Goal: Transaction & Acquisition: Purchase product/service

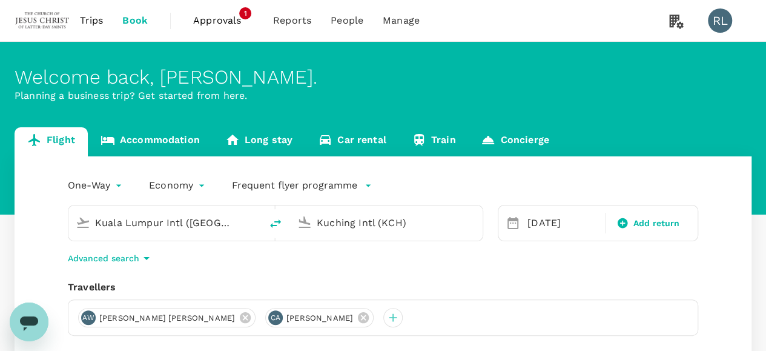
type input "Kuala Lumpur Intl ([GEOGRAPHIC_DATA])"
type input "Kuching Intl (KCH)"
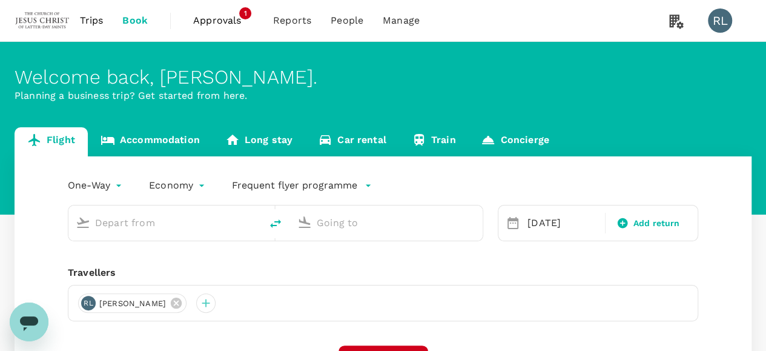
type input "Kuala Lumpur Intl ([GEOGRAPHIC_DATA])"
type input "Kuching Intl (KCH)"
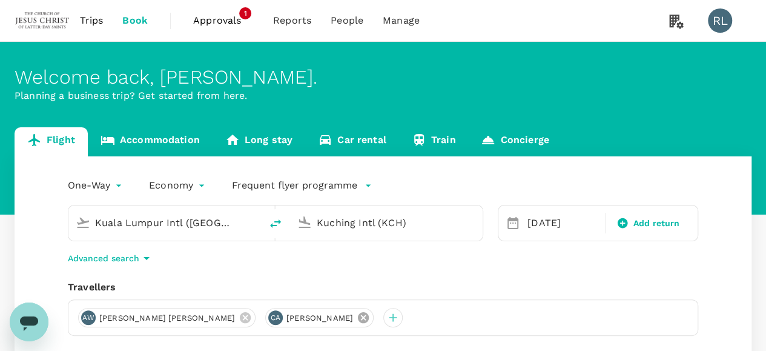
click at [357, 316] on icon at bounding box center [363, 317] width 13 height 13
click at [240, 317] on icon at bounding box center [245, 317] width 11 height 11
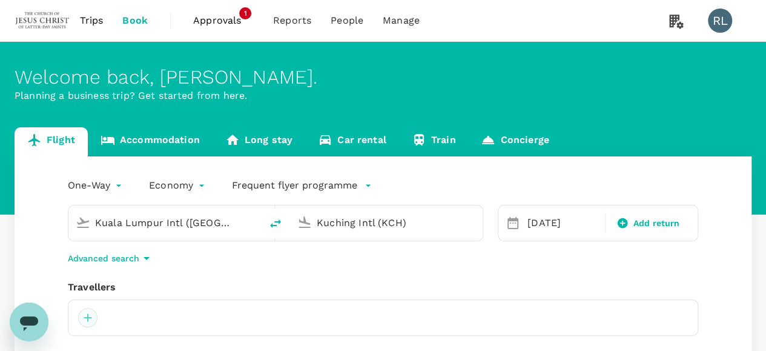
click at [89, 318] on div at bounding box center [87, 317] width 19 height 19
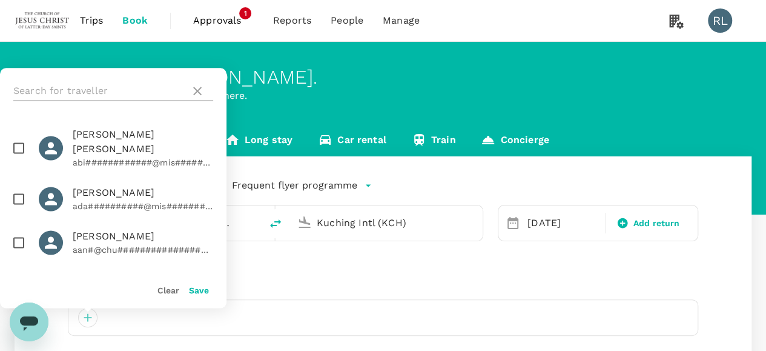
click at [116, 94] on input "text" at bounding box center [99, 90] width 172 height 19
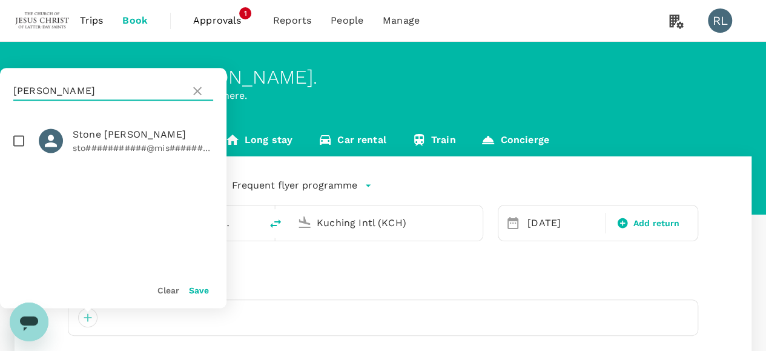
type input "billings"
click at [16, 141] on input "checkbox" at bounding box center [18, 140] width 25 height 25
checkbox input "true"
click at [201, 288] on button "Save" at bounding box center [199, 290] width 20 height 10
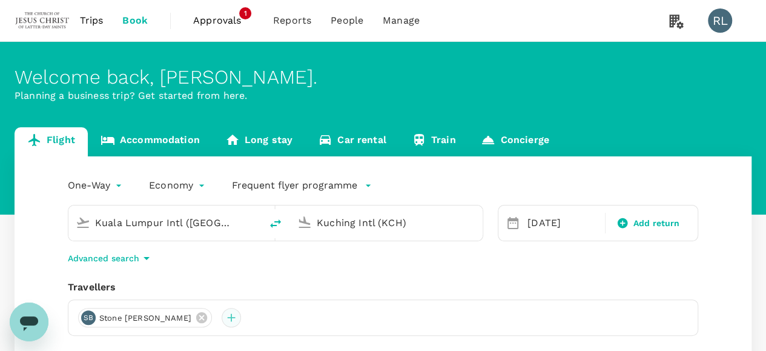
click at [222, 319] on div at bounding box center [231, 317] width 19 height 19
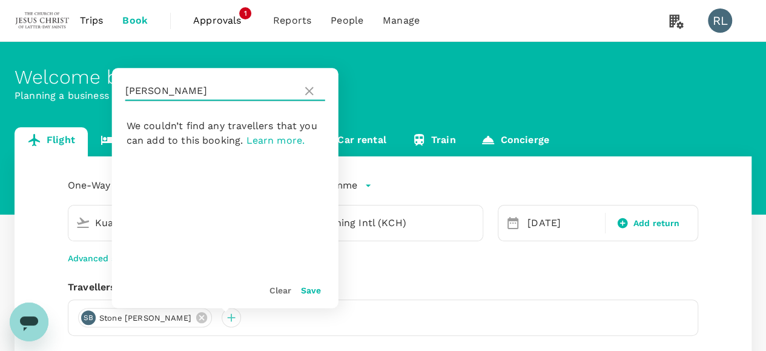
drag, startPoint x: 171, startPoint y: 93, endPoint x: 127, endPoint y: 91, distance: 44.2
click at [127, 91] on input "[PERSON_NAME]" at bounding box center [211, 90] width 172 height 19
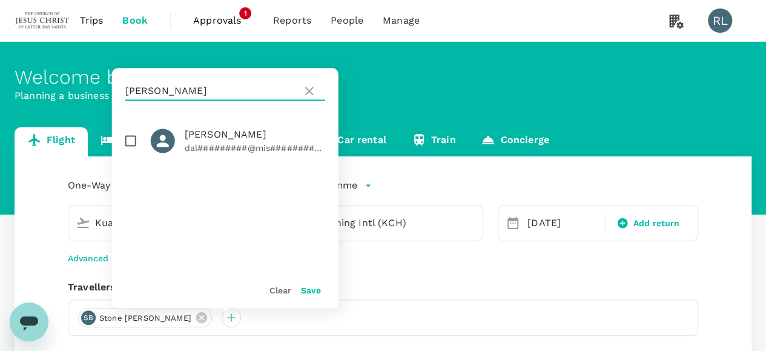
type input "[PERSON_NAME]"
click at [128, 142] on input "checkbox" at bounding box center [130, 140] width 25 height 25
checkbox input "true"
click at [311, 290] on button "Save" at bounding box center [311, 290] width 20 height 10
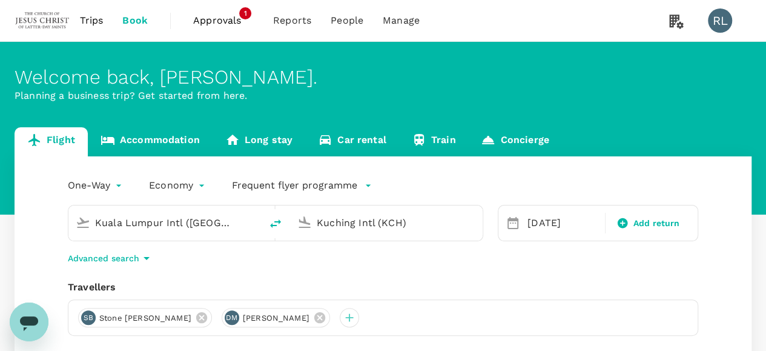
click at [201, 218] on input "Kuala Lumpur Intl ([GEOGRAPHIC_DATA])" at bounding box center [165, 222] width 141 height 19
click at [426, 217] on input "Kuching Intl (KCH)" at bounding box center [387, 222] width 141 height 19
type input "c"
click at [428, 217] on input "c" at bounding box center [387, 222] width 141 height 19
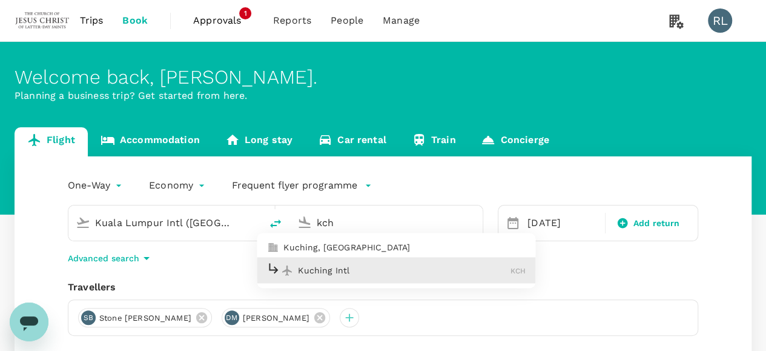
click at [351, 273] on p "Kuching Intl" at bounding box center [404, 270] width 213 height 12
type input "Kuching Intl (KCH)"
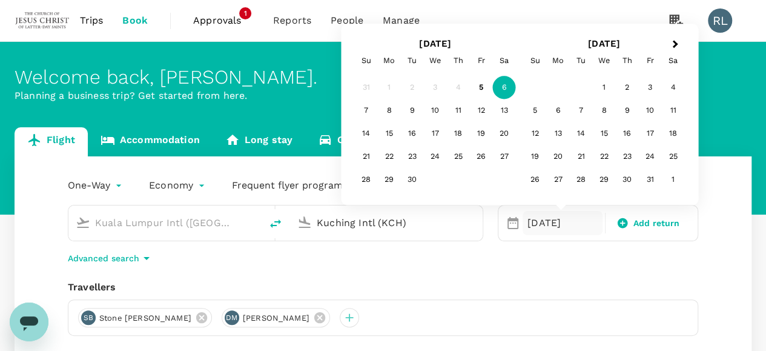
click at [503, 84] on div "6" at bounding box center [504, 87] width 23 height 23
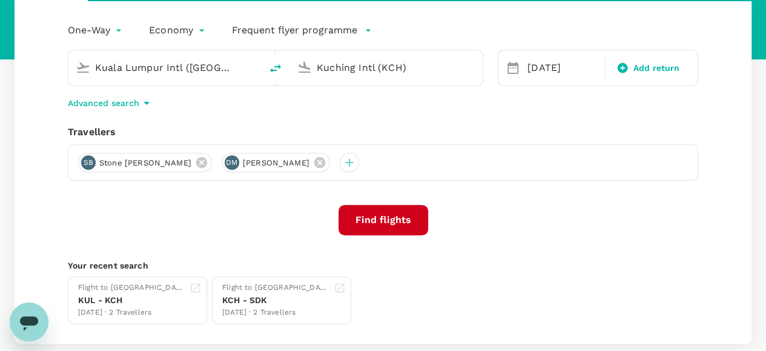
scroll to position [182, 0]
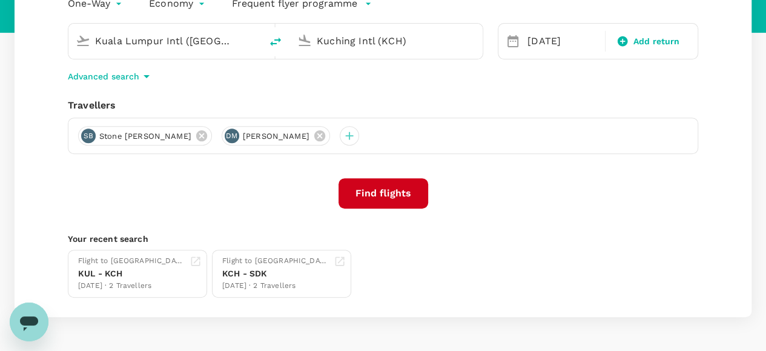
click at [401, 191] on button "Find flights" at bounding box center [384, 193] width 90 height 30
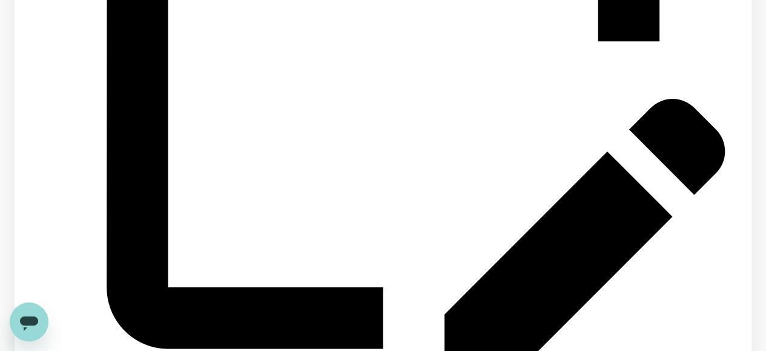
scroll to position [1878, 0]
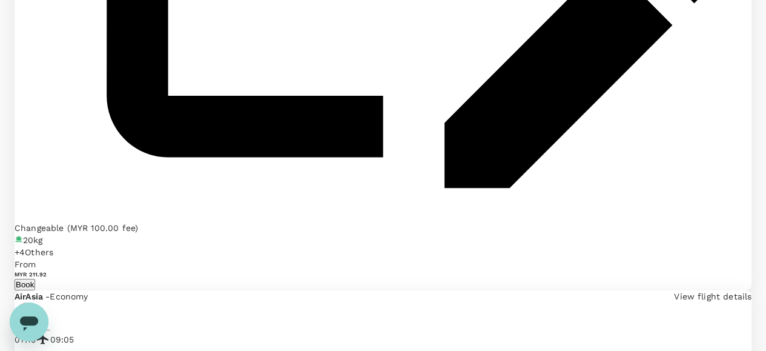
scroll to position [1989, 0]
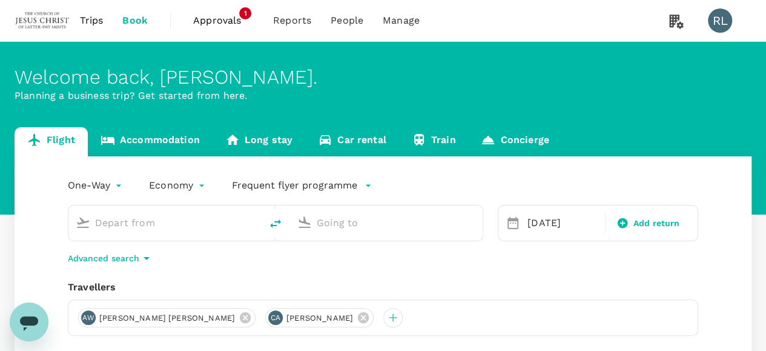
type input "Kuala Lumpur Intl ([GEOGRAPHIC_DATA])"
type input "Kuching Intl (KCH)"
click at [271, 221] on icon "delete" at bounding box center [275, 223] width 15 height 15
type input "Kuching Intl (KCH)"
click at [434, 220] on input "Kuala Lumpur Intl ([GEOGRAPHIC_DATA])" at bounding box center [387, 222] width 141 height 19
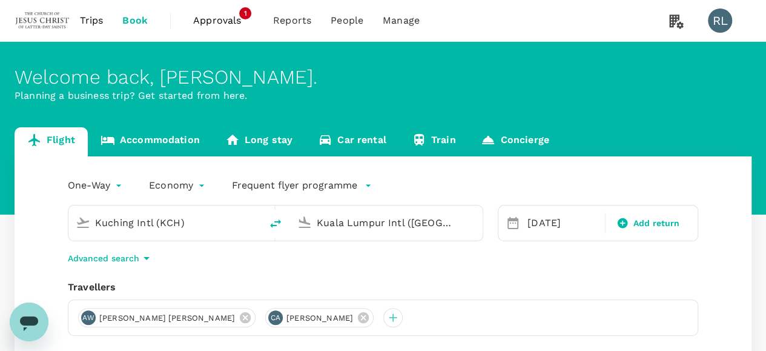
click at [437, 228] on input "Kuala Lumpur Intl ([GEOGRAPHIC_DATA])" at bounding box center [387, 222] width 141 height 19
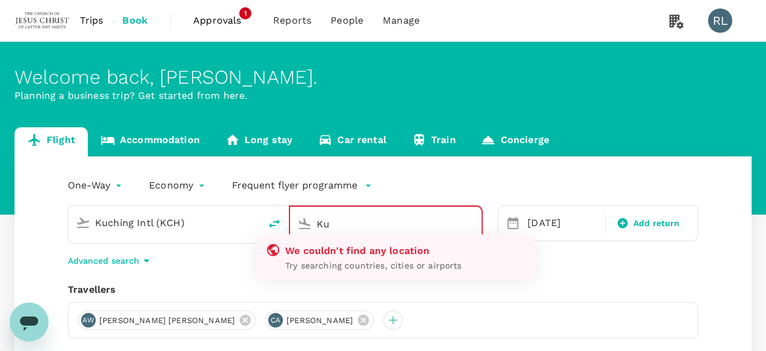
type input "K"
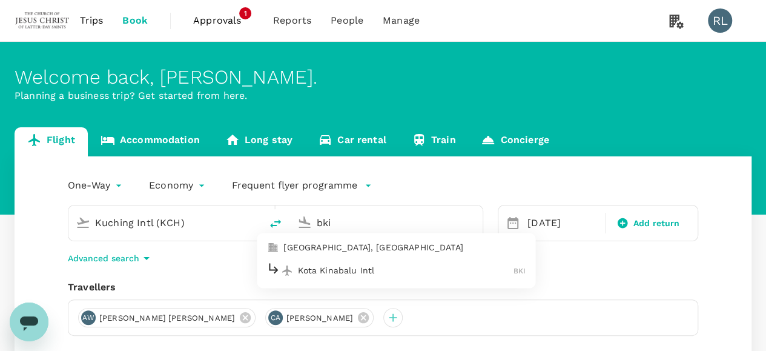
click at [371, 268] on p "Kota Kinabalu Intl" at bounding box center [406, 270] width 216 height 12
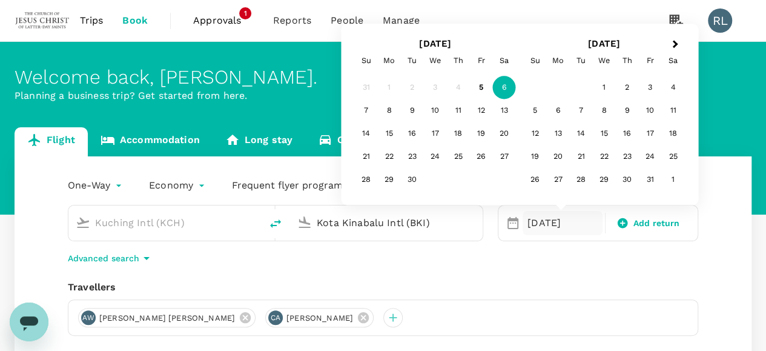
type input "Kota Kinabalu Intl (BKI)"
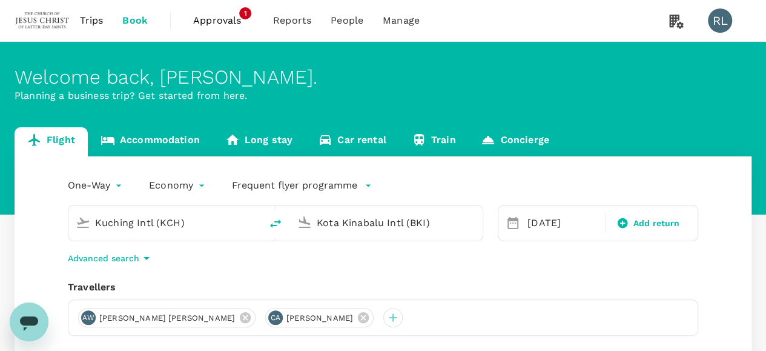
click at [650, 284] on div "Travellers" at bounding box center [383, 287] width 631 height 15
click at [358, 314] on icon at bounding box center [363, 317] width 11 height 11
click at [240, 312] on icon at bounding box center [245, 317] width 11 height 11
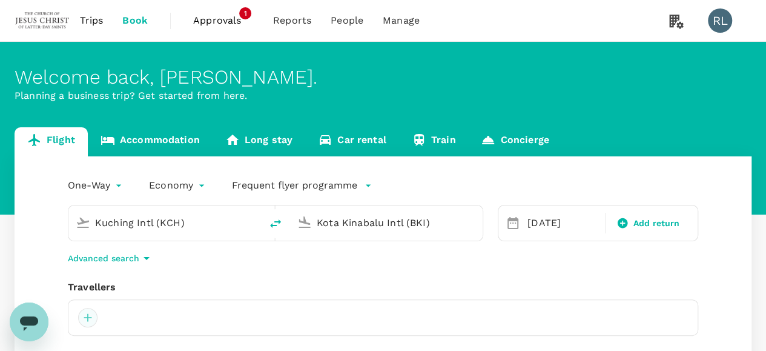
click at [86, 317] on div at bounding box center [87, 317] width 19 height 19
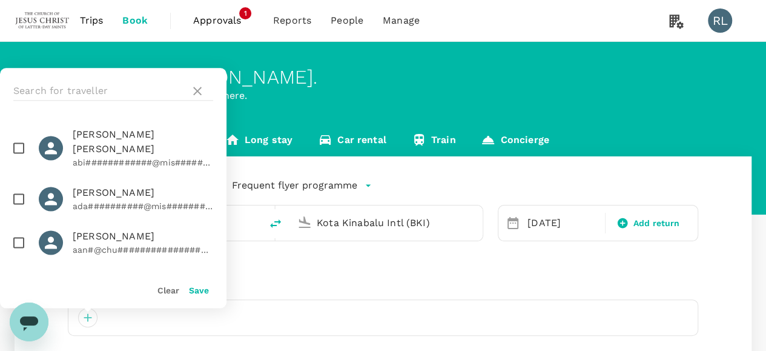
click at [331, 281] on div "Travellers" at bounding box center [383, 287] width 631 height 15
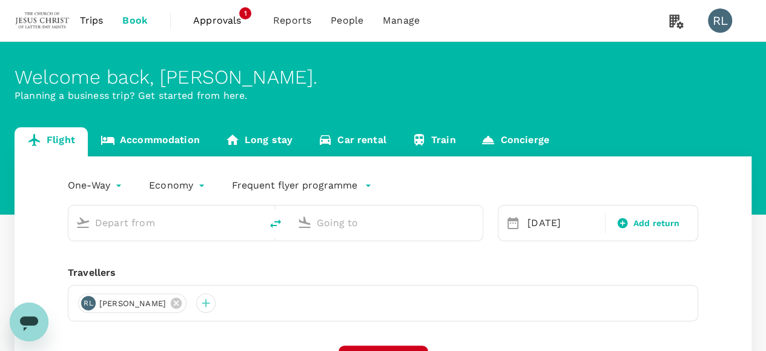
type input "Kuala Lumpur Intl ([GEOGRAPHIC_DATA])"
type input "Kuching Intl (KCH)"
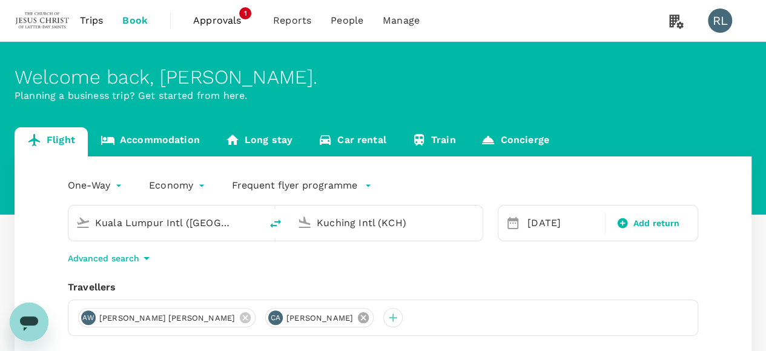
click at [357, 317] on icon at bounding box center [363, 317] width 13 height 13
click at [239, 317] on icon at bounding box center [245, 317] width 13 height 13
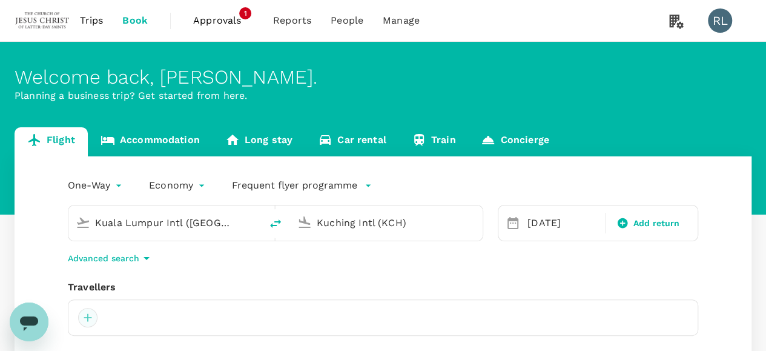
click at [87, 316] on div at bounding box center [87, 317] width 19 height 19
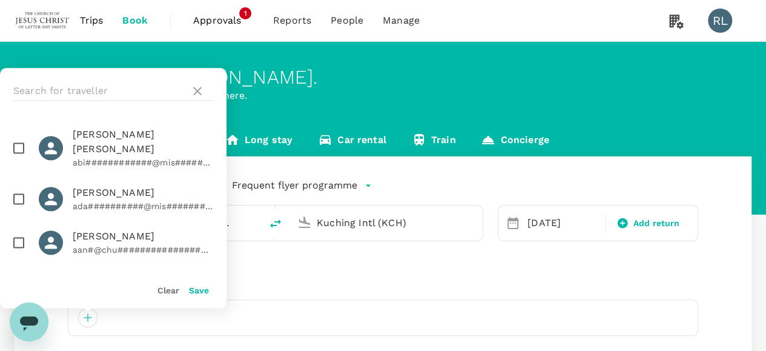
drag, startPoint x: 115, startPoint y: 88, endPoint x: 118, endPoint y: 79, distance: 9.4
click at [116, 87] on input "text" at bounding box center [99, 90] width 172 height 19
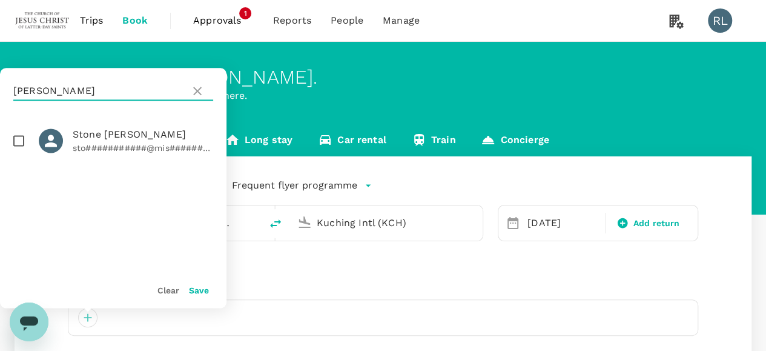
type input "[PERSON_NAME]"
click at [17, 144] on input "checkbox" at bounding box center [18, 140] width 25 height 25
checkbox input "true"
click at [195, 288] on button "Save" at bounding box center [199, 290] width 20 height 10
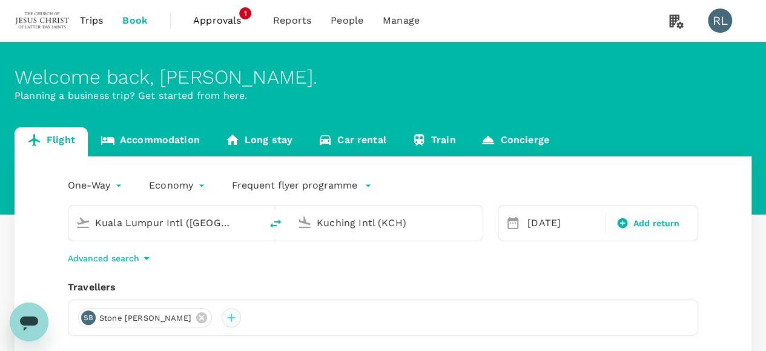
click at [223, 317] on div at bounding box center [231, 317] width 19 height 19
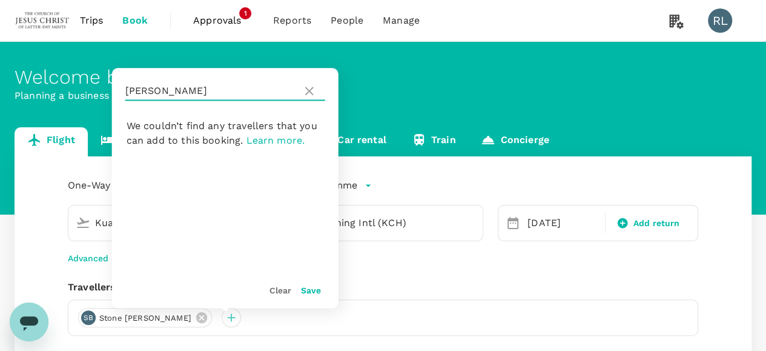
drag, startPoint x: 174, startPoint y: 93, endPoint x: 112, endPoint y: 93, distance: 61.8
click at [112, 93] on div "billings" at bounding box center [225, 91] width 227 height 46
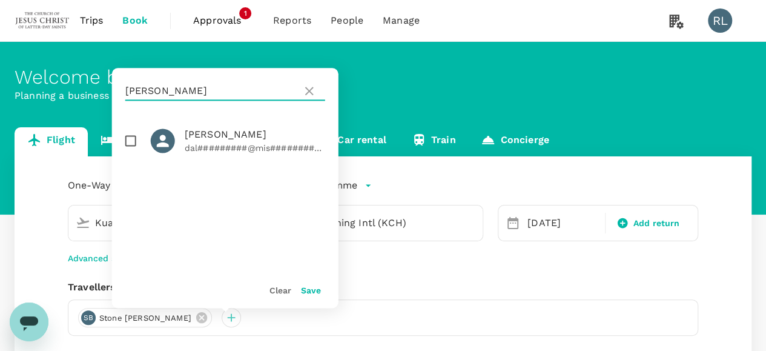
type input "mckee"
click at [130, 141] on input "checkbox" at bounding box center [130, 140] width 25 height 25
checkbox input "true"
click at [309, 291] on button "Save" at bounding box center [311, 290] width 20 height 10
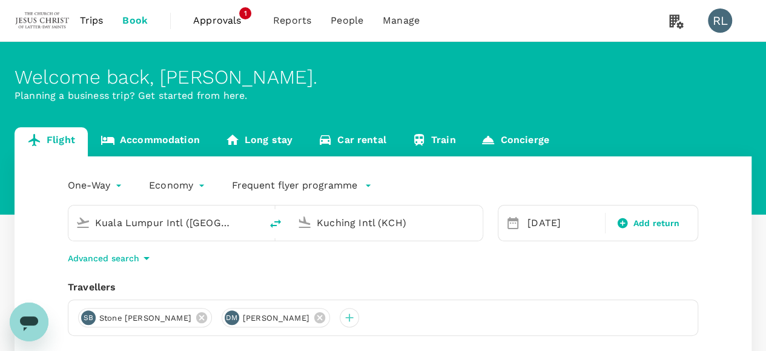
click at [273, 223] on icon "delete" at bounding box center [275, 223] width 15 height 15
type input "Kuching Intl (KCH)"
click at [362, 224] on input "Kuala Lumpur Intl ([GEOGRAPHIC_DATA])" at bounding box center [387, 222] width 141 height 19
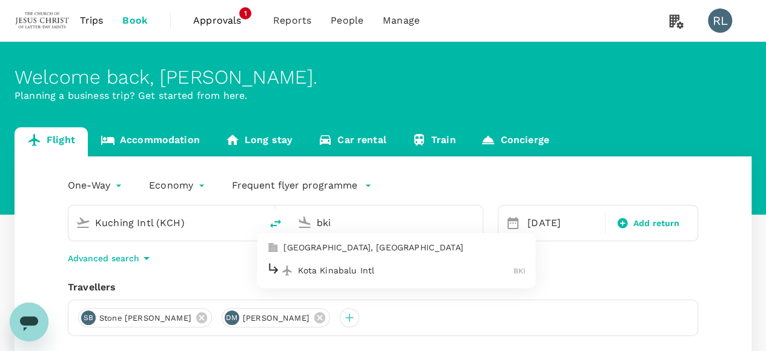
click at [366, 273] on p "Kota Kinabalu Intl" at bounding box center [406, 270] width 216 height 12
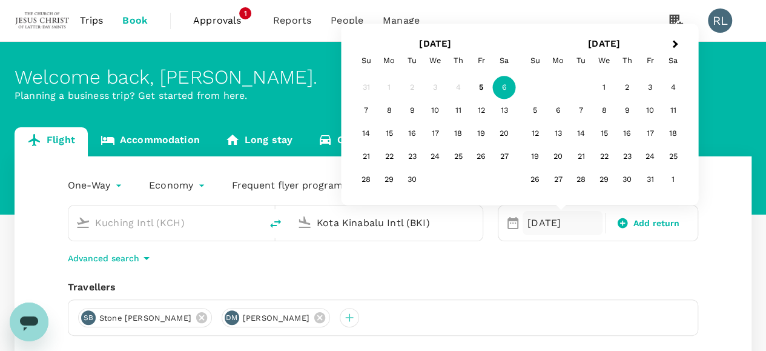
type input "Kota Kinabalu Intl (BKI)"
click at [706, 300] on div "One-Way oneway Economy economy Frequent flyer programme Kuching Intl (KCH) Kota…" at bounding box center [383, 327] width 737 height 342
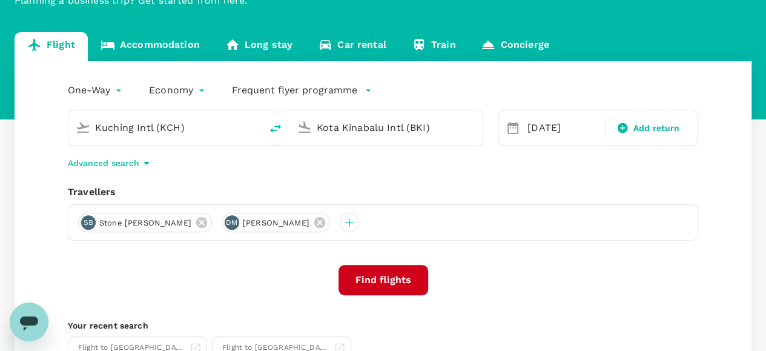
scroll to position [121, 0]
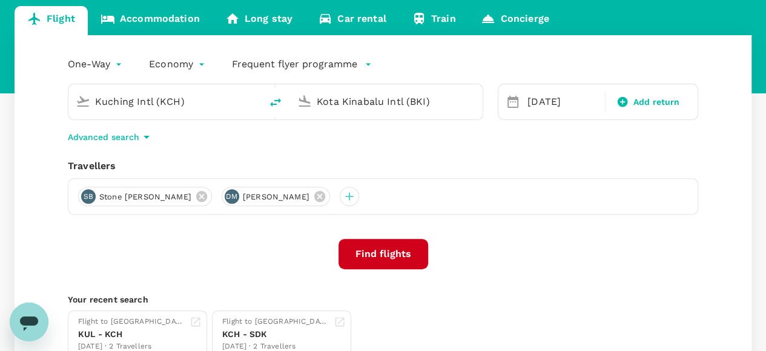
click at [385, 250] on button "Find flights" at bounding box center [384, 254] width 90 height 30
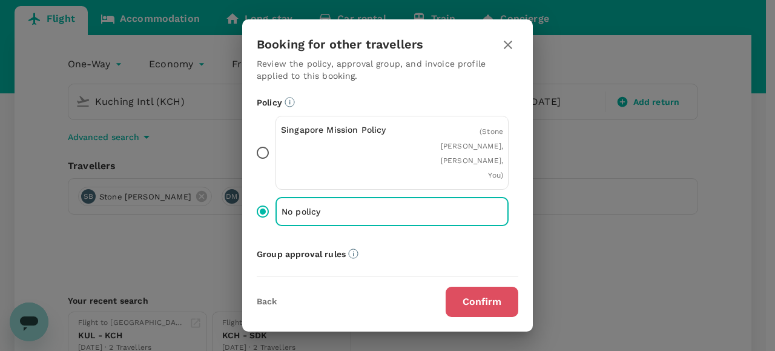
click at [480, 304] on button "Confirm" at bounding box center [482, 302] width 73 height 30
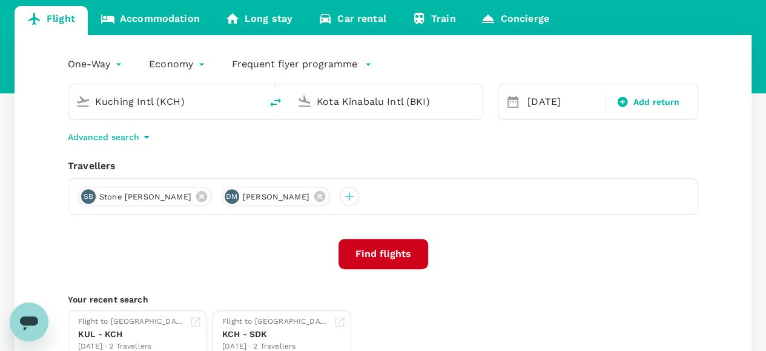
click at [378, 254] on button "Find flights" at bounding box center [384, 254] width 90 height 30
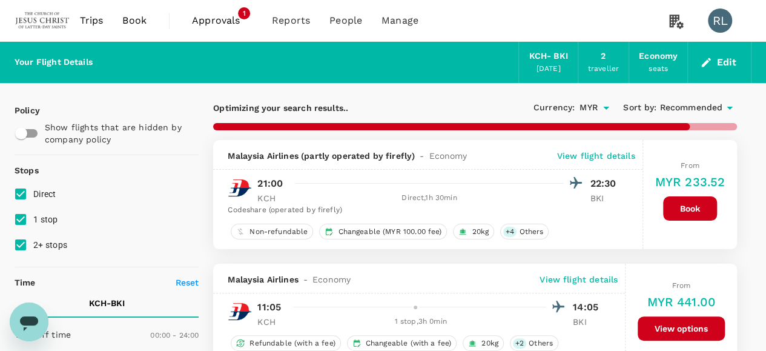
type input "1495"
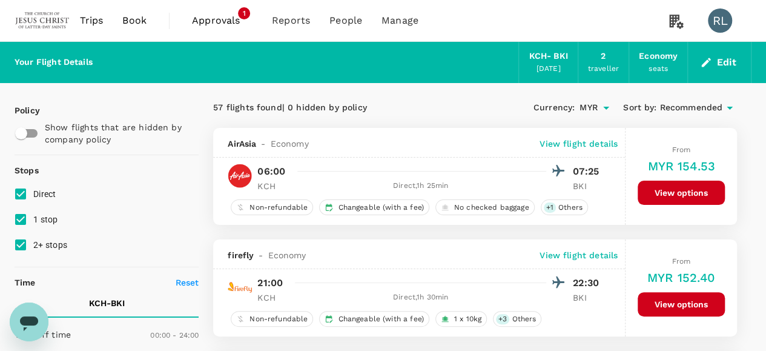
click at [694, 108] on span "Recommended" at bounding box center [691, 107] width 63 height 13
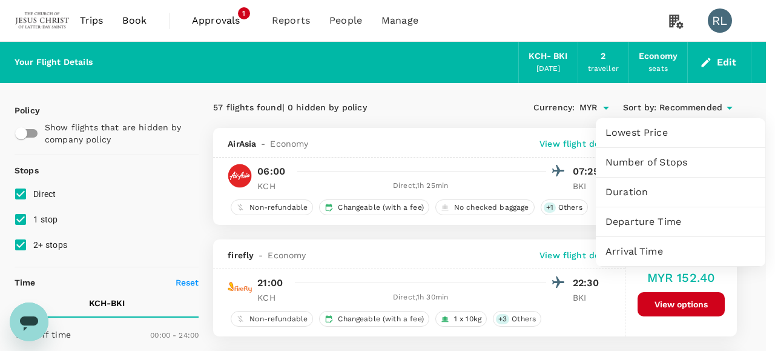
click at [655, 221] on span "Departure Time" at bounding box center [681, 221] width 150 height 15
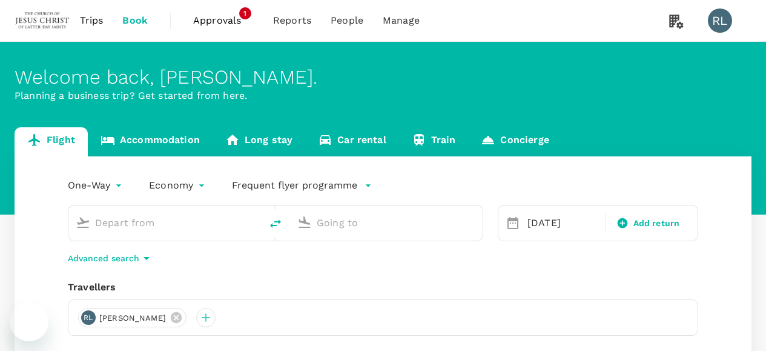
type input "Kuala Lumpur Intl ([GEOGRAPHIC_DATA])"
type input "Kuching Intl (KCH)"
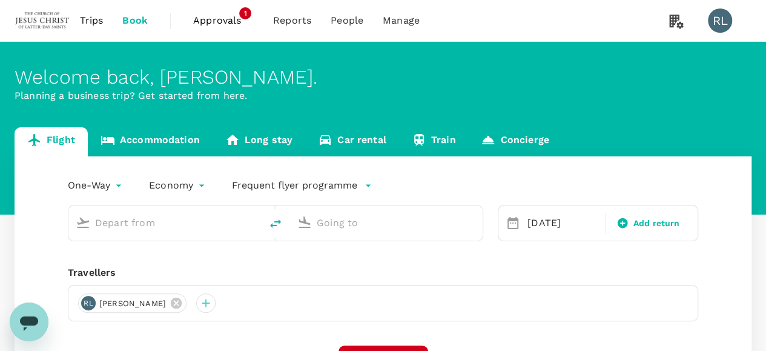
type input "Kuala Lumpur Intl ([GEOGRAPHIC_DATA])"
type input "Kuching Intl (KCH)"
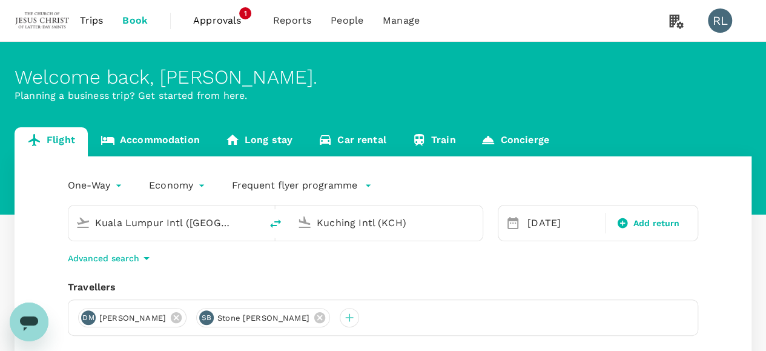
drag, startPoint x: 316, startPoint y: 317, endPoint x: 300, endPoint y: 318, distance: 15.2
click at [311, 317] on div "[PERSON_NAME] [PERSON_NAME]" at bounding box center [263, 317] width 134 height 19
click at [181, 316] on icon at bounding box center [176, 317] width 13 height 13
click at [196, 314] on icon at bounding box center [201, 317] width 11 height 11
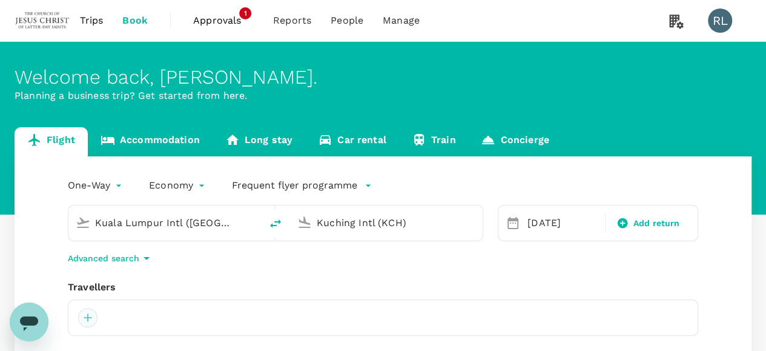
click at [88, 317] on div at bounding box center [87, 317] width 19 height 19
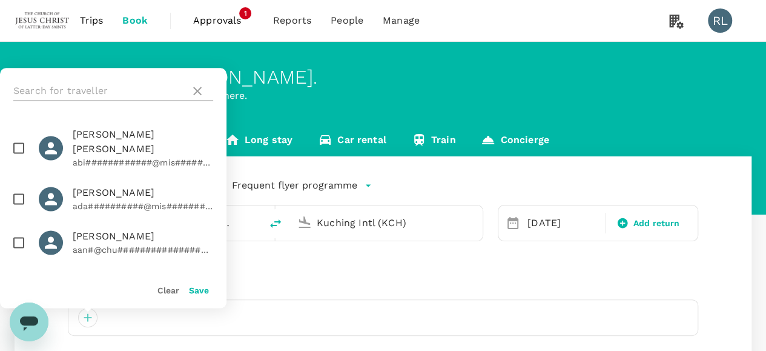
drag, startPoint x: 83, startPoint y: 93, endPoint x: 85, endPoint y: 85, distance: 8.1
click at [83, 93] on input "text" at bounding box center [99, 90] width 172 height 19
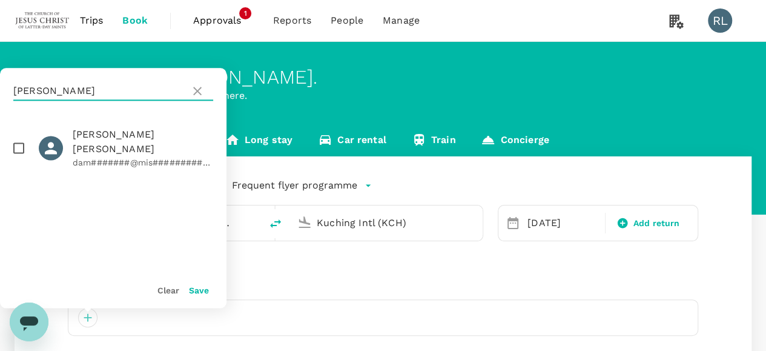
type input "[PERSON_NAME]"
click at [17, 141] on input "checkbox" at bounding box center [18, 147] width 25 height 25
checkbox input "true"
click at [195, 289] on button "Save" at bounding box center [199, 290] width 20 height 10
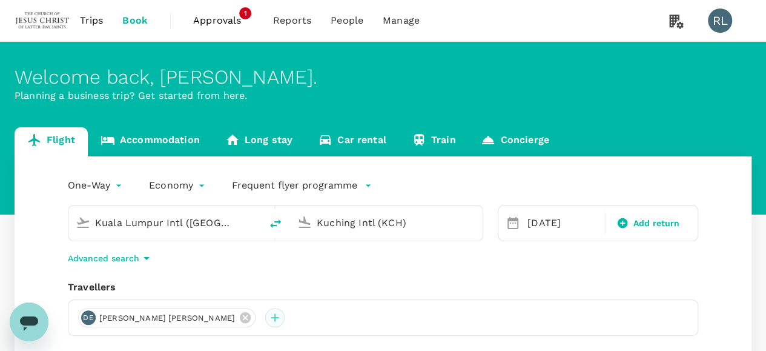
click at [265, 322] on div at bounding box center [274, 317] width 19 height 19
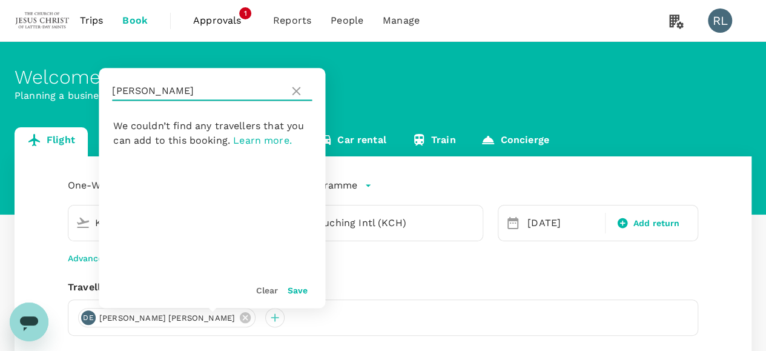
click at [165, 89] on input "egan" at bounding box center [198, 90] width 172 height 19
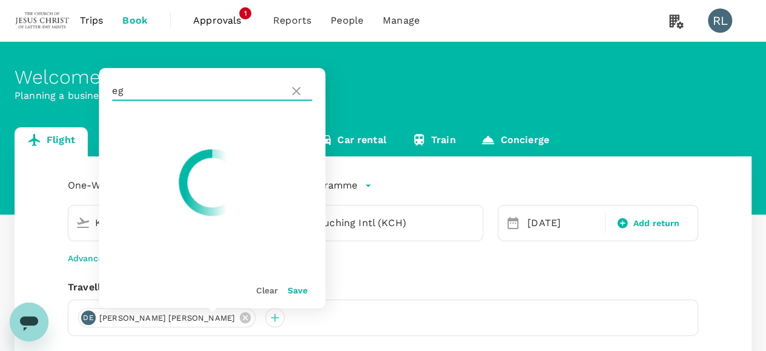
type input "e"
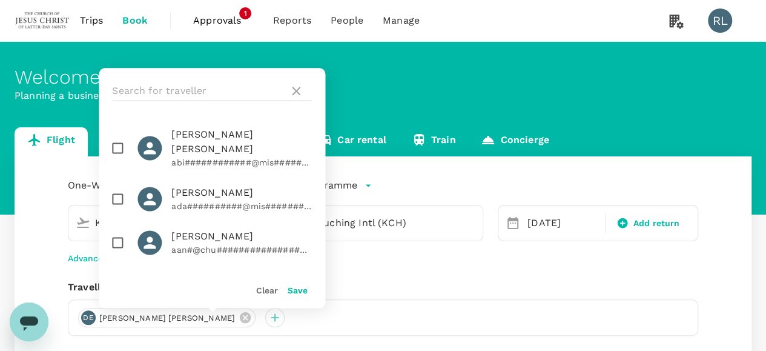
click at [433, 250] on div "One-Way oneway Economy economy Frequent flyer programme Kuala Lumpur Intl (KUL)…" at bounding box center [383, 327] width 737 height 342
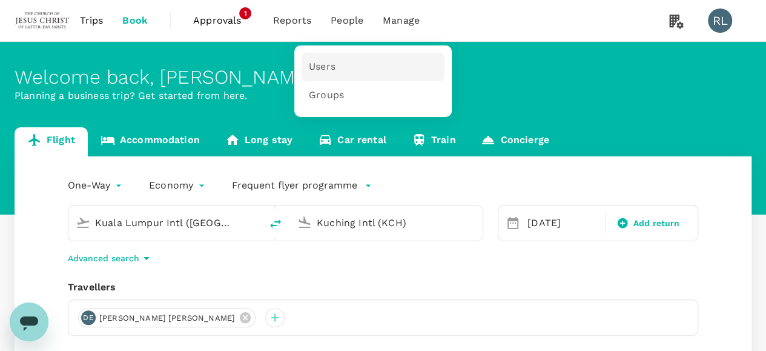
click at [325, 64] on span "Users" at bounding box center [322, 67] width 27 height 14
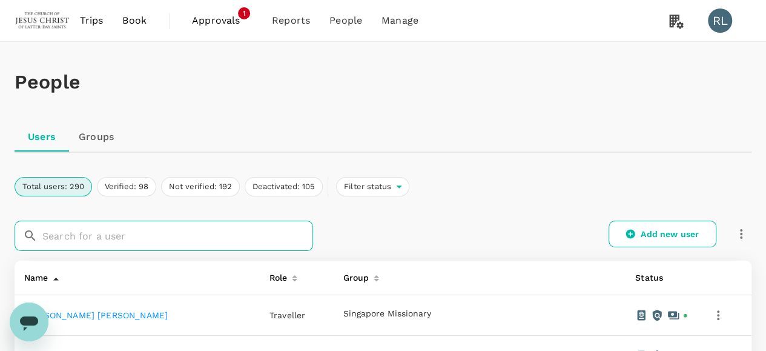
click at [205, 233] on input "text" at bounding box center [177, 236] width 271 height 30
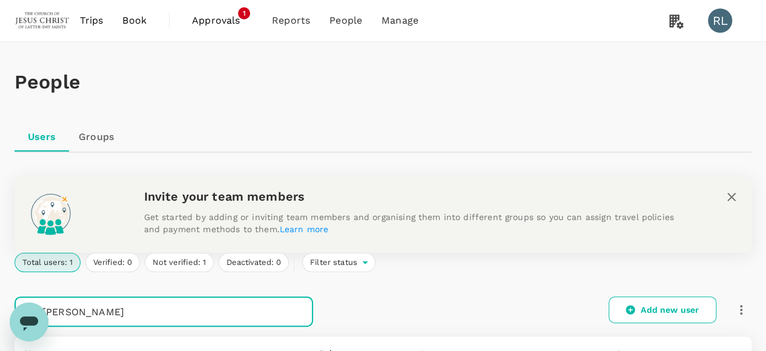
type input "egan"
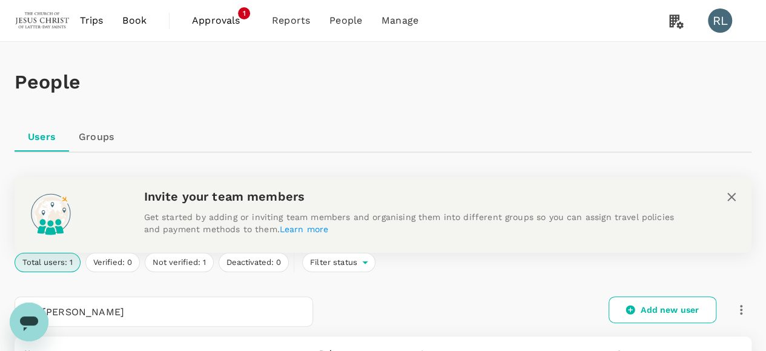
click at [127, 17] on span "Book" at bounding box center [134, 20] width 24 height 15
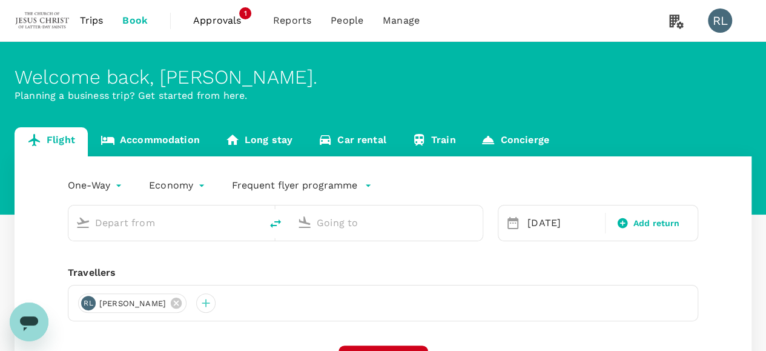
type input "Kuala Lumpur Intl (KUL)"
type input "Kuching Intl (KCH)"
type input "Kuala Lumpur Intl (KUL)"
type input "Kuching Intl (KCH)"
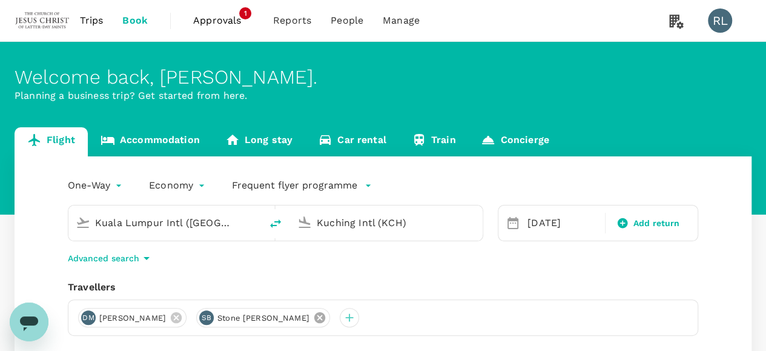
click at [317, 318] on icon at bounding box center [319, 317] width 11 height 11
click at [182, 316] on icon at bounding box center [176, 317] width 11 height 11
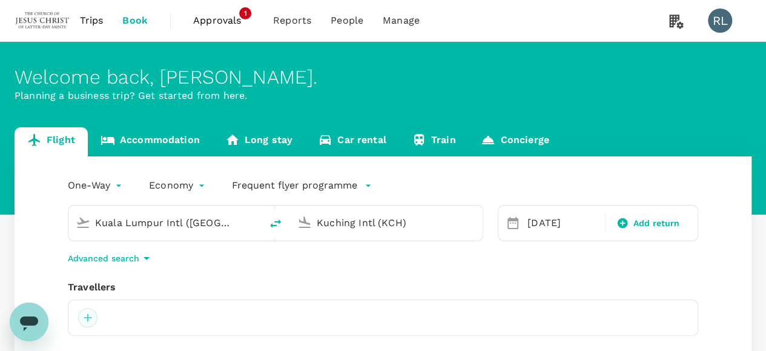
click at [88, 319] on div at bounding box center [87, 317] width 19 height 19
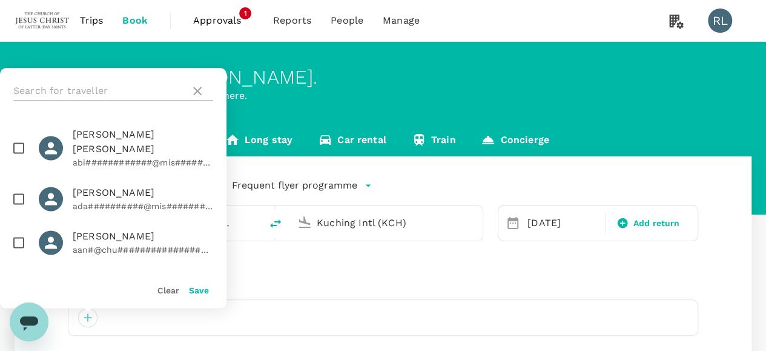
drag, startPoint x: 109, startPoint y: 87, endPoint x: 119, endPoint y: 83, distance: 10.4
click at [116, 84] on input "text" at bounding box center [99, 90] width 172 height 19
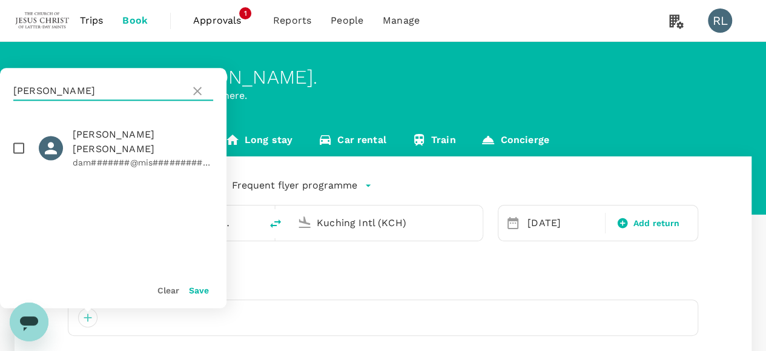
type input "egan"
click at [16, 145] on input "checkbox" at bounding box center [18, 147] width 25 height 25
checkbox input "true"
click at [200, 288] on button "Save" at bounding box center [199, 290] width 20 height 10
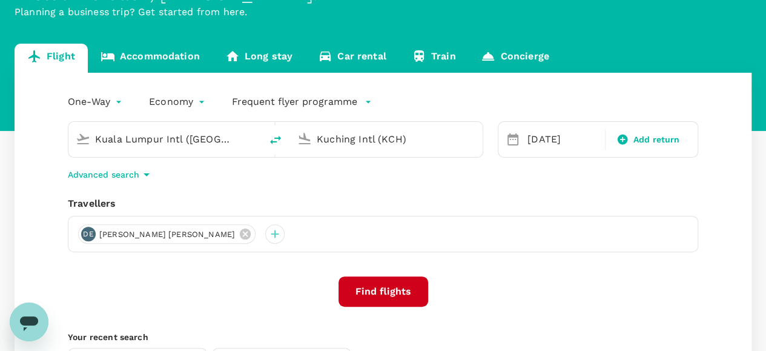
scroll to position [121, 0]
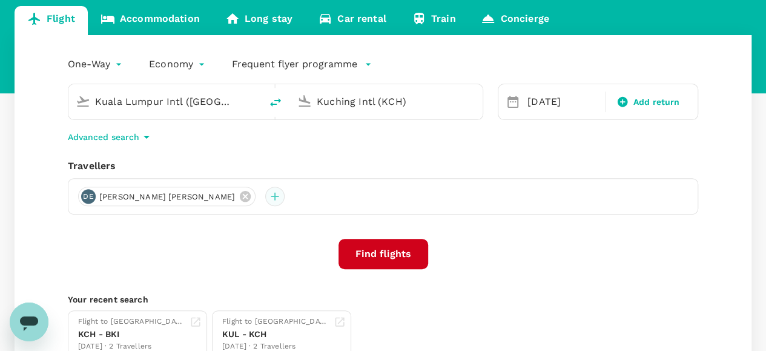
click at [265, 195] on div at bounding box center [274, 196] width 19 height 19
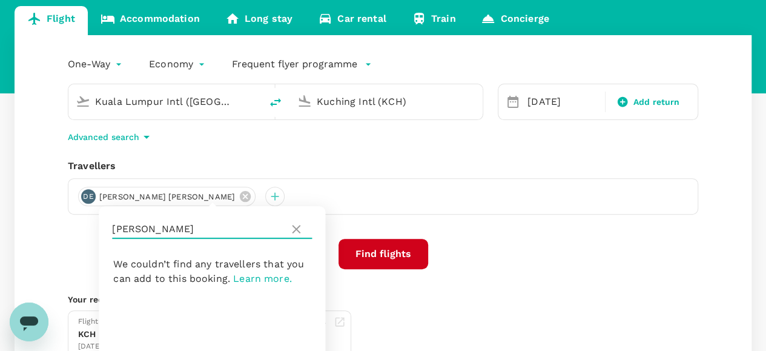
drag, startPoint x: 178, startPoint y: 226, endPoint x: 105, endPoint y: 228, distance: 72.1
click at [105, 228] on div "egan" at bounding box center [212, 229] width 227 height 46
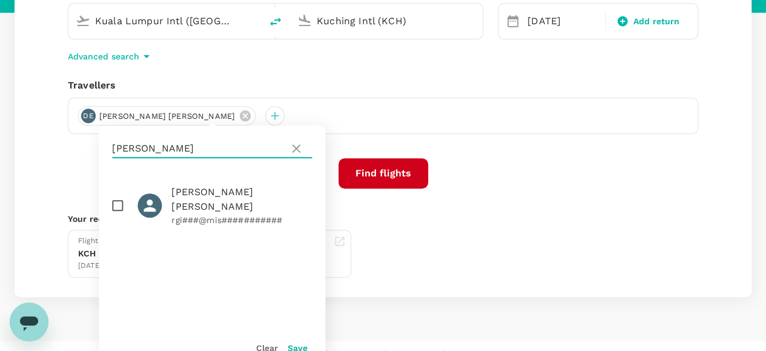
scroll to position [222, 0]
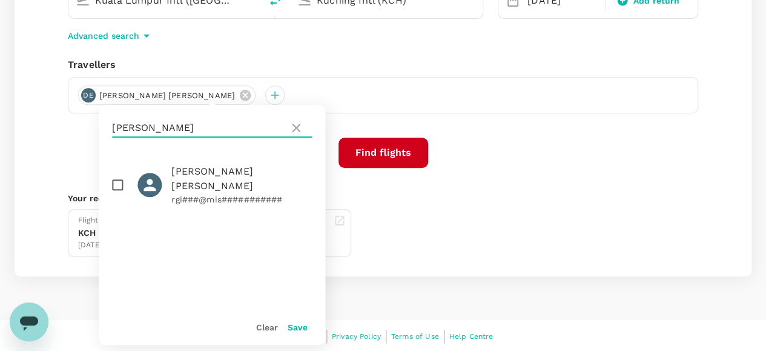
type input "giles"
click at [114, 177] on input "checkbox" at bounding box center [117, 184] width 25 height 25
checkbox input "true"
click at [297, 327] on button "Save" at bounding box center [298, 327] width 20 height 10
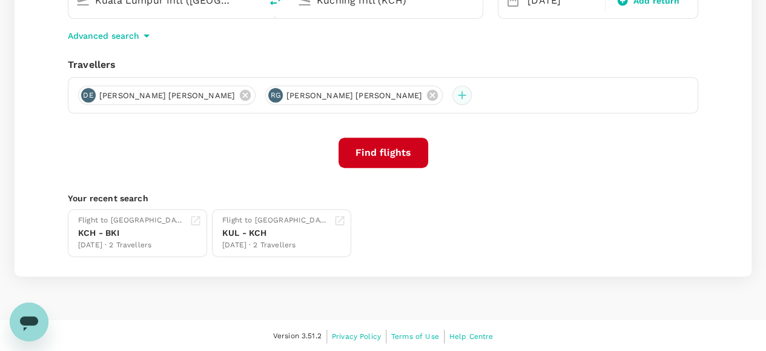
click at [453, 98] on div at bounding box center [462, 94] width 19 height 19
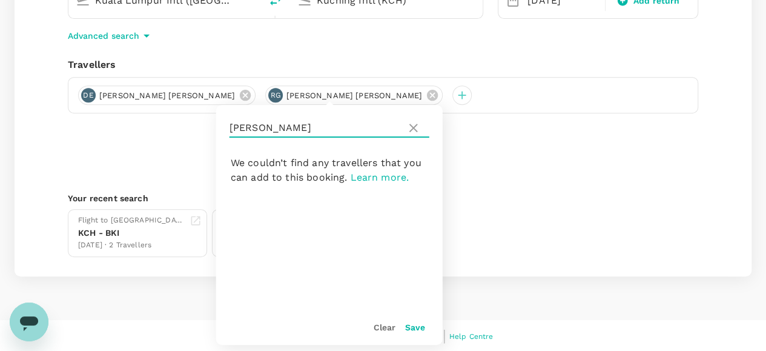
drag, startPoint x: 263, startPoint y: 126, endPoint x: 228, endPoint y: 125, distance: 35.1
click at [228, 125] on div "giles" at bounding box center [329, 128] width 227 height 46
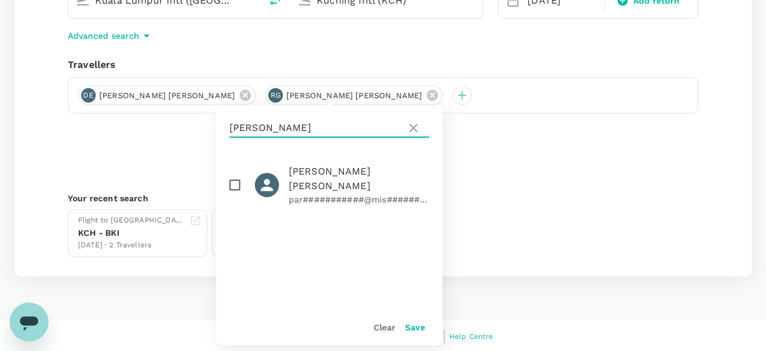
type input "heaston"
click at [238, 182] on input "checkbox" at bounding box center [234, 184] width 25 height 25
checkbox input "true"
click at [414, 324] on button "Save" at bounding box center [415, 327] width 20 height 10
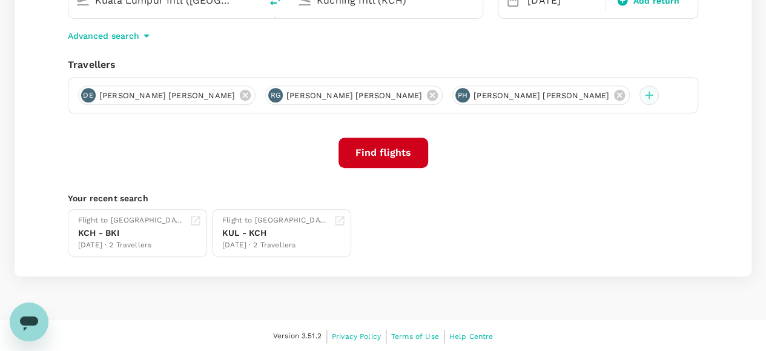
click at [640, 95] on div at bounding box center [649, 94] width 19 height 19
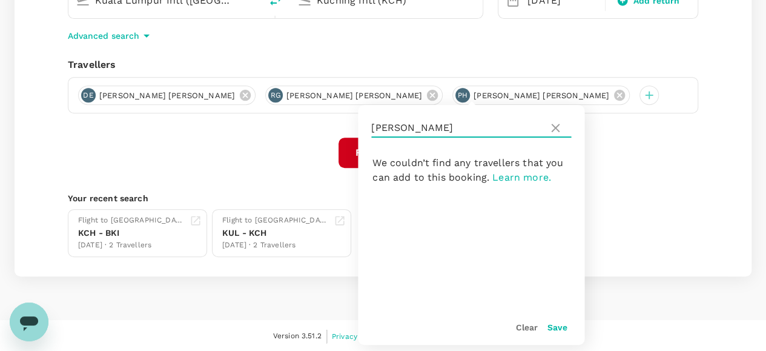
drag, startPoint x: 443, startPoint y: 125, endPoint x: 353, endPoint y: 125, distance: 90.9
click at [353, 125] on div "One-Way oneway Economy economy Frequent flyer programme Kuala Lumpur Intl (KUL)…" at bounding box center [383, 105] width 737 height 342
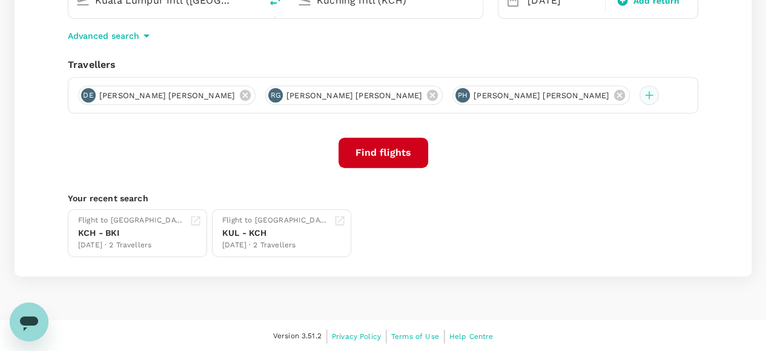
click at [640, 91] on div at bounding box center [649, 94] width 19 height 19
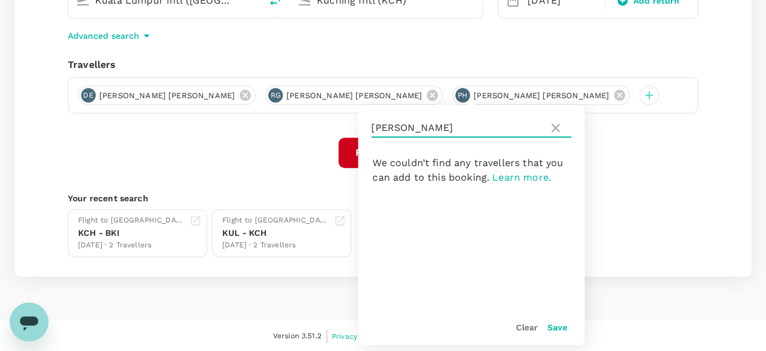
drag, startPoint x: 435, startPoint y: 123, endPoint x: 371, endPoint y: 122, distance: 64.2
click at [371, 122] on div "heaston" at bounding box center [471, 128] width 227 height 46
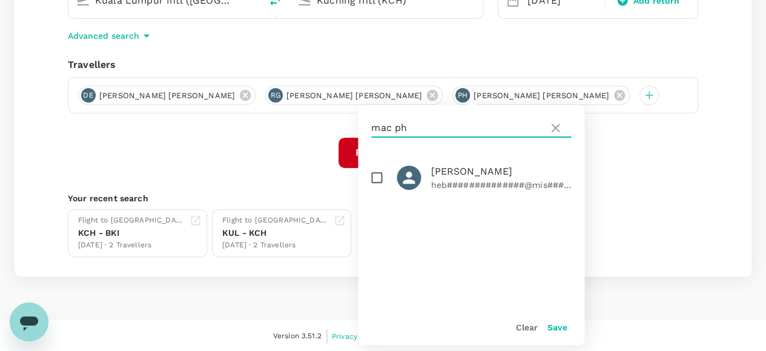
type input "mac ph"
click at [380, 174] on input "checkbox" at bounding box center [376, 177] width 25 height 25
checkbox input "true"
click at [557, 325] on button "Save" at bounding box center [557, 327] width 20 height 10
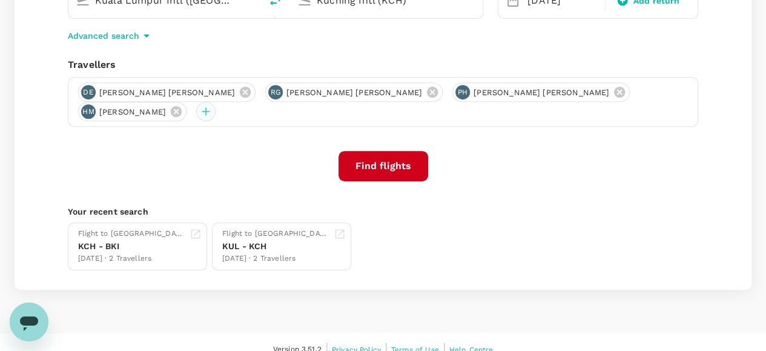
click at [216, 102] on div at bounding box center [205, 111] width 19 height 19
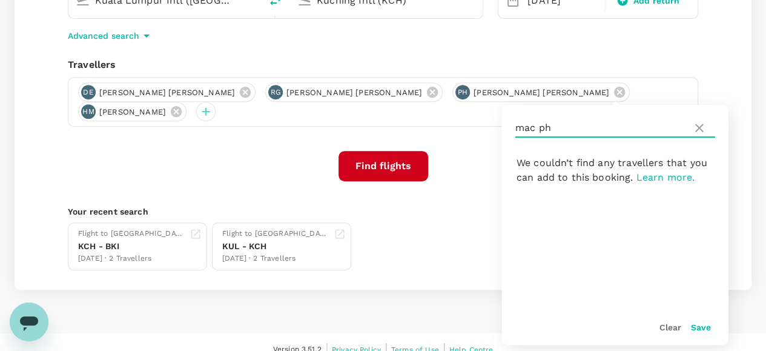
drag, startPoint x: 558, startPoint y: 123, endPoint x: 516, endPoint y: 127, distance: 42.0
click at [516, 127] on input "mac ph" at bounding box center [602, 127] width 172 height 19
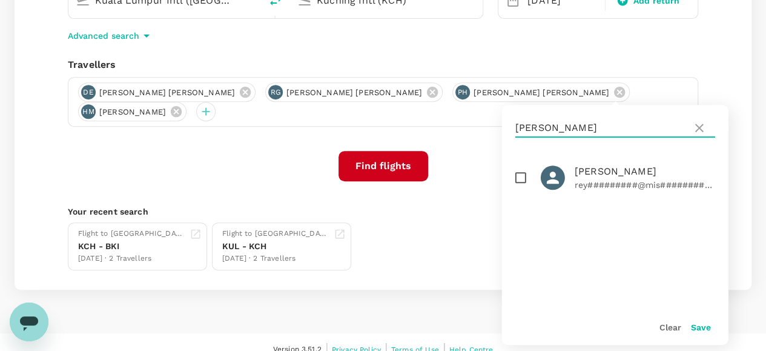
type input "reynolds"
click at [521, 178] on input "checkbox" at bounding box center [520, 177] width 25 height 25
checkbox input "true"
click at [695, 326] on button "Save" at bounding box center [701, 327] width 20 height 10
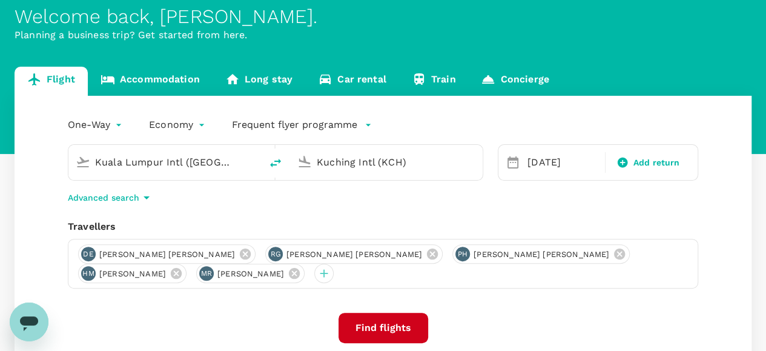
scroll to position [121, 0]
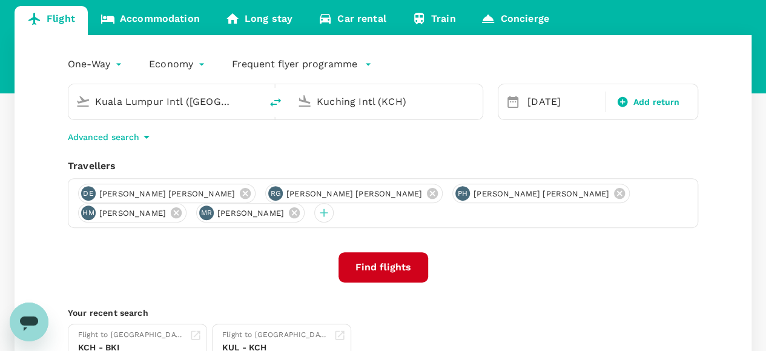
click at [393, 268] on button "Find flights" at bounding box center [384, 267] width 90 height 30
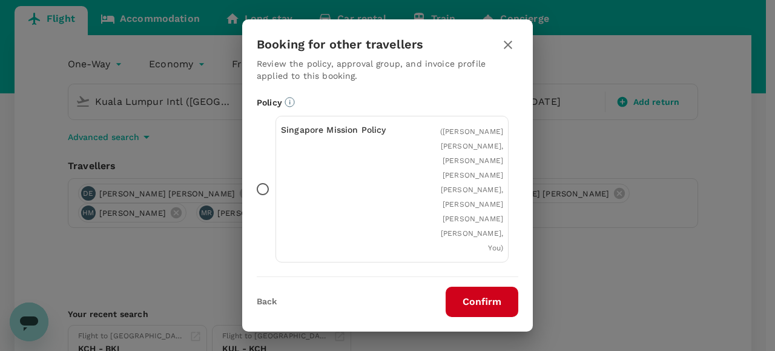
click at [482, 302] on button "Confirm" at bounding box center [482, 302] width 73 height 30
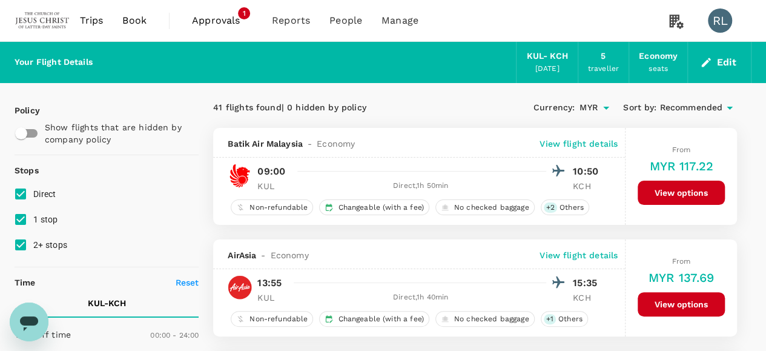
click at [683, 107] on span "Recommended" at bounding box center [691, 107] width 63 height 13
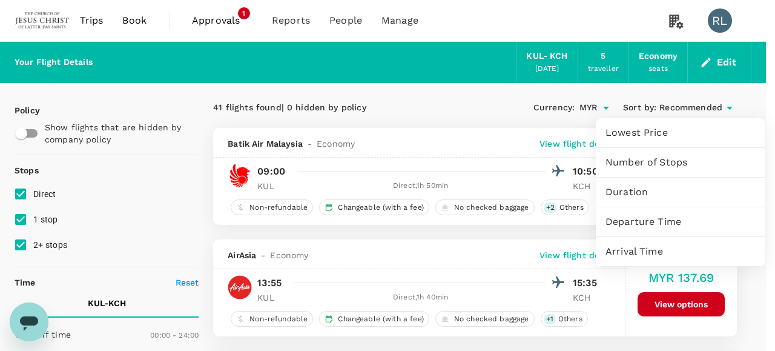
click at [651, 219] on span "Departure Time" at bounding box center [681, 221] width 150 height 15
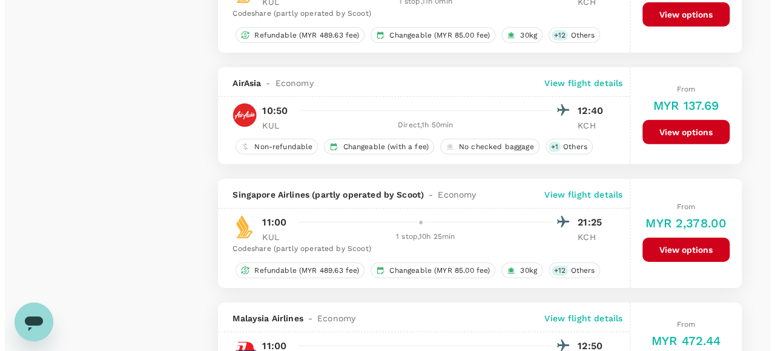
scroll to position [1878, 0]
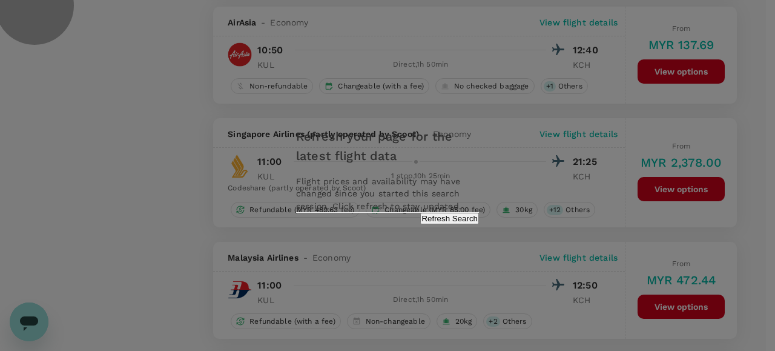
click at [441, 224] on button "Refresh Search" at bounding box center [449, 219] width 59 height 12
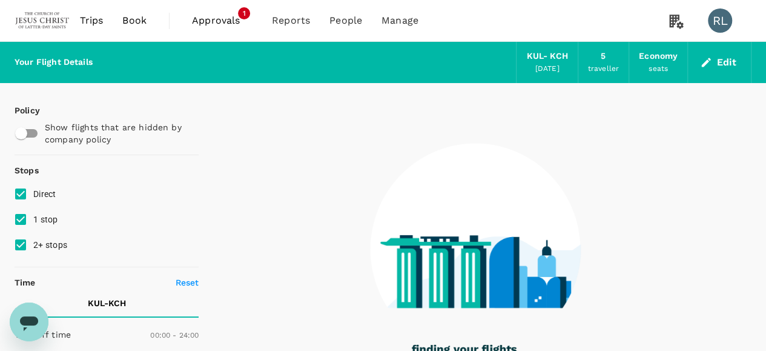
click at [24, 220] on input "1 stop" at bounding box center [20, 219] width 25 height 25
checkbox input "false"
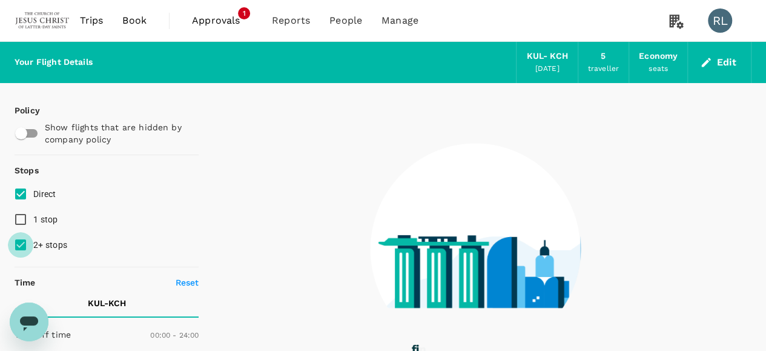
click at [25, 246] on input "2+ stops" at bounding box center [20, 244] width 25 height 25
checkbox input "false"
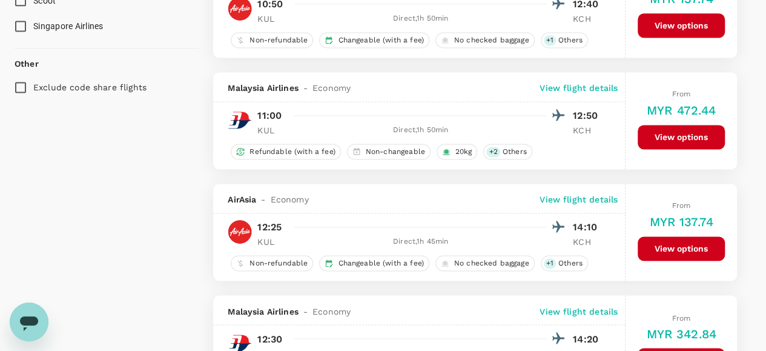
scroll to position [909, 0]
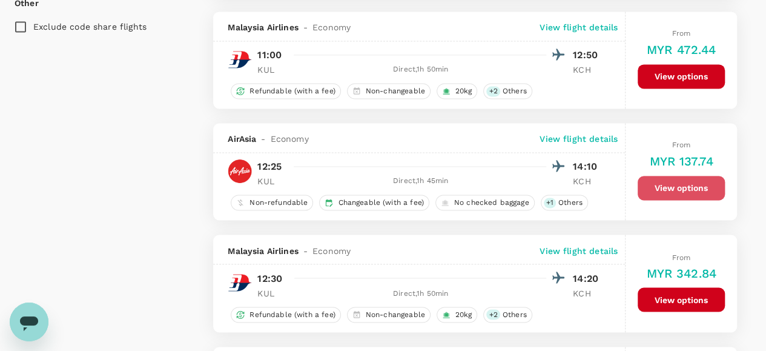
click at [664, 186] on button "View options" at bounding box center [681, 188] width 87 height 24
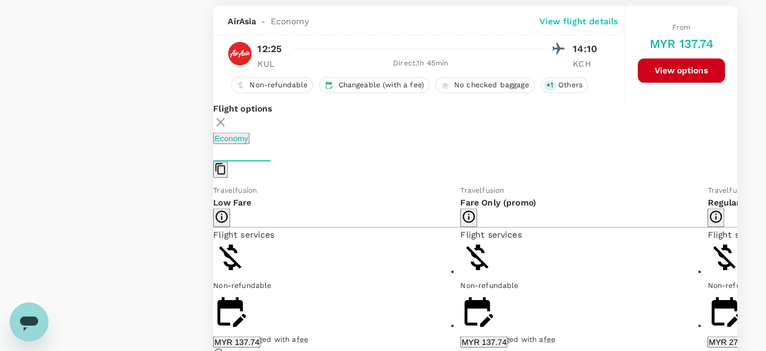
scroll to position [1028, 0]
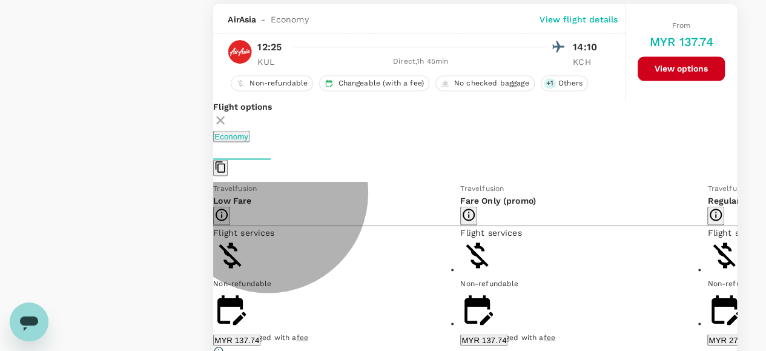
click at [260, 338] on button "MYR 137.74" at bounding box center [236, 340] width 47 height 12
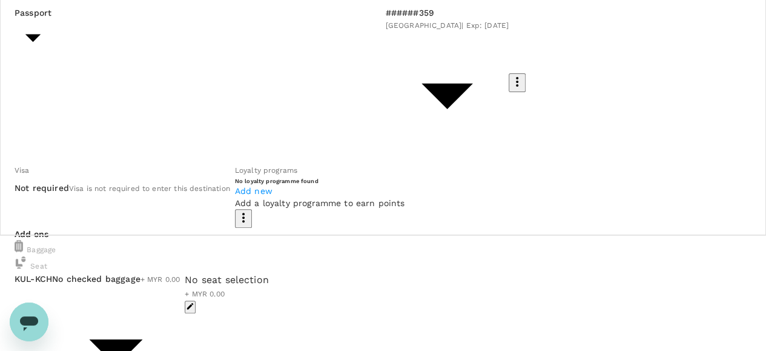
scroll to position [121, 0]
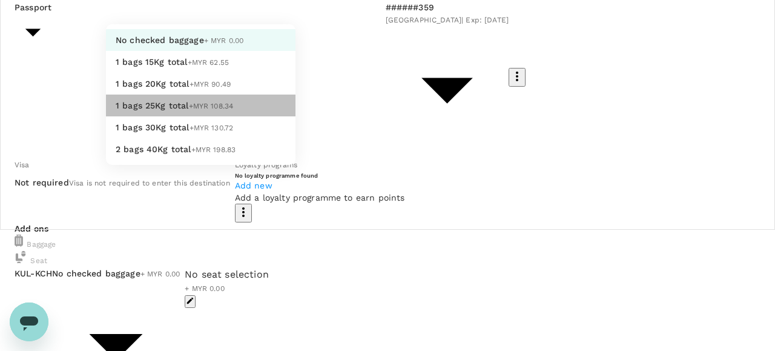
click at [178, 110] on span "1 bags 25Kg total" at bounding box center [152, 106] width 73 height 10
type input "3 - 108.34"
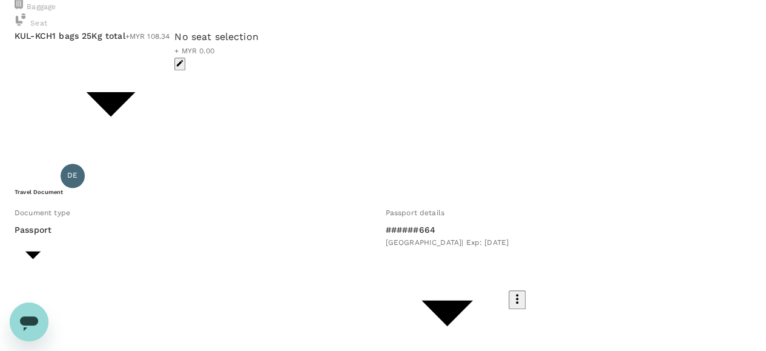
scroll to position [363, 0]
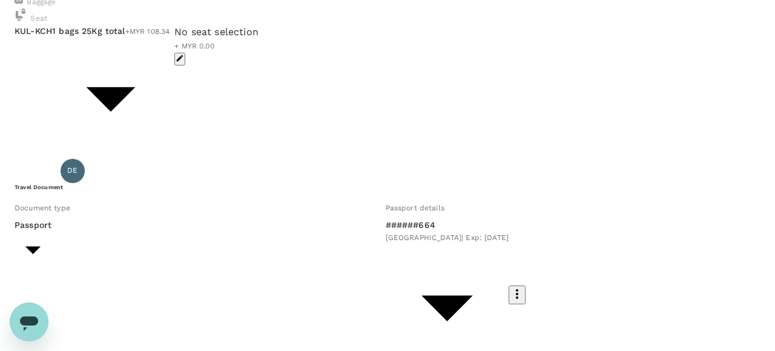
type input "3 - 108.34"
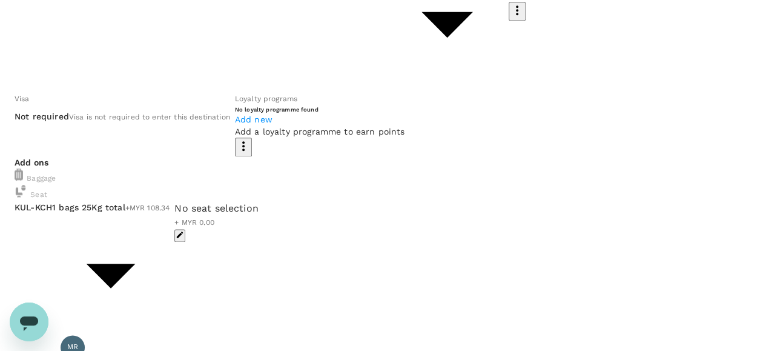
scroll to position [666, 0]
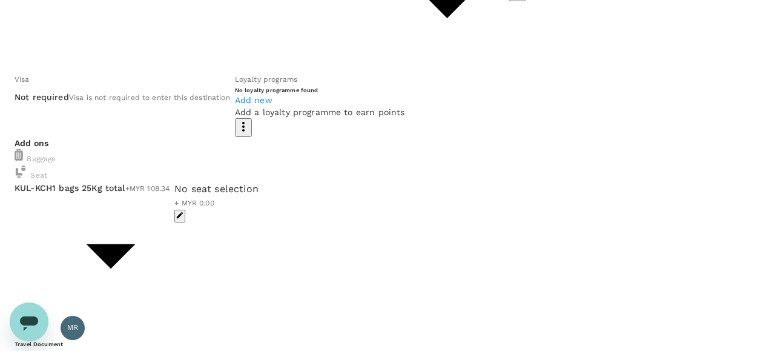
type input "3 - 108.34"
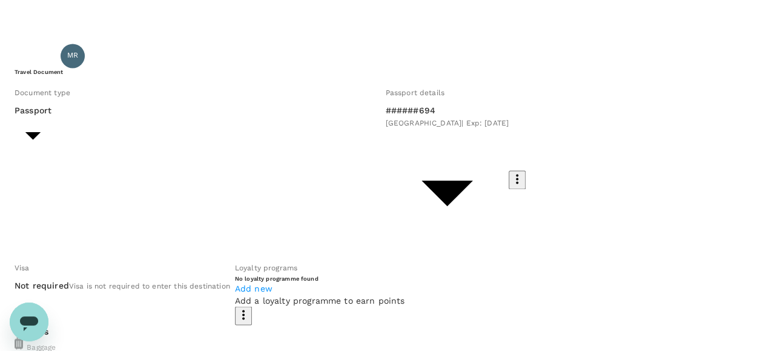
scroll to position [969, 0]
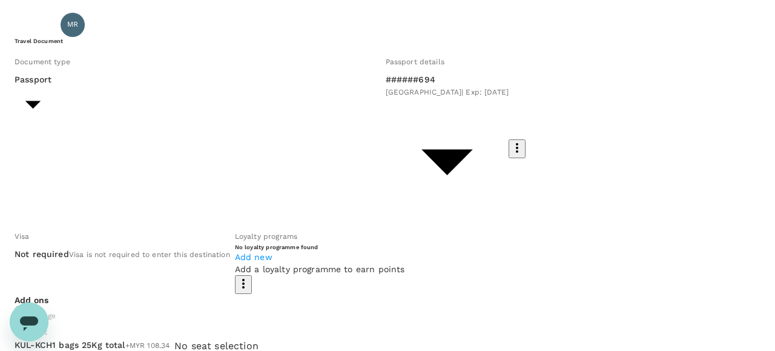
type input "3 - 108.34"
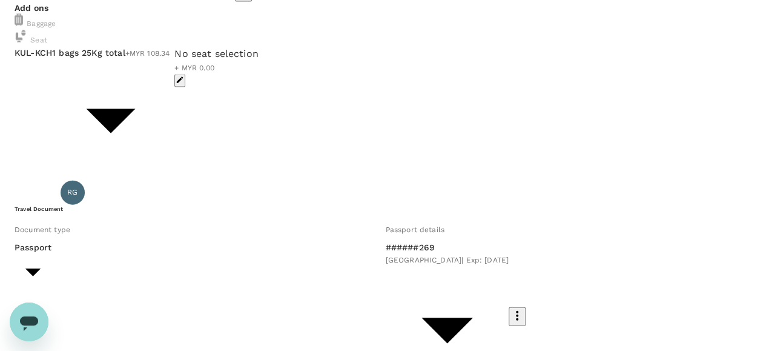
scroll to position [1272, 0]
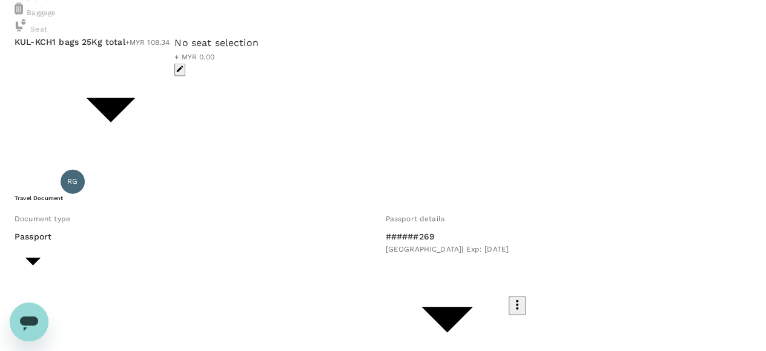
click at [234, 231] on body "Back to flight results Flight review Traveller(s) Traveller 1 : PH Parker Vaugh…" at bounding box center [383, 134] width 766 height 2813
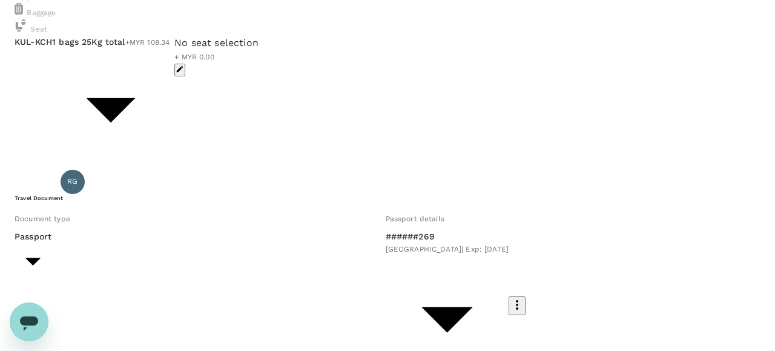
type input "3 - 108.34"
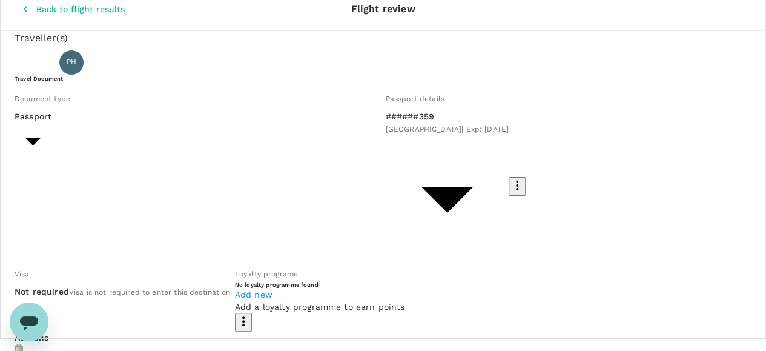
scroll to position [0, 0]
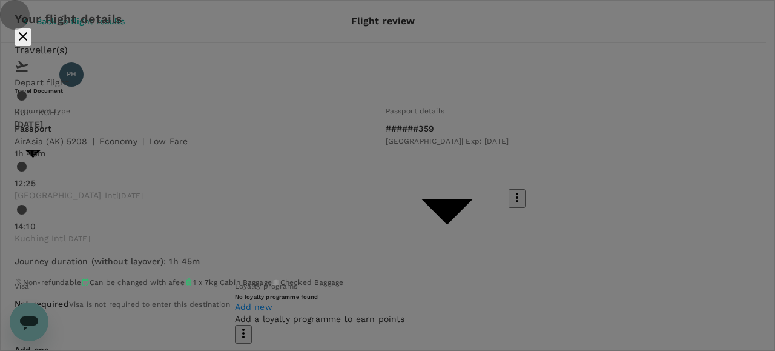
click at [30, 44] on icon "close" at bounding box center [23, 36] width 15 height 15
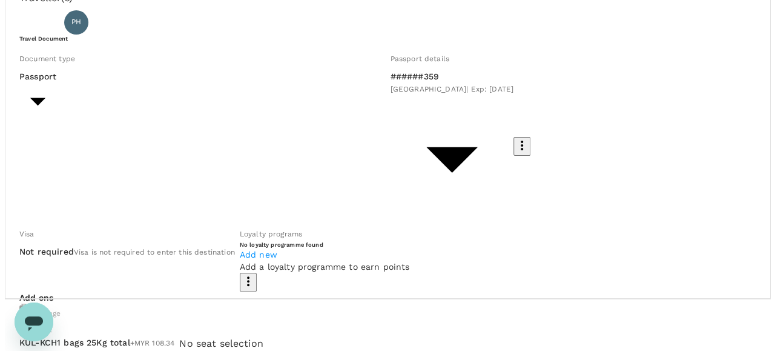
scroll to position [121, 0]
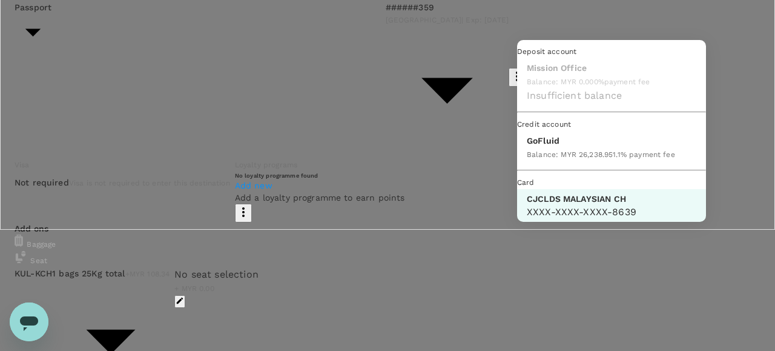
scroll to position [31, 0]
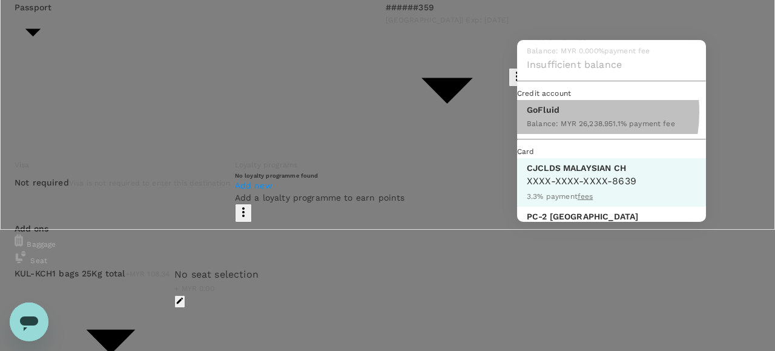
click at [552, 116] on p "GoFluid" at bounding box center [601, 110] width 148 height 12
type input "9b357727-6904-47bd-a44e-9a56bf7dfc7a"
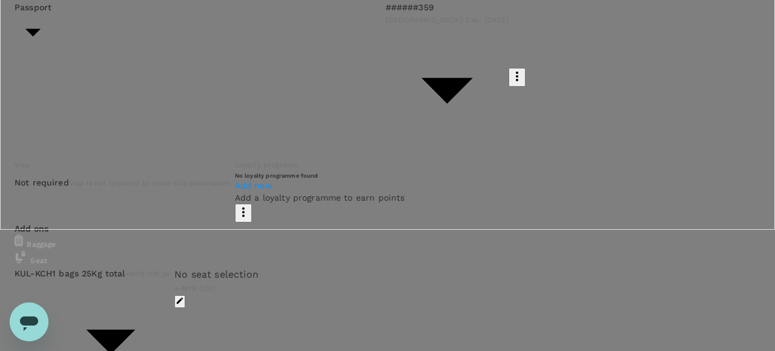
scroll to position [121, 0]
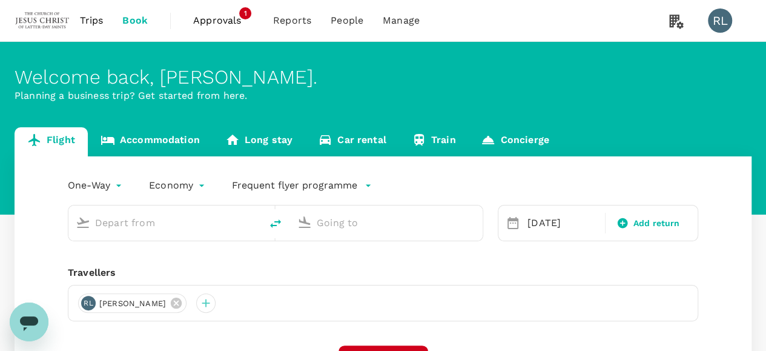
type input "Kuala Lumpur Intl ([GEOGRAPHIC_DATA])"
type input "Kuching Intl (KCH)"
type input "Kuala Lumpur Intl ([GEOGRAPHIC_DATA])"
type input "Kuching Intl (KCH)"
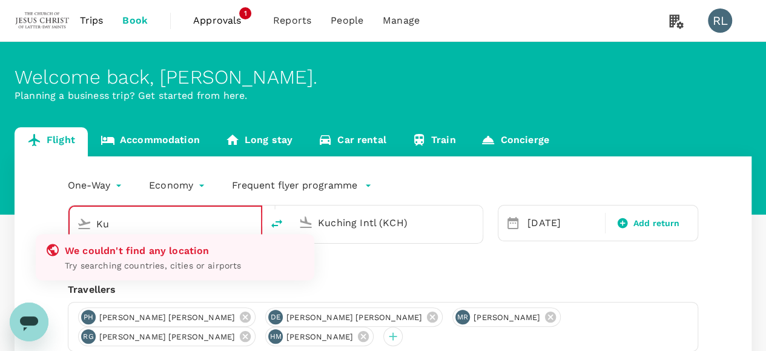
type input "K"
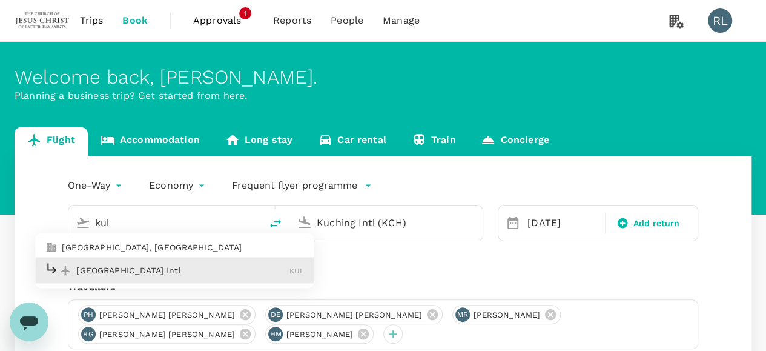
type input "Kuala Lumpur Intl (KUL)"
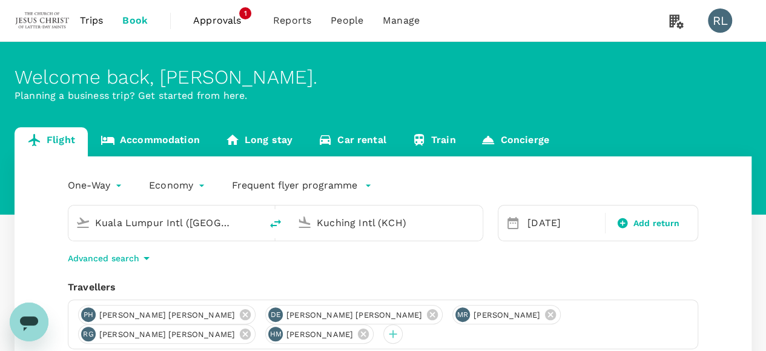
click at [378, 220] on input "Kuching Intl (KCH)" at bounding box center [387, 222] width 141 height 19
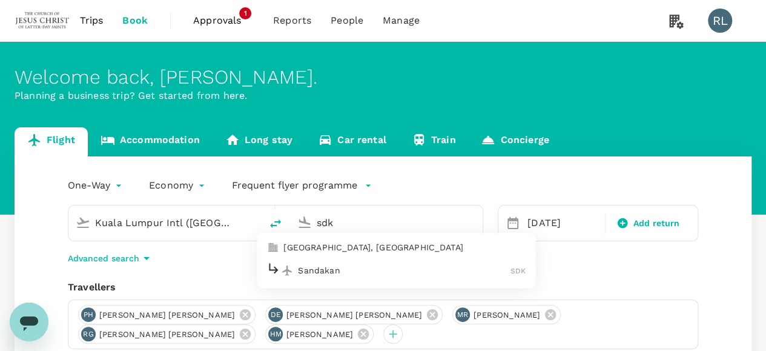
click at [337, 270] on p "Sandakan" at bounding box center [404, 270] width 213 height 12
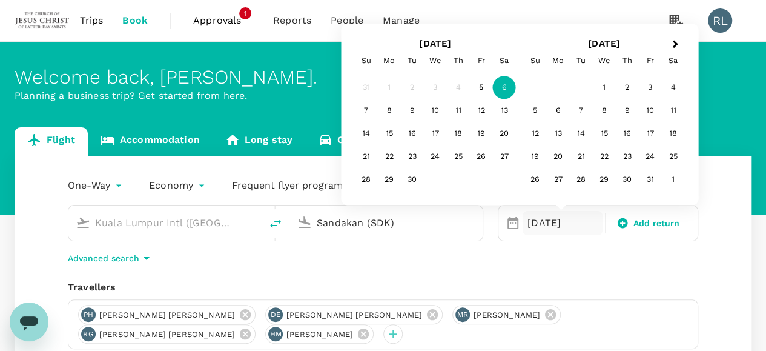
type input "Sandakan (SDK)"
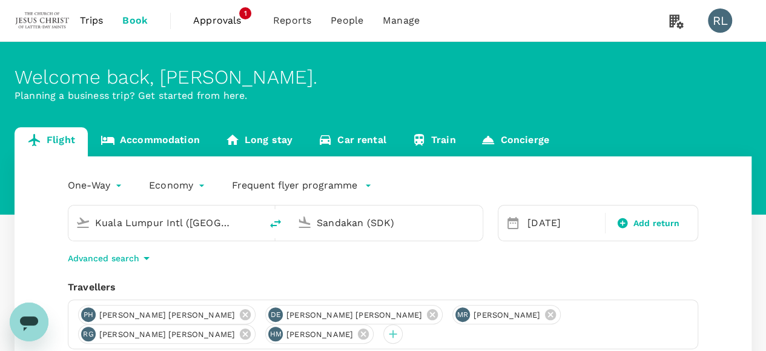
click at [669, 278] on div "One-Way oneway Economy economy Frequent flyer programme Kuala Lumpur Intl (KUL)…" at bounding box center [383, 334] width 737 height 356
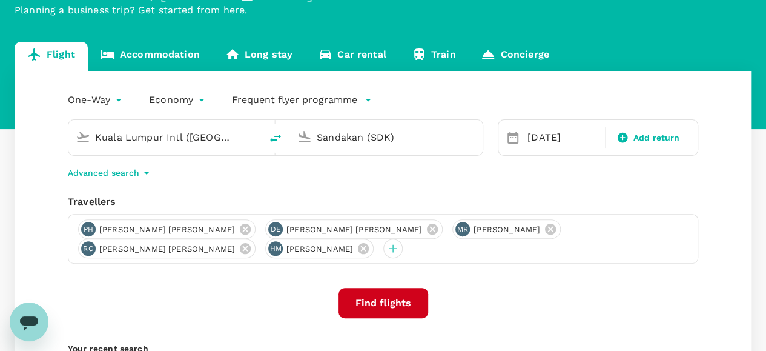
scroll to position [121, 0]
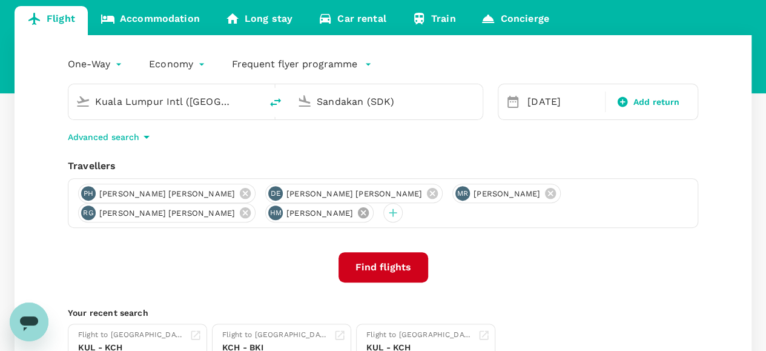
click at [358, 214] on icon at bounding box center [363, 212] width 11 height 11
click at [239, 195] on icon at bounding box center [245, 193] width 13 height 13
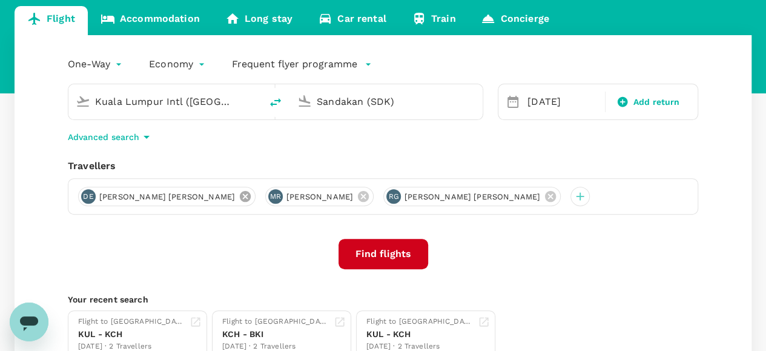
click at [240, 194] on icon at bounding box center [245, 196] width 11 height 11
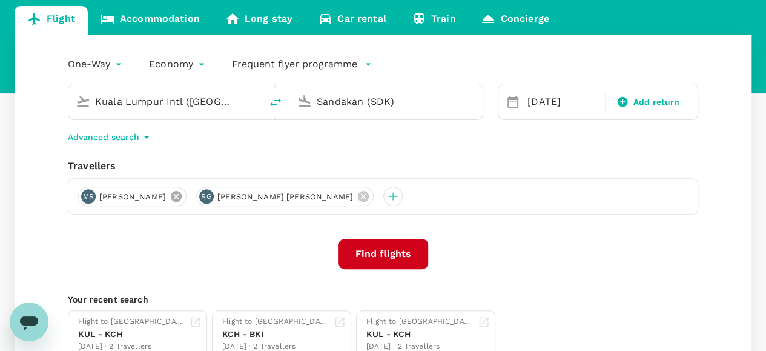
click at [182, 196] on icon at bounding box center [176, 196] width 11 height 11
click at [239, 195] on icon at bounding box center [245, 196] width 13 height 13
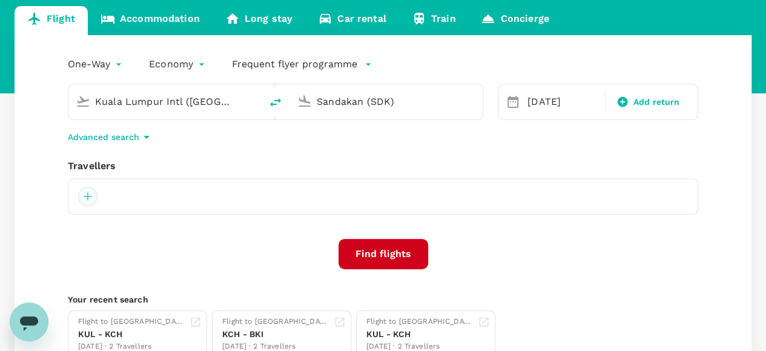
click at [86, 197] on div at bounding box center [87, 196] width 19 height 19
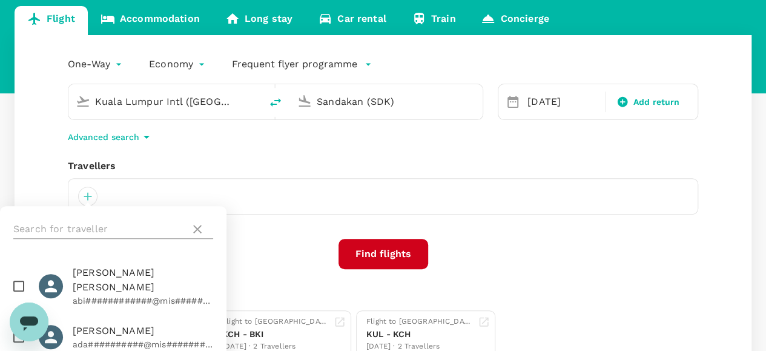
click at [102, 227] on input "text" at bounding box center [99, 228] width 172 height 19
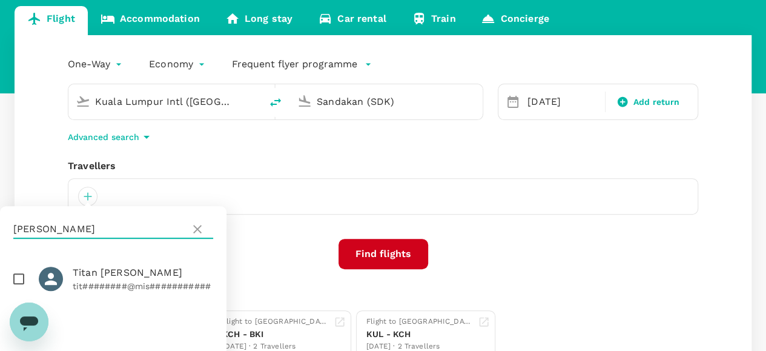
type input "moyer"
drag, startPoint x: 21, startPoint y: 277, endPoint x: 49, endPoint y: 277, distance: 28.5
click at [21, 278] on input "checkbox" at bounding box center [18, 278] width 25 height 25
checkbox input "true"
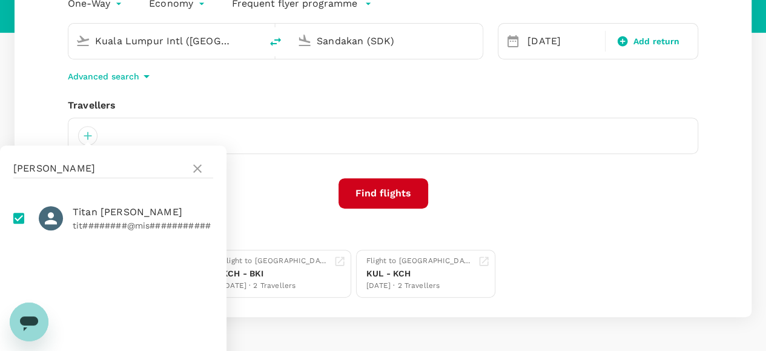
scroll to position [222, 0]
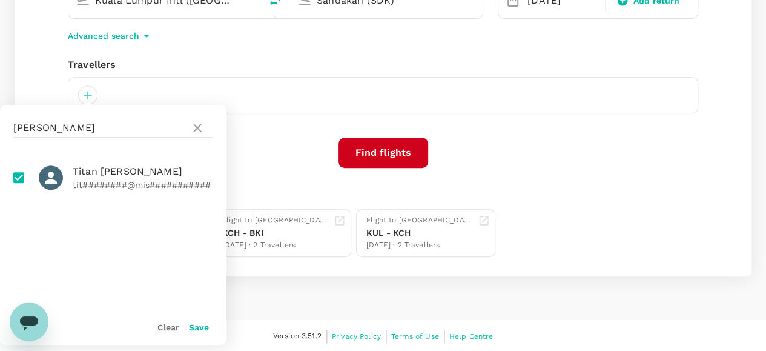
click at [196, 329] on button "Save" at bounding box center [199, 327] width 20 height 10
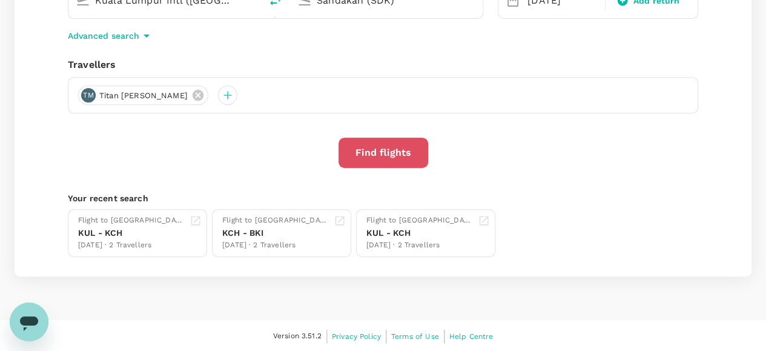
click at [385, 153] on button "Find flights" at bounding box center [384, 153] width 90 height 30
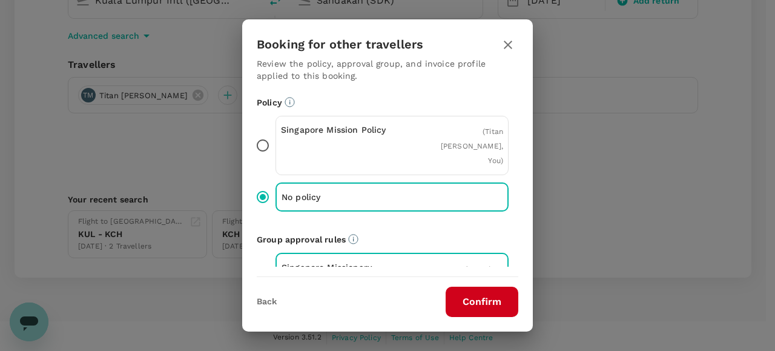
click at [479, 308] on button "Confirm" at bounding box center [482, 302] width 73 height 30
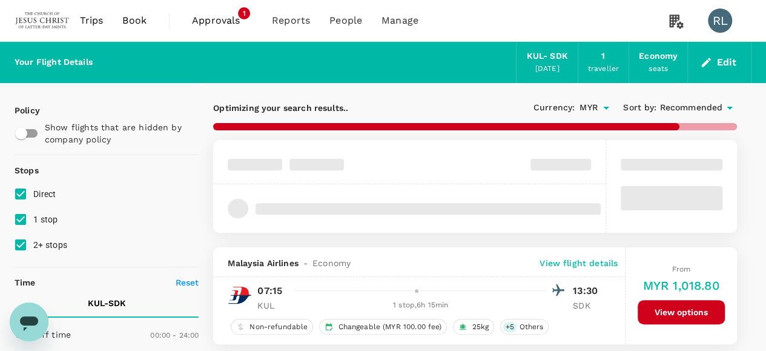
type input "1230"
click at [705, 105] on span "Recommended" at bounding box center [691, 107] width 63 height 13
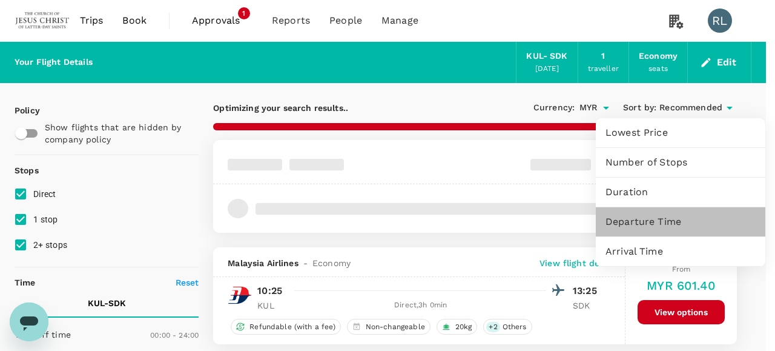
click at [645, 220] on span "Departure Time" at bounding box center [681, 221] width 150 height 15
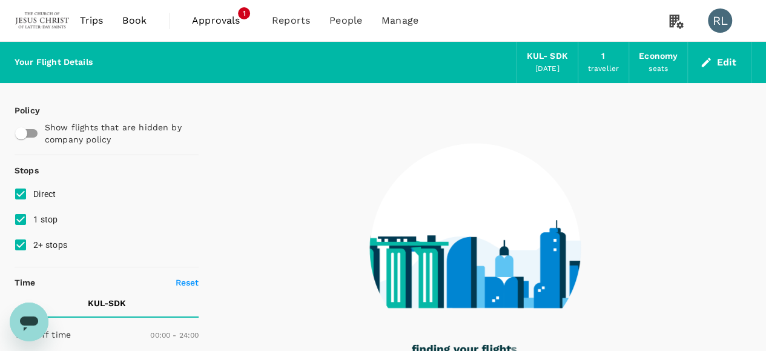
checkbox input "false"
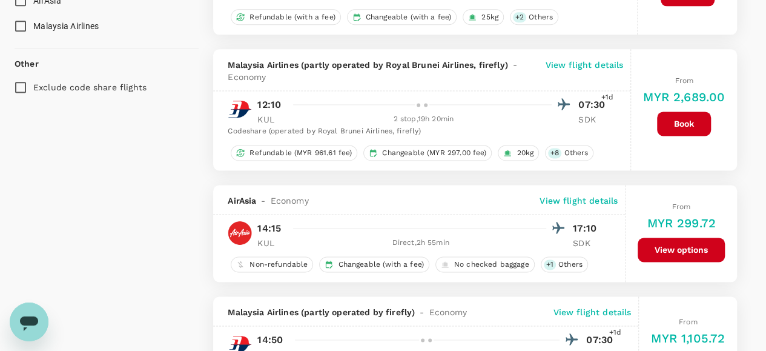
scroll to position [788, 0]
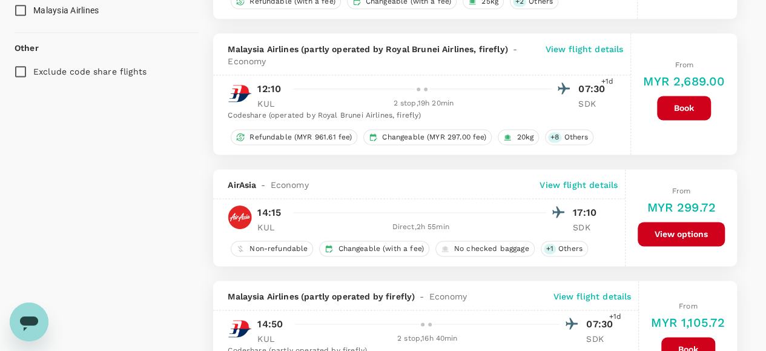
click at [675, 228] on button "View options" at bounding box center [681, 234] width 87 height 24
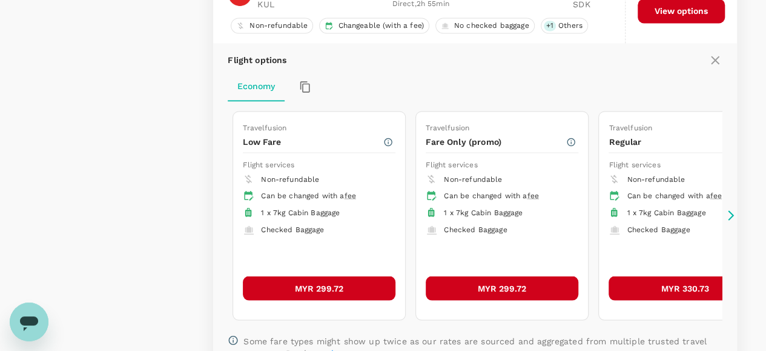
scroll to position [1014, 0]
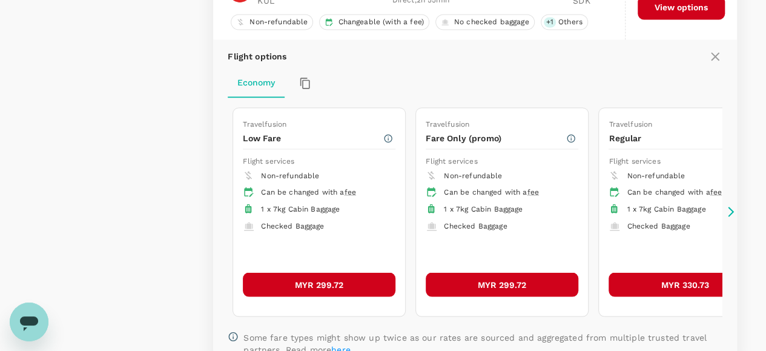
click at [330, 277] on button "MYR 299.72" at bounding box center [319, 284] width 153 height 24
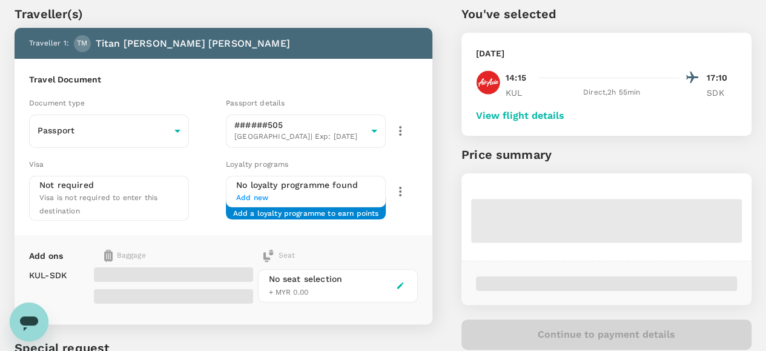
scroll to position [61, 0]
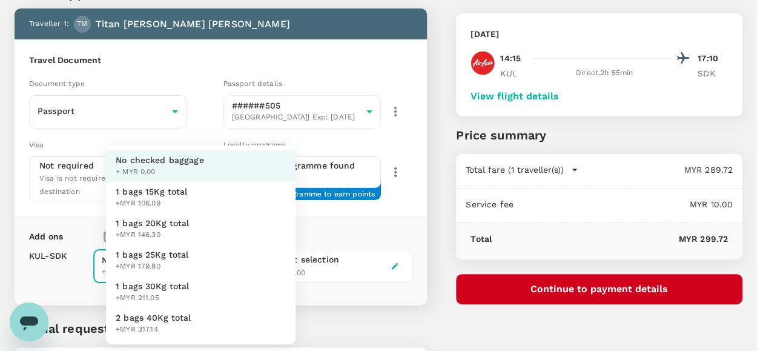
click at [234, 255] on body "Back to flight results Flight review Traveller(s) Traveller 1 : TM Titan Freder…" at bounding box center [383, 205] width 766 height 533
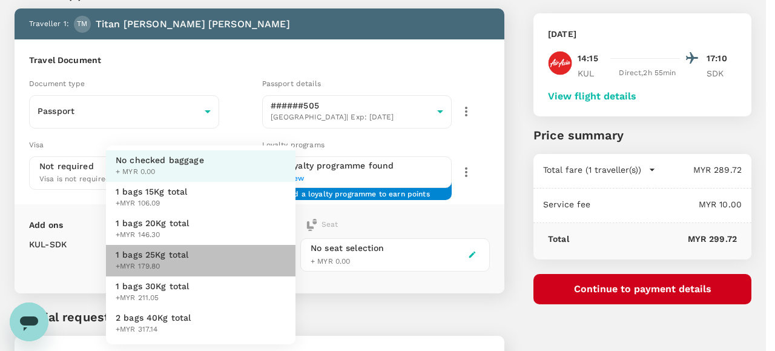
click at [167, 257] on span "1 bags 25Kg total" at bounding box center [152, 254] width 73 height 12
type input "3 - 179.8"
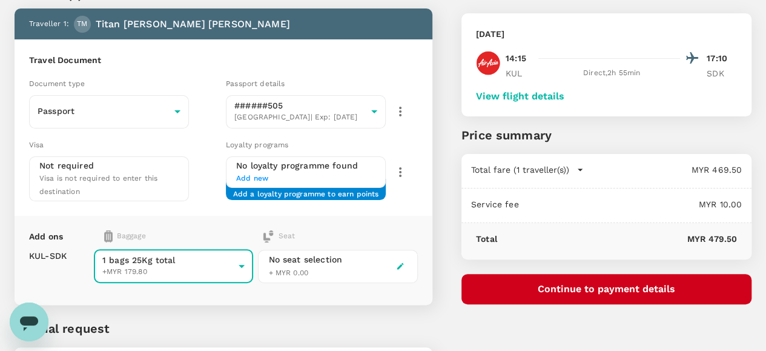
click at [646, 287] on button "Continue to payment details" at bounding box center [607, 289] width 290 height 30
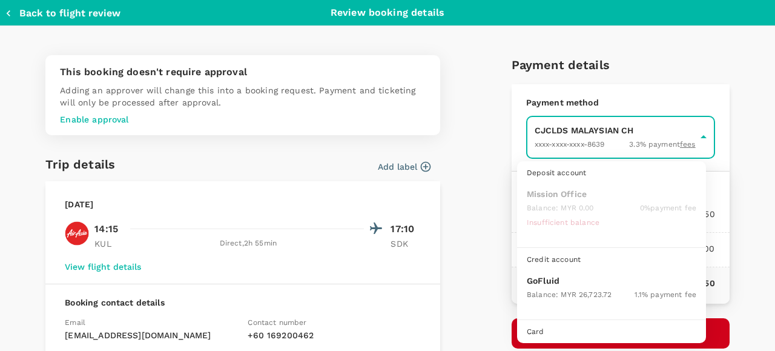
click at [537, 133] on body "Back to flight results Flight review Traveller(s) Traveller 1 : TM Titan Freder…" at bounding box center [387, 199] width 775 height 521
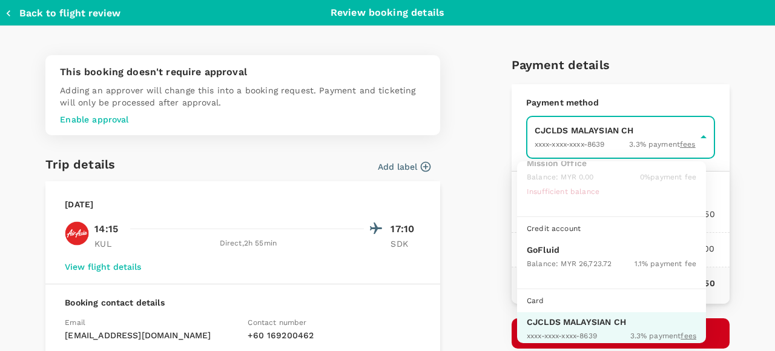
click at [554, 250] on p "GoFluid" at bounding box center [612, 250] width 170 height 12
type input "9b357727-6904-47bd-a44e-9a56bf7dfc7a"
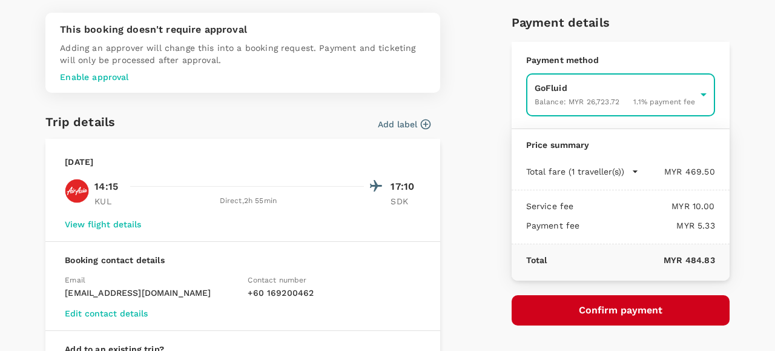
scroll to position [61, 0]
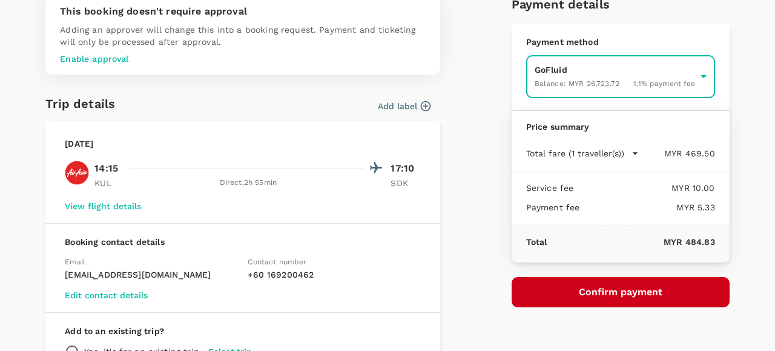
click at [582, 291] on button "Confirm payment" at bounding box center [621, 292] width 218 height 30
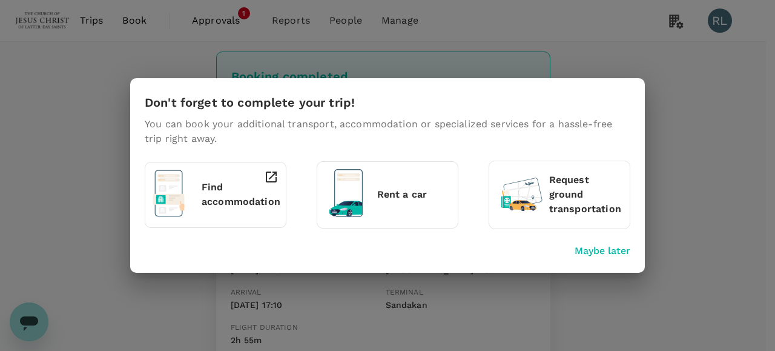
click at [607, 250] on p "Maybe later" at bounding box center [603, 251] width 56 height 15
click at [594, 248] on p "Maybe later" at bounding box center [603, 251] width 56 height 15
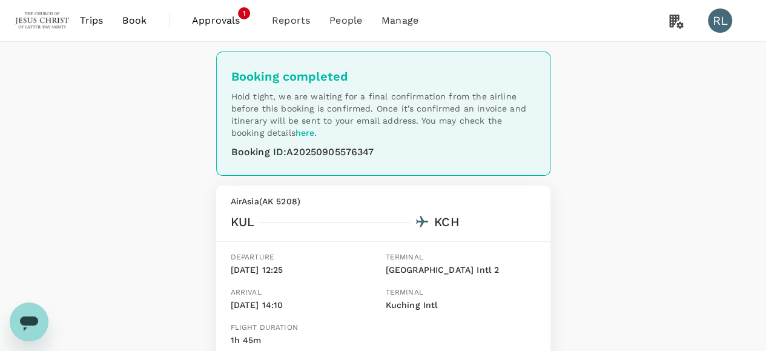
click at [126, 21] on span "Book" at bounding box center [134, 20] width 24 height 15
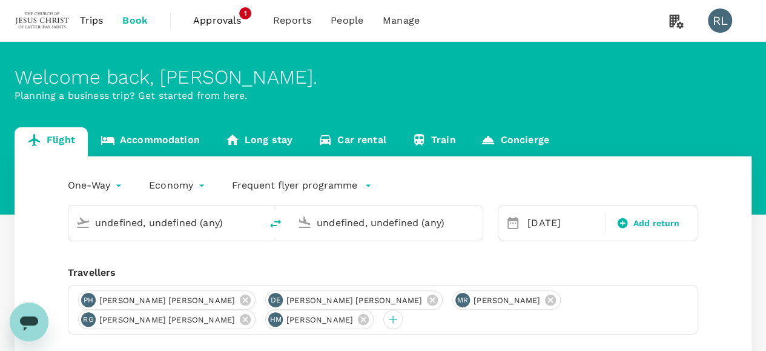
type input "Kuala Lumpur Intl ([GEOGRAPHIC_DATA])"
type input "Kuching Intl (KCH)"
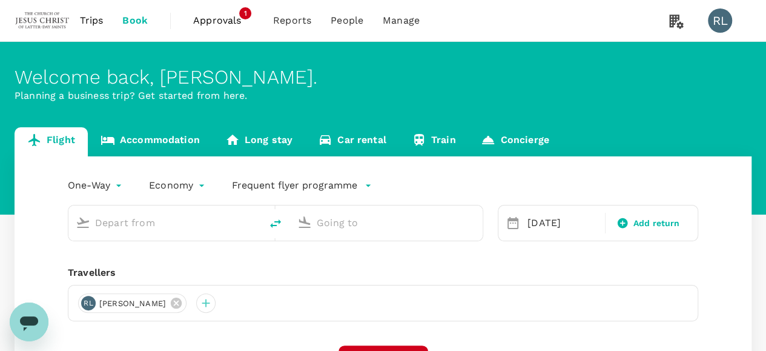
type input "Kuala Lumpur Intl ([GEOGRAPHIC_DATA])"
type input "Kuching Intl (KCH)"
type input "Kuala Lumpur Intl ([GEOGRAPHIC_DATA])"
type input "Kuching Intl (KCH)"
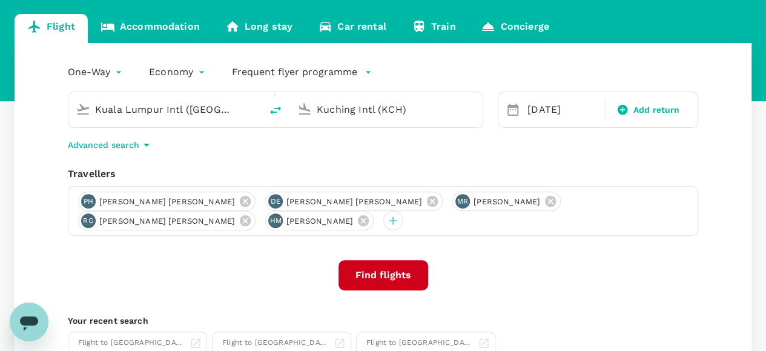
scroll to position [121, 0]
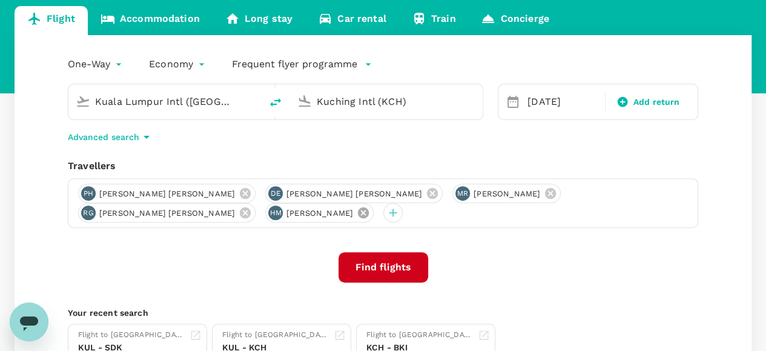
click at [357, 214] on icon at bounding box center [363, 212] width 13 height 13
click at [240, 199] on icon at bounding box center [245, 193] width 11 height 11
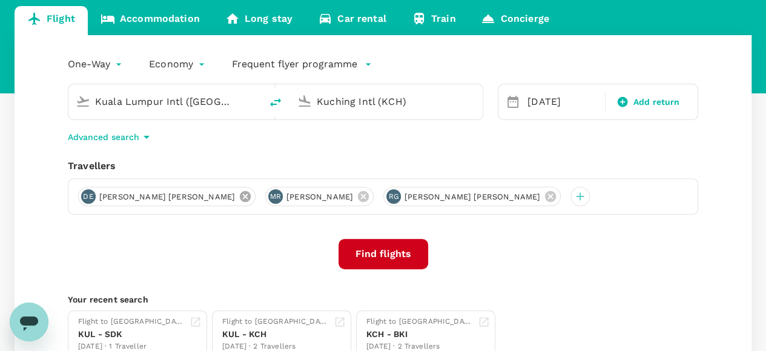
click at [240, 199] on icon at bounding box center [245, 196] width 11 height 11
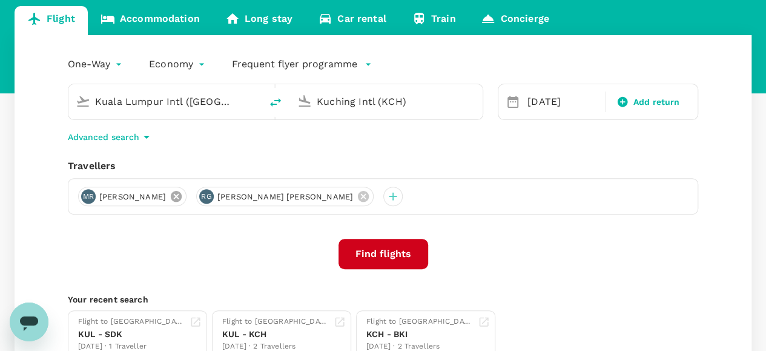
click at [183, 194] on icon at bounding box center [176, 196] width 13 height 13
click at [240, 197] on icon at bounding box center [245, 196] width 11 height 11
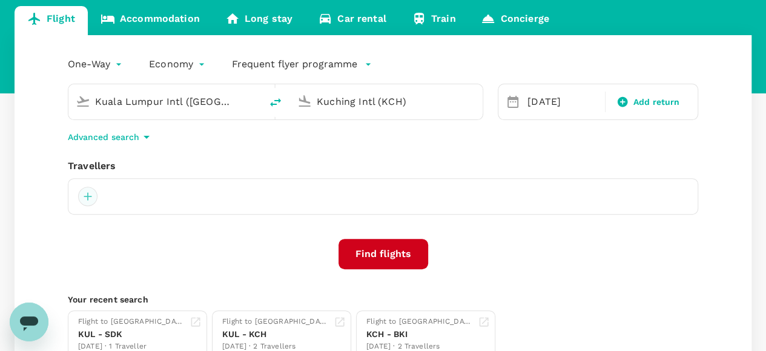
click at [90, 196] on div at bounding box center [87, 196] width 19 height 19
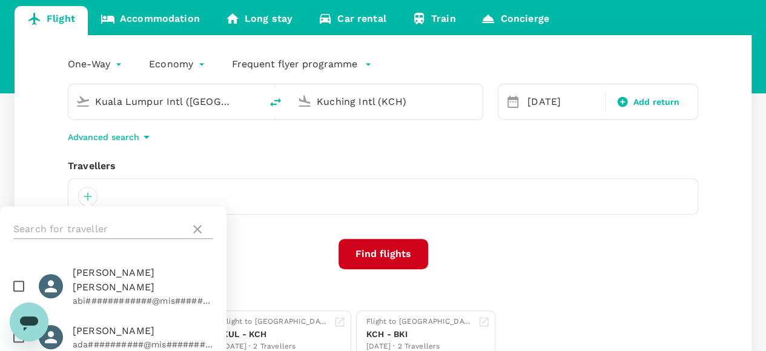
click at [108, 224] on input "text" at bounding box center [99, 228] width 172 height 19
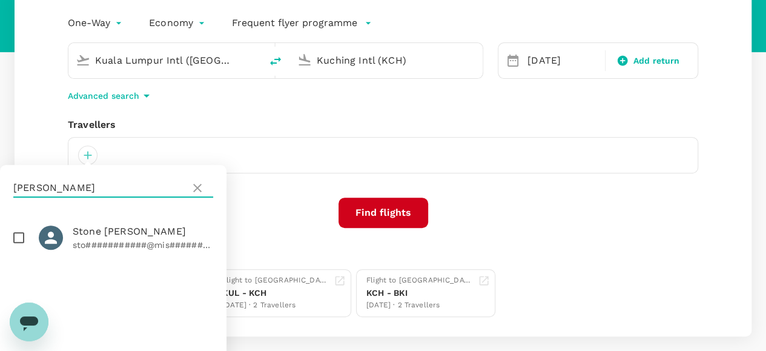
scroll to position [182, 0]
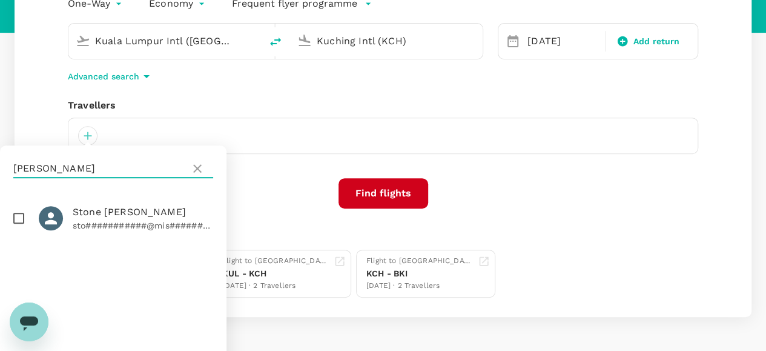
type input "[PERSON_NAME]"
click at [18, 219] on input "checkbox" at bounding box center [18, 217] width 25 height 25
checkbox input "true"
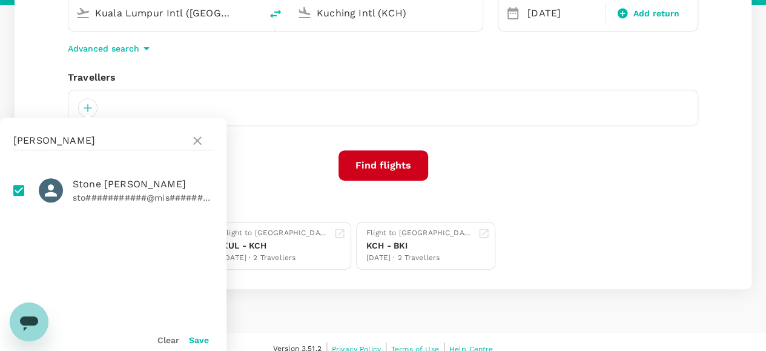
scroll to position [222, 0]
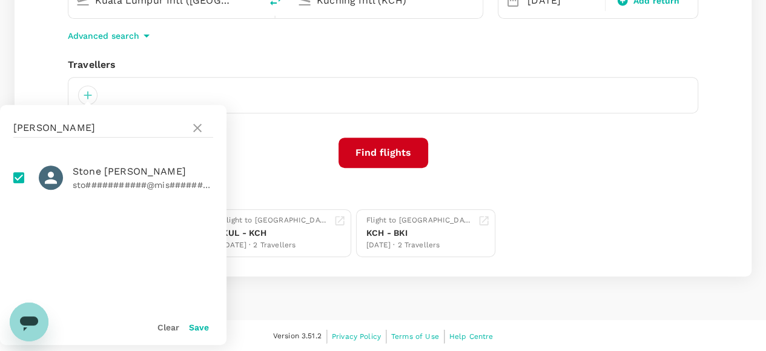
click at [195, 328] on button "Save" at bounding box center [199, 327] width 20 height 10
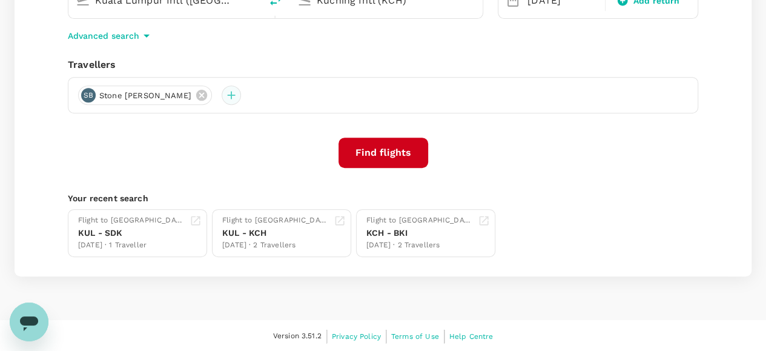
click at [228, 98] on div at bounding box center [231, 94] width 19 height 19
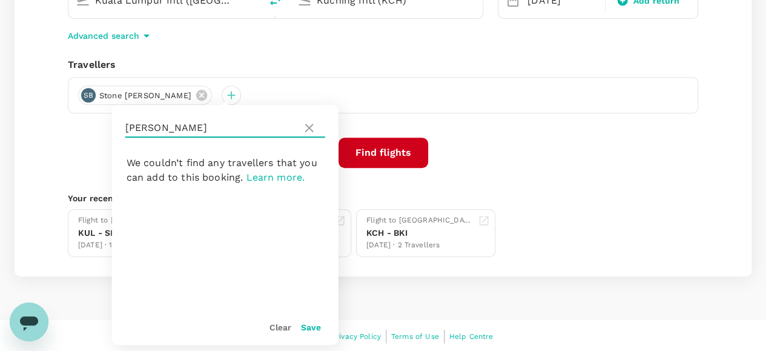
click at [224, 128] on input "[PERSON_NAME]" at bounding box center [211, 127] width 172 height 19
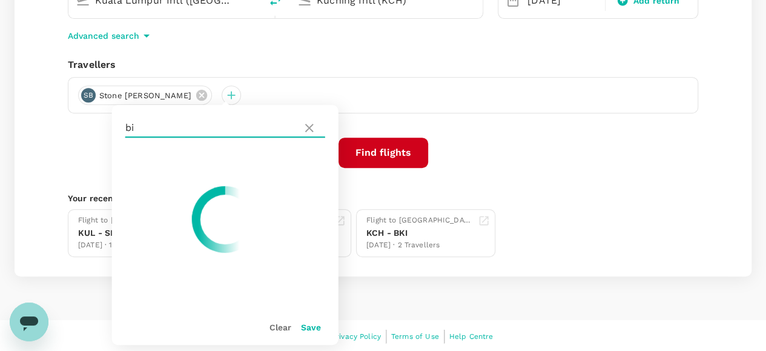
type input "b"
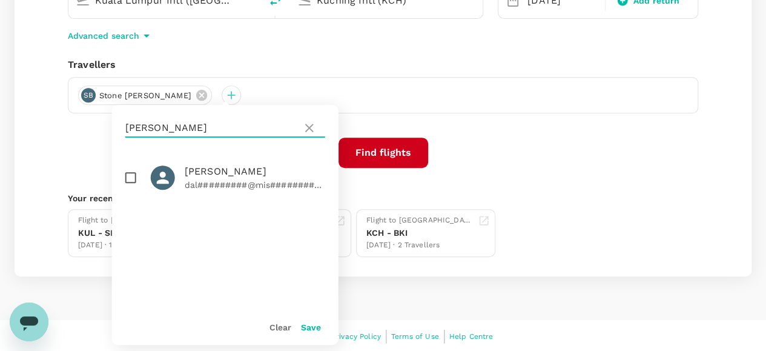
type input "[PERSON_NAME]"
click at [131, 176] on input "checkbox" at bounding box center [130, 177] width 25 height 25
checkbox input "true"
click at [314, 329] on button "Save" at bounding box center [311, 327] width 20 height 10
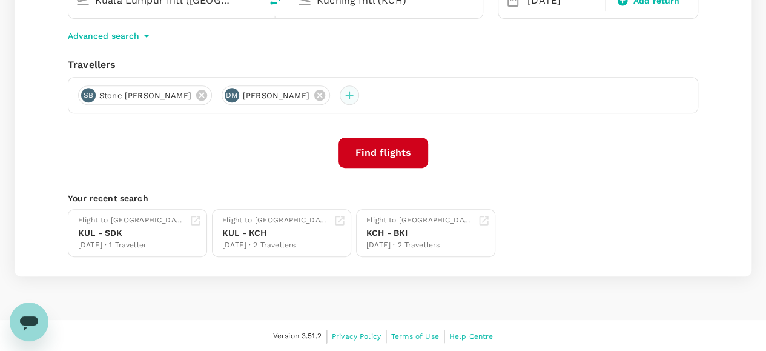
click at [350, 95] on div at bounding box center [349, 94] width 19 height 19
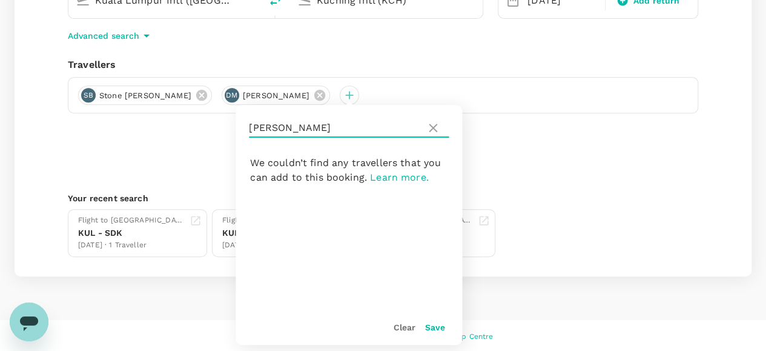
click at [318, 128] on input "[PERSON_NAME]" at bounding box center [335, 127] width 172 height 19
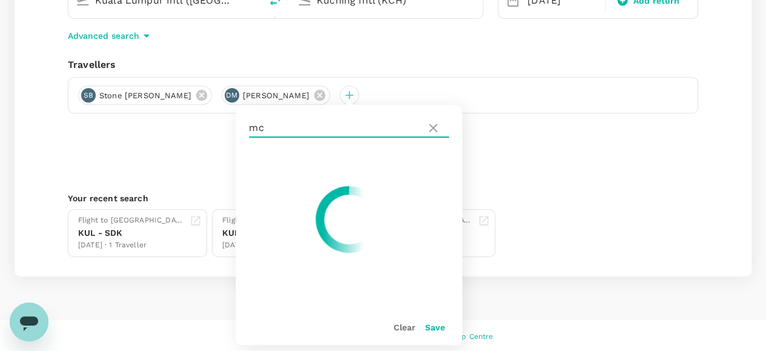
type input "m"
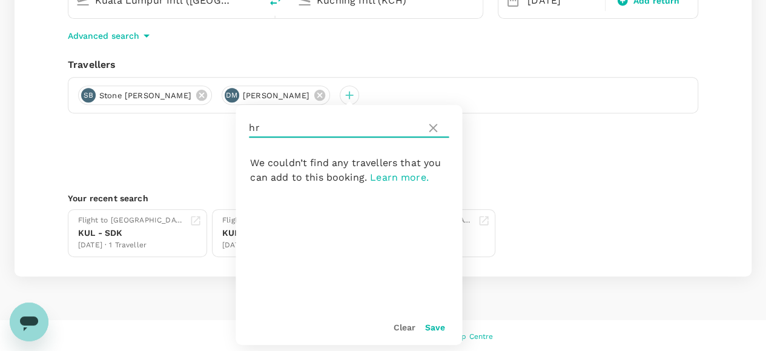
type input "h"
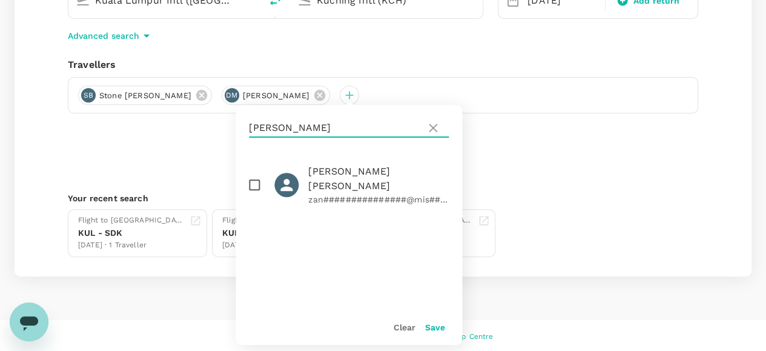
type input "christensen"
click at [258, 176] on input "checkbox" at bounding box center [254, 184] width 25 height 25
checkbox input "true"
click at [436, 326] on button "Save" at bounding box center [435, 327] width 20 height 10
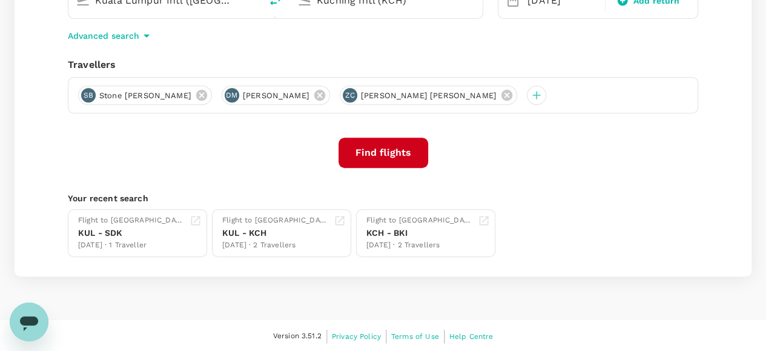
drag, startPoint x: 324, startPoint y: 193, endPoint x: 294, endPoint y: 41, distance: 154.3
click at [324, 150] on div "One-Way oneway Economy economy Frequent flyer programme Kuala Lumpur Intl (KUL)…" at bounding box center [383, 105] width 737 height 342
click at [600, 148] on div "Find flights" at bounding box center [383, 153] width 631 height 30
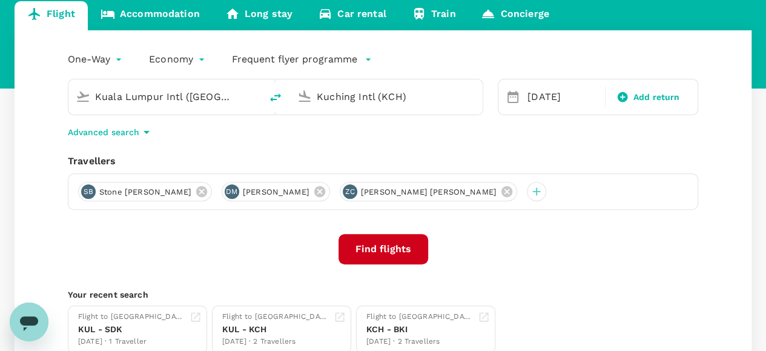
scroll to position [101, 0]
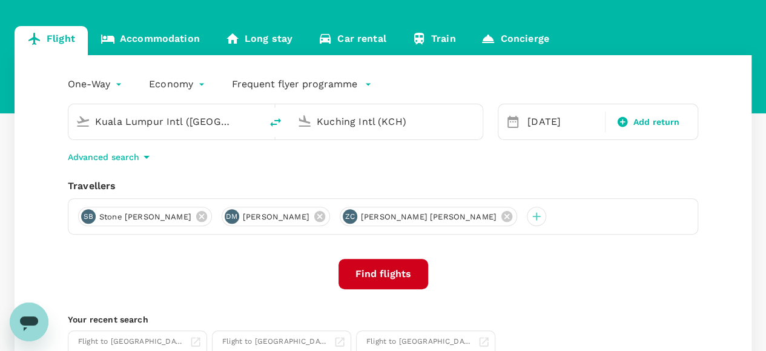
click at [390, 272] on button "Find flights" at bounding box center [384, 274] width 90 height 30
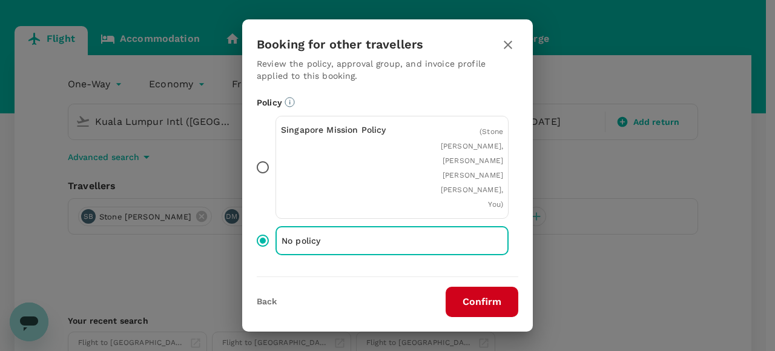
click at [486, 302] on button "Confirm" at bounding box center [482, 302] width 73 height 30
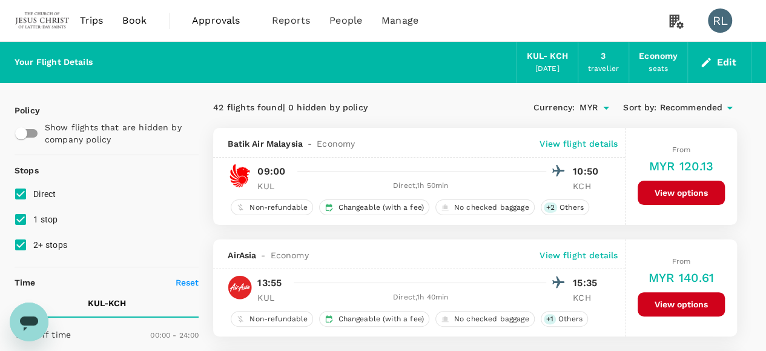
click at [689, 102] on span "Recommended" at bounding box center [691, 107] width 63 height 13
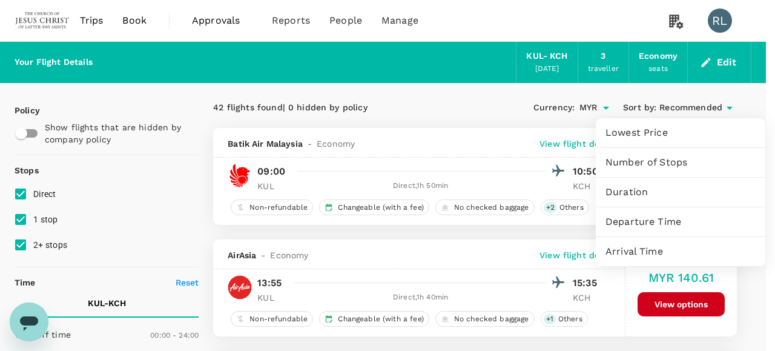
click at [653, 219] on span "Departure Time" at bounding box center [681, 221] width 150 height 15
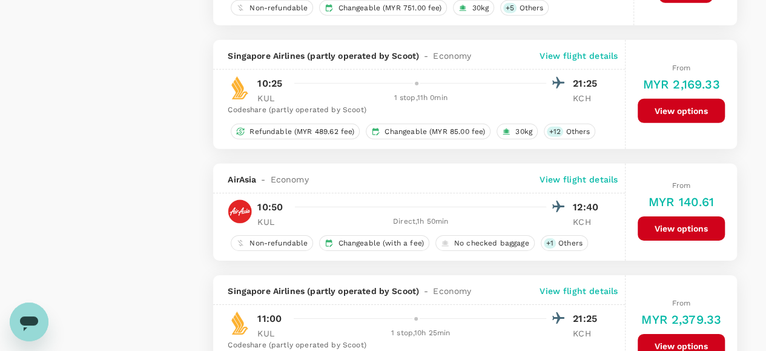
scroll to position [1878, 0]
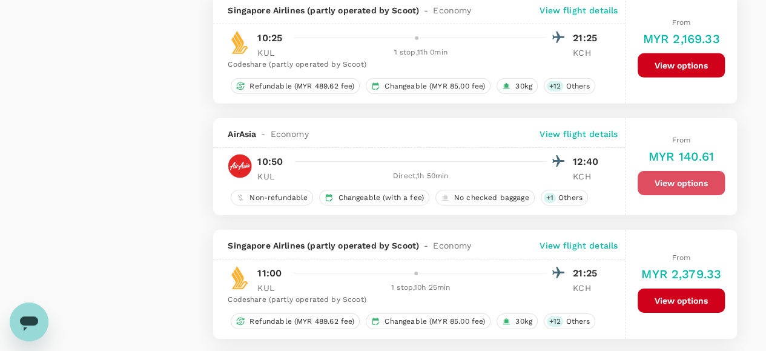
click at [671, 177] on button "View options" at bounding box center [681, 183] width 87 height 24
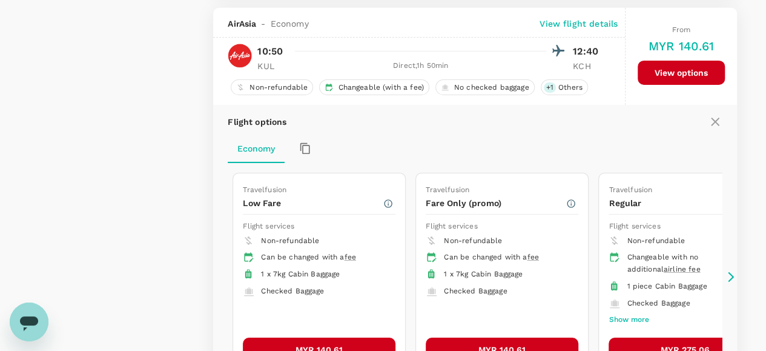
scroll to position [1989, 0]
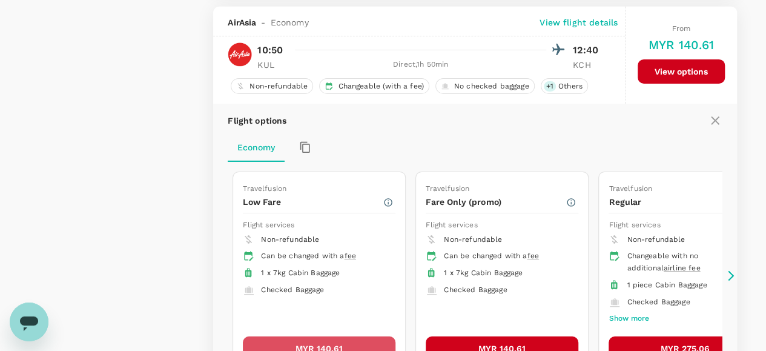
click at [348, 337] on button "MYR 140.61" at bounding box center [319, 348] width 153 height 24
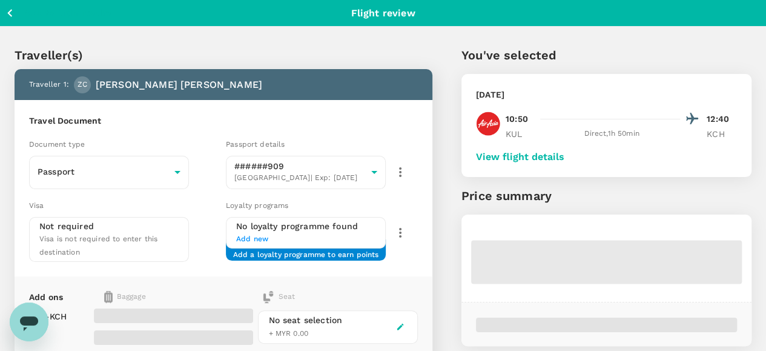
click at [565, 154] on button "View flight details" at bounding box center [520, 156] width 88 height 11
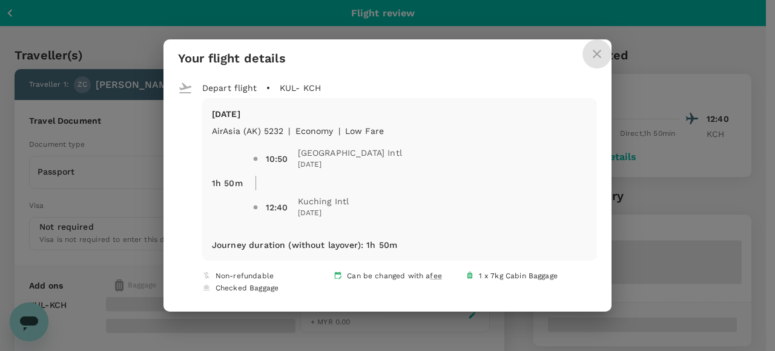
click at [590, 54] on icon "close" at bounding box center [597, 54] width 15 height 15
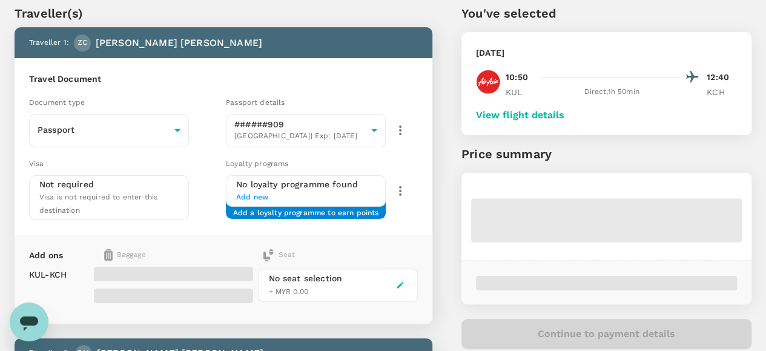
scroll to position [61, 0]
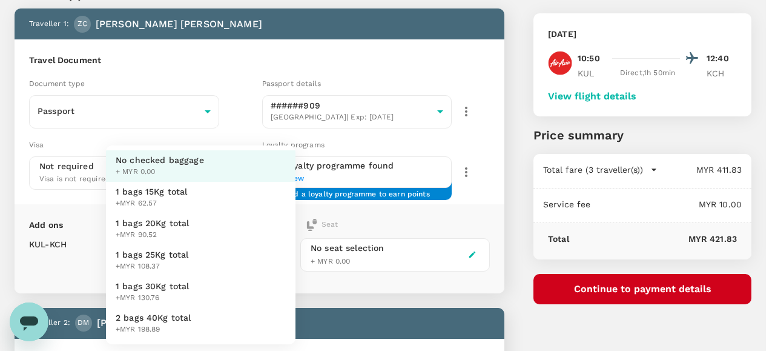
click at [190, 252] on li "1 bags 25Kg total +MYR 108.37" at bounding box center [201, 261] width 190 height 32
type input "3 - 108.37"
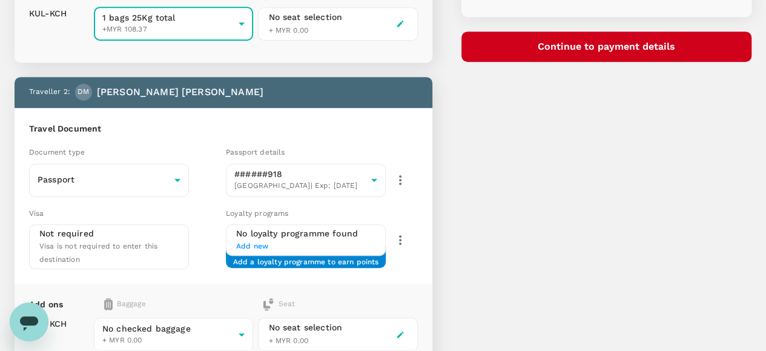
scroll to position [363, 0]
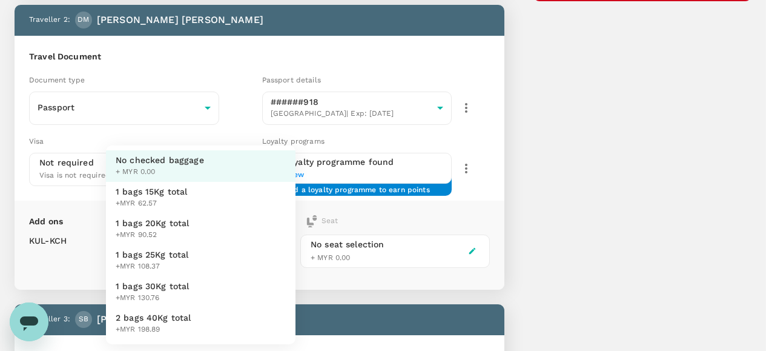
click at [174, 237] on body "Back to flight results Flight review Traveller(s) Traveller 1 : ZC Zander Lyde …" at bounding box center [387, 196] width 775 height 1119
click at [171, 257] on span "1 bags 25Kg total" at bounding box center [152, 254] width 73 height 12
type input "3 - 108.37"
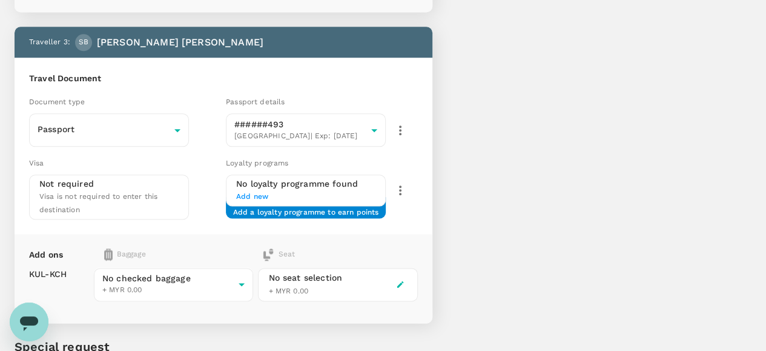
scroll to position [666, 0]
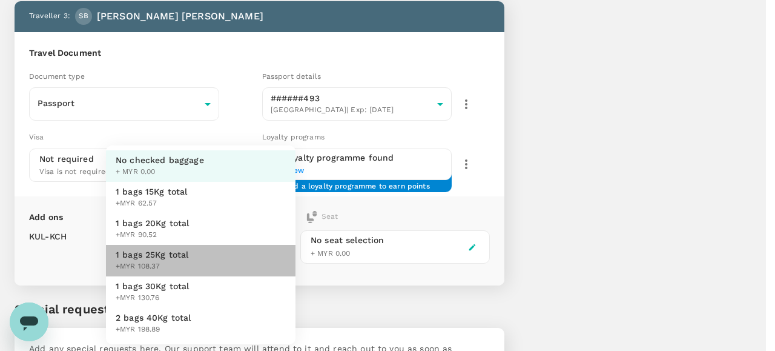
click at [176, 253] on span "1 bags 25Kg total" at bounding box center [152, 254] width 73 height 12
type input "3 - 108.37"
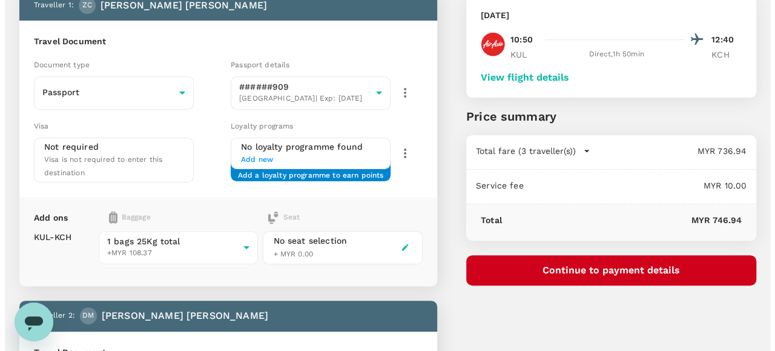
scroll to position [61, 0]
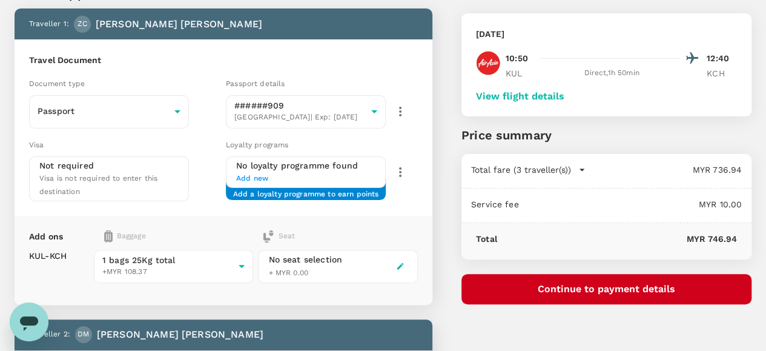
click at [596, 284] on button "Continue to payment details" at bounding box center [607, 289] width 290 height 30
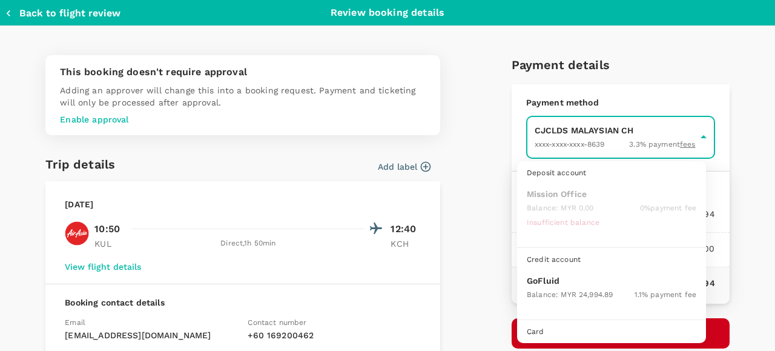
scroll to position [31, 0]
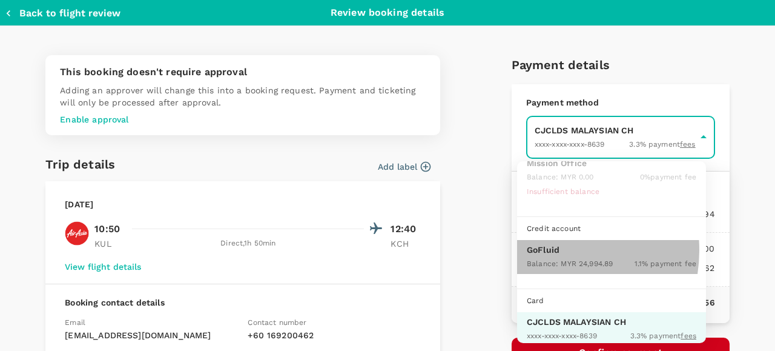
click at [543, 248] on p "GoFluid" at bounding box center [612, 250] width 170 height 12
type input "9b357727-6904-47bd-a44e-9a56bf7dfc7a"
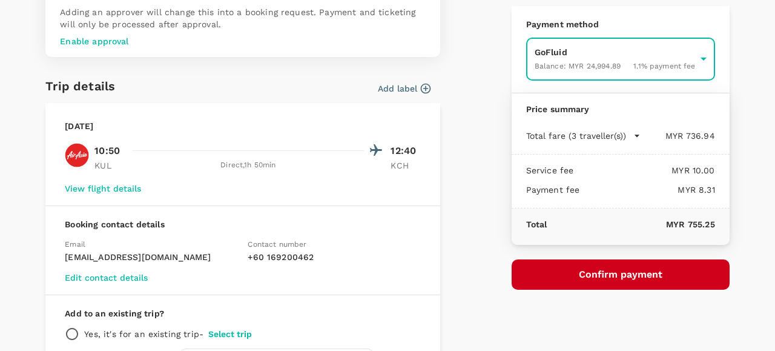
scroll to position [121, 0]
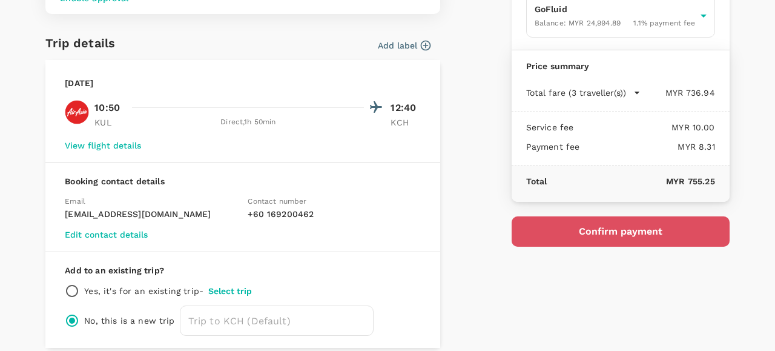
click at [579, 228] on button "Confirm payment" at bounding box center [621, 231] width 218 height 30
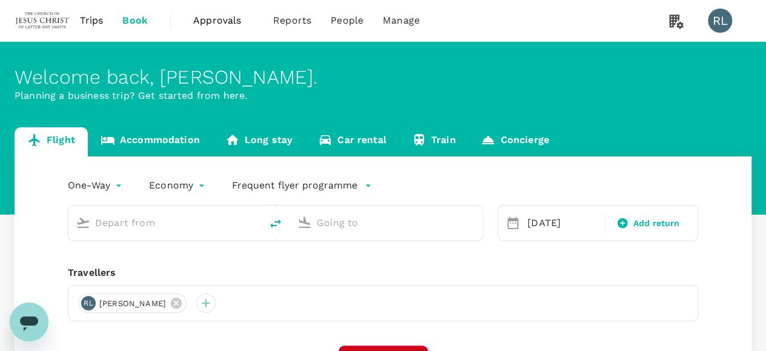
type input "Kuala Lumpur Intl ([GEOGRAPHIC_DATA])"
type input "Kuching Intl (KCH)"
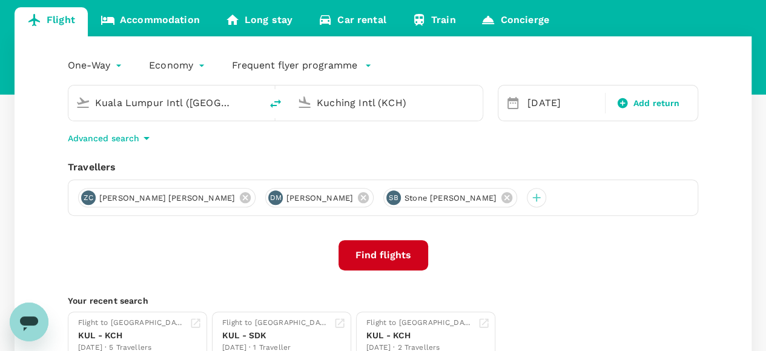
scroll to position [121, 0]
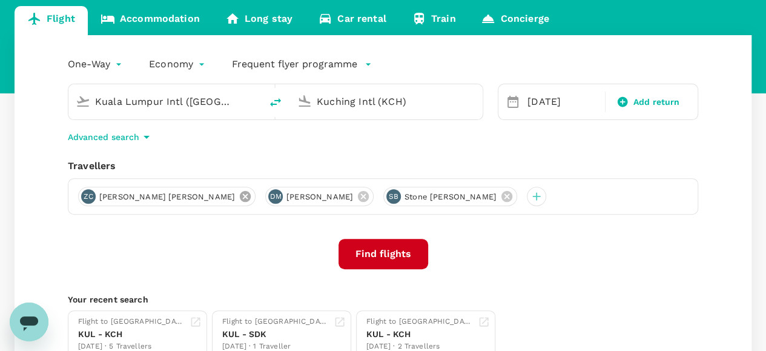
click at [239, 195] on icon at bounding box center [245, 196] width 13 height 13
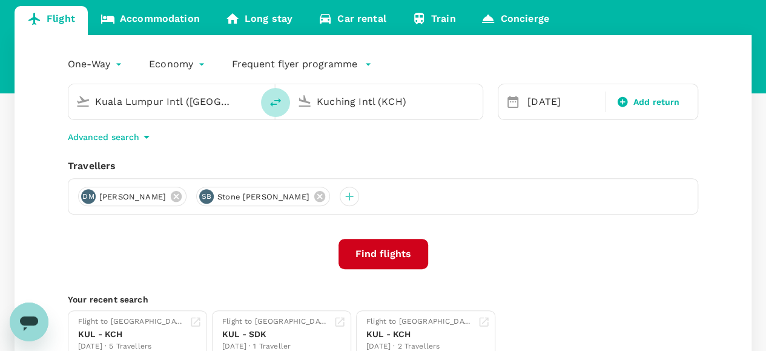
click at [276, 96] on icon "delete" at bounding box center [275, 102] width 15 height 15
type input "Kuching Intl (KCH)"
click at [412, 100] on input "Kuala Lumpur Intl ([GEOGRAPHIC_DATA])" at bounding box center [387, 101] width 141 height 19
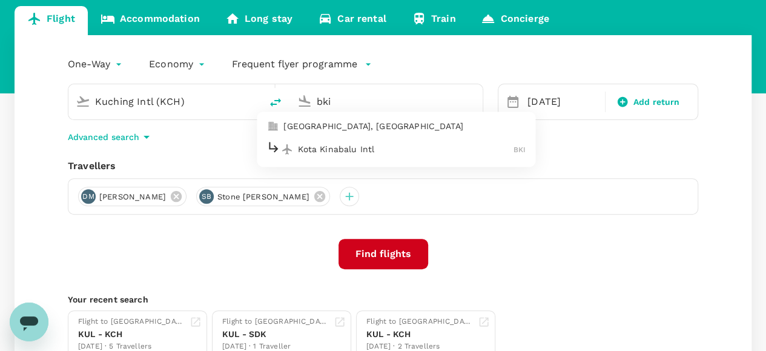
click at [354, 150] on p "Kota Kinabalu Intl" at bounding box center [406, 149] width 216 height 12
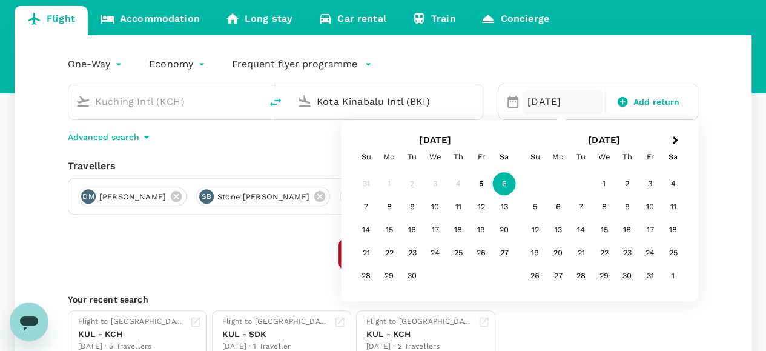
type input "Kota Kinabalu Intl (BKI)"
click at [503, 185] on div "6" at bounding box center [504, 183] width 23 height 23
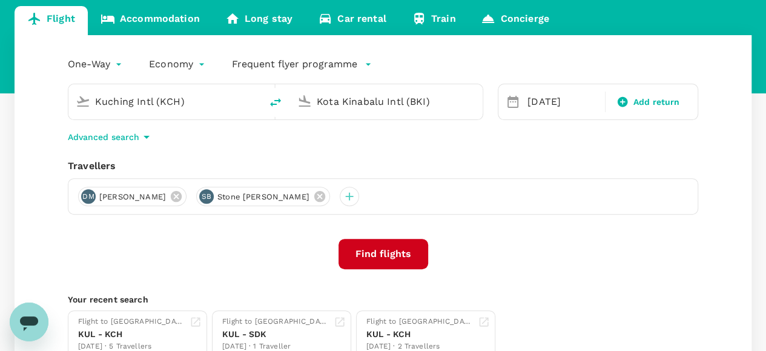
click at [703, 260] on div "One-Way oneway Economy economy Frequent flyer programme Kuching Intl (KCH) Kota…" at bounding box center [383, 206] width 737 height 342
click at [383, 253] on button "Find flights" at bounding box center [384, 254] width 90 height 30
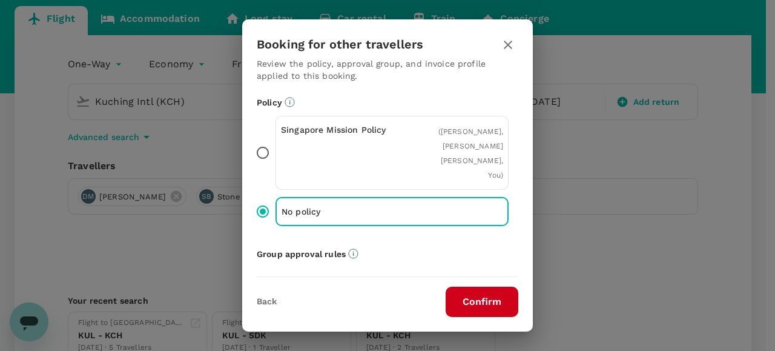
click at [479, 298] on button "Confirm" at bounding box center [482, 302] width 73 height 30
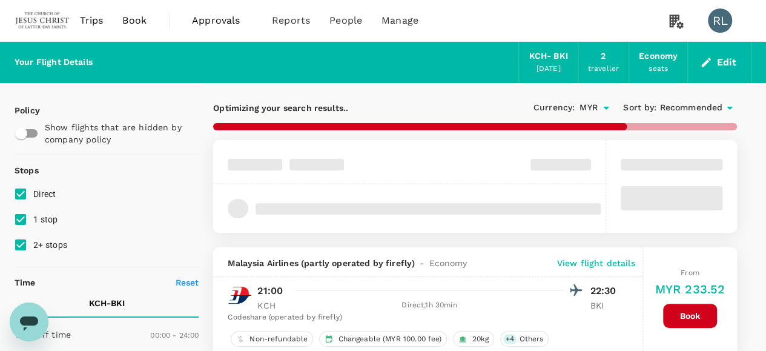
type input "1495"
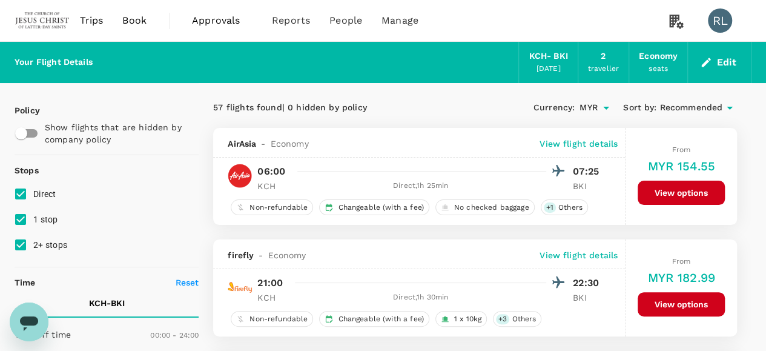
click at [680, 108] on span "Recommended" at bounding box center [691, 107] width 63 height 13
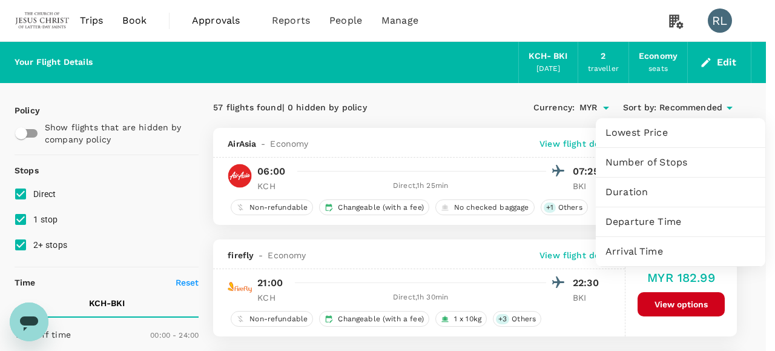
click at [645, 221] on span "Departure Time" at bounding box center [681, 221] width 150 height 15
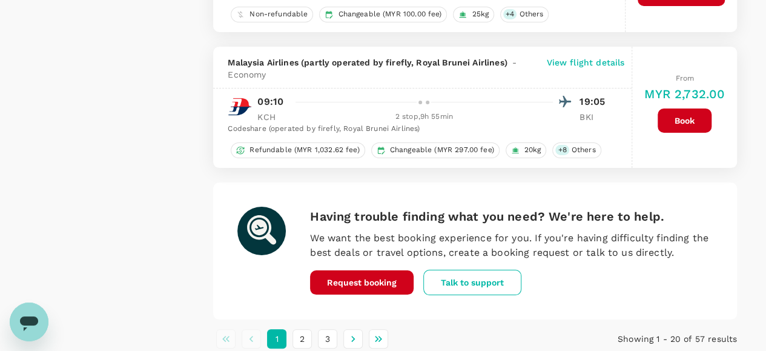
scroll to position [2314, 0]
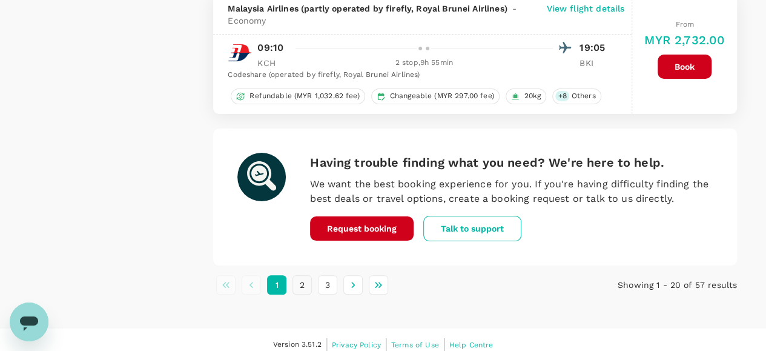
click at [304, 276] on button "2" at bounding box center [302, 284] width 19 height 19
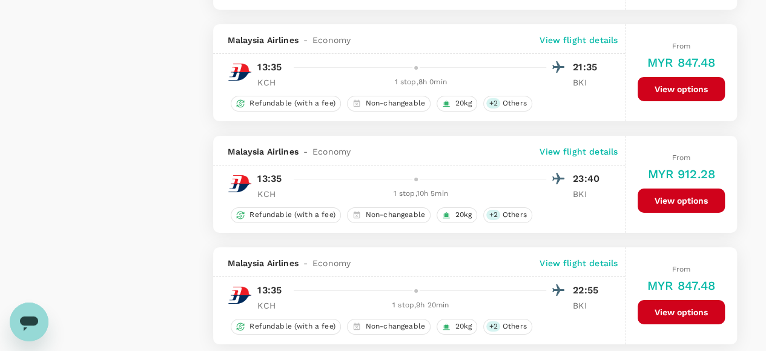
scroll to position [2290, 0]
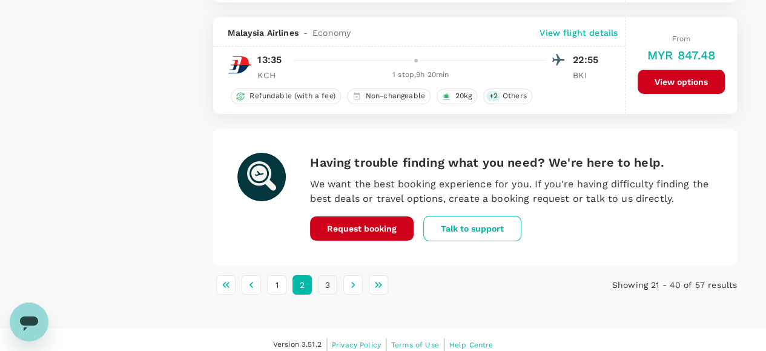
click at [330, 275] on button "3" at bounding box center [327, 284] width 19 height 19
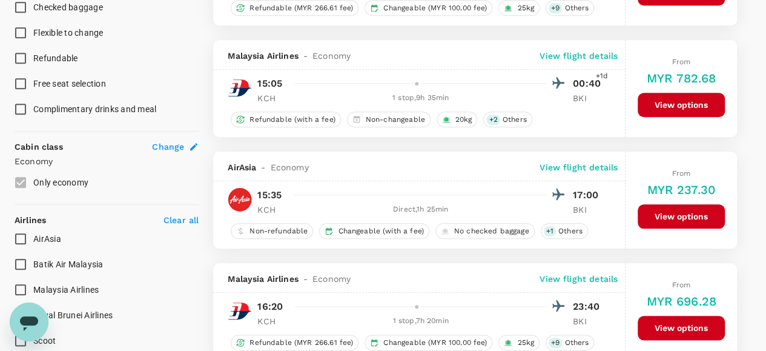
scroll to position [545, 0]
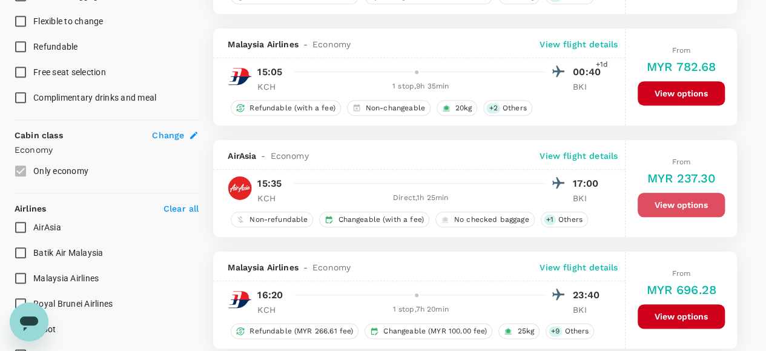
click at [651, 197] on button "View options" at bounding box center [681, 205] width 87 height 24
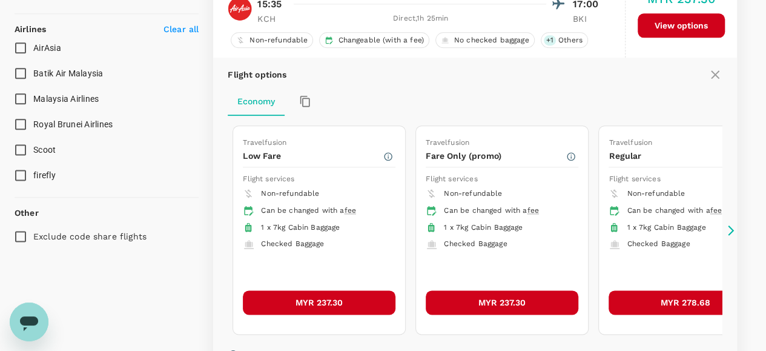
scroll to position [743, 0]
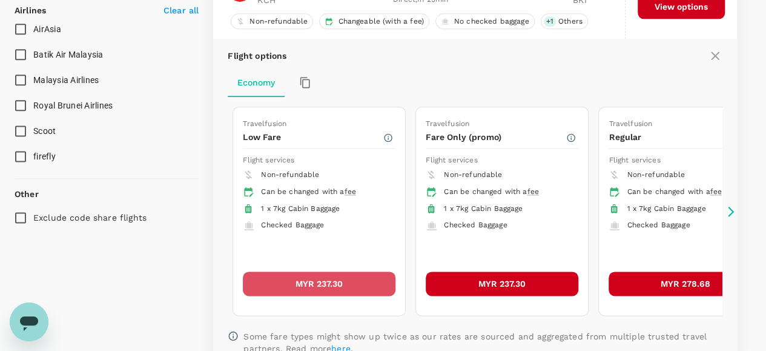
click at [347, 273] on button "MYR 237.30" at bounding box center [319, 283] width 153 height 24
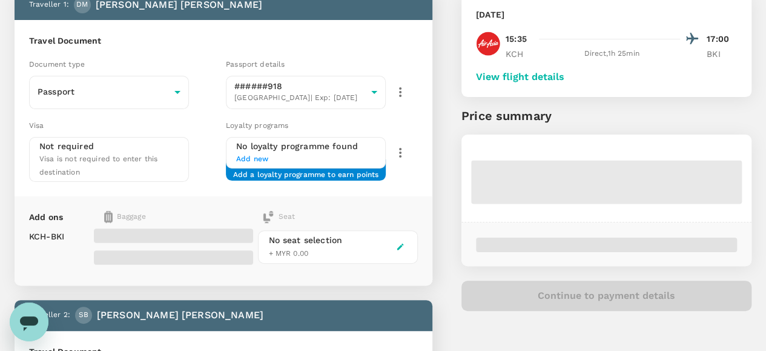
scroll to position [61, 0]
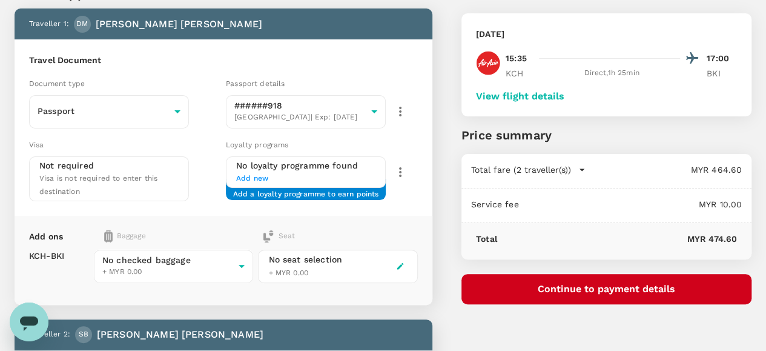
click at [565, 93] on button "View flight details" at bounding box center [520, 96] width 88 height 11
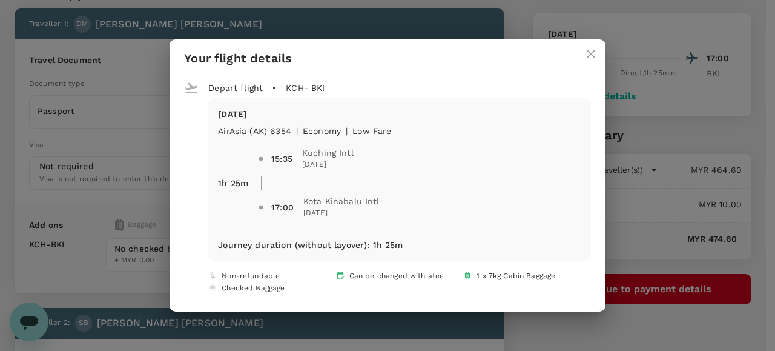
click at [590, 54] on icon "close" at bounding box center [591, 54] width 8 height 8
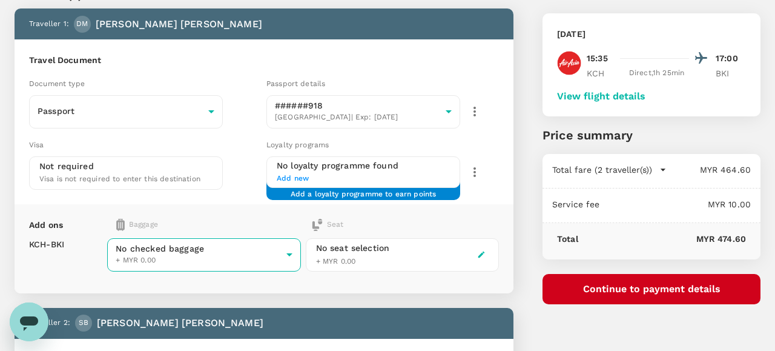
click at [256, 252] on body "Back to flight results Flight review Traveller(s) Traveller 1 : DM Dallin Rohn …" at bounding box center [387, 343] width 775 height 808
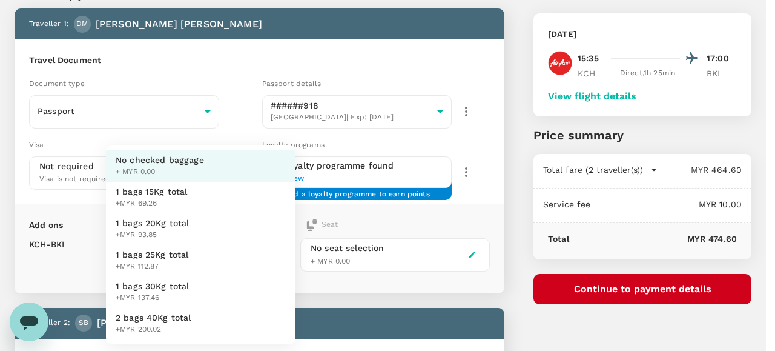
click at [185, 256] on span "1 bags 25Kg total" at bounding box center [152, 254] width 73 height 12
type input "3 - 112.87"
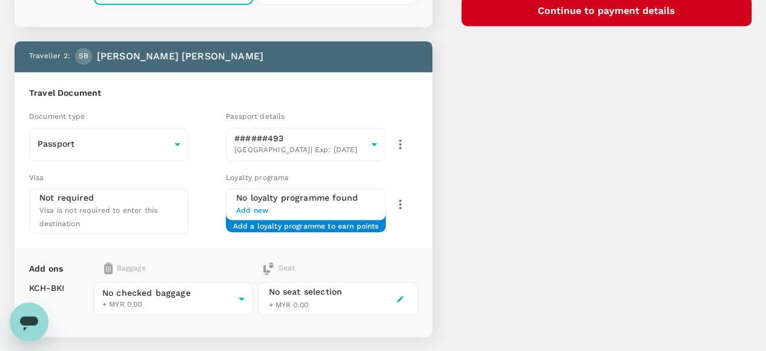
scroll to position [363, 0]
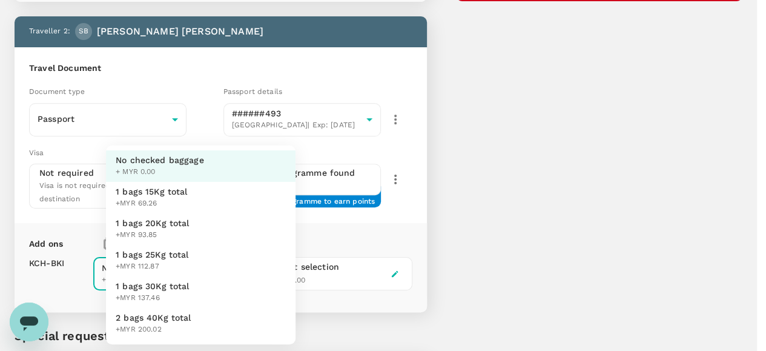
click at [224, 247] on body "Back to flight results Flight review Traveller(s) Traveller 1 : DM Dallin Rohn …" at bounding box center [383, 58] width 766 height 843
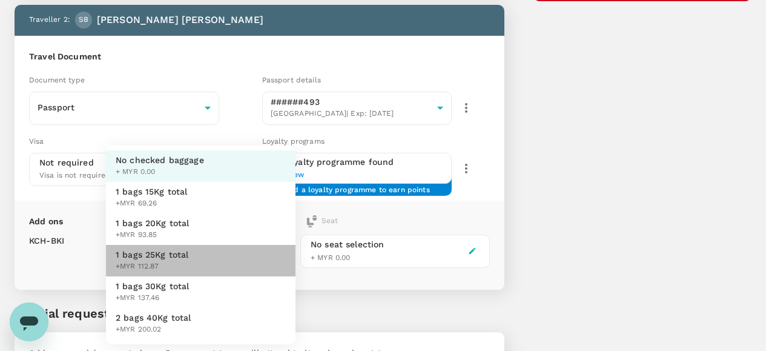
click at [185, 252] on span "1 bags 25Kg total" at bounding box center [152, 254] width 73 height 12
type input "3 - 112.87"
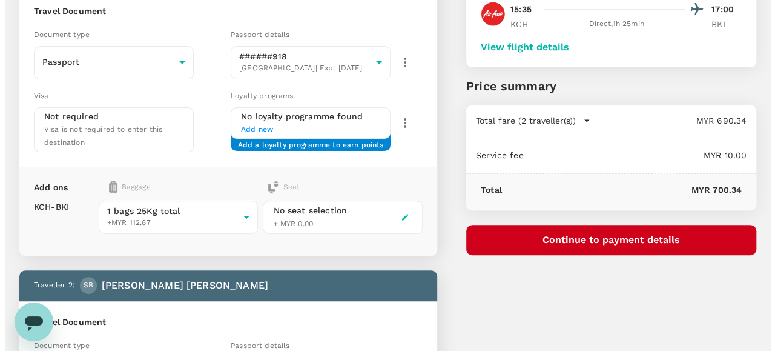
scroll to position [121, 0]
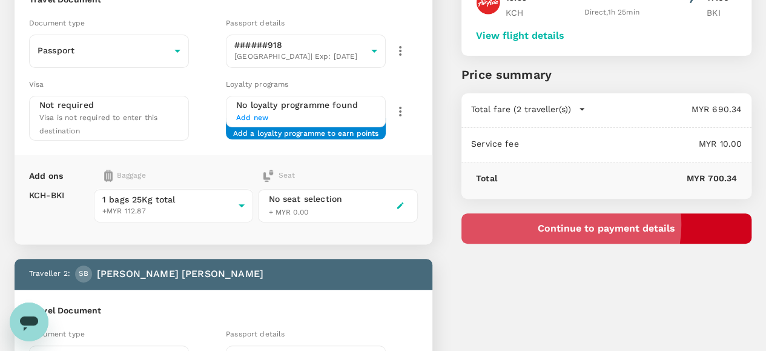
click at [629, 224] on button "Continue to payment details" at bounding box center [607, 228] width 290 height 30
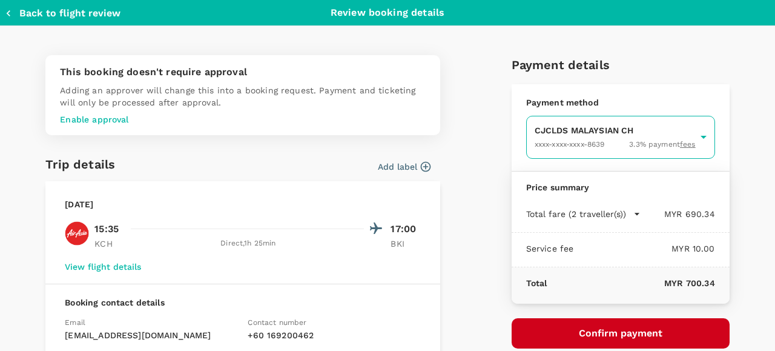
click at [568, 141] on body "Back to flight results Flight review Traveller(s) Traveller 1 : DM Dallin Rohn …" at bounding box center [387, 289] width 775 height 820
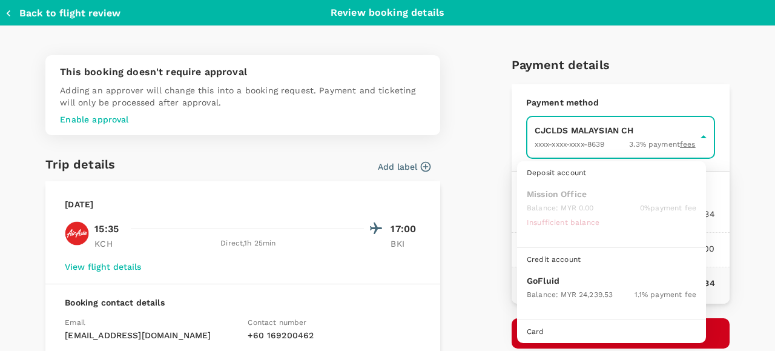
scroll to position [31, 0]
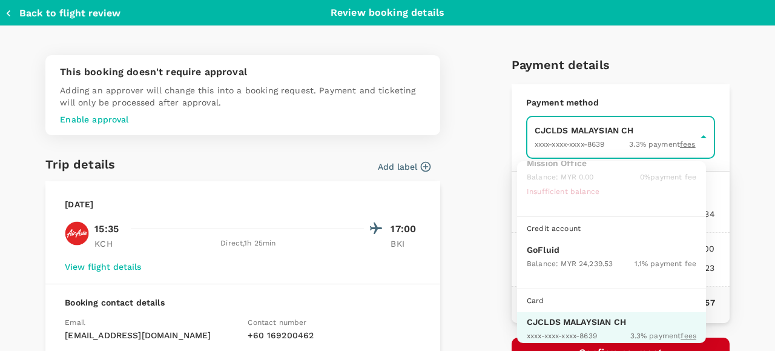
click at [567, 249] on p "GoFluid" at bounding box center [612, 250] width 170 height 12
type input "9b357727-6904-47bd-a44e-9a56bf7dfc7a"
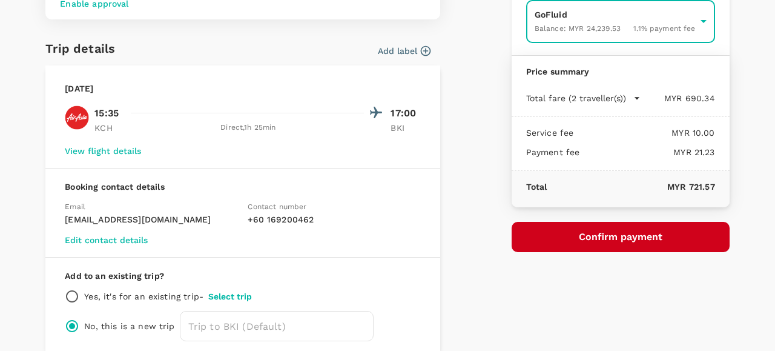
scroll to position [121, 0]
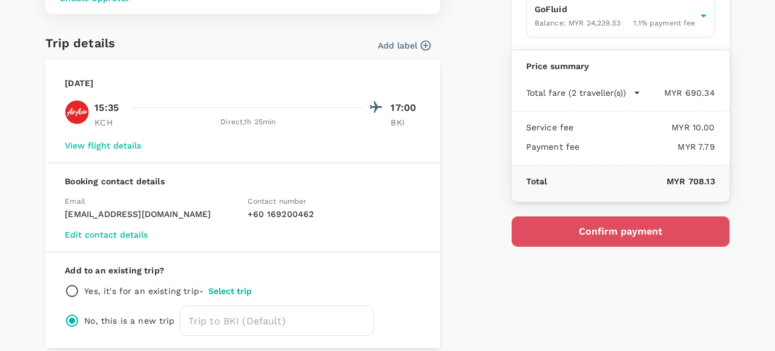
click at [582, 232] on button "Confirm payment" at bounding box center [621, 231] width 218 height 30
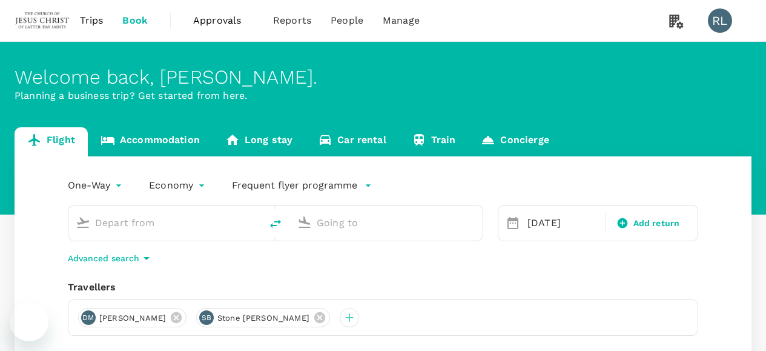
type input "Kuching Intl (KCH)"
type input "Kota Kinabalu Intl (BKI)"
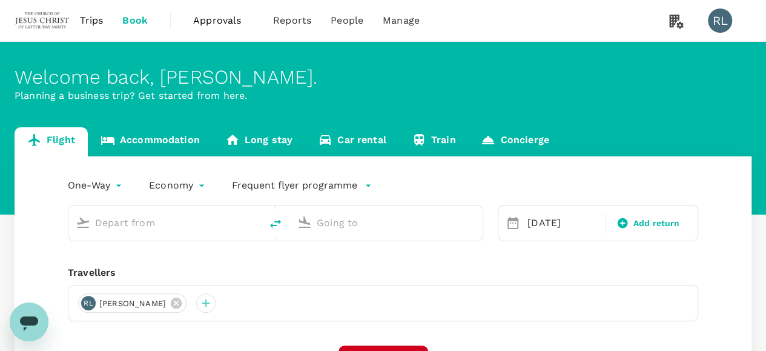
type input "Kuching Intl (KCH)"
type input "Kota Kinabalu Intl (BKI)"
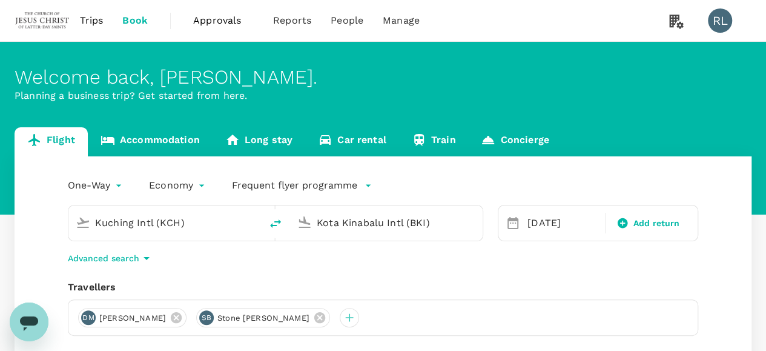
drag, startPoint x: 317, startPoint y: 316, endPoint x: 270, endPoint y: 313, distance: 47.3
click at [315, 316] on icon at bounding box center [319, 317] width 13 height 13
click at [182, 320] on icon at bounding box center [176, 317] width 11 height 11
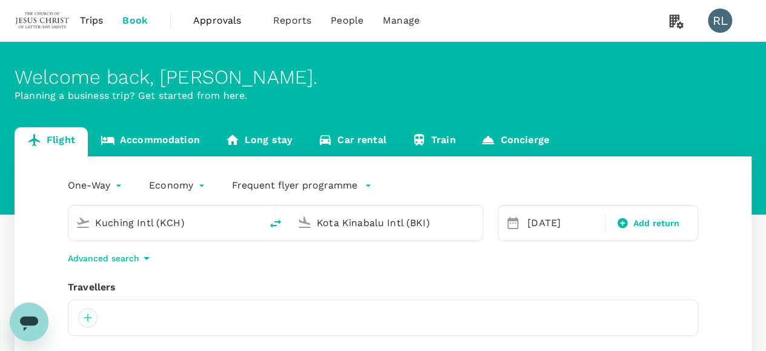
click at [87, 320] on div at bounding box center [87, 317] width 19 height 19
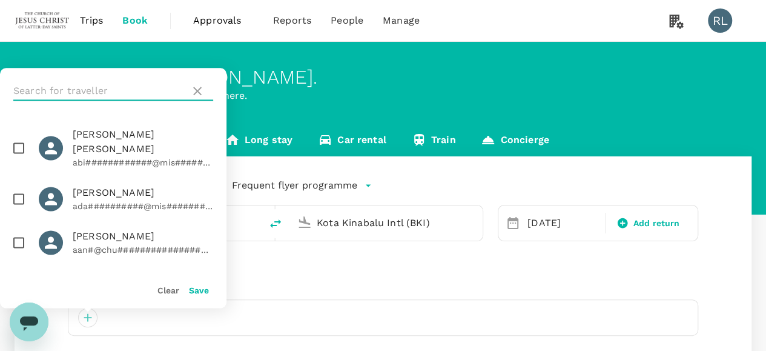
click at [110, 88] on input "text" at bounding box center [99, 90] width 172 height 19
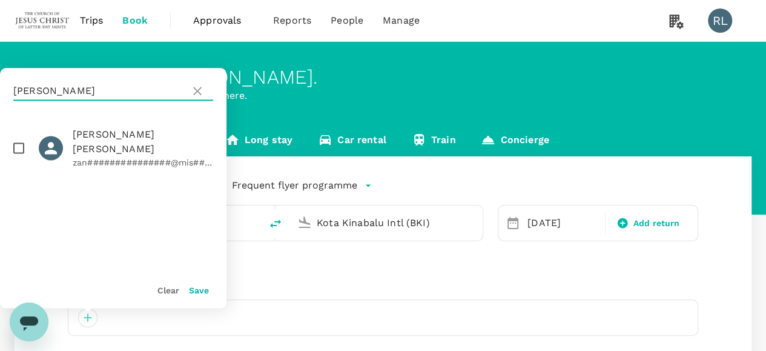
type input "[PERSON_NAME]"
click at [18, 142] on input "checkbox" at bounding box center [18, 147] width 25 height 25
checkbox input "true"
click at [195, 289] on button "Save" at bounding box center [199, 290] width 20 height 10
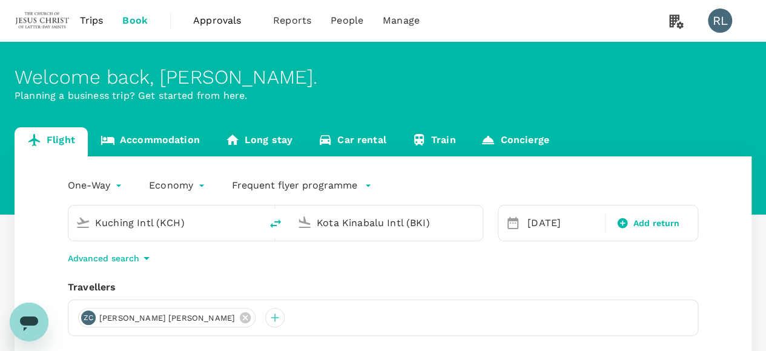
click at [398, 227] on input "Kota Kinabalu Intl (BKI)" at bounding box center [387, 222] width 141 height 19
click at [590, 297] on div "Travellers [PERSON_NAME] [PERSON_NAME]" at bounding box center [383, 308] width 631 height 56
click at [399, 224] on input "Kota Kinabalu Intl (BKI)" at bounding box center [387, 222] width 141 height 19
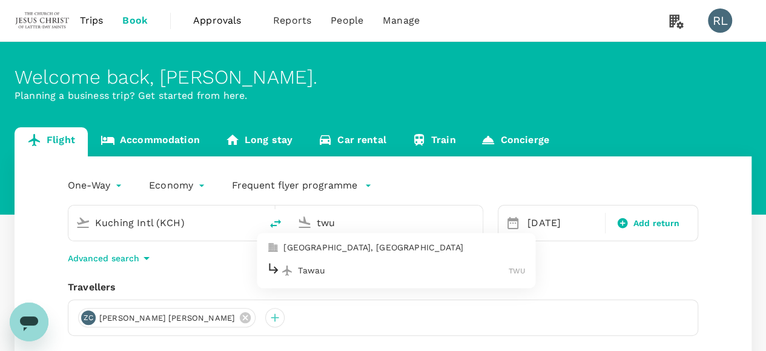
click at [319, 266] on p "Tawau" at bounding box center [403, 270] width 211 height 12
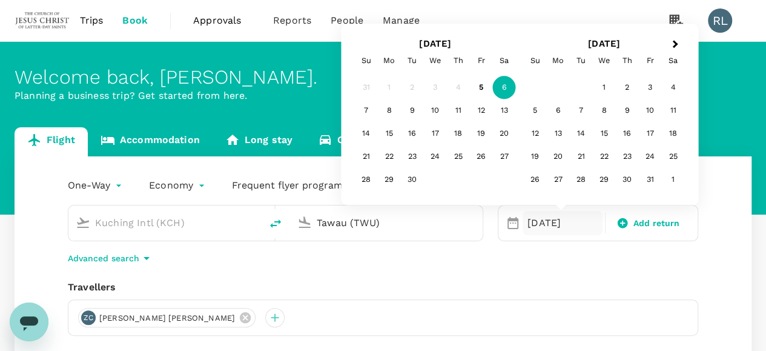
type input "Tawau (TWU)"
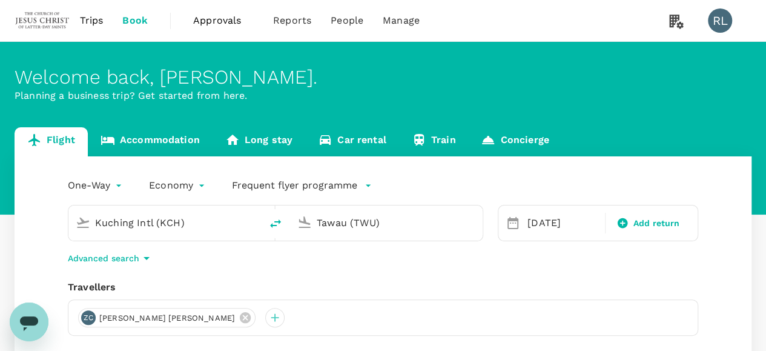
click at [705, 248] on div "One-Way oneway Economy economy Frequent flyer programme Kuching Intl (KCH) Tawa…" at bounding box center [383, 327] width 737 height 342
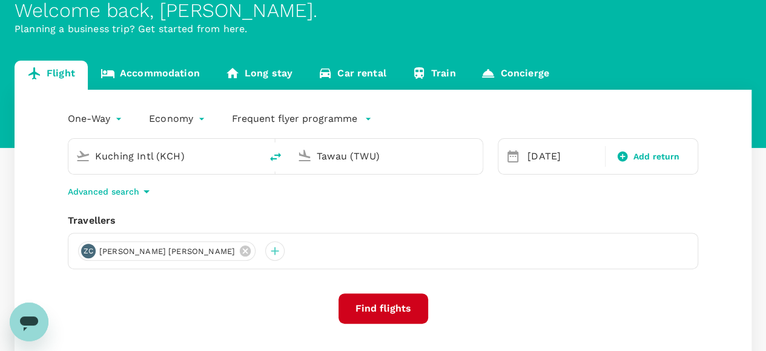
scroll to position [121, 0]
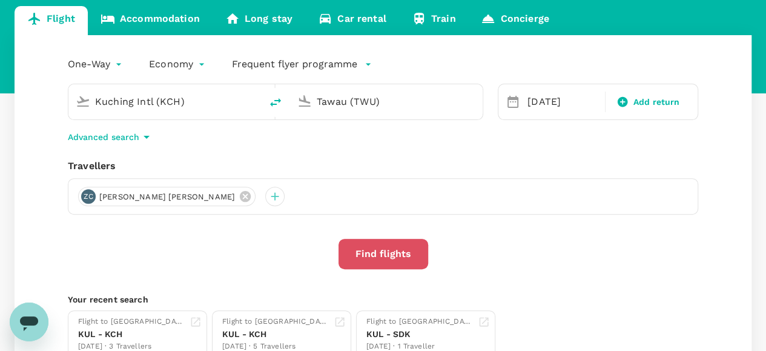
click at [364, 247] on button "Find flights" at bounding box center [384, 254] width 90 height 30
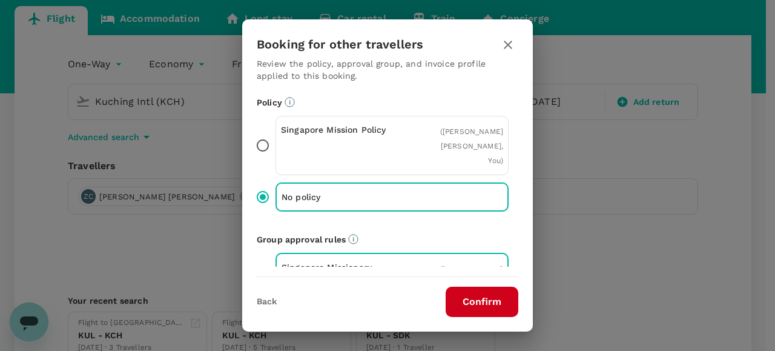
click at [479, 297] on button "Confirm" at bounding box center [482, 302] width 73 height 30
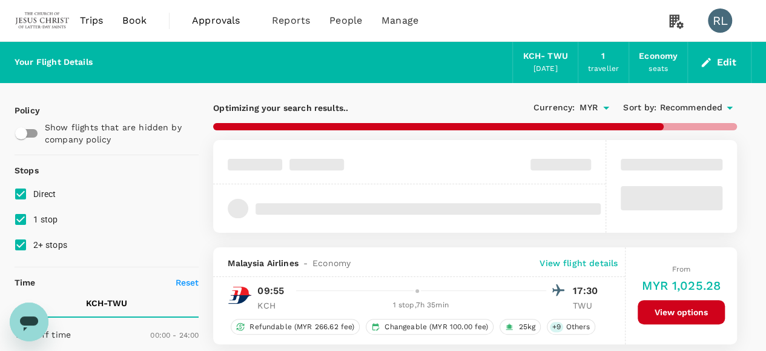
type input "1070"
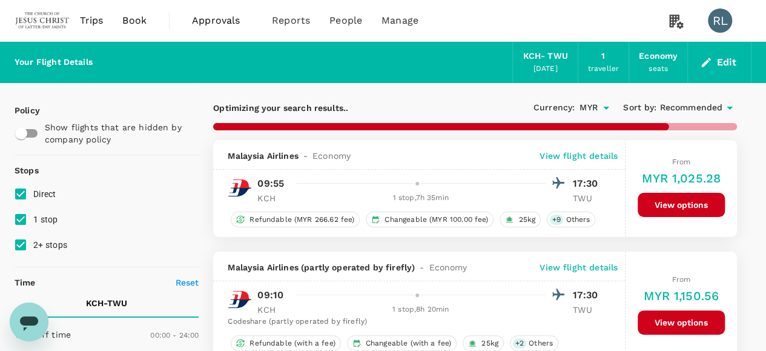
checkbox input "false"
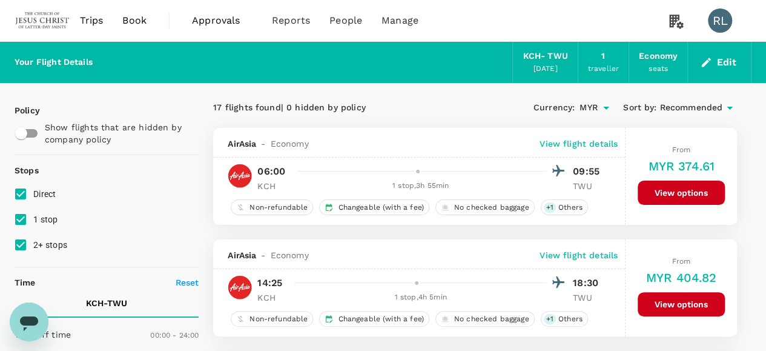
click at [698, 108] on span "Recommended" at bounding box center [691, 107] width 63 height 13
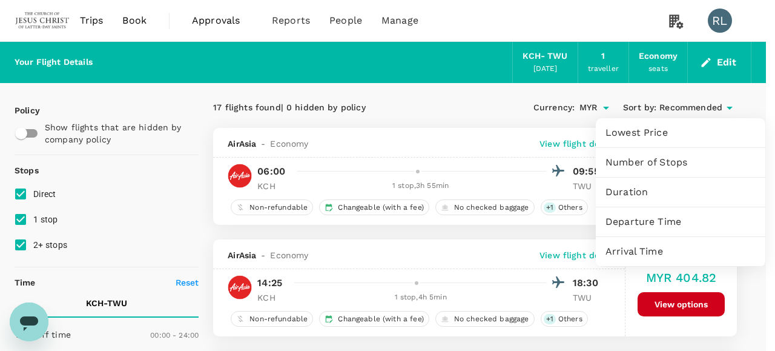
click at [645, 218] on span "Departure Time" at bounding box center [681, 221] width 150 height 15
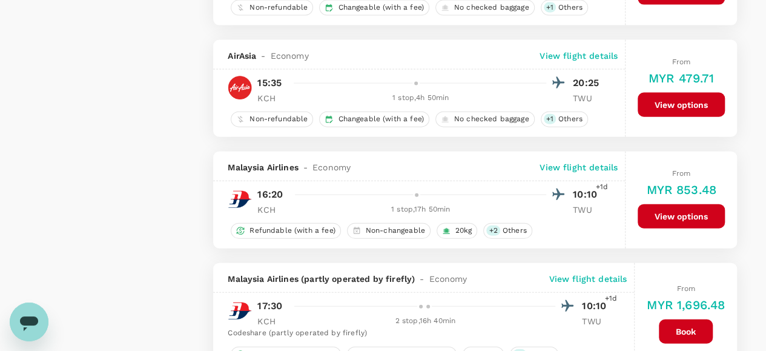
scroll to position [1266, 0]
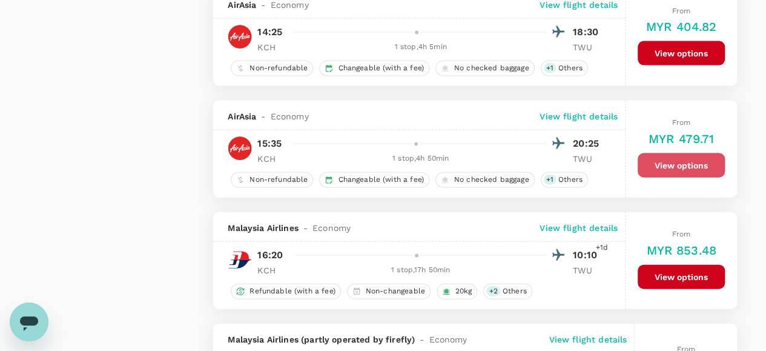
click at [683, 161] on button "View options" at bounding box center [681, 165] width 87 height 24
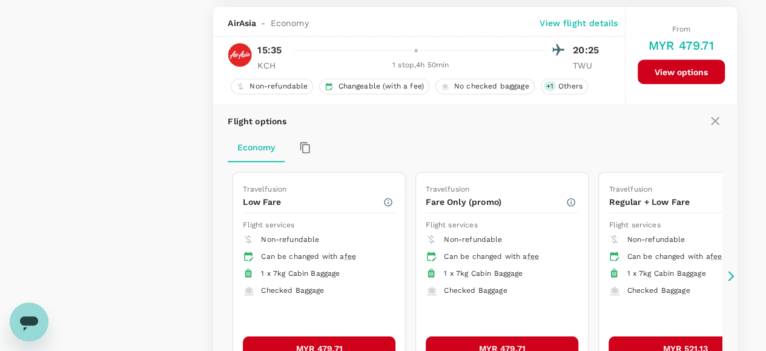
scroll to position [1362, 0]
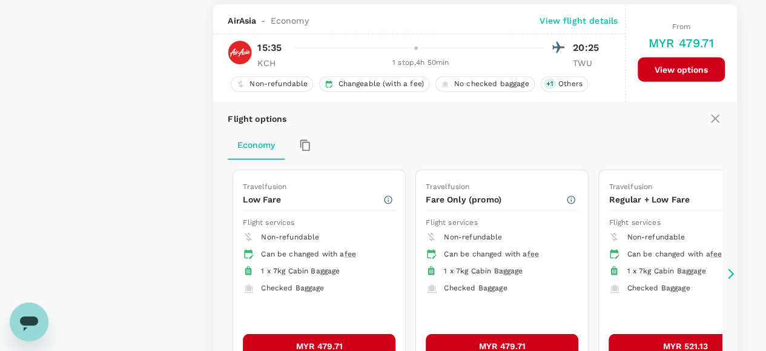
click at [336, 334] on button "MYR 479.71" at bounding box center [319, 346] width 153 height 24
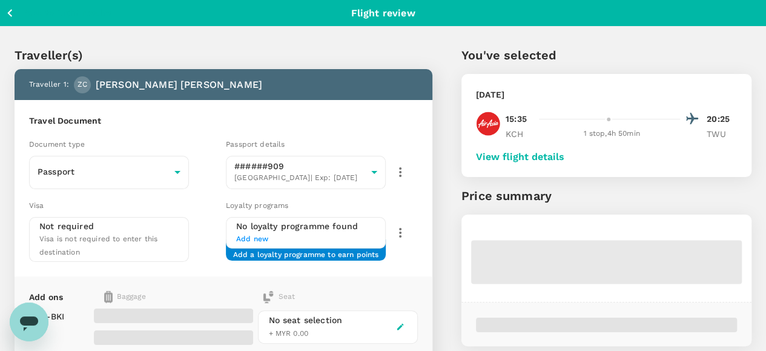
click at [565, 158] on button "View flight details" at bounding box center [520, 156] width 88 height 11
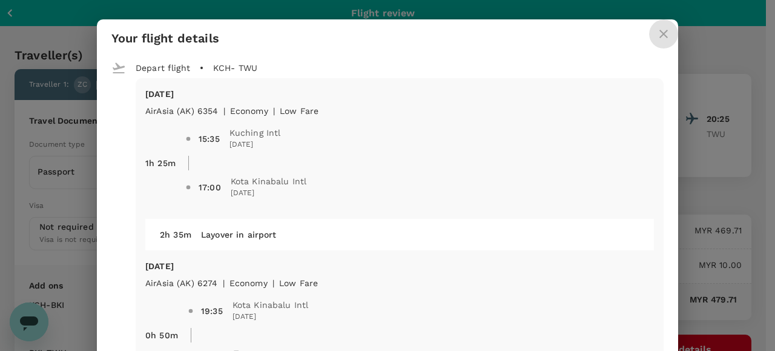
click at [660, 33] on icon "close" at bounding box center [664, 34] width 8 height 8
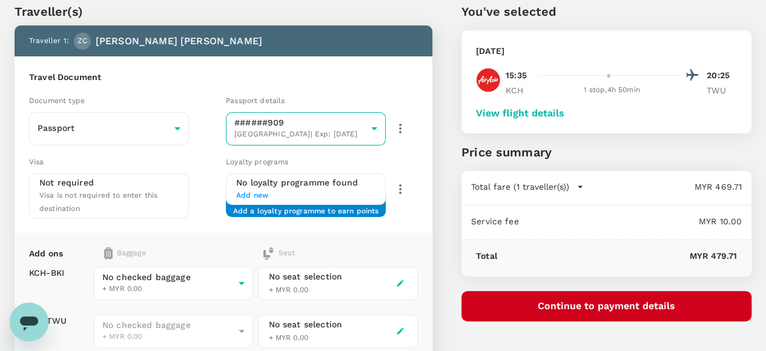
scroll to position [61, 0]
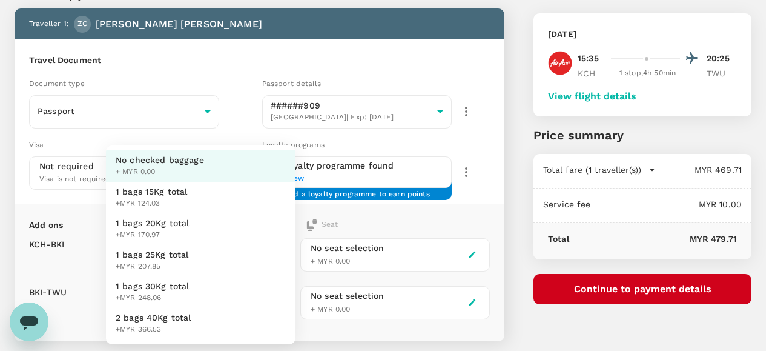
click at [259, 254] on body "Back to flight results Flight review Traveller(s) Traveller 1 : ZC Zander Lyde …" at bounding box center [387, 223] width 775 height 569
click at [208, 258] on li "1 bags 25Kg total +MYR 207.85" at bounding box center [201, 261] width 190 height 32
type input "3 - 207.85"
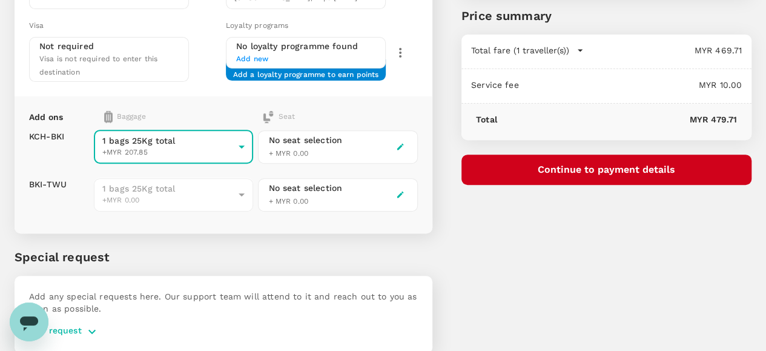
scroll to position [182, 0]
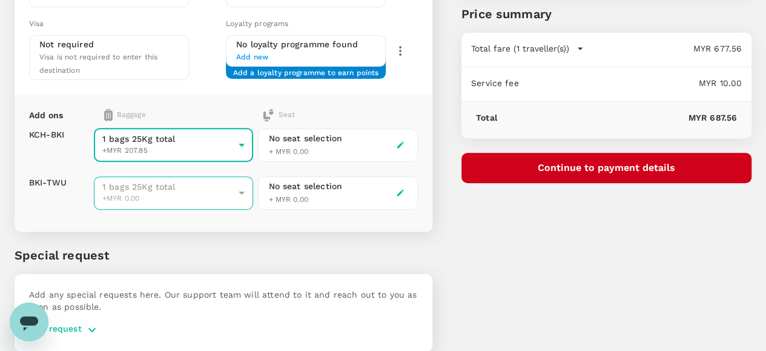
click at [234, 181] on span "1 bags 25Kg total" at bounding box center [167, 187] width 131 height 12
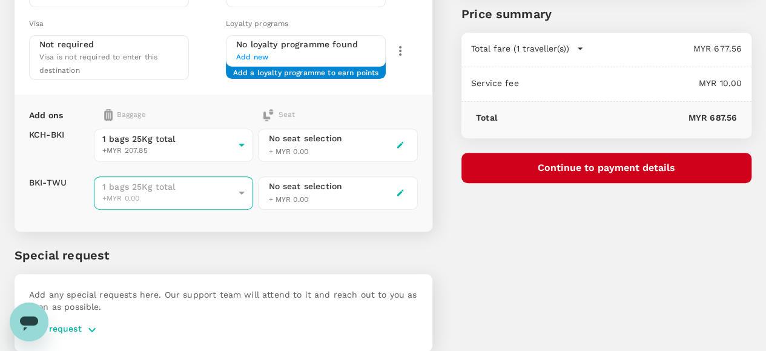
click at [234, 193] on span "+MYR 0.00" at bounding box center [167, 199] width 131 height 12
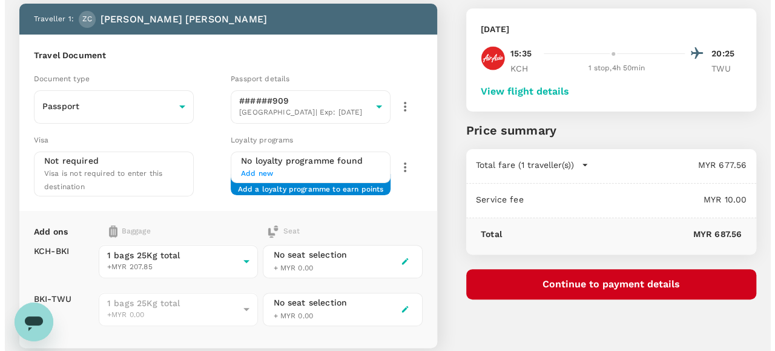
scroll to position [82, 0]
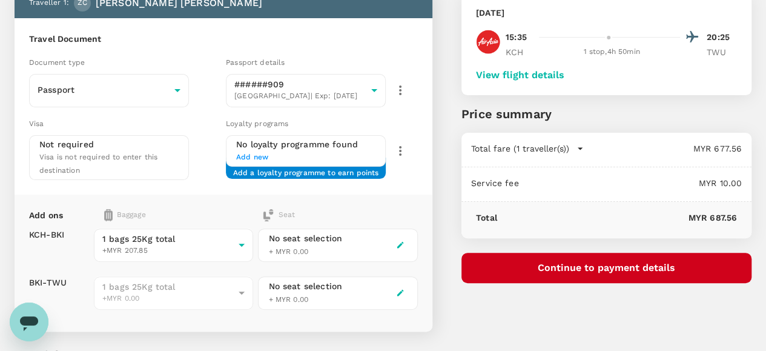
click at [606, 263] on button "Continue to payment details" at bounding box center [607, 268] width 290 height 30
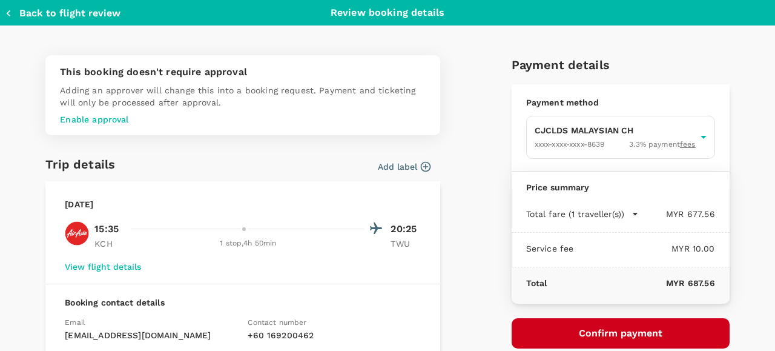
scroll to position [61, 0]
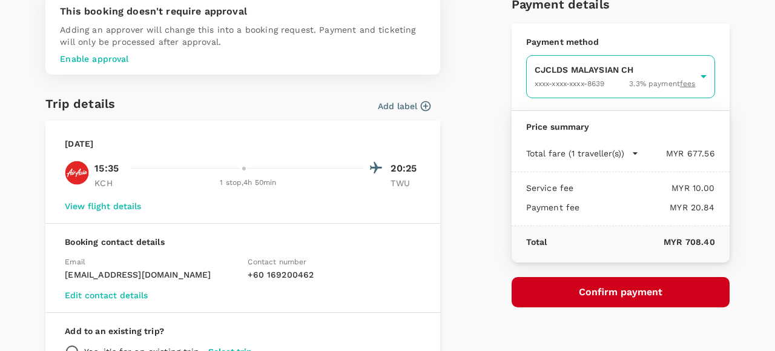
click at [580, 76] on body "Back to flight results Flight review Traveller(s) Traveller 1 : ZC Zander Lyde …" at bounding box center [387, 202] width 775 height 569
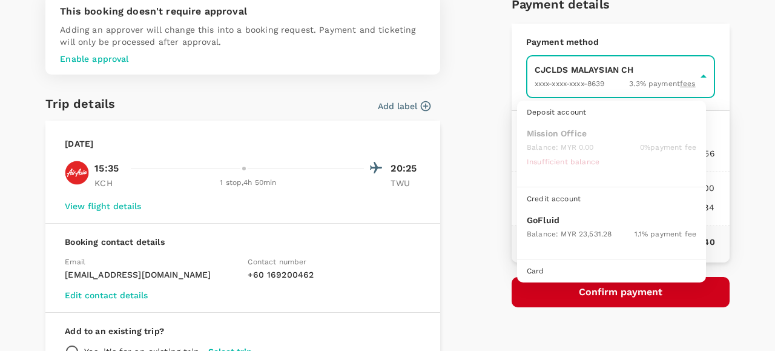
scroll to position [31, 0]
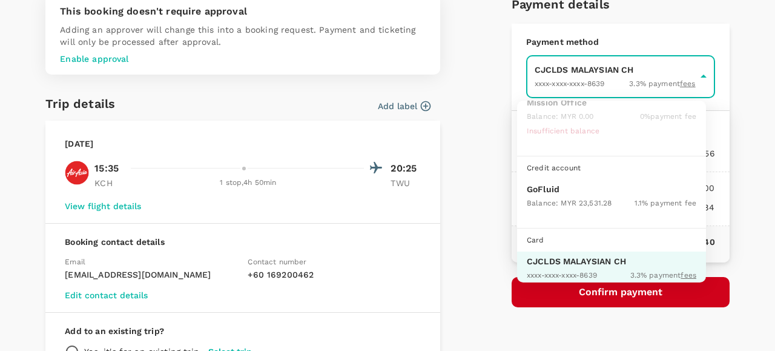
click at [547, 190] on p "GoFluid" at bounding box center [612, 189] width 170 height 12
type input "9b357727-6904-47bd-a44e-9a56bf7dfc7a"
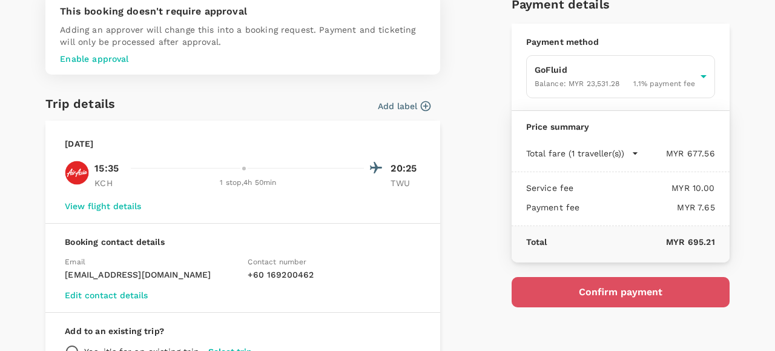
click at [606, 290] on button "Confirm payment" at bounding box center [621, 292] width 218 height 30
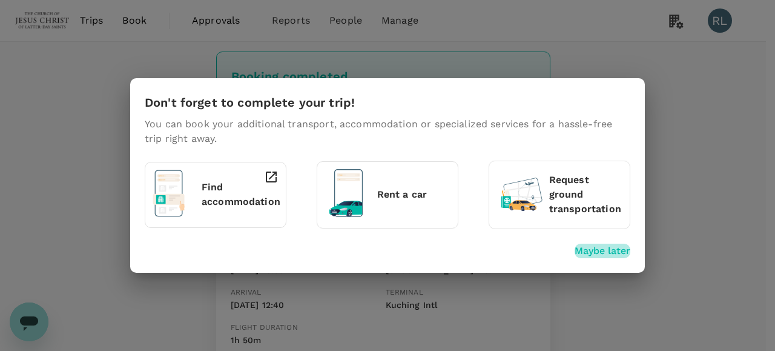
click at [605, 251] on p "Maybe later" at bounding box center [603, 251] width 56 height 15
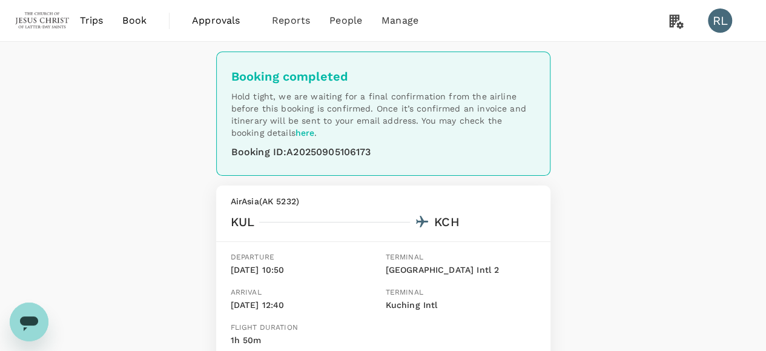
click at [133, 22] on span "Book" at bounding box center [134, 20] width 24 height 15
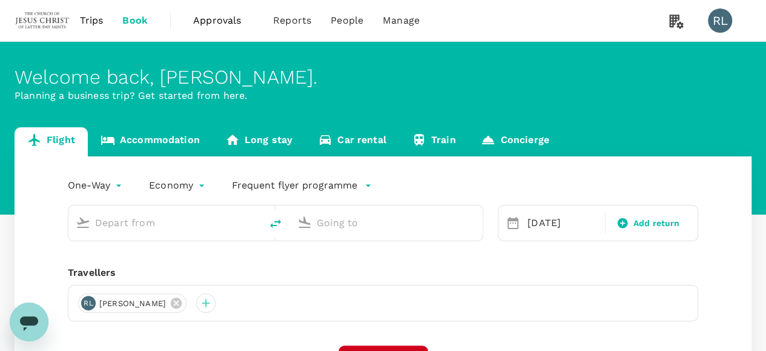
type input "Kuching Intl (KCH)"
type input "Tawau (TWU)"
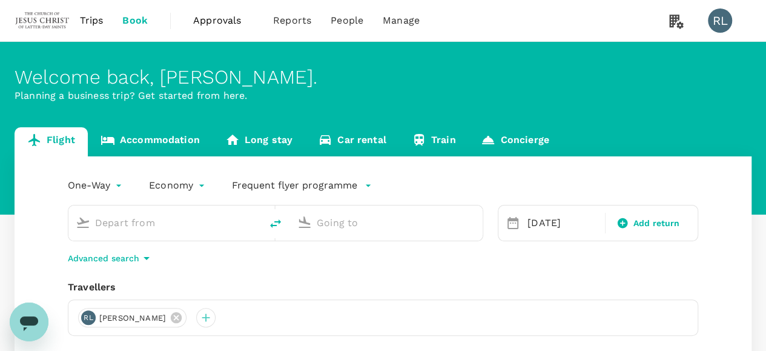
type input "Kuching Intl (KCH)"
type input "Tawau (TWU)"
click at [239, 316] on icon at bounding box center [245, 317] width 13 height 13
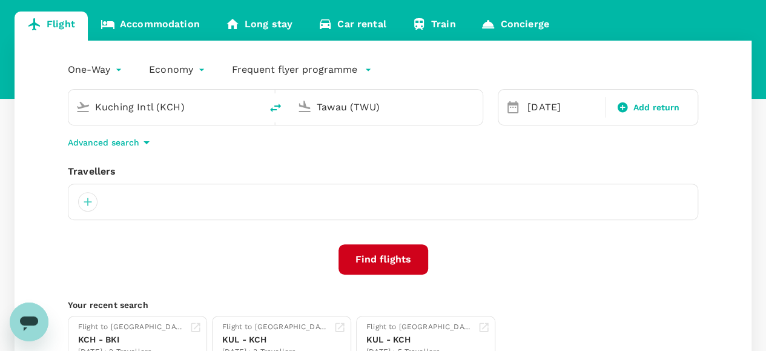
scroll to position [121, 0]
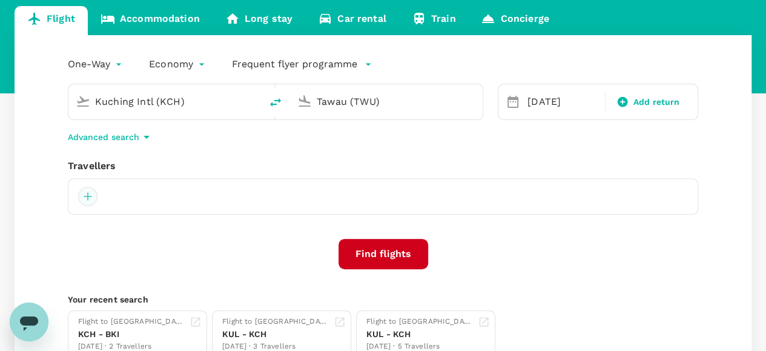
click at [88, 196] on div at bounding box center [87, 196] width 19 height 19
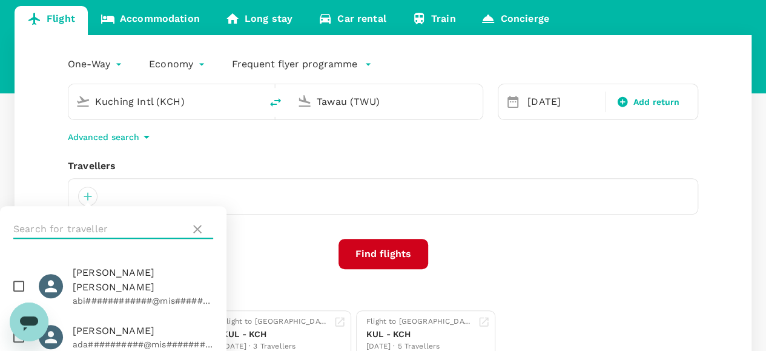
click at [101, 227] on input "text" at bounding box center [99, 228] width 172 height 19
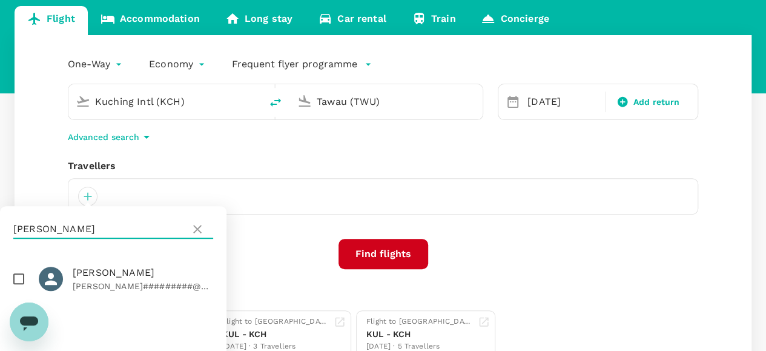
type input "malmrose"
click at [20, 277] on input "checkbox" at bounding box center [18, 278] width 25 height 25
checkbox input "true"
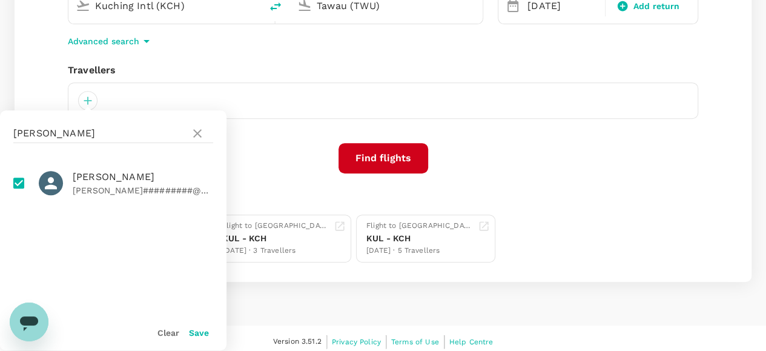
scroll to position [222, 0]
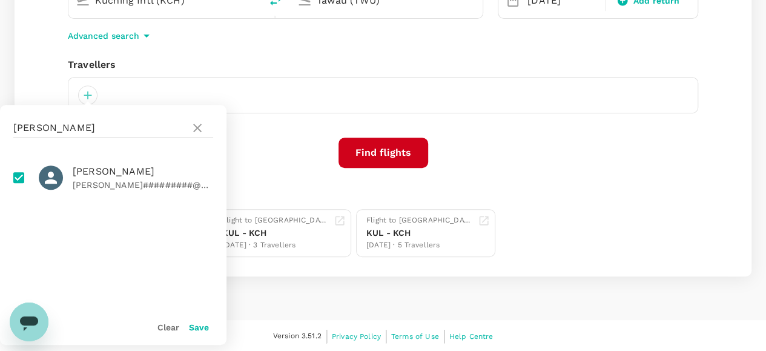
click at [194, 324] on button "Save" at bounding box center [199, 327] width 20 height 10
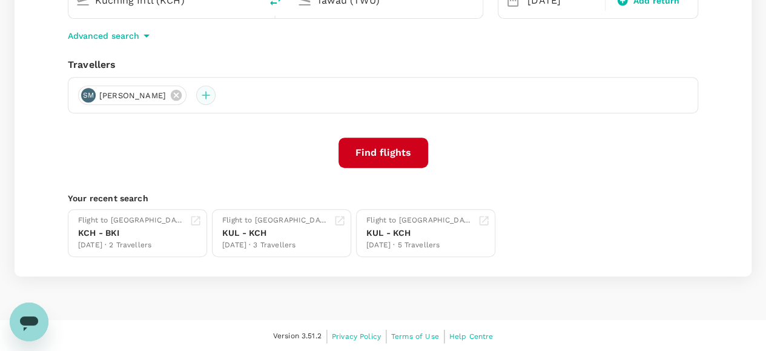
click at [216, 96] on div at bounding box center [205, 94] width 19 height 19
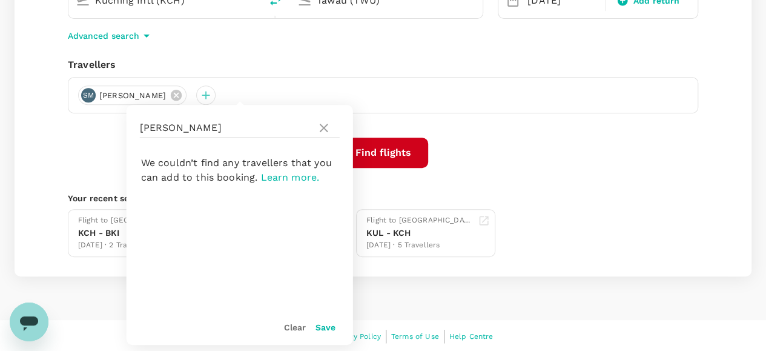
click at [325, 325] on button "Save" at bounding box center [326, 327] width 20 height 10
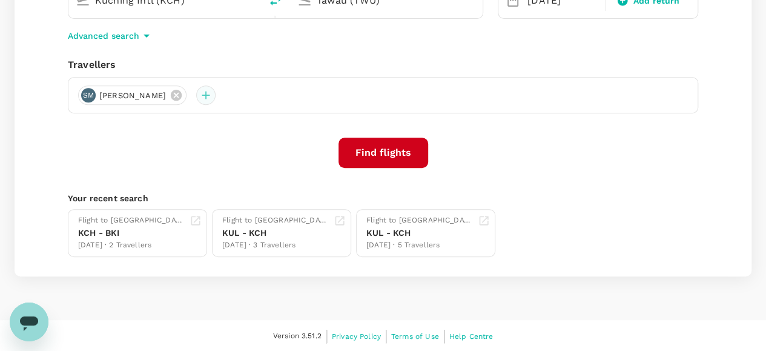
click at [216, 98] on div at bounding box center [205, 94] width 19 height 19
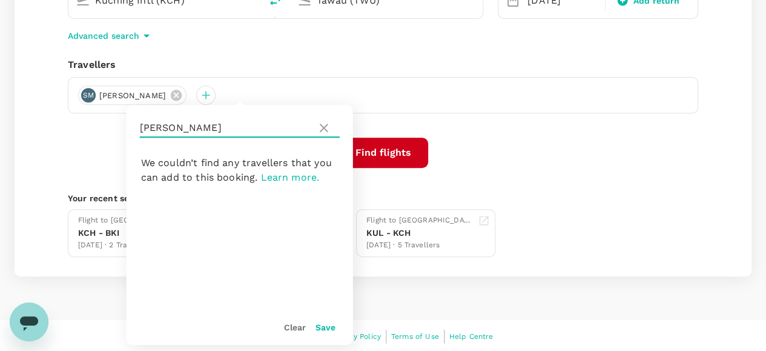
drag, startPoint x: 267, startPoint y: 131, endPoint x: 141, endPoint y: 131, distance: 126.0
click at [141, 131] on input "malmrose" at bounding box center [226, 127] width 172 height 19
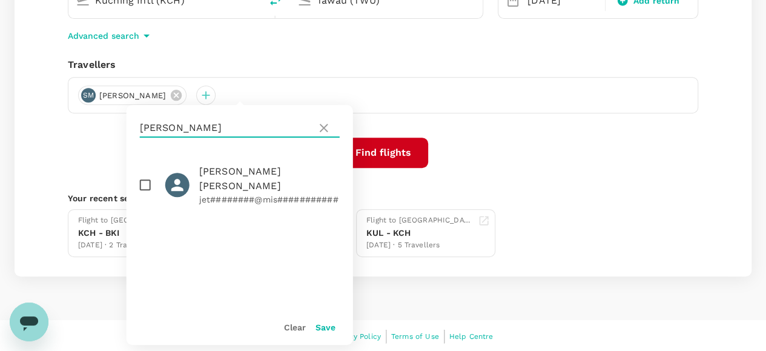
type input "barker"
click at [151, 175] on input "checkbox" at bounding box center [145, 184] width 25 height 25
checkbox input "true"
click at [325, 325] on button "Save" at bounding box center [326, 327] width 20 height 10
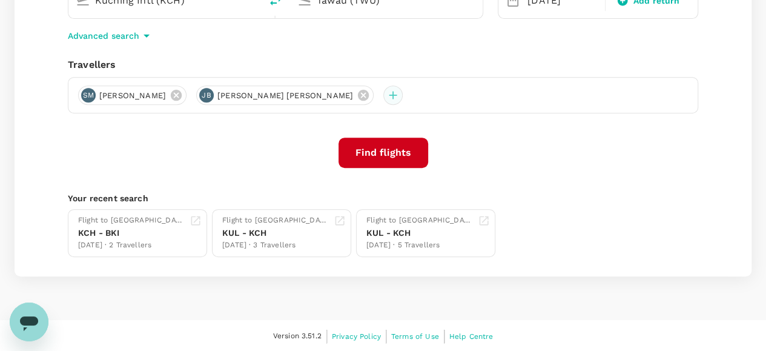
click at [383, 93] on div at bounding box center [392, 94] width 19 height 19
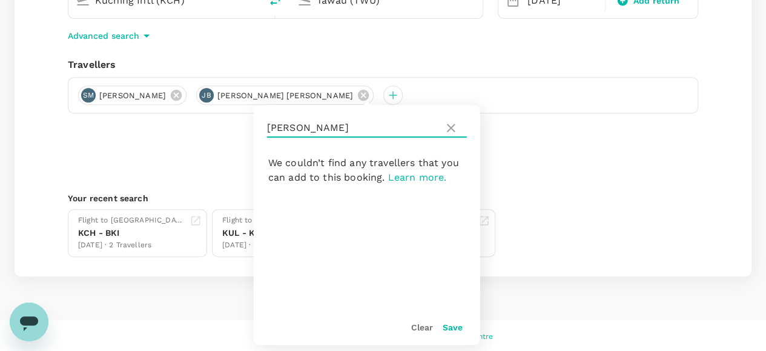
drag, startPoint x: 304, startPoint y: 128, endPoint x: 254, endPoint y: 130, distance: 49.7
click at [254, 130] on div "barker" at bounding box center [367, 128] width 227 height 46
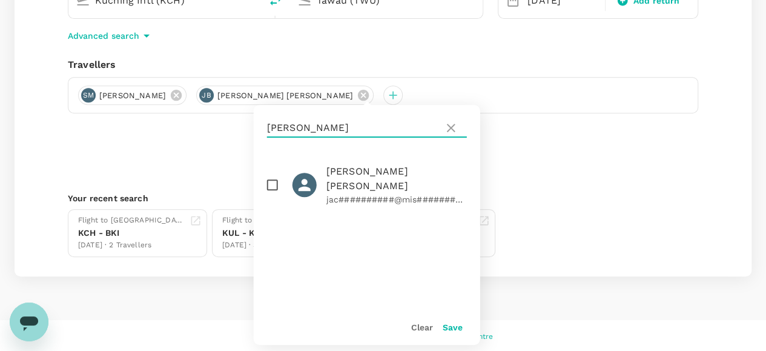
type input "platt"
click at [273, 178] on input "checkbox" at bounding box center [272, 184] width 25 height 25
checkbox input "true"
click at [453, 329] on button "Save" at bounding box center [453, 327] width 20 height 10
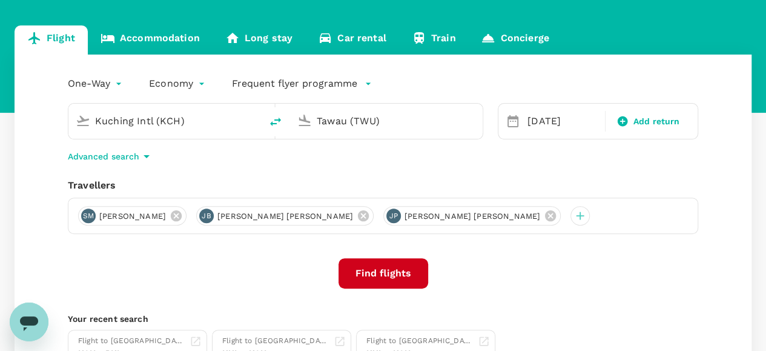
scroll to position [101, 0]
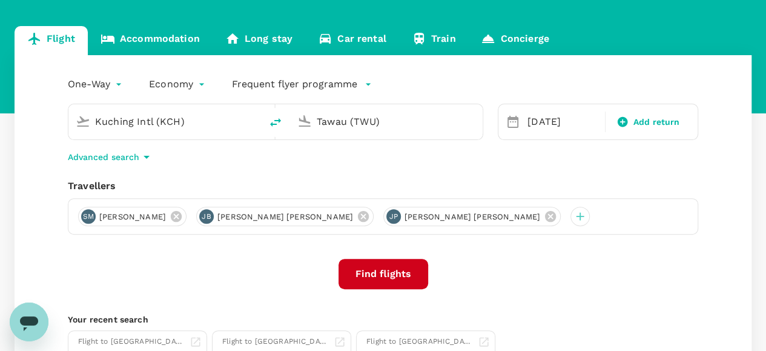
click at [231, 117] on input "Kuching Intl (KCH)" at bounding box center [165, 121] width 141 height 19
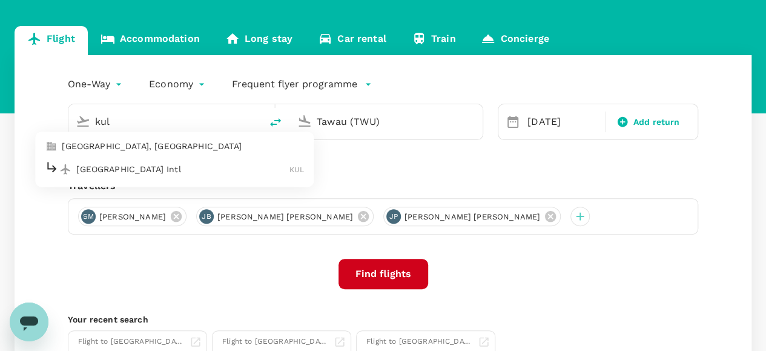
click at [145, 171] on p "Kuala Lumpur Intl" at bounding box center [182, 169] width 213 height 12
type input "Kuala Lumpur Intl (KUL)"
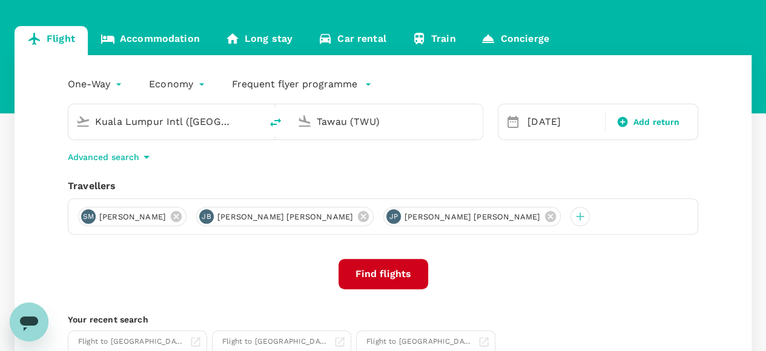
drag, startPoint x: 391, startPoint y: 122, endPoint x: 294, endPoint y: 114, distance: 97.2
click at [294, 114] on div "Tawau (TWU)" at bounding box center [384, 119] width 183 height 27
click at [310, 168] on p "Miri Intl" at bounding box center [404, 169] width 213 height 12
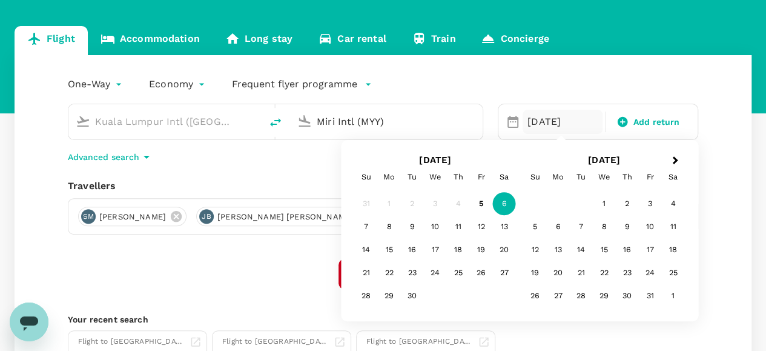
type input "Miri Intl (MYY)"
click at [287, 244] on div "One-Way oneway Economy economy Frequent flyer programme Kuala Lumpur Intl (KUL)…" at bounding box center [383, 226] width 737 height 342
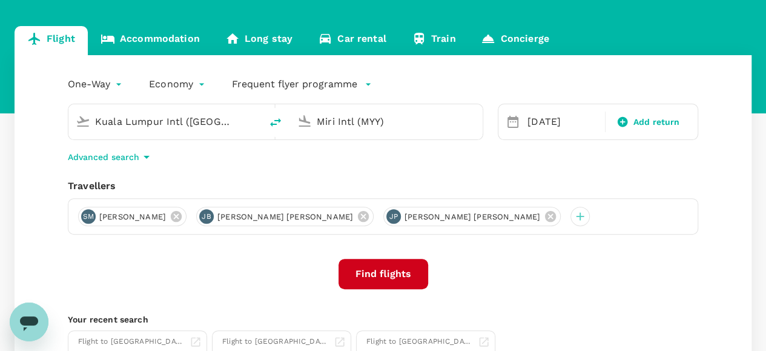
click at [379, 274] on button "Find flights" at bounding box center [384, 274] width 90 height 30
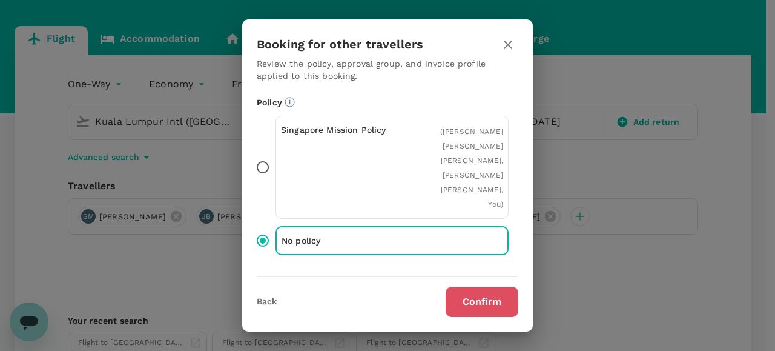
click at [490, 304] on button "Confirm" at bounding box center [482, 302] width 73 height 30
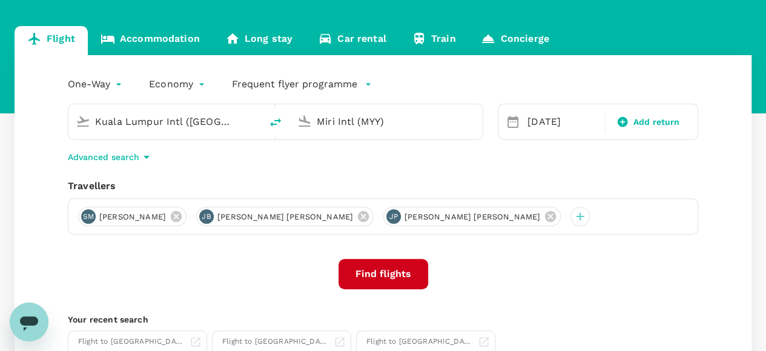
click at [380, 274] on button "Find flights" at bounding box center [384, 274] width 90 height 30
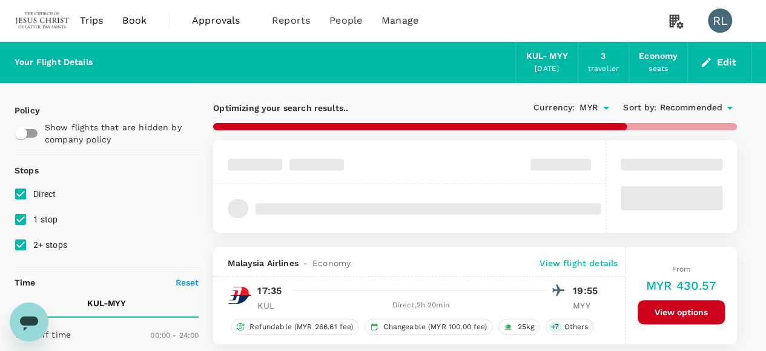
type input "1070"
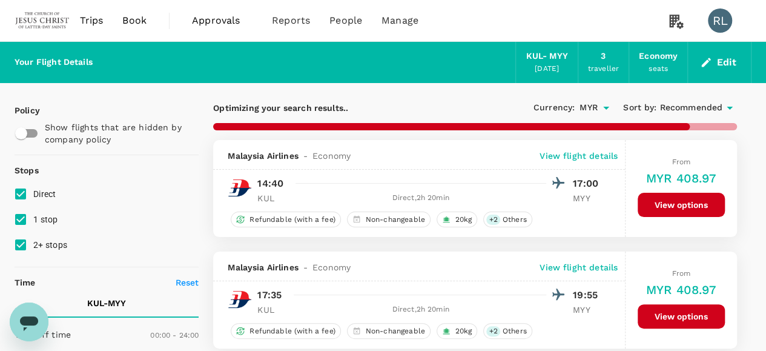
click at [697, 107] on span "Recommended" at bounding box center [691, 107] width 63 height 13
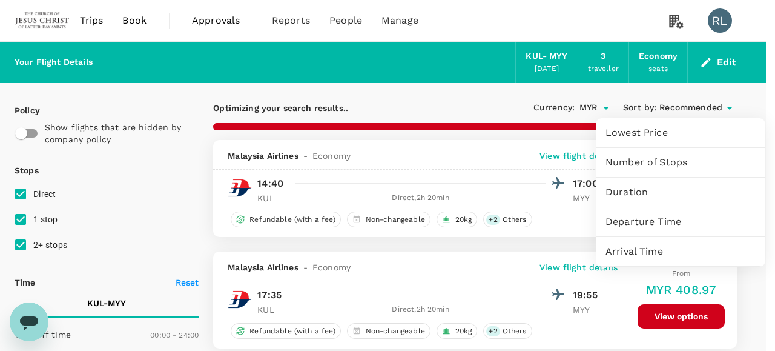
click at [645, 220] on span "Departure Time" at bounding box center [681, 221] width 150 height 15
checkbox input "false"
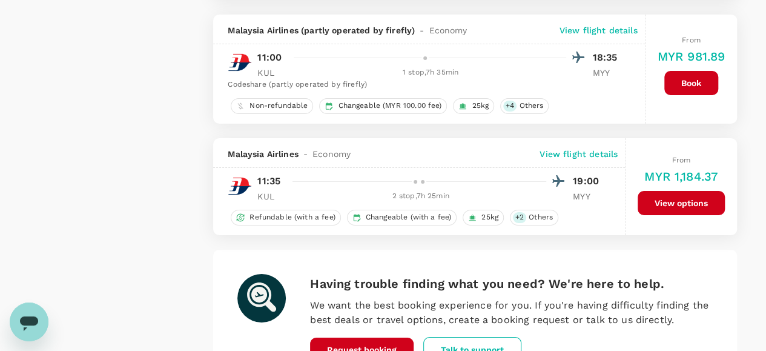
scroll to position [2241, 0]
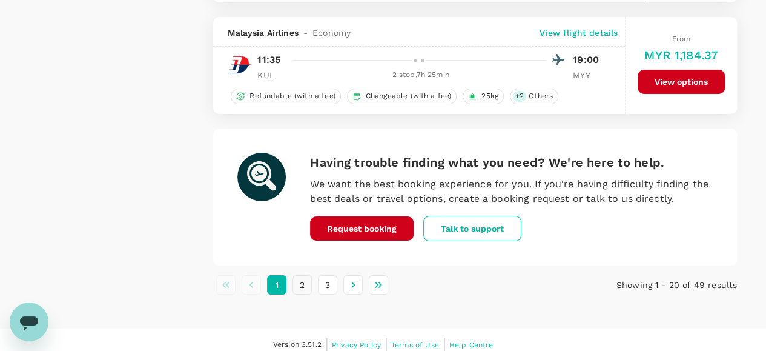
click at [303, 279] on button "2" at bounding box center [302, 284] width 19 height 19
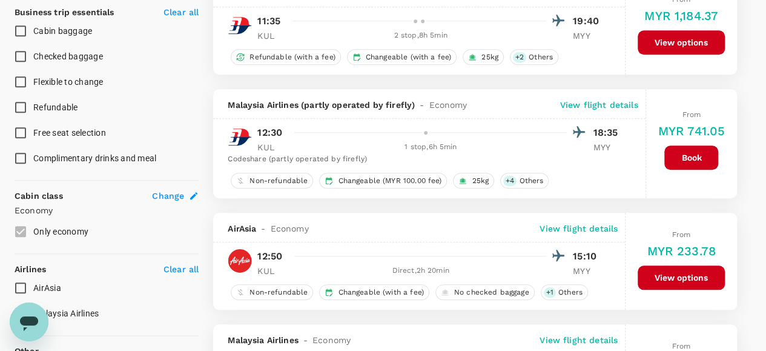
scroll to position [545, 0]
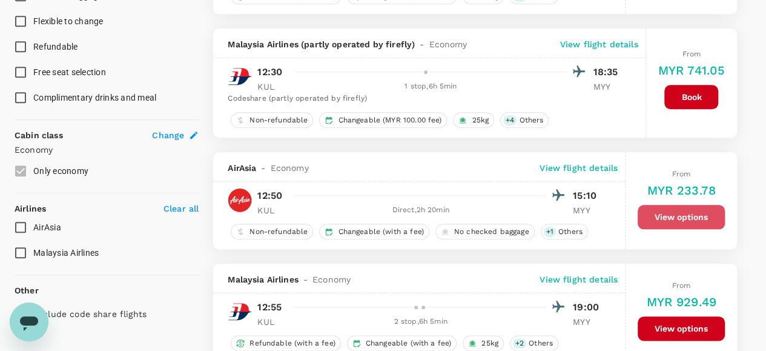
click at [662, 213] on button "View options" at bounding box center [681, 217] width 87 height 24
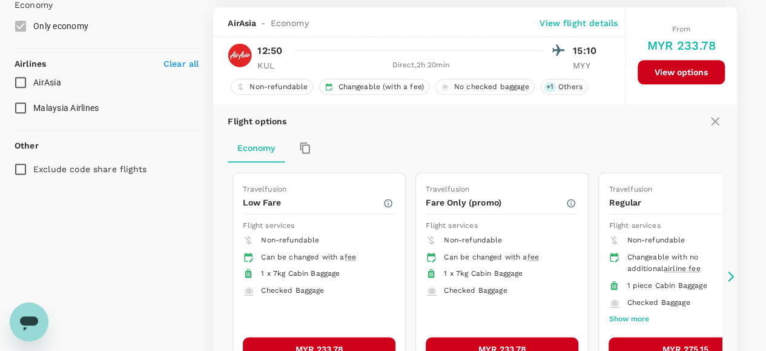
scroll to position [695, 0]
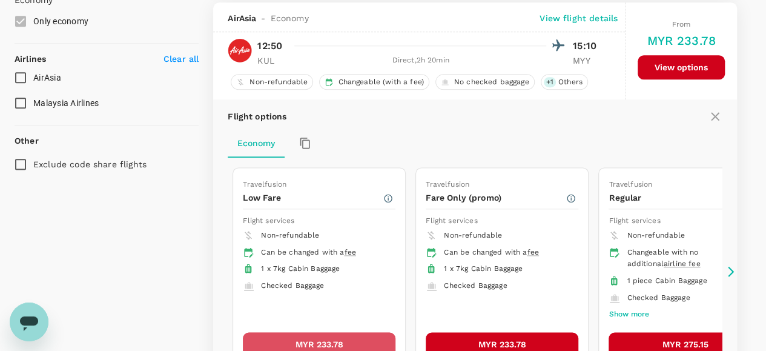
click at [339, 340] on button "MYR 233.78" at bounding box center [319, 344] width 153 height 24
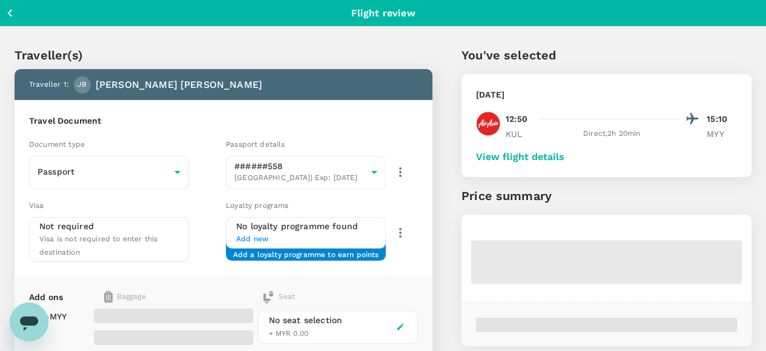
click at [565, 152] on button "View flight details" at bounding box center [520, 156] width 88 height 11
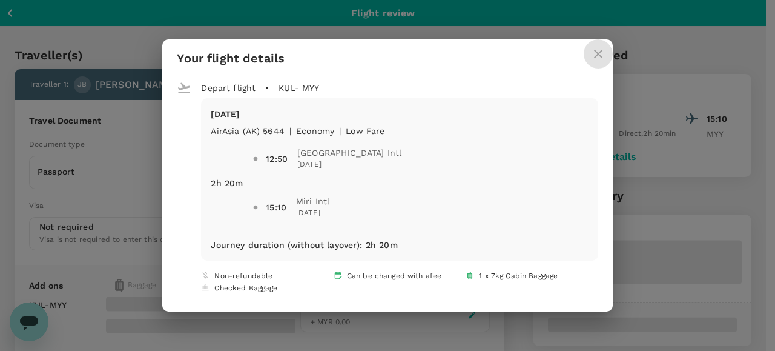
click at [591, 51] on icon "close" at bounding box center [598, 54] width 15 height 15
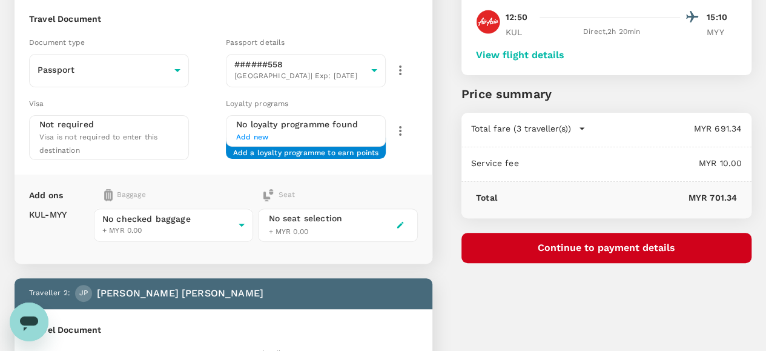
scroll to position [121, 0]
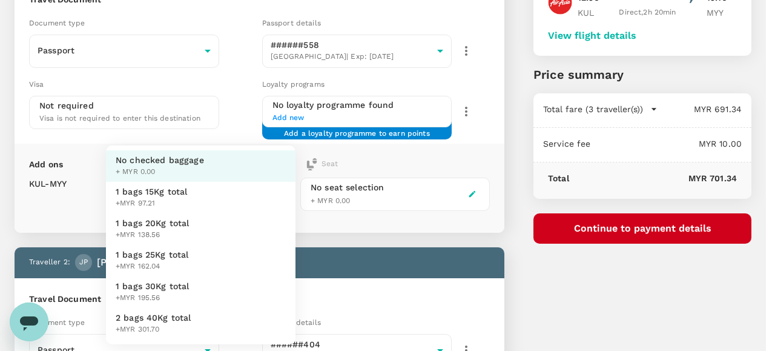
click at [172, 251] on span "1 bags 25Kg total" at bounding box center [152, 254] width 73 height 12
type input "3 - 162.04"
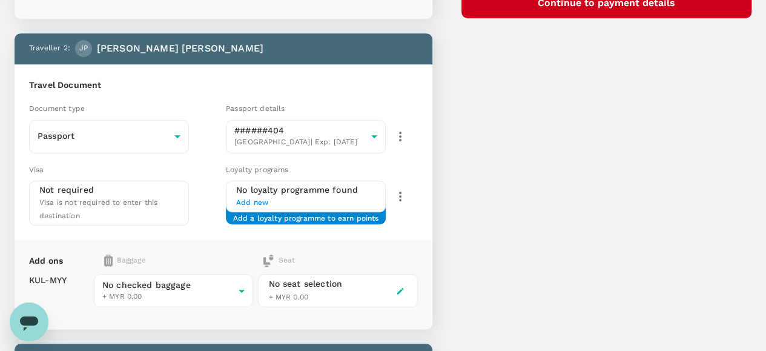
scroll to position [363, 0]
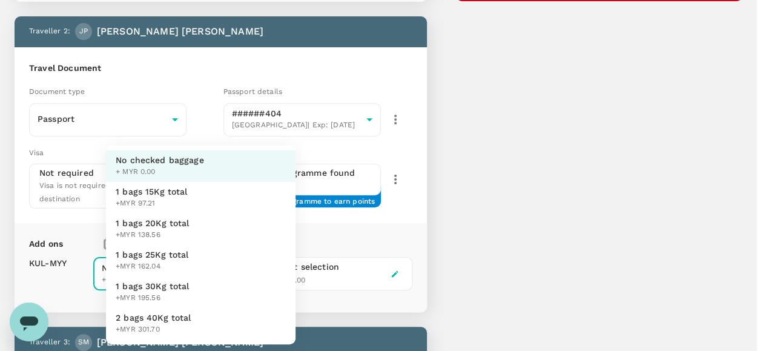
click at [208, 239] on body "Back to flight results Flight review Traveller(s) Traveller 1 : JB Jett Michael…" at bounding box center [383, 213] width 766 height 1153
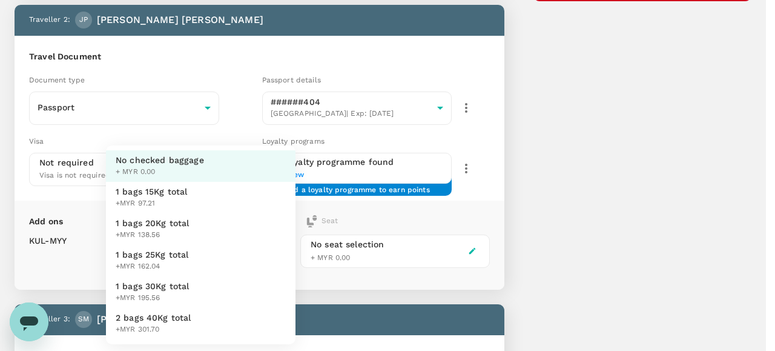
click at [153, 254] on span "1 bags 25Kg total" at bounding box center [152, 254] width 73 height 12
type input "3 - 162.04"
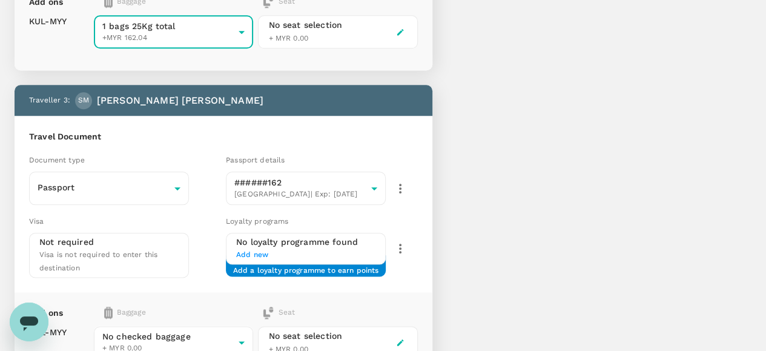
scroll to position [606, 0]
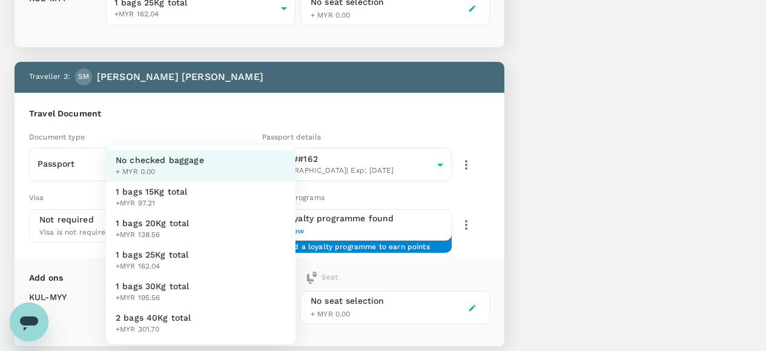
click at [164, 250] on span "1 bags 25Kg total" at bounding box center [152, 254] width 73 height 12
type input "3 - 162.04"
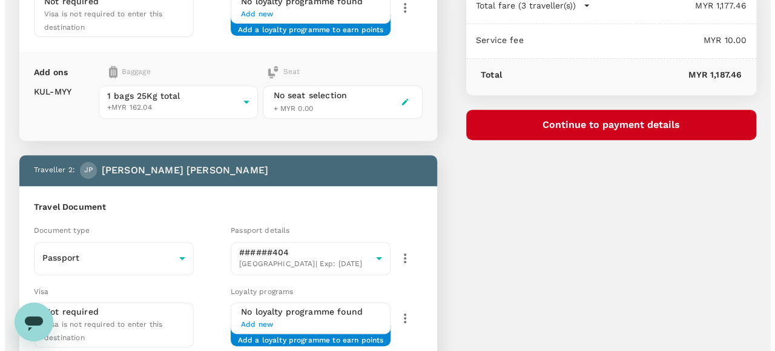
scroll to position [61, 0]
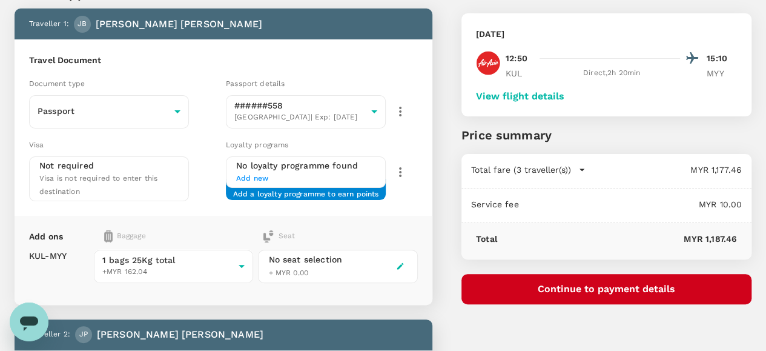
click at [634, 290] on button "Continue to payment details" at bounding box center [607, 289] width 290 height 30
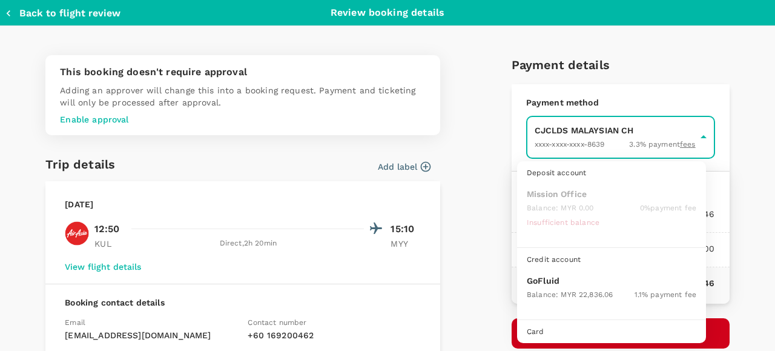
scroll to position [31, 0]
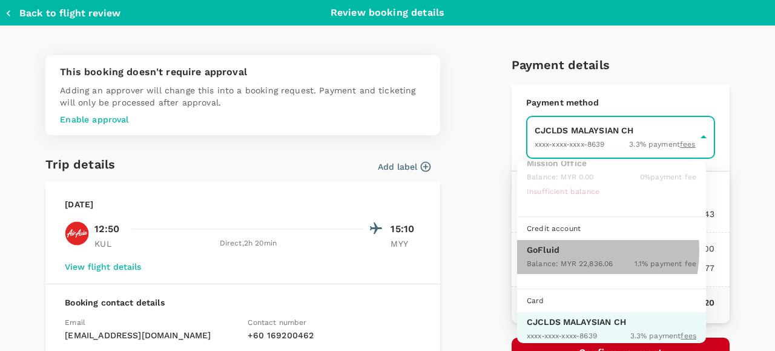
click at [561, 249] on p "GoFluid" at bounding box center [612, 250] width 170 height 12
type input "9b357727-6904-47bd-a44e-9a56bf7dfc7a"
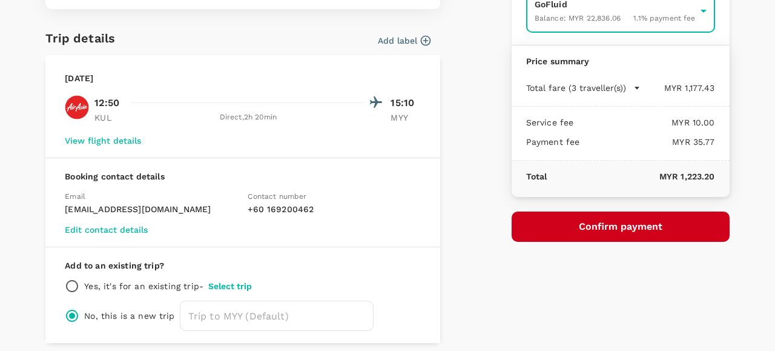
scroll to position [171, 0]
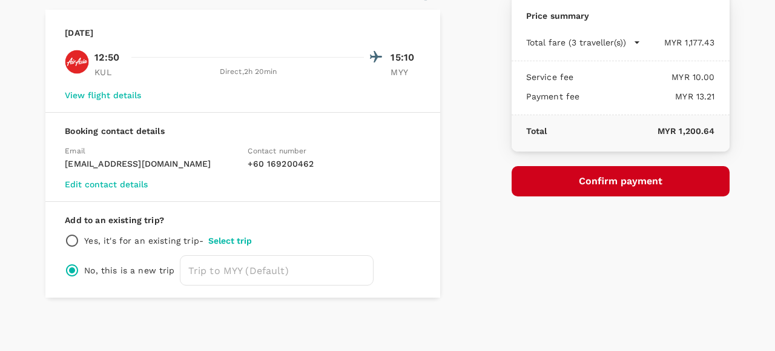
click at [594, 176] on button "Confirm payment" at bounding box center [621, 181] width 218 height 30
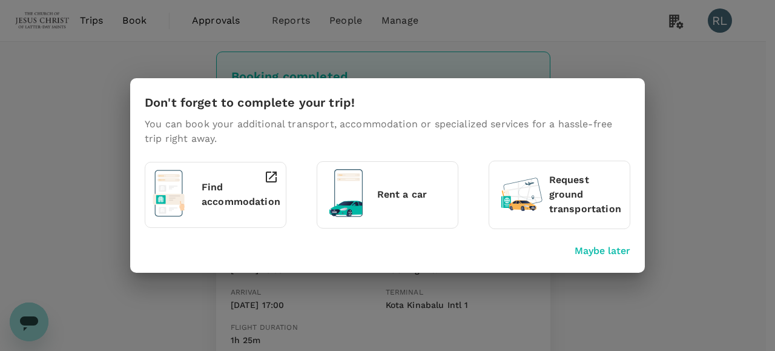
click at [606, 254] on p "Maybe later" at bounding box center [603, 251] width 56 height 15
click at [608, 250] on p "Maybe later" at bounding box center [603, 251] width 56 height 15
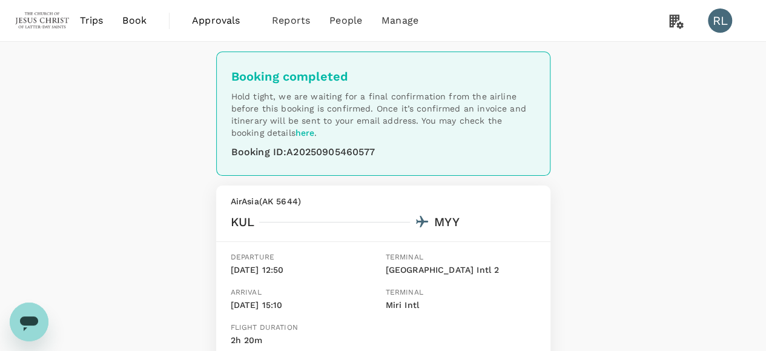
click at [131, 21] on span "Book" at bounding box center [134, 20] width 24 height 15
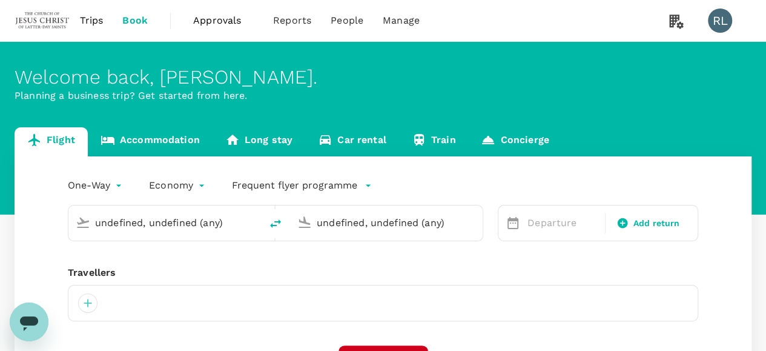
type input "Kuala Lumpur Intl ([GEOGRAPHIC_DATA])"
type input "Miri Intl (MYY)"
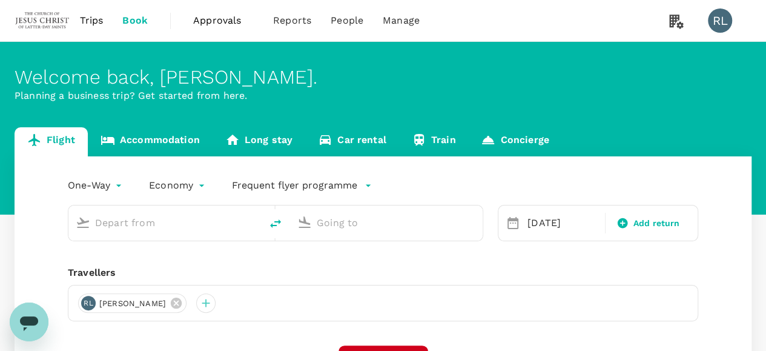
type input "Kuala Lumpur Intl ([GEOGRAPHIC_DATA])"
type input "Miri Intl (MYY)"
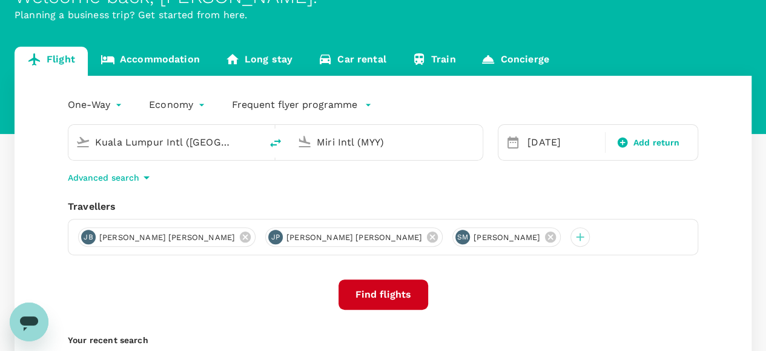
scroll to position [121, 0]
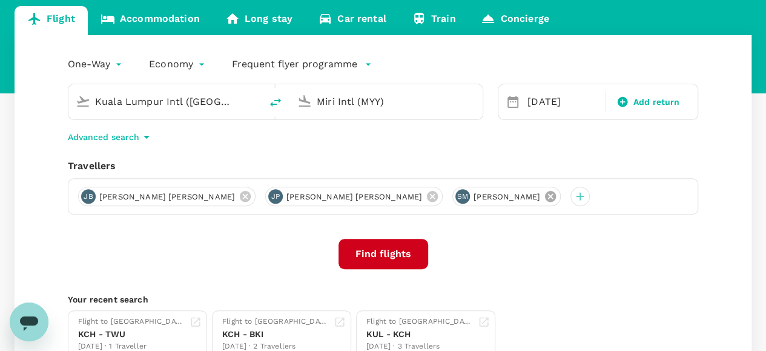
click at [545, 194] on icon at bounding box center [550, 196] width 11 height 11
click at [426, 197] on icon at bounding box center [432, 196] width 13 height 13
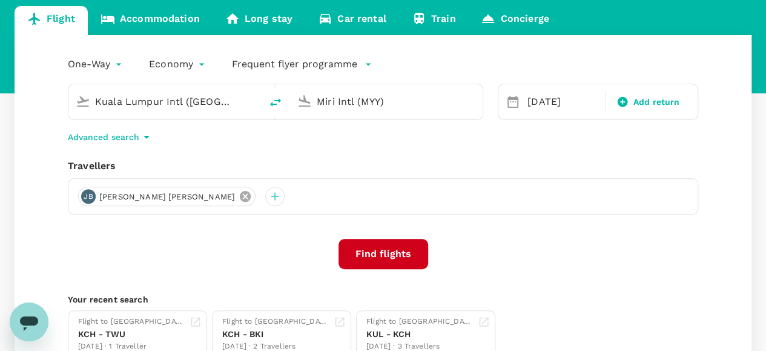
click at [240, 199] on icon at bounding box center [245, 196] width 11 height 11
click at [85, 198] on div at bounding box center [87, 196] width 19 height 19
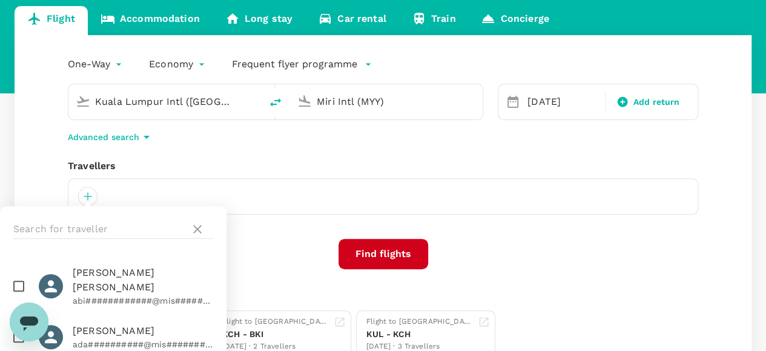
click at [121, 218] on div at bounding box center [113, 229] width 227 height 46
click at [120, 219] on input "ba" at bounding box center [99, 228] width 172 height 19
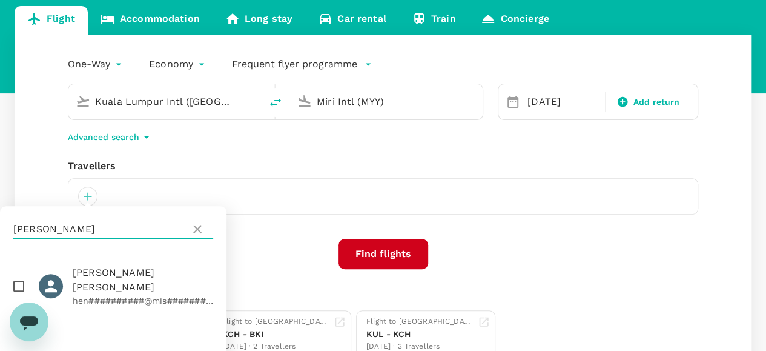
type input "[PERSON_NAME]"
drag, startPoint x: 16, startPoint y: 278, endPoint x: 38, endPoint y: 278, distance: 22.4
click at [16, 278] on input "checkbox" at bounding box center [18, 285] width 25 height 25
checkbox input "true"
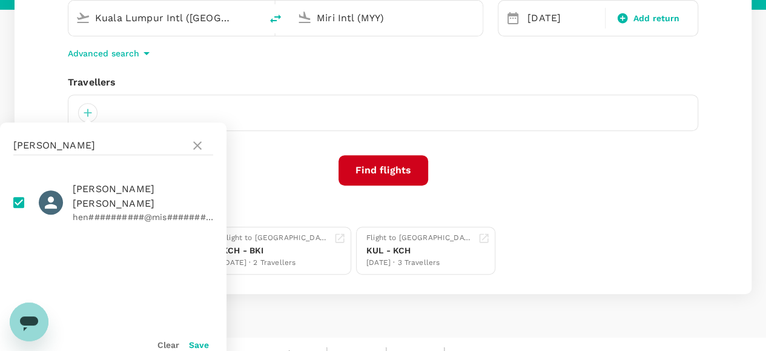
scroll to position [222, 0]
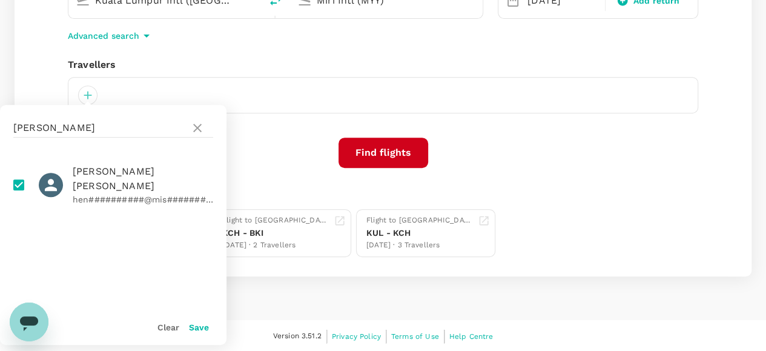
click at [195, 327] on button "Save" at bounding box center [199, 327] width 20 height 10
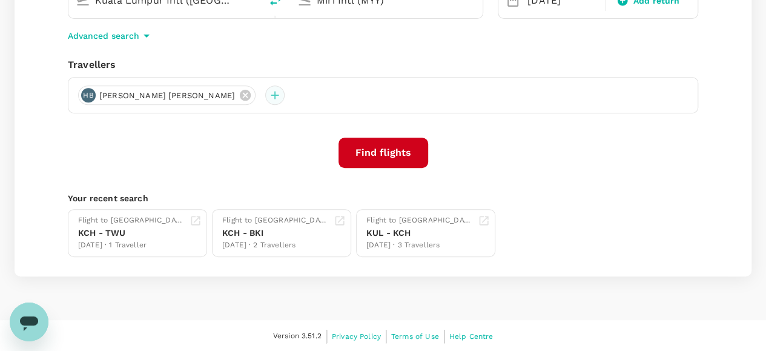
click at [265, 96] on div at bounding box center [274, 94] width 19 height 19
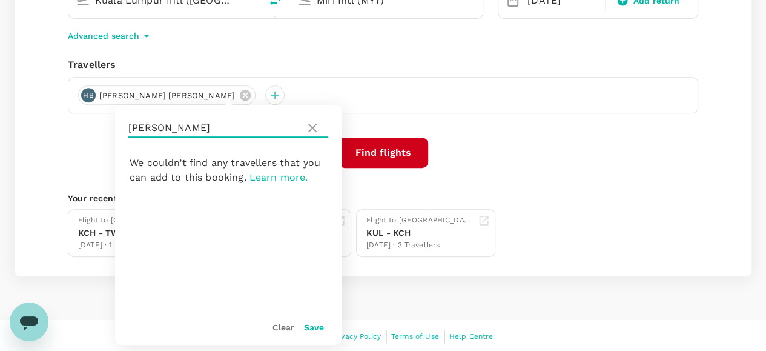
click at [227, 129] on input "[PERSON_NAME]" at bounding box center [214, 127] width 172 height 19
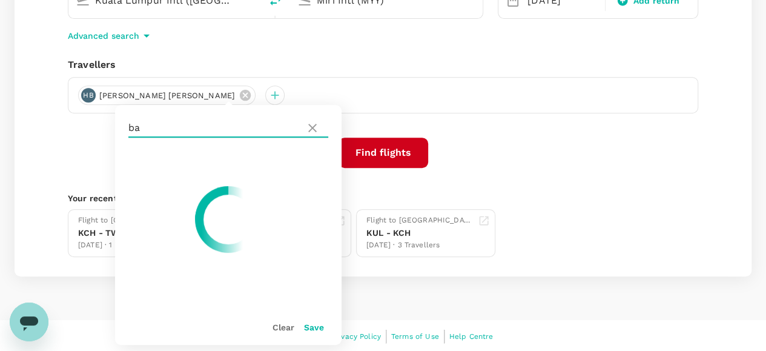
type input "b"
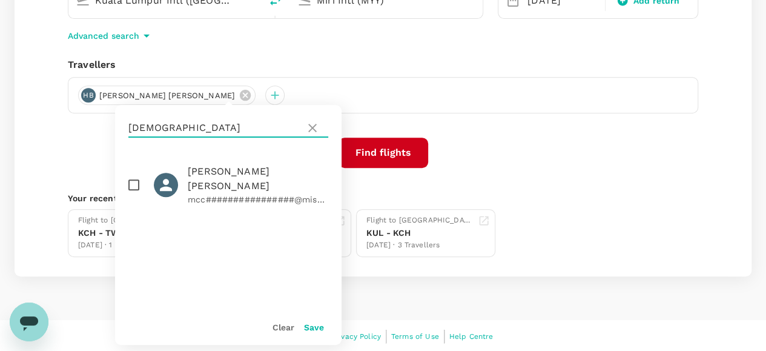
type input "[DEMOGRAPHIC_DATA]"
click at [133, 185] on input "checkbox" at bounding box center [133, 184] width 25 height 25
checkbox input "true"
click at [316, 324] on button "Save" at bounding box center [314, 327] width 20 height 10
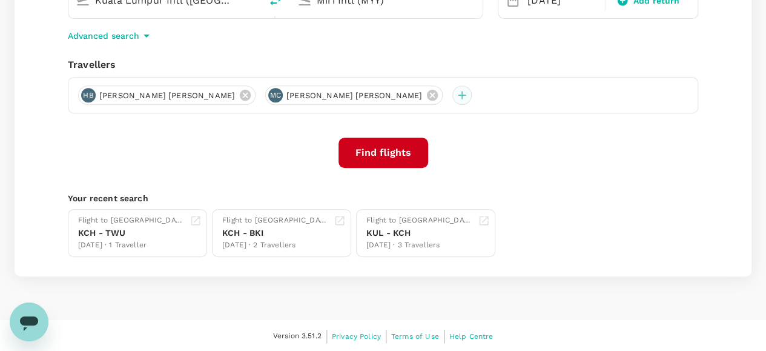
click at [453, 95] on div at bounding box center [462, 94] width 19 height 19
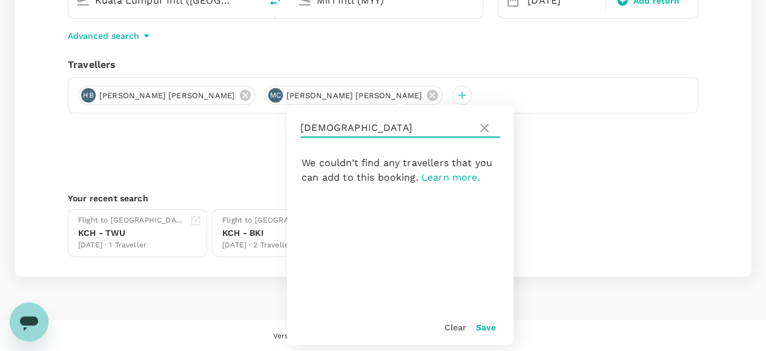
drag, startPoint x: 368, startPoint y: 127, endPoint x: 299, endPoint y: 128, distance: 69.7
click at [299, 128] on div "[DEMOGRAPHIC_DATA]" at bounding box center [400, 128] width 227 height 46
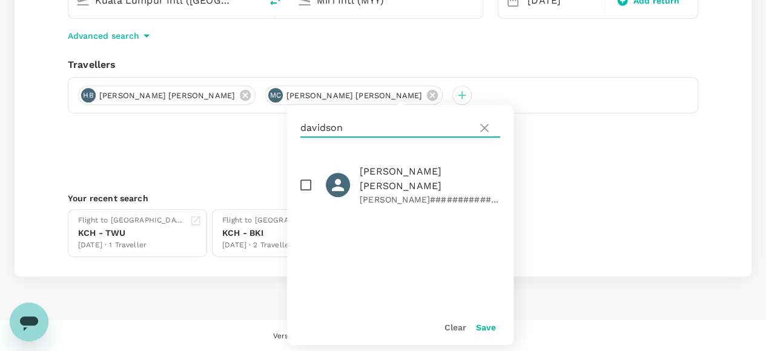
type input "davidson"
click at [308, 176] on input "checkbox" at bounding box center [305, 184] width 25 height 25
checkbox input "true"
click at [487, 327] on button "Save" at bounding box center [486, 327] width 20 height 10
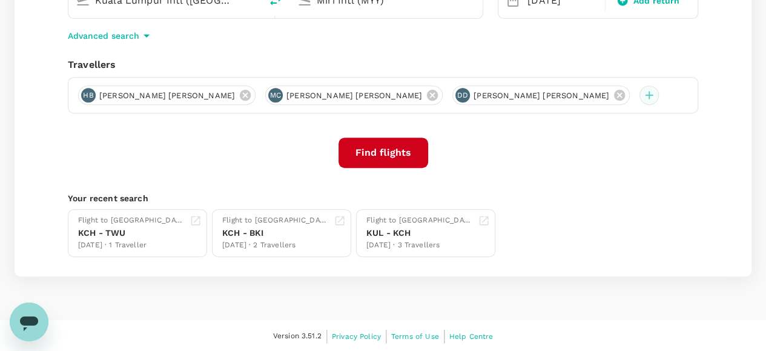
click at [640, 96] on div at bounding box center [649, 94] width 19 height 19
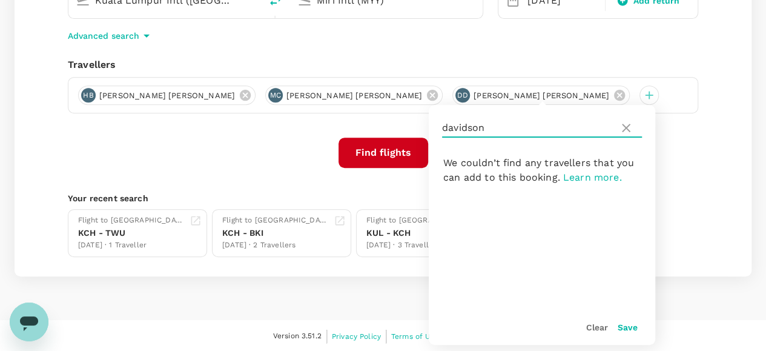
drag, startPoint x: 486, startPoint y: 126, endPoint x: 422, endPoint y: 133, distance: 64.6
click at [422, 133] on div "One-Way oneway Economy economy Frequent flyer programme Kuala Lumpur Intl (KUL)…" at bounding box center [383, 105] width 737 height 342
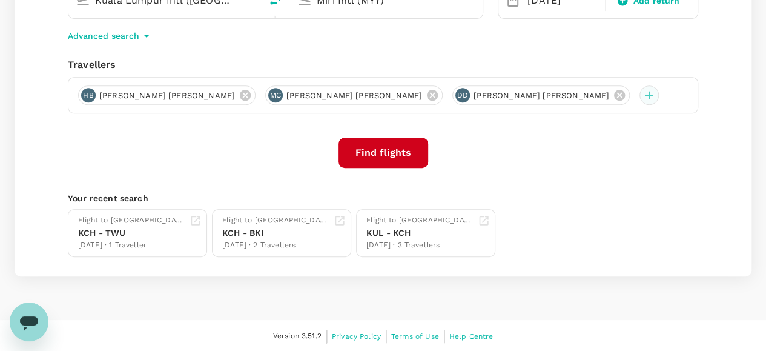
click at [640, 93] on div at bounding box center [649, 94] width 19 height 19
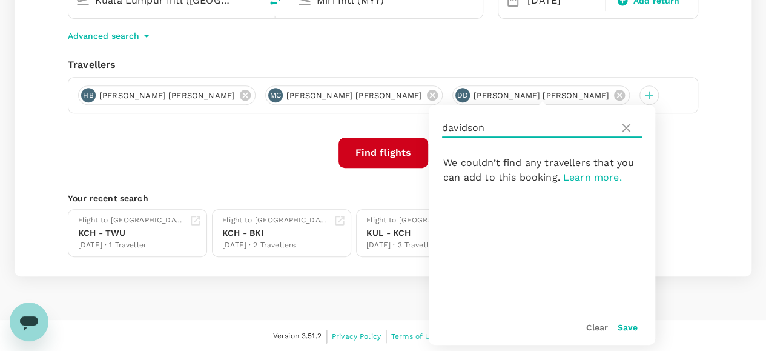
drag, startPoint x: 494, startPoint y: 129, endPoint x: 442, endPoint y: 128, distance: 52.1
click at [442, 128] on input "davidson" at bounding box center [528, 127] width 172 height 19
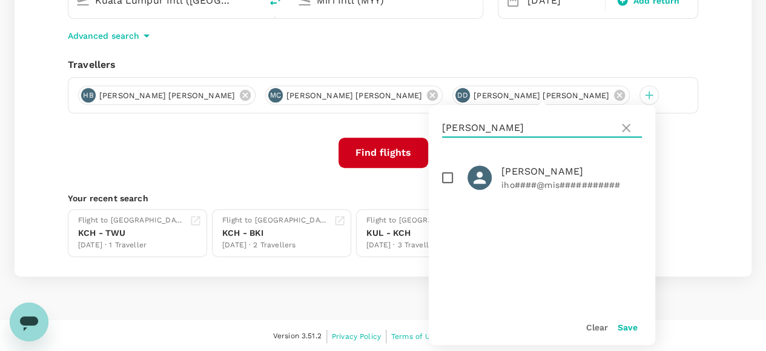
type input "hooper"
click at [445, 176] on input "checkbox" at bounding box center [447, 177] width 25 height 25
checkbox input "true"
click at [627, 328] on button "Save" at bounding box center [628, 327] width 20 height 10
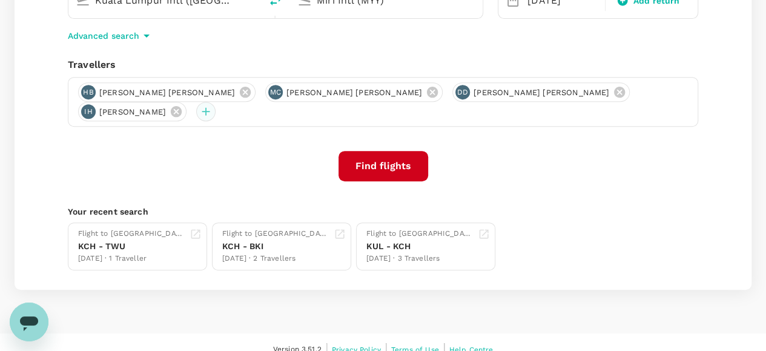
click at [196, 112] on div at bounding box center [205, 111] width 19 height 19
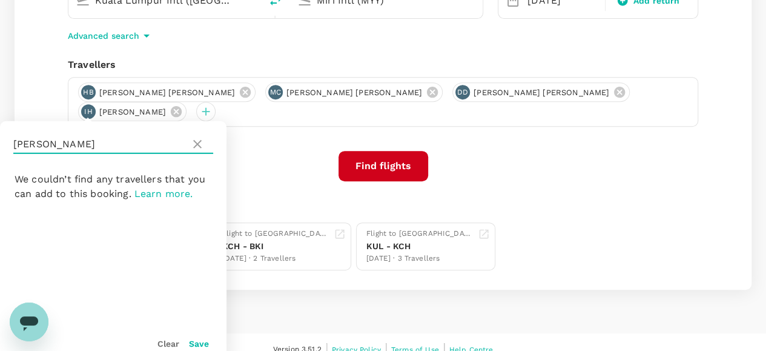
drag, startPoint x: 85, startPoint y: 139, endPoint x: 10, endPoint y: 144, distance: 74.7
click at [10, 144] on div "hooper" at bounding box center [113, 144] width 227 height 46
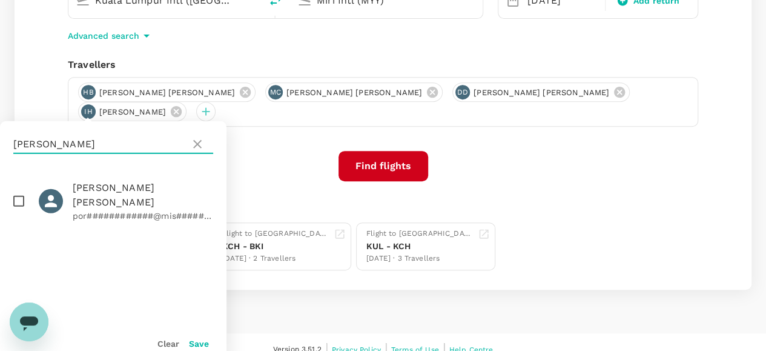
type input "stephens"
click at [21, 199] on input "checkbox" at bounding box center [18, 200] width 25 height 25
checkbox input "true"
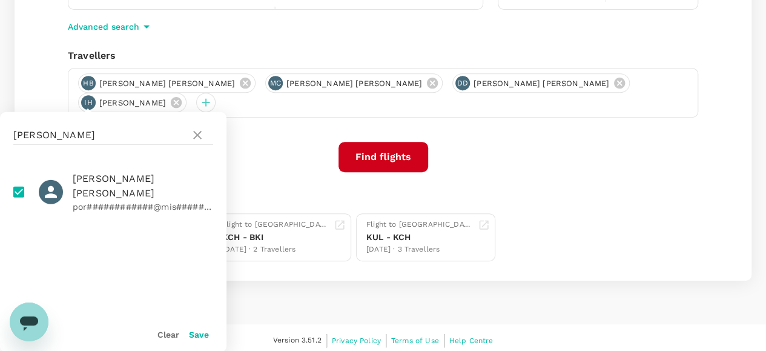
scroll to position [235, 0]
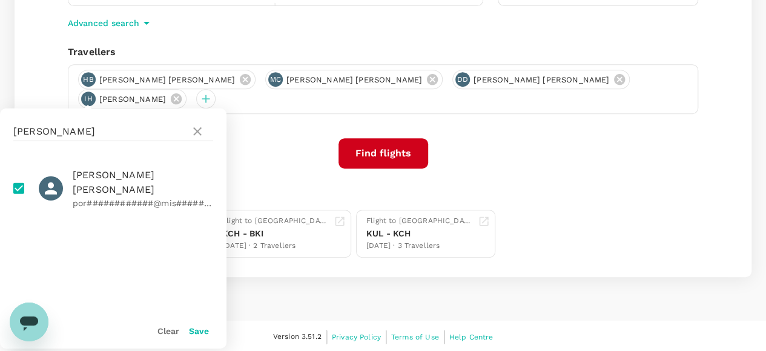
click at [198, 331] on button "Save" at bounding box center [199, 331] width 20 height 10
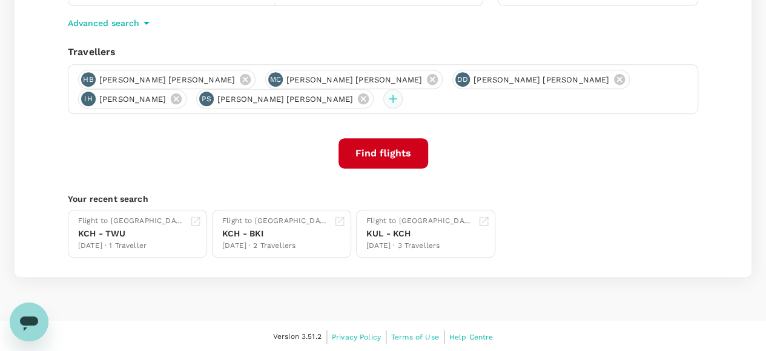
click at [383, 96] on div at bounding box center [392, 98] width 19 height 19
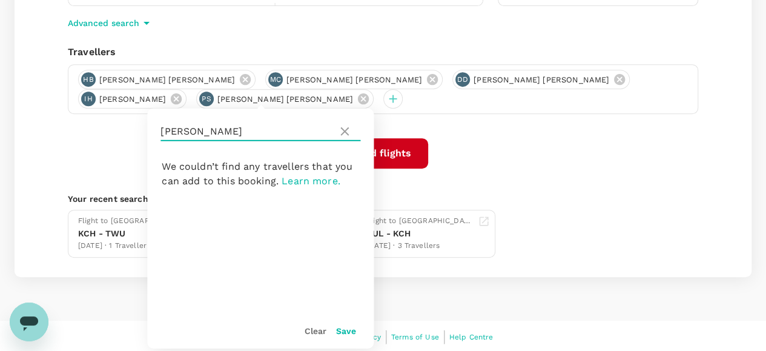
drag, startPoint x: 216, startPoint y: 130, endPoint x: 156, endPoint y: 130, distance: 59.4
click at [156, 130] on div "stephens" at bounding box center [260, 131] width 227 height 46
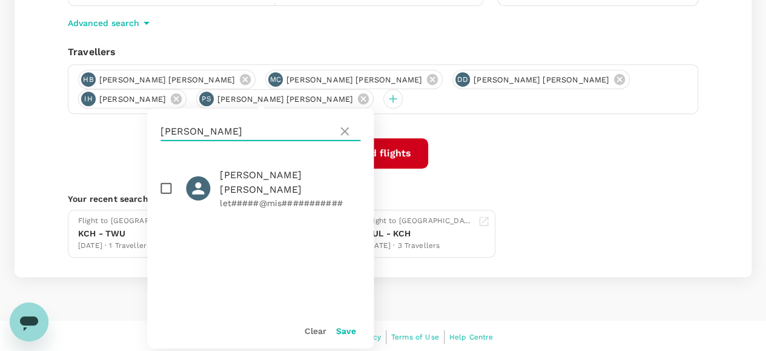
type input "taylor"
click at [162, 180] on input "checkbox" at bounding box center [165, 188] width 25 height 25
checkbox input "true"
click at [342, 333] on button "Save" at bounding box center [346, 331] width 20 height 10
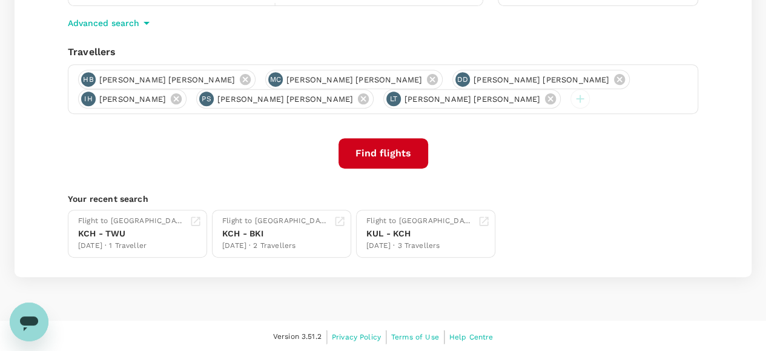
scroll to position [0, 0]
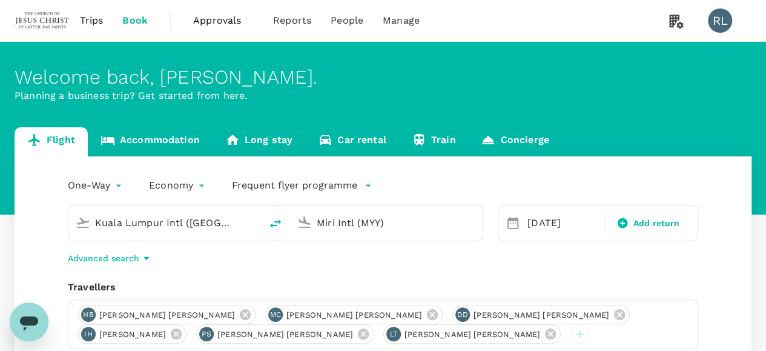
click at [214, 225] on input "Kuala Lumpur Intl ([GEOGRAPHIC_DATA])" at bounding box center [165, 222] width 141 height 19
click at [436, 222] on input "Miri Intl (MYY)" at bounding box center [387, 222] width 141 height 19
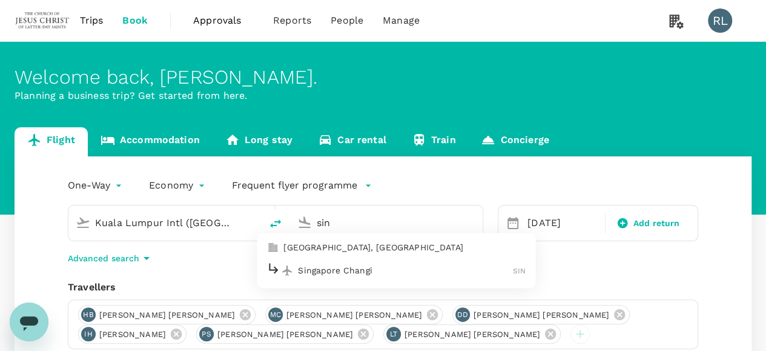
click at [348, 262] on div "Singapore Changi SIN" at bounding box center [396, 270] width 259 height 19
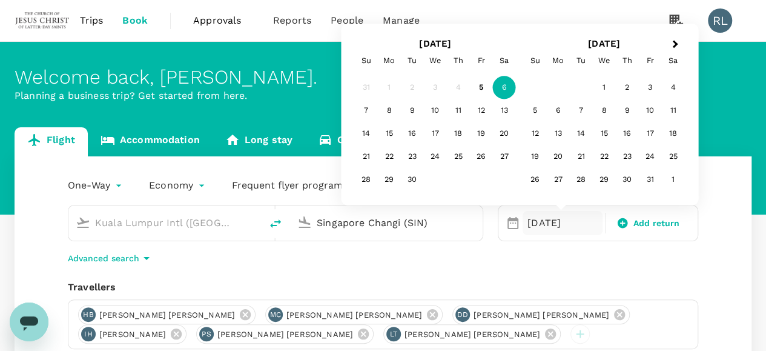
type input "Singapore Changi (SIN)"
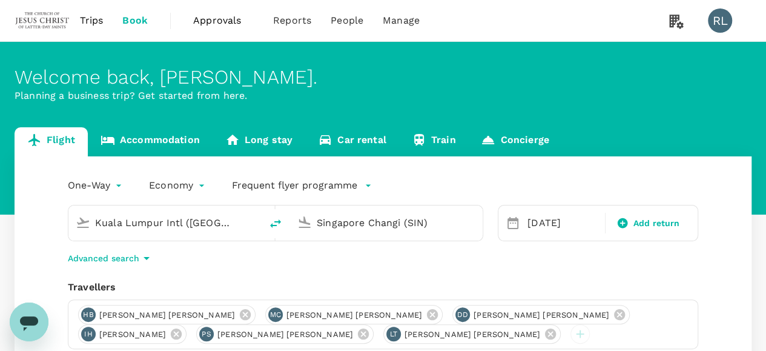
click at [708, 250] on div "One-Way oneway Economy economy Frequent flyer programme Kuala Lumpur Intl (KUL)…" at bounding box center [383, 334] width 737 height 356
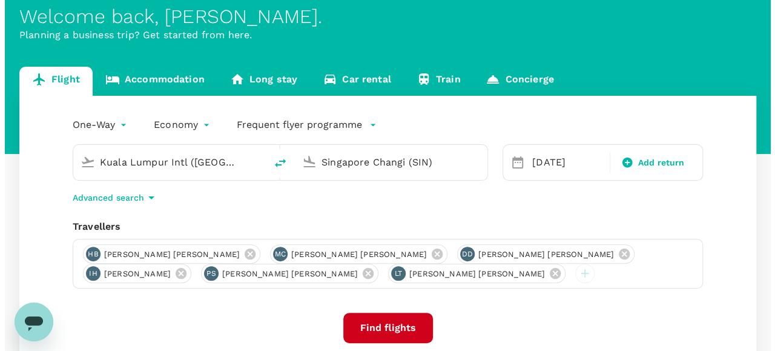
scroll to position [121, 0]
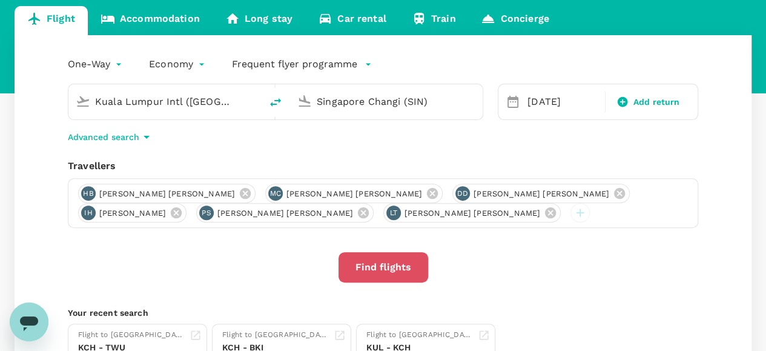
click at [390, 267] on button "Find flights" at bounding box center [384, 267] width 90 height 30
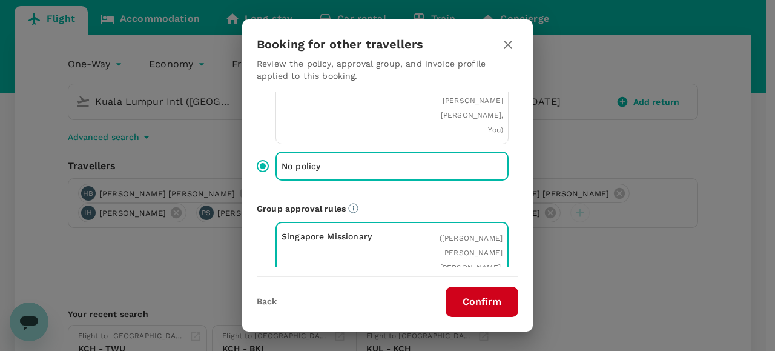
scroll to position [182, 0]
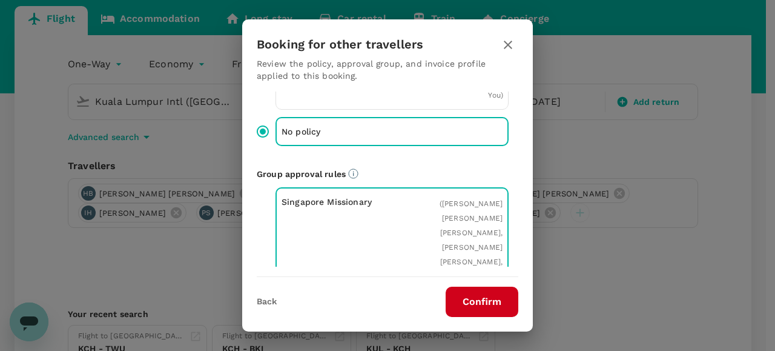
click at [468, 298] on button "Confirm" at bounding box center [482, 302] width 73 height 30
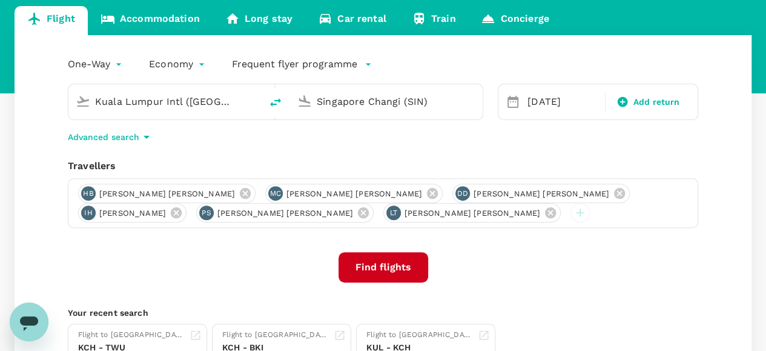
click at [373, 270] on button "Find flights" at bounding box center [384, 267] width 90 height 30
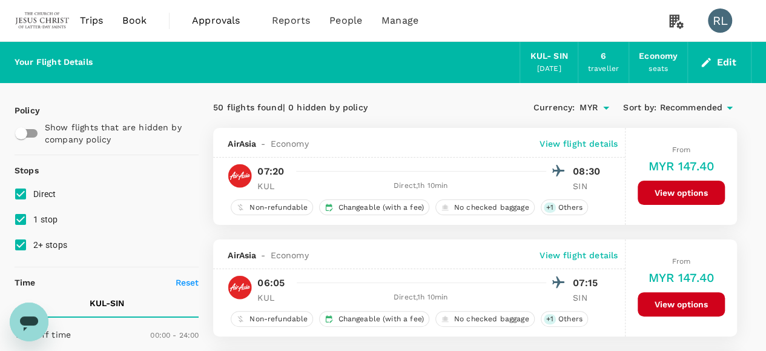
click at [694, 104] on span "Recommended" at bounding box center [691, 107] width 63 height 13
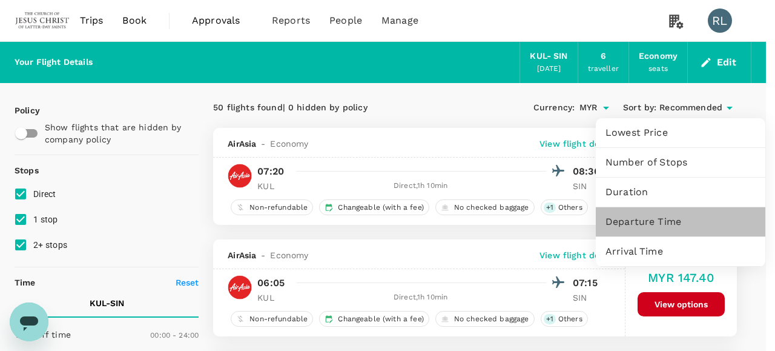
click at [665, 222] on span "Departure Time" at bounding box center [681, 221] width 150 height 15
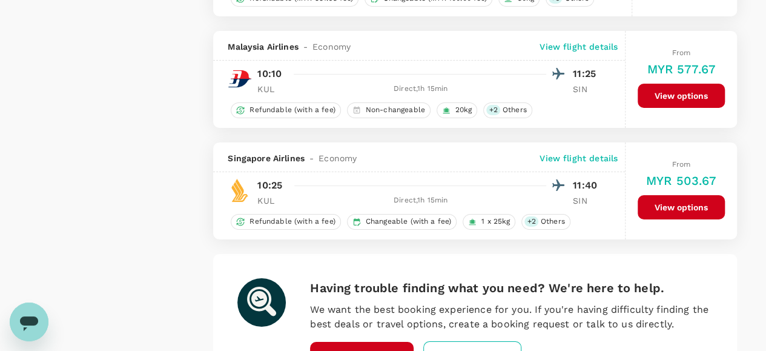
scroll to position [2294, 0]
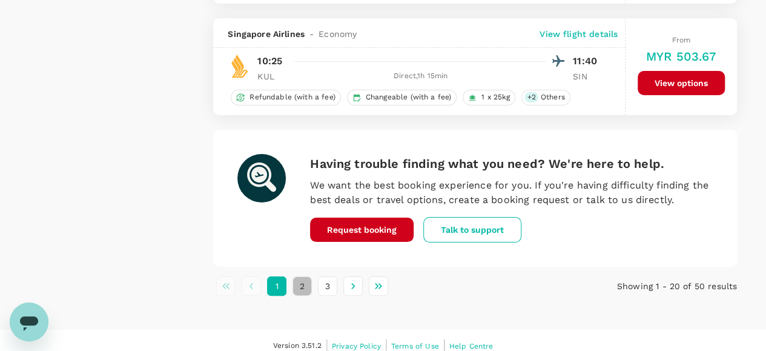
click at [305, 277] on button "2" at bounding box center [302, 285] width 19 height 19
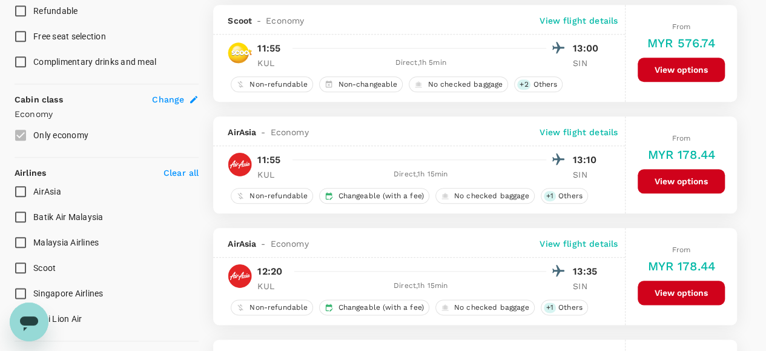
scroll to position [606, 0]
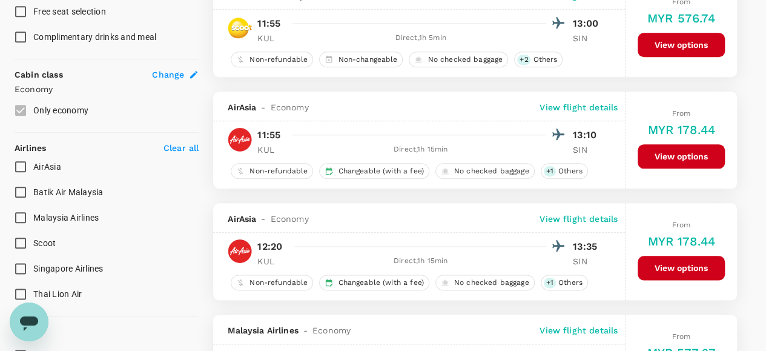
click at [668, 151] on button "View options" at bounding box center [681, 156] width 87 height 24
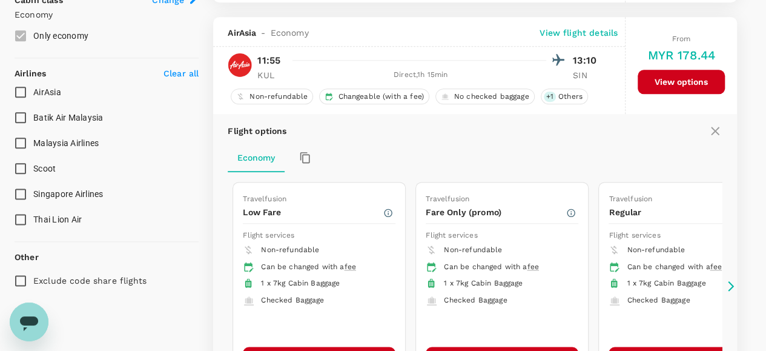
scroll to position [695, 0]
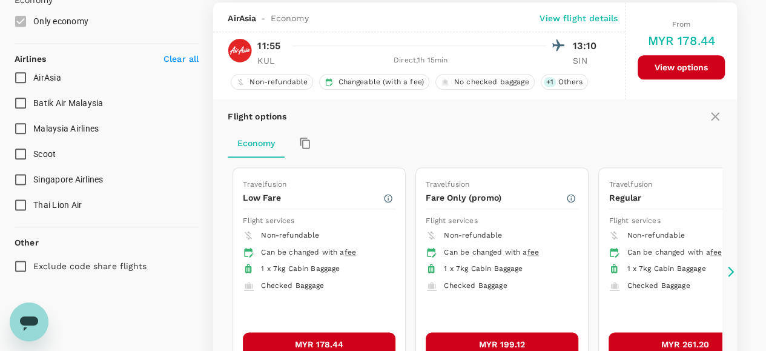
click at [331, 334] on button "MYR 178.44" at bounding box center [319, 344] width 153 height 24
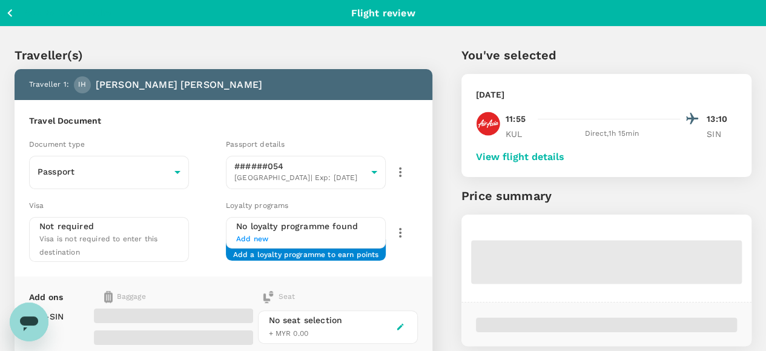
click at [565, 158] on button "View flight details" at bounding box center [520, 156] width 88 height 11
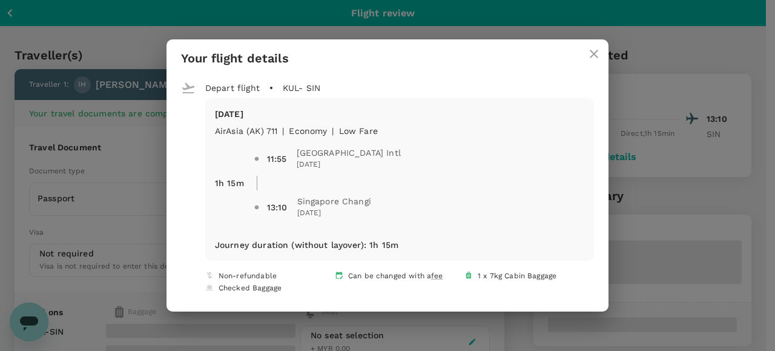
click at [587, 53] on icon "close" at bounding box center [594, 54] width 15 height 15
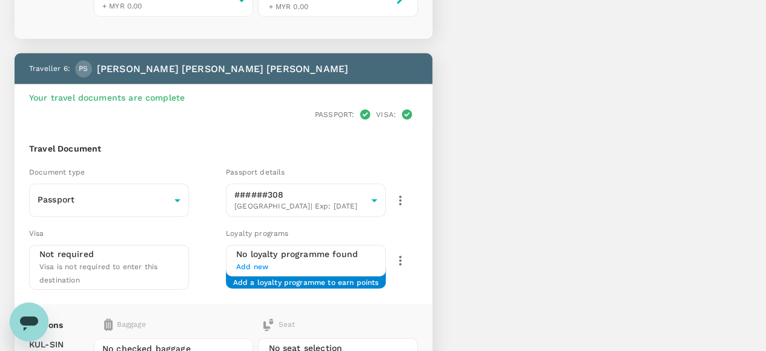
scroll to position [1803, 0]
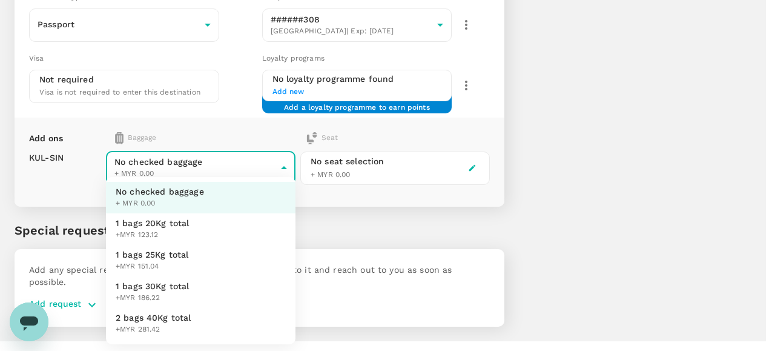
click at [163, 256] on span "1 bags 25Kg total" at bounding box center [152, 254] width 73 height 12
type input "2 - 151.04"
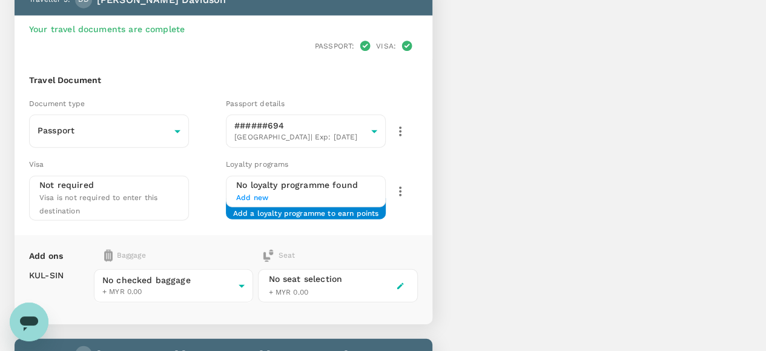
scroll to position [1500, 0]
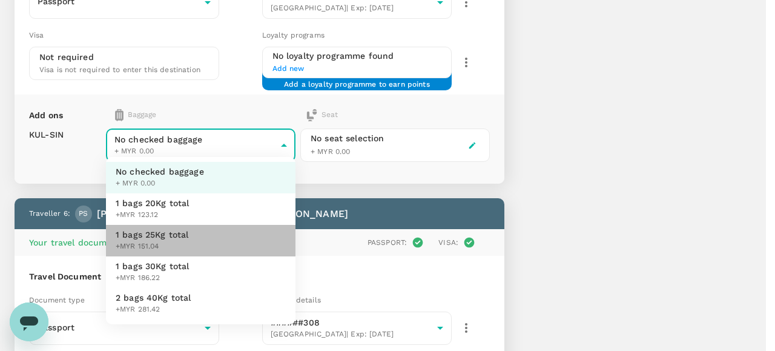
click at [165, 230] on span "1 bags 25Kg total" at bounding box center [152, 234] width 73 height 12
type input "2 - 151.04"
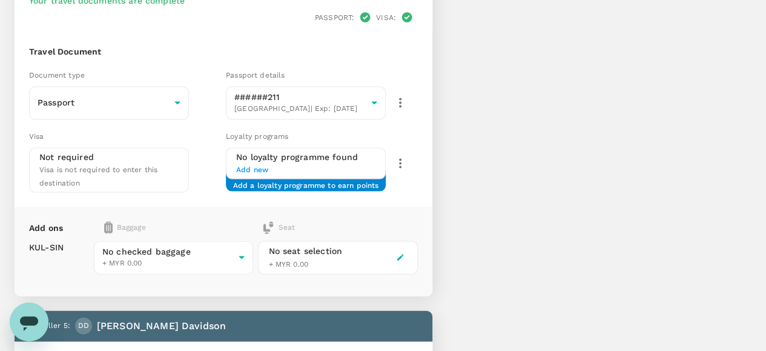
scroll to position [1136, 0]
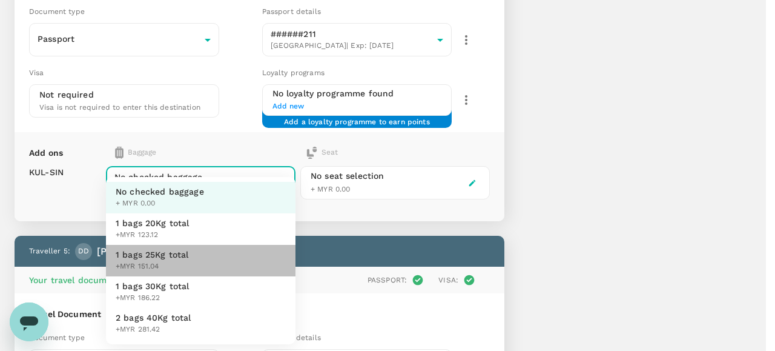
click at [183, 254] on span "1 bags 25Kg total" at bounding box center [152, 254] width 73 height 12
type input "2 - 151.04"
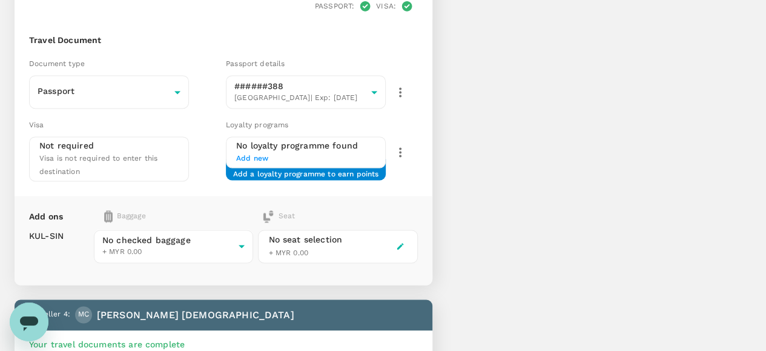
scroll to position [773, 0]
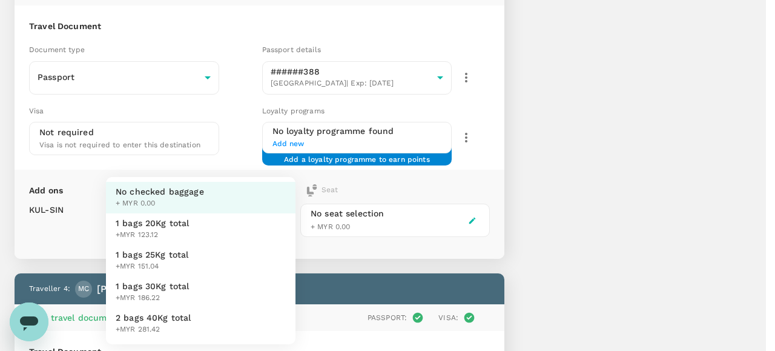
drag, startPoint x: 165, startPoint y: 258, endPoint x: 169, endPoint y: 253, distance: 6.9
click at [165, 257] on span "1 bags 25Kg total" at bounding box center [152, 254] width 73 height 12
type input "2 - 151.04"
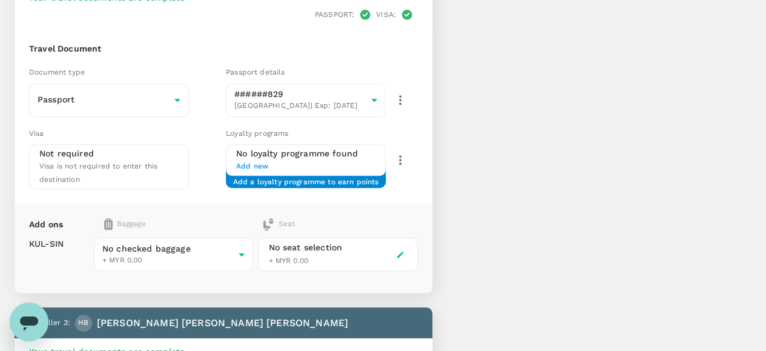
scroll to position [470, 0]
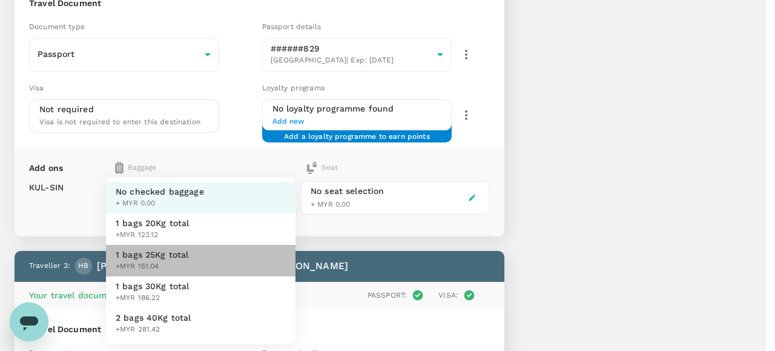
drag, startPoint x: 164, startPoint y: 253, endPoint x: 189, endPoint y: 244, distance: 27.2
click at [165, 253] on span "1 bags 25Kg total" at bounding box center [152, 254] width 73 height 12
type input "2 - 151.04"
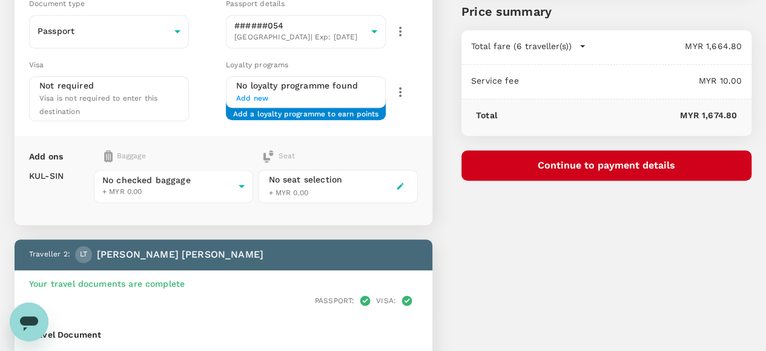
scroll to position [167, 0]
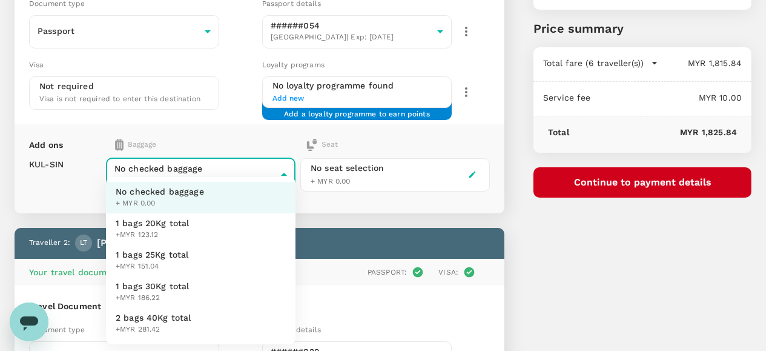
click at [174, 254] on span "1 bags 25Kg total" at bounding box center [152, 254] width 73 height 12
type input "2 - 151.04"
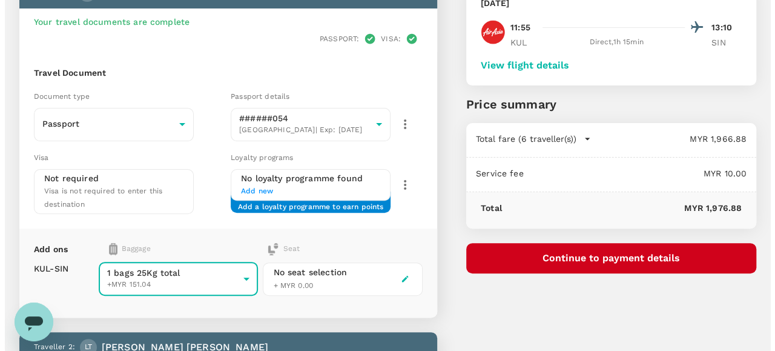
scroll to position [121, 0]
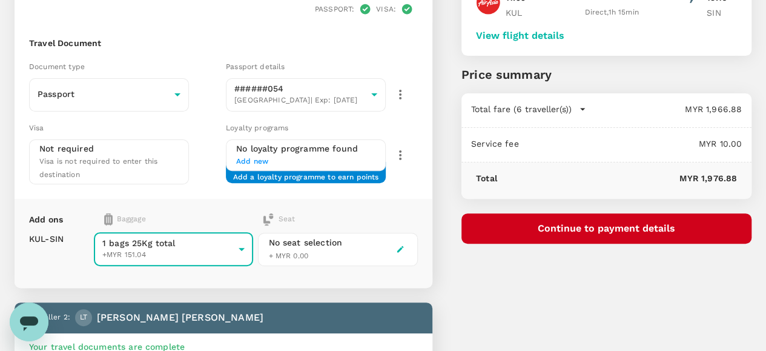
click at [622, 231] on button "Continue to payment details" at bounding box center [607, 228] width 290 height 30
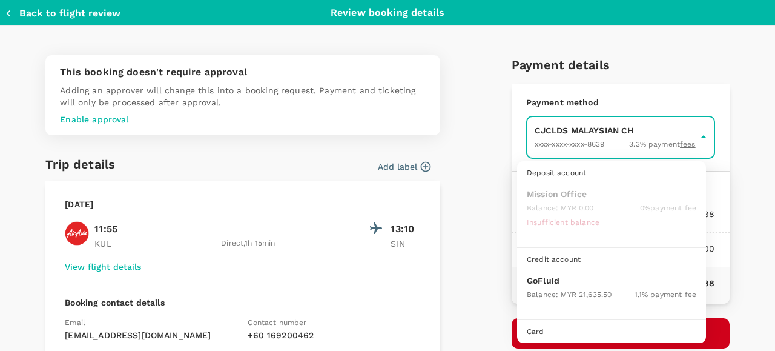
scroll to position [31, 0]
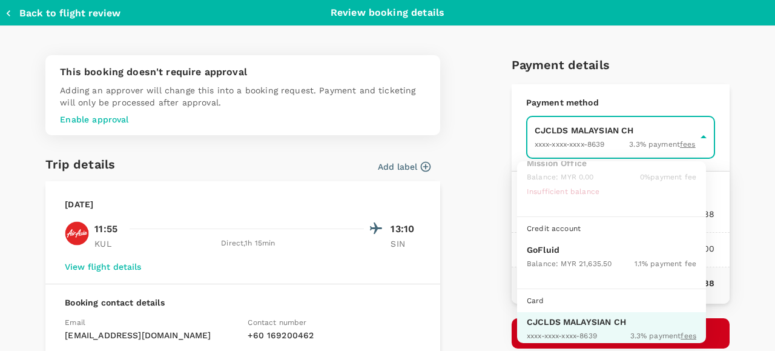
click at [565, 256] on div "Balance : MYR 21,635.50" at bounding box center [569, 263] width 85 height 15
type input "9b357727-6904-47bd-a44e-9a56bf7dfc7a"
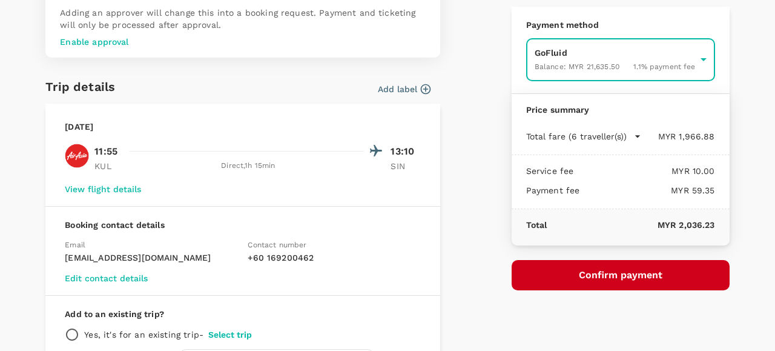
scroll to position [121, 0]
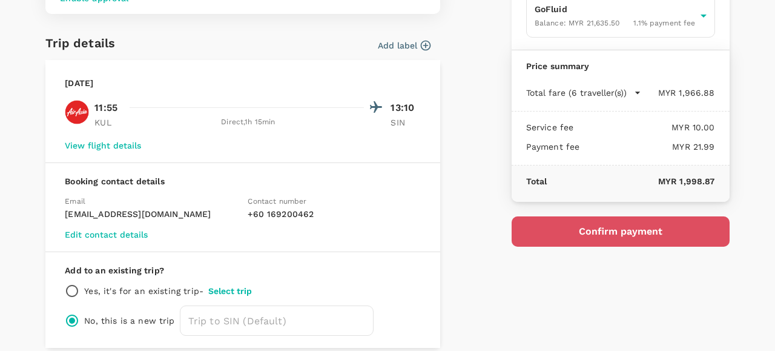
click at [592, 231] on button "Confirm payment" at bounding box center [621, 231] width 218 height 30
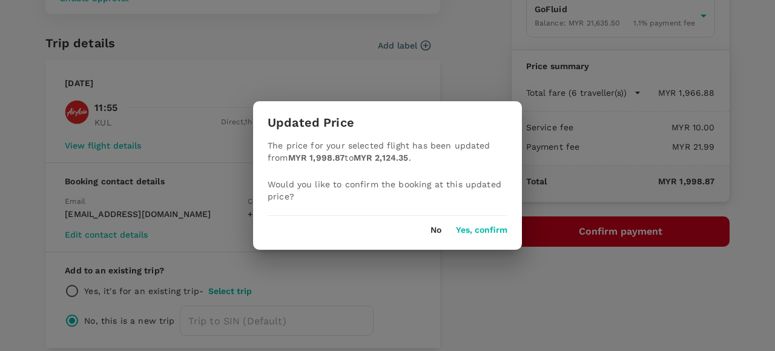
click at [477, 225] on button "Yes, confirm" at bounding box center [481, 230] width 51 height 10
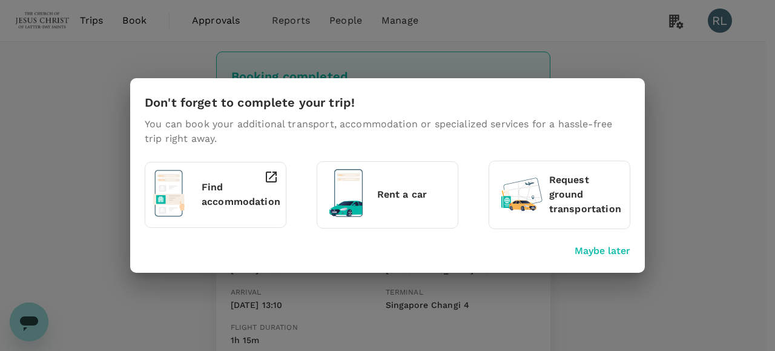
click at [607, 254] on p "Maybe later" at bounding box center [603, 251] width 56 height 15
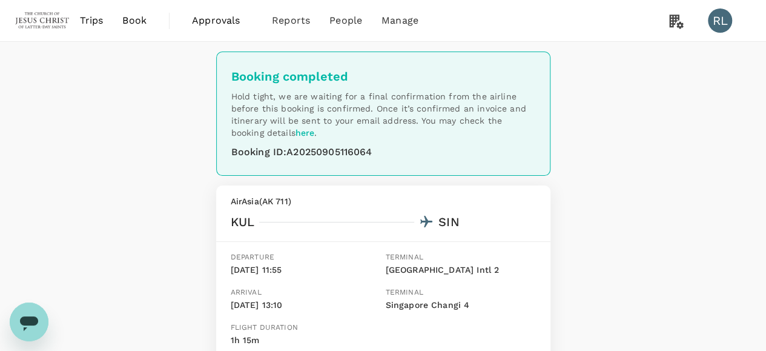
click at [136, 21] on span "Book" at bounding box center [134, 20] width 24 height 15
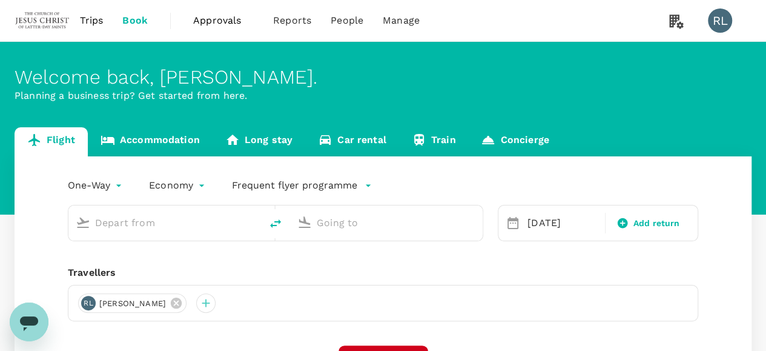
type input "Kuala Lumpur Intl (KUL)"
type input "Singapore Changi (SIN)"
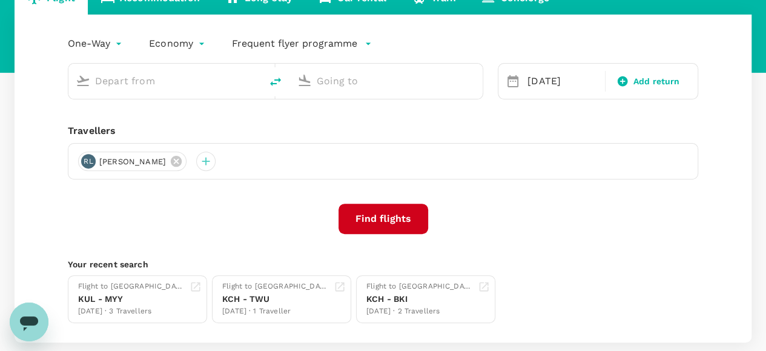
scroll to position [182, 0]
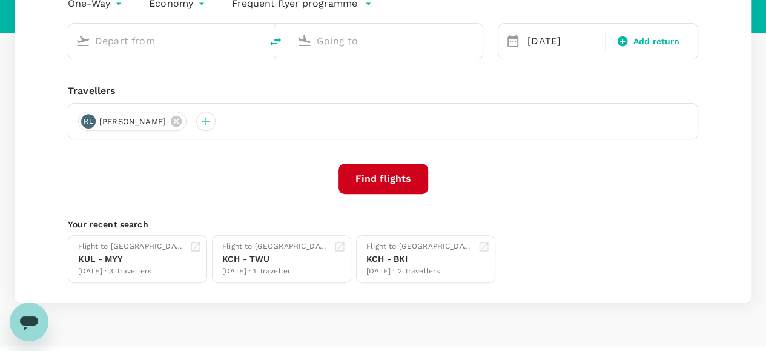
type input "Kuala Lumpur Intl (KUL)"
type input "Singapore Changi (SIN)"
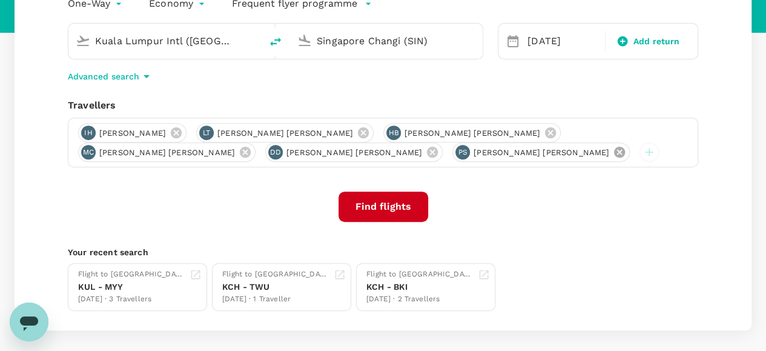
click at [613, 150] on icon at bounding box center [619, 151] width 13 height 13
click at [426, 153] on icon at bounding box center [432, 151] width 13 height 13
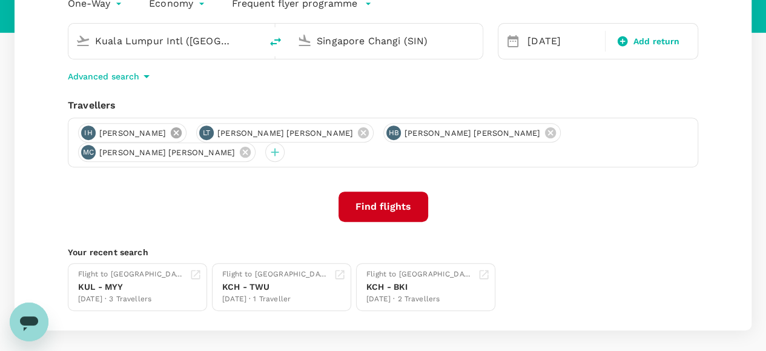
click at [182, 135] on icon at bounding box center [176, 132] width 11 height 11
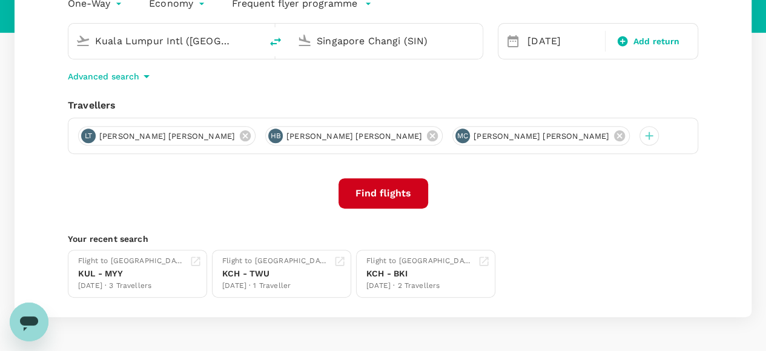
click at [240, 135] on icon at bounding box center [245, 135] width 11 height 11
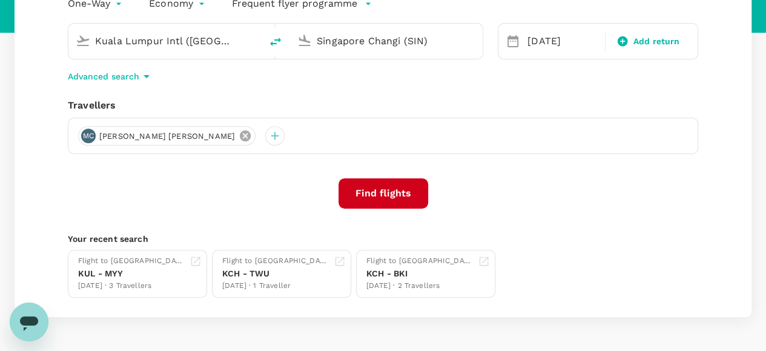
click at [239, 130] on icon at bounding box center [245, 135] width 13 height 13
click at [87, 136] on div at bounding box center [87, 135] width 19 height 19
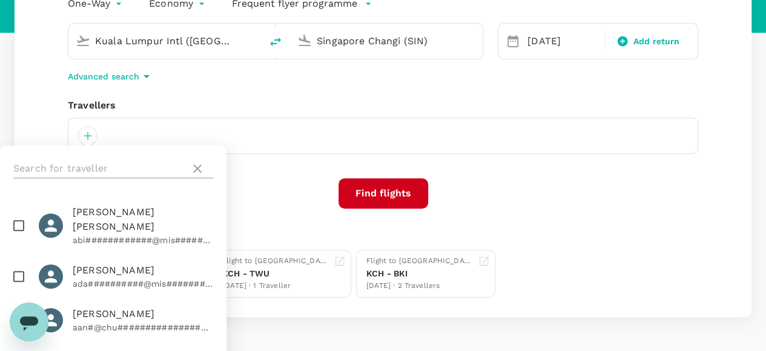
click at [116, 159] on input "text" at bounding box center [99, 168] width 172 height 19
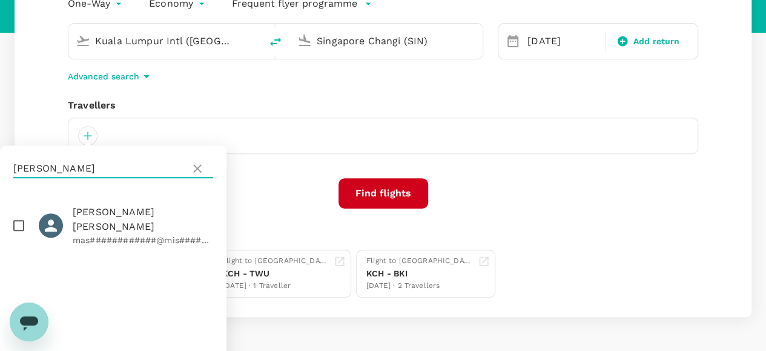
type input "broadhead"
click at [17, 219] on input "checkbox" at bounding box center [18, 225] width 25 height 25
checkbox input "true"
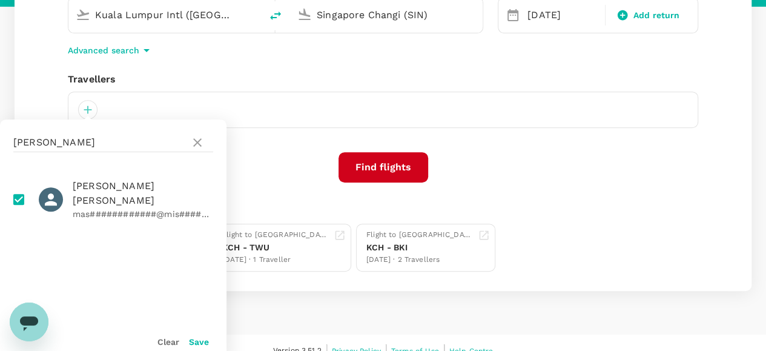
scroll to position [222, 0]
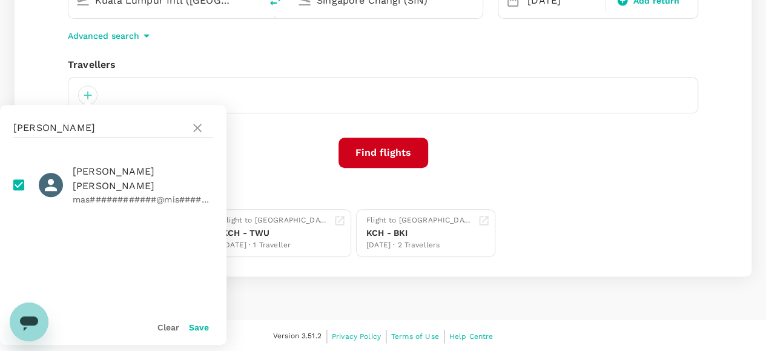
click at [197, 325] on button "Save" at bounding box center [199, 327] width 20 height 10
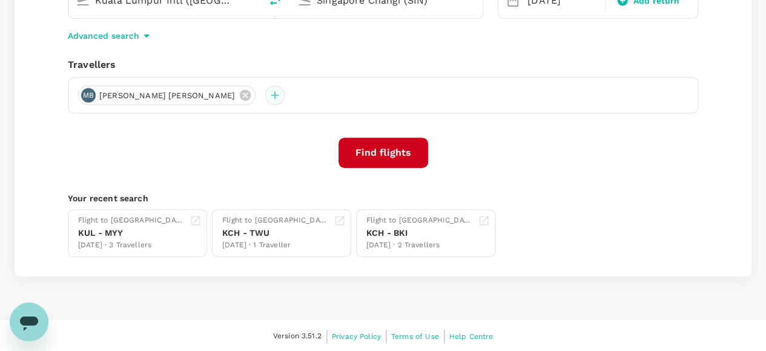
click at [265, 95] on div at bounding box center [274, 94] width 19 height 19
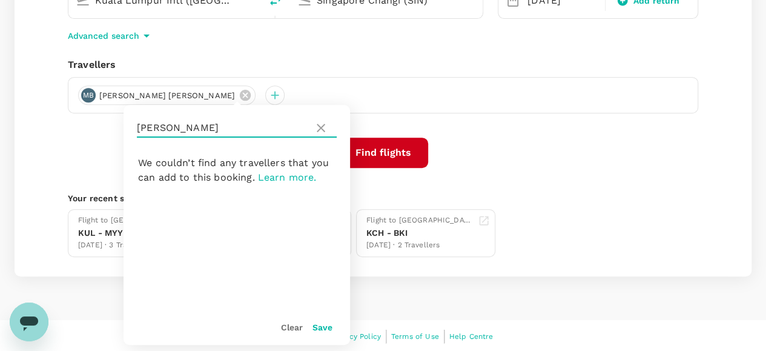
drag, startPoint x: 222, startPoint y: 129, endPoint x: 131, endPoint y: 125, distance: 91.0
click at [131, 125] on div "broadhead" at bounding box center [237, 128] width 227 height 46
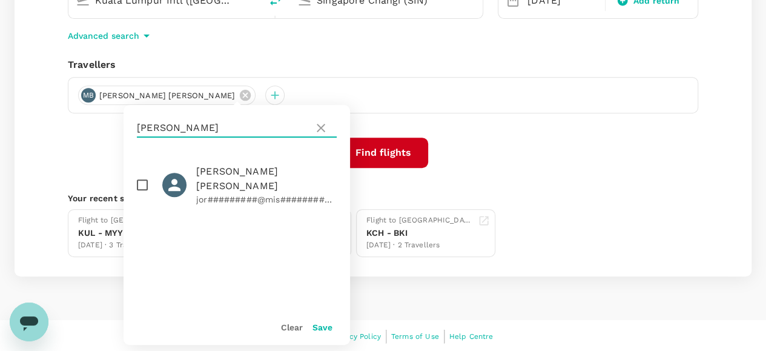
type input "clark"
click at [142, 177] on input "checkbox" at bounding box center [142, 184] width 25 height 25
checkbox input "true"
click at [322, 327] on button "Save" at bounding box center [323, 327] width 20 height 10
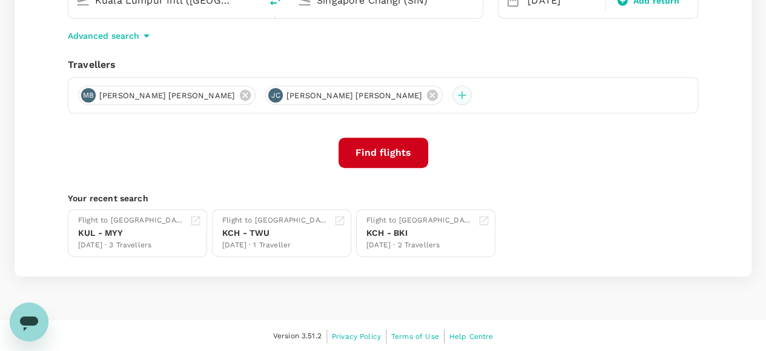
click at [453, 98] on div at bounding box center [462, 94] width 19 height 19
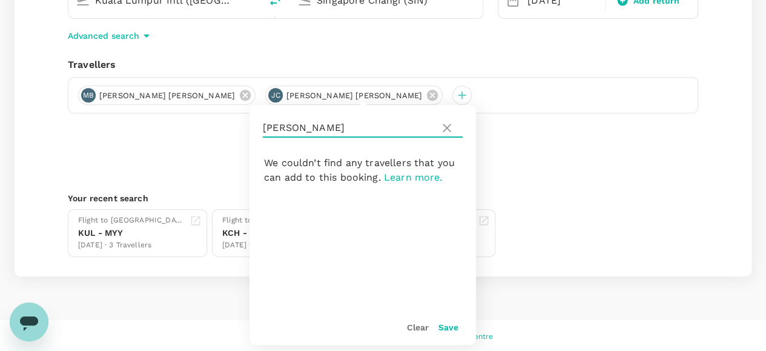
drag, startPoint x: 320, startPoint y: 128, endPoint x: 254, endPoint y: 127, distance: 66.0
click at [254, 127] on div "clark" at bounding box center [363, 128] width 227 height 46
type input "g"
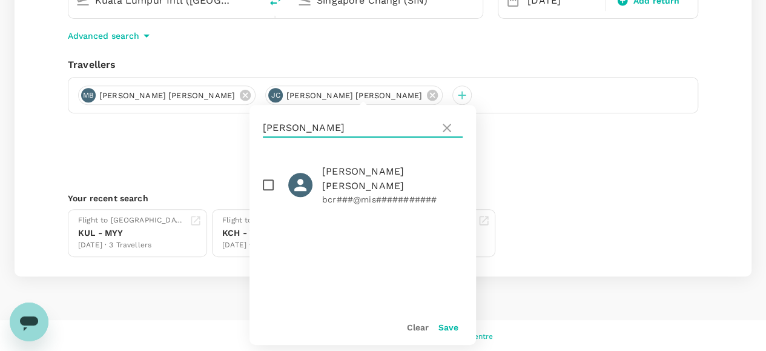
type input "craig"
click at [267, 173] on input "checkbox" at bounding box center [268, 184] width 25 height 25
checkbox input "true"
click at [451, 326] on button "Save" at bounding box center [449, 327] width 20 height 10
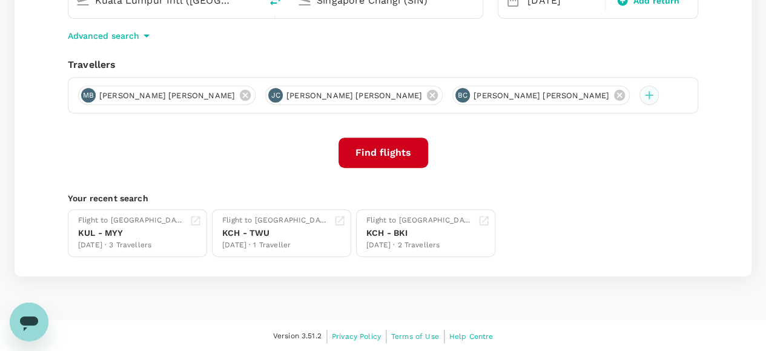
click at [640, 98] on div at bounding box center [649, 94] width 19 height 19
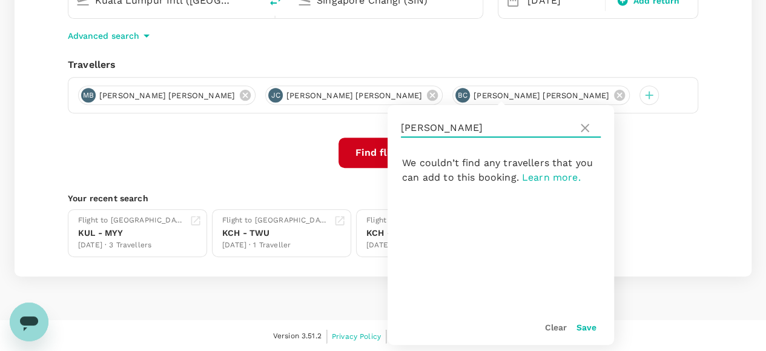
drag, startPoint x: 453, startPoint y: 124, endPoint x: 384, endPoint y: 125, distance: 69.1
click at [384, 125] on div "One-Way oneway Economy economy Frequent flyer programme Kuala Lumpur Intl (KUL)…" at bounding box center [383, 105] width 737 height 342
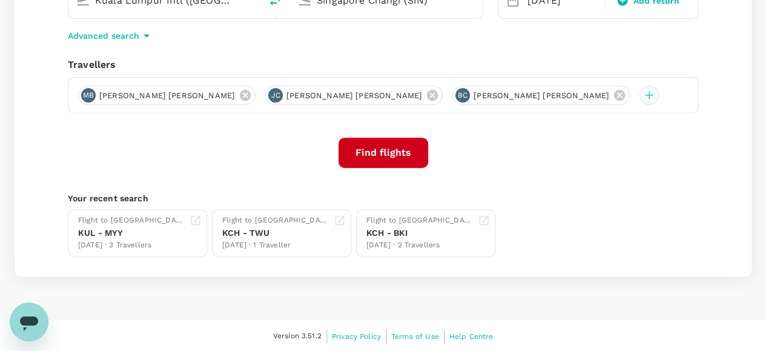
click at [640, 95] on div at bounding box center [649, 94] width 19 height 19
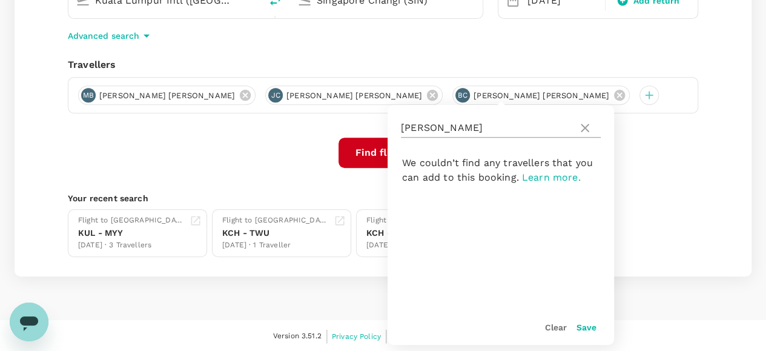
click at [448, 129] on input "craig" at bounding box center [487, 127] width 172 height 19
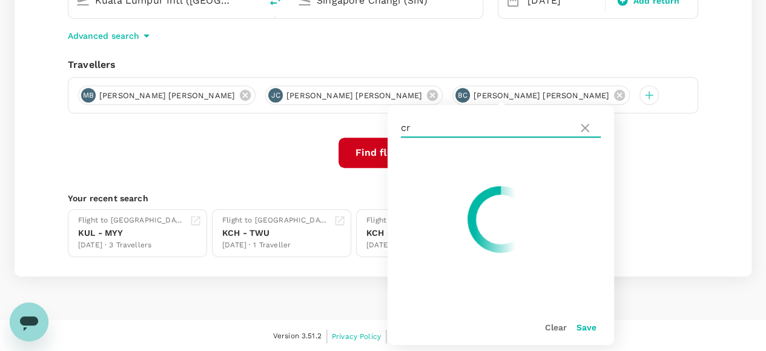
type input "c"
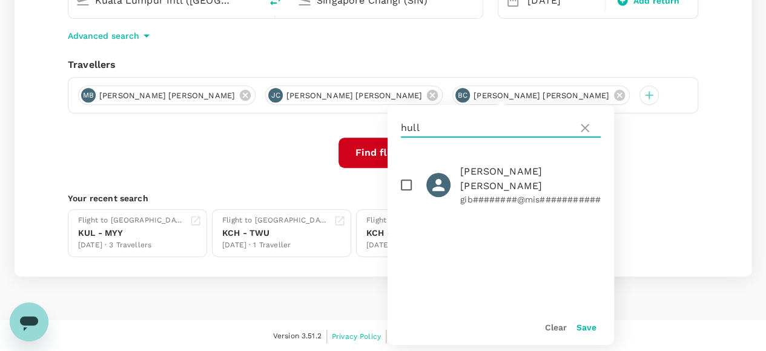
type input "hull"
click at [406, 180] on input "checkbox" at bounding box center [406, 184] width 25 height 25
checkbox input "true"
click at [585, 326] on button "Save" at bounding box center [587, 327] width 20 height 10
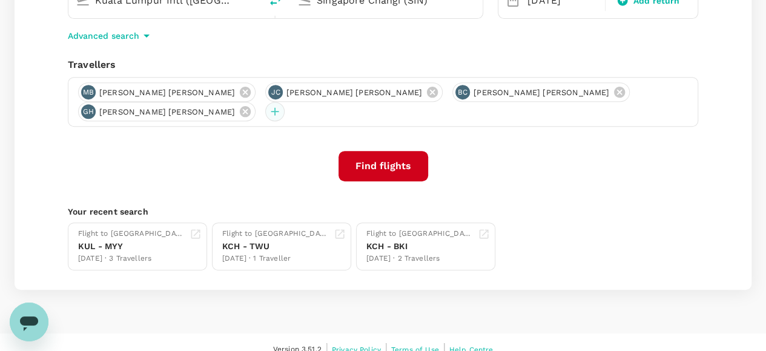
click at [285, 102] on div at bounding box center [274, 111] width 19 height 19
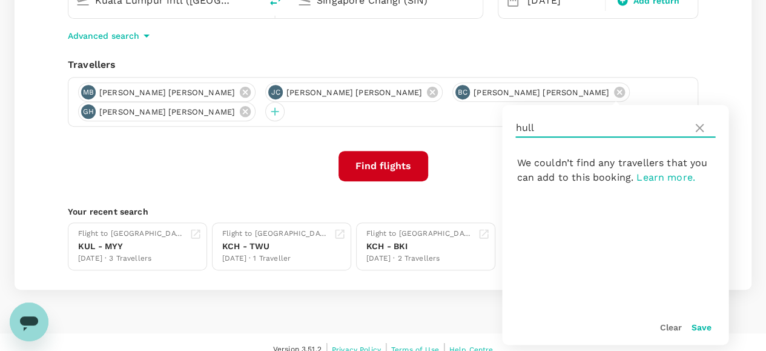
drag, startPoint x: 542, startPoint y: 130, endPoint x: 513, endPoint y: 130, distance: 29.1
click at [513, 130] on div "hull" at bounding box center [615, 128] width 227 height 46
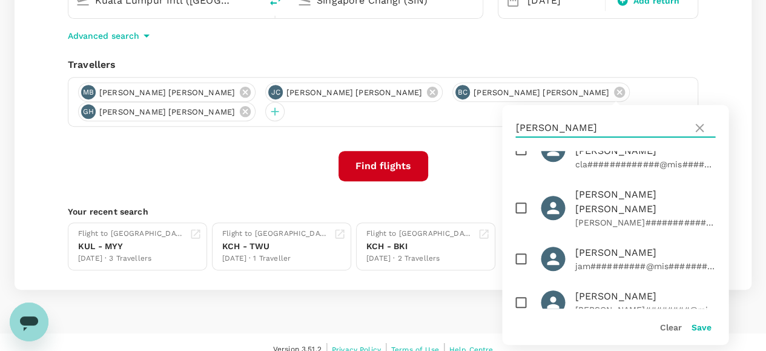
scroll to position [61, 0]
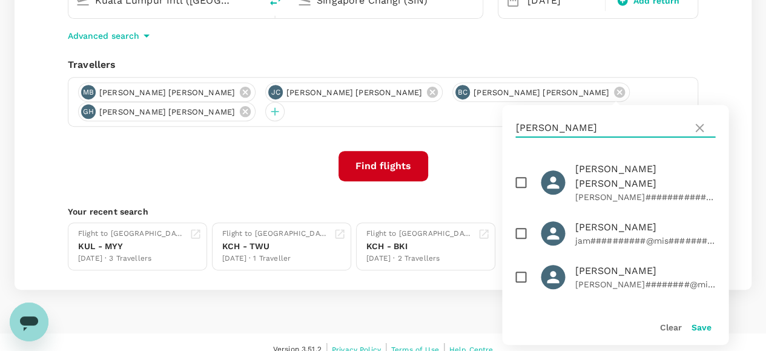
type input "james"
click at [522, 264] on input "checkbox" at bounding box center [520, 276] width 25 height 25
checkbox input "true"
click at [702, 327] on button "Save" at bounding box center [701, 327] width 20 height 10
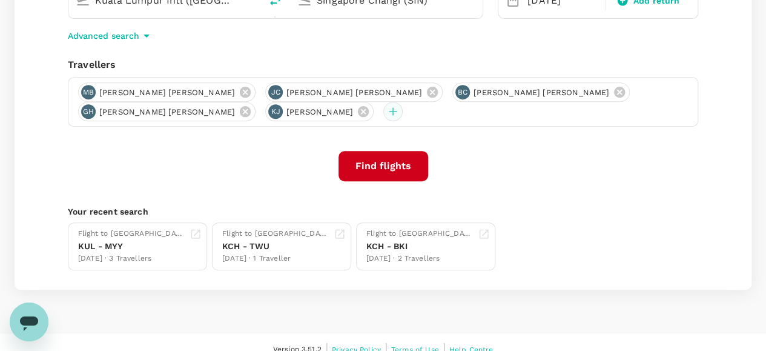
click at [383, 110] on div at bounding box center [392, 111] width 19 height 19
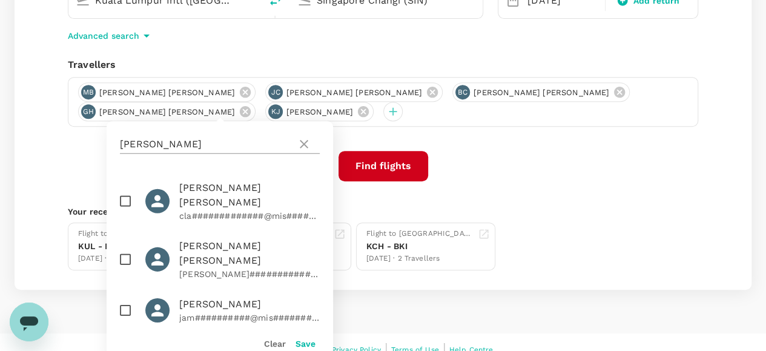
click at [199, 147] on input "james" at bounding box center [206, 143] width 172 height 19
drag, startPoint x: 194, startPoint y: 145, endPoint x: 123, endPoint y: 147, distance: 70.9
click at [123, 147] on input "james" at bounding box center [206, 143] width 172 height 19
type input "j"
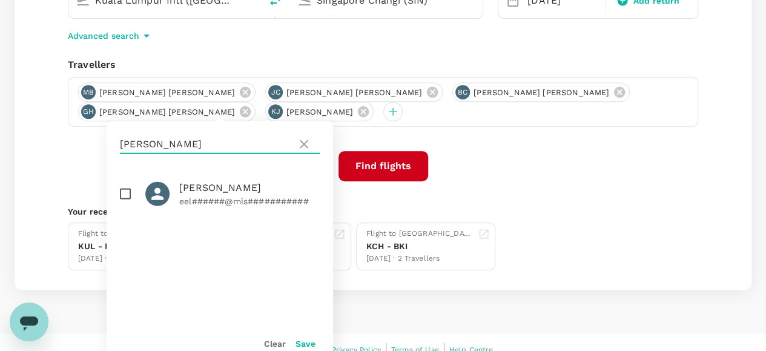
type input "leavitt"
click at [127, 196] on input "checkbox" at bounding box center [125, 193] width 25 height 25
checkbox input "true"
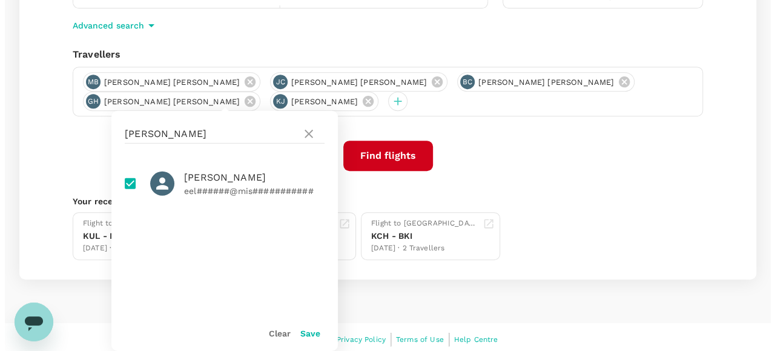
scroll to position [235, 0]
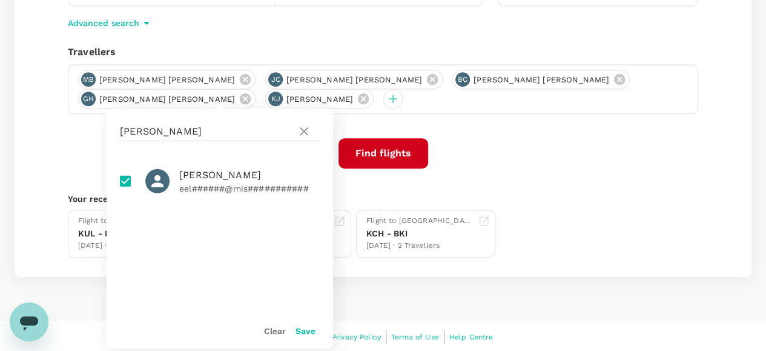
click at [308, 330] on button "Save" at bounding box center [306, 331] width 20 height 10
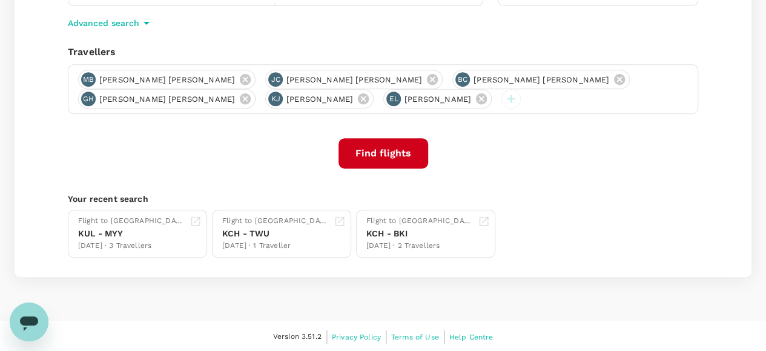
click at [394, 150] on button "Find flights" at bounding box center [384, 153] width 90 height 30
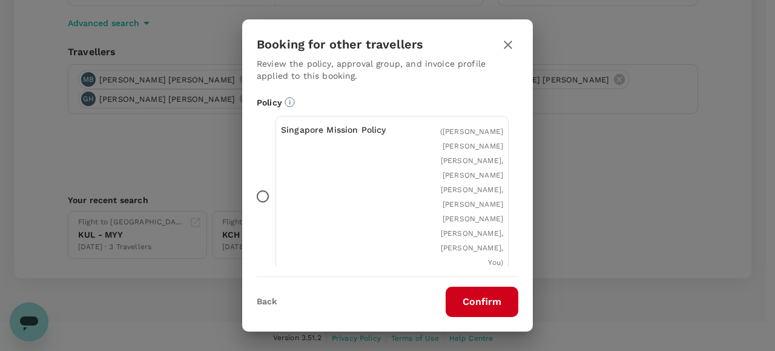
click at [483, 299] on button "Confirm" at bounding box center [482, 302] width 73 height 30
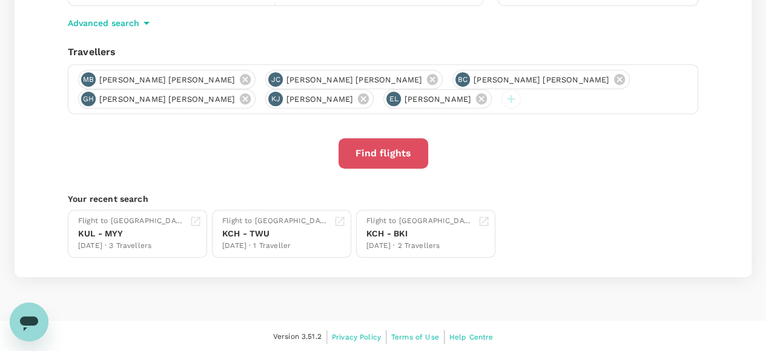
click at [378, 151] on button "Find flights" at bounding box center [384, 153] width 90 height 30
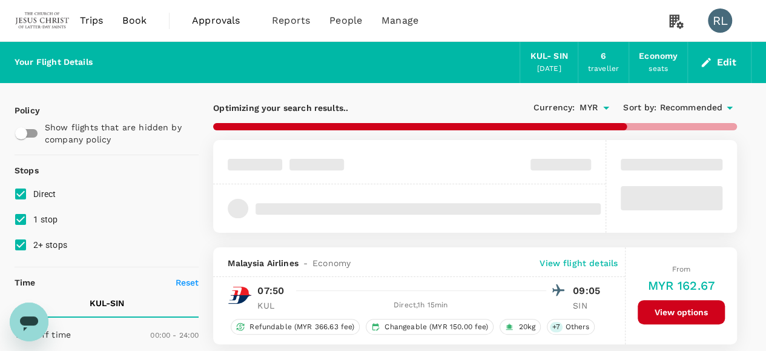
click at [725, 61] on button "Edit" at bounding box center [720, 62] width 44 height 19
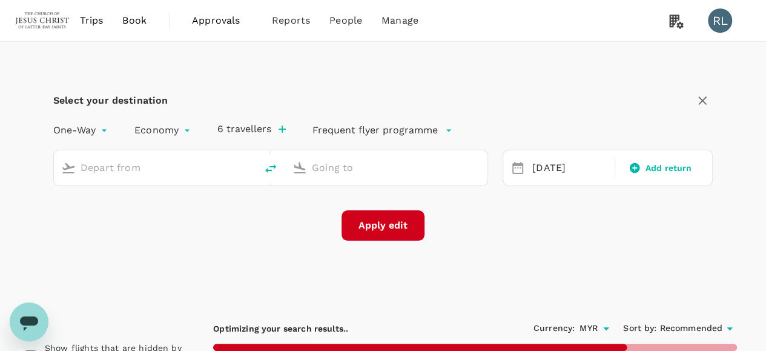
type input "Kuala Lumpur Intl (KUL)"
click at [366, 171] on input "Singapore Changi (SIN)" at bounding box center [387, 167] width 150 height 19
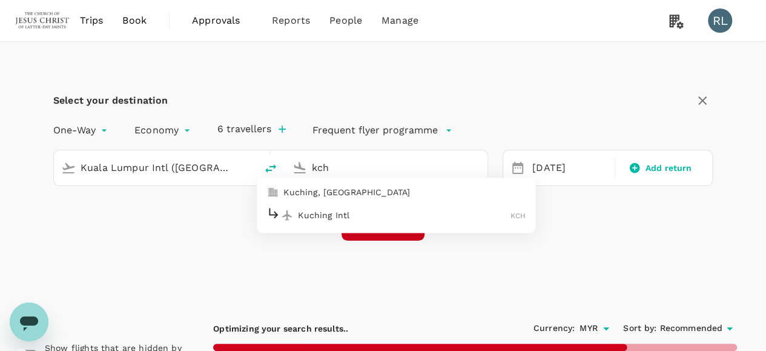
click at [331, 216] on p "Kuching Intl" at bounding box center [404, 215] width 213 height 12
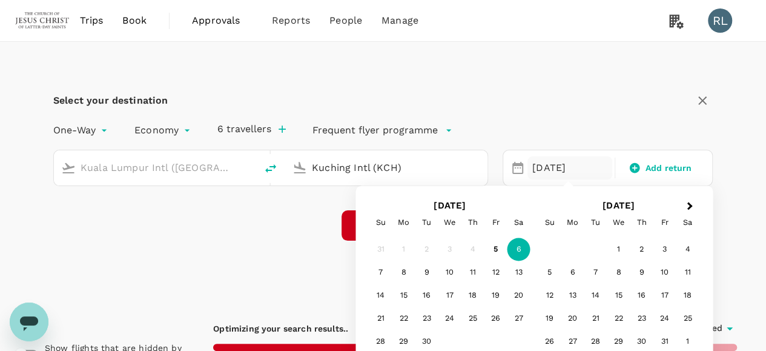
type input "Kuching Intl (KCH)"
click at [297, 226] on div "Apply edit" at bounding box center [383, 225] width 660 height 30
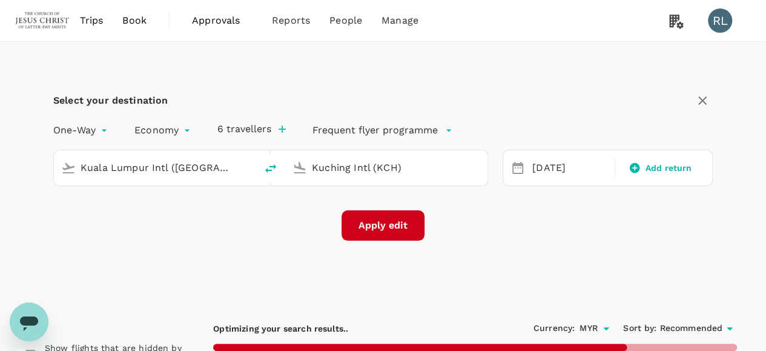
click at [390, 224] on button "Apply edit" at bounding box center [383, 225] width 83 height 30
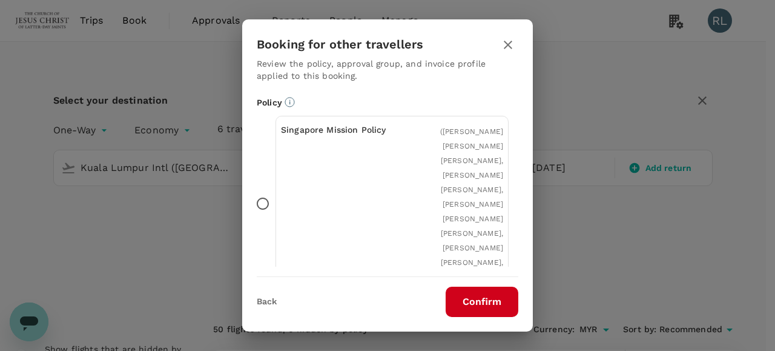
click at [476, 300] on button "Confirm" at bounding box center [482, 302] width 73 height 30
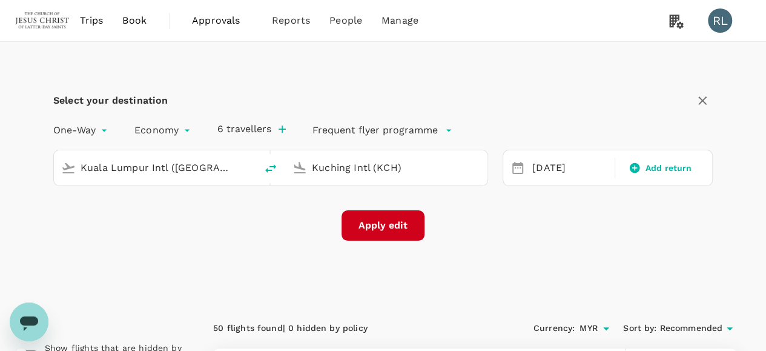
checkbox input "false"
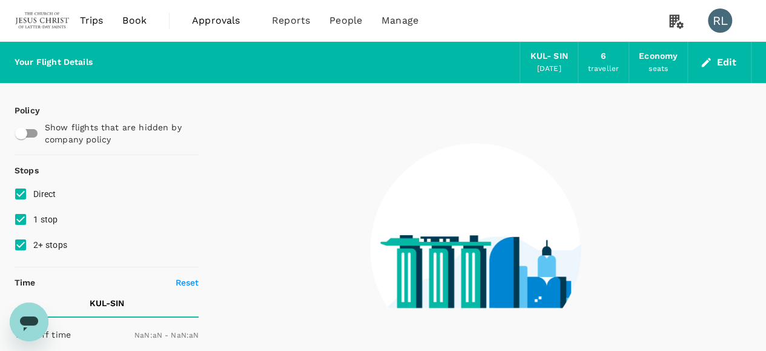
type input "1440"
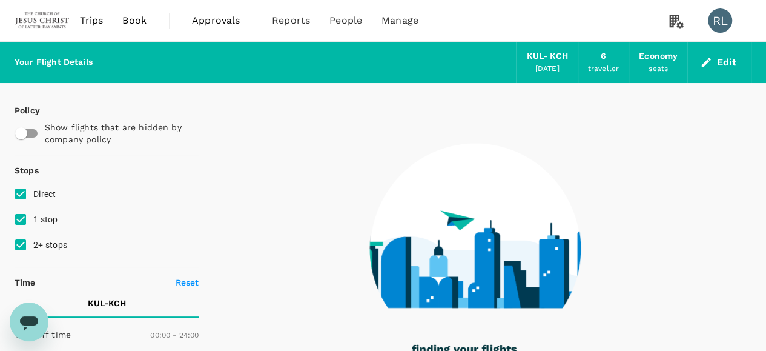
type input "1440"
checkbox input "true"
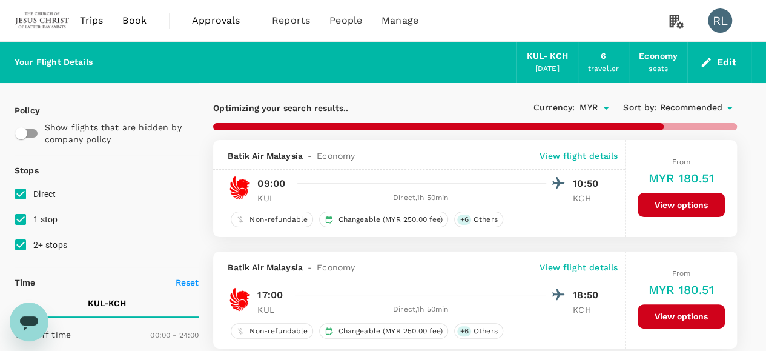
click at [716, 104] on span "Recommended" at bounding box center [691, 107] width 63 height 13
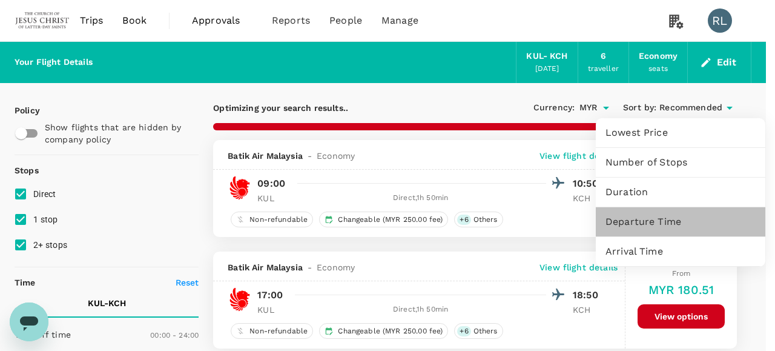
click at [623, 220] on span "Departure Time" at bounding box center [681, 221] width 150 height 15
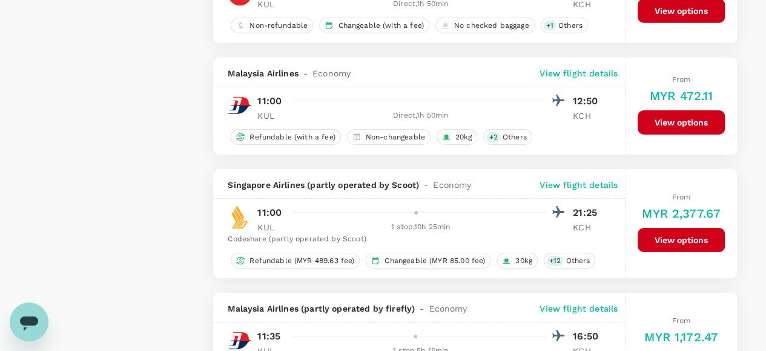
scroll to position [1878, 0]
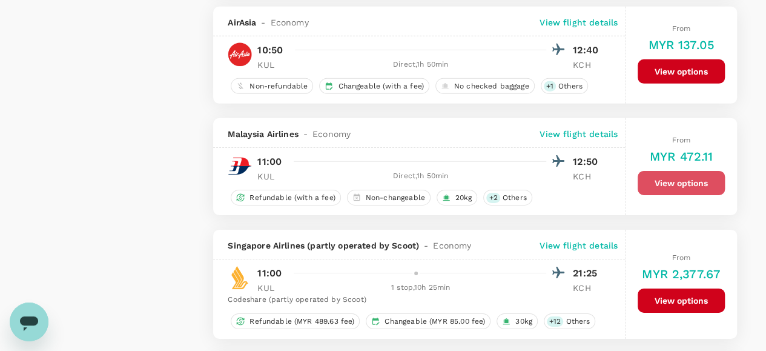
click at [682, 174] on button "View options" at bounding box center [681, 183] width 87 height 24
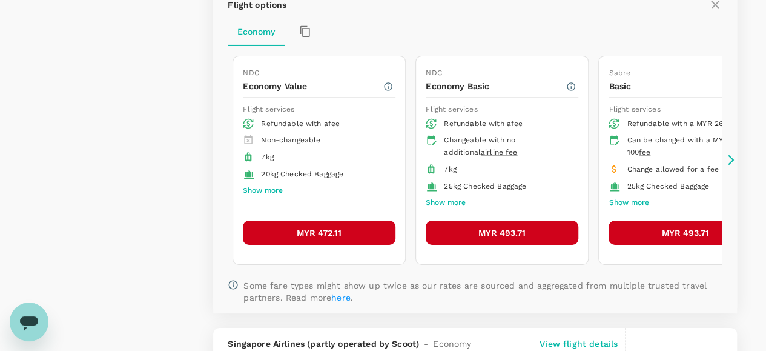
scroll to position [2111, 0]
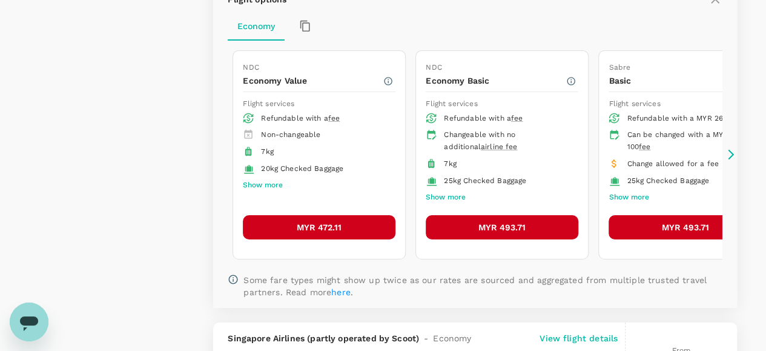
click at [491, 215] on button "MYR 493.71" at bounding box center [502, 227] width 153 height 24
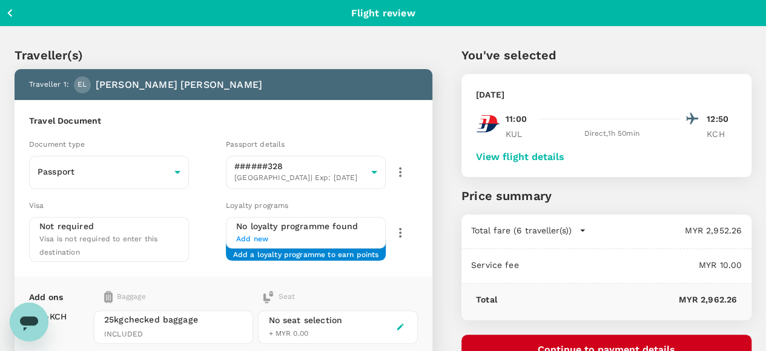
click at [562, 156] on button "View flight details" at bounding box center [520, 156] width 88 height 11
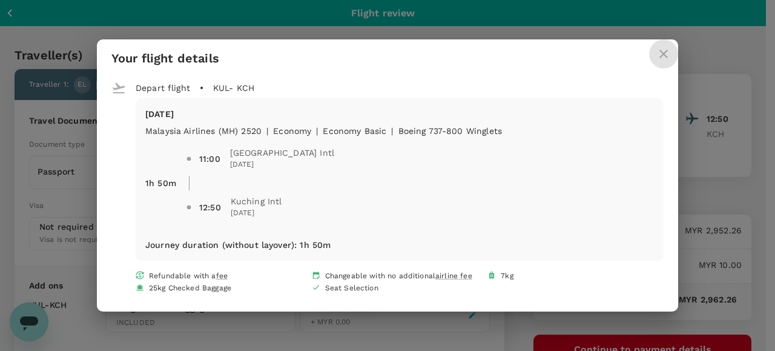
click at [665, 50] on icon "close" at bounding box center [664, 54] width 15 height 15
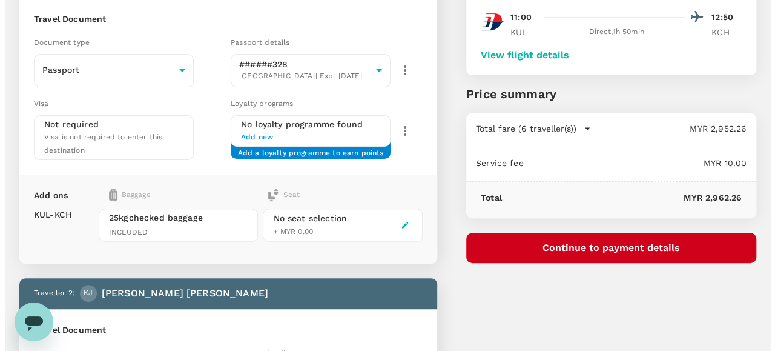
scroll to position [121, 0]
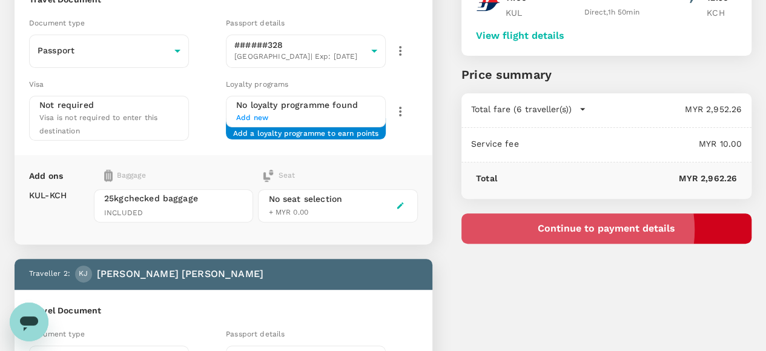
click at [649, 229] on button "Continue to payment details" at bounding box center [607, 228] width 290 height 30
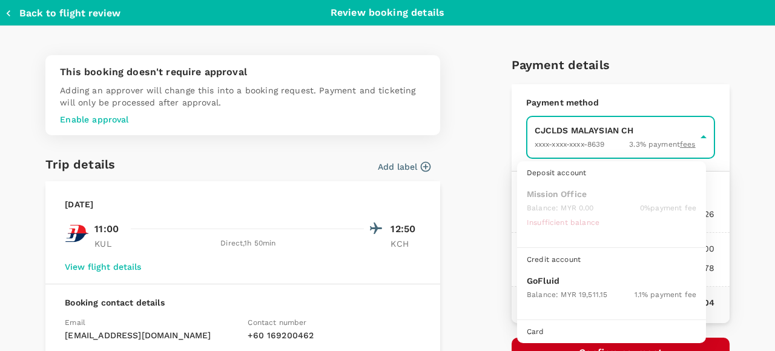
scroll to position [31, 0]
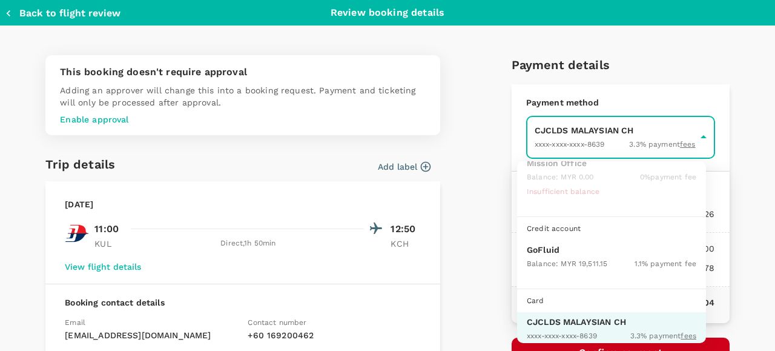
click at [552, 250] on p "GoFluid" at bounding box center [612, 250] width 170 height 12
type input "9b357727-6904-47bd-a44e-9a56bf7dfc7a"
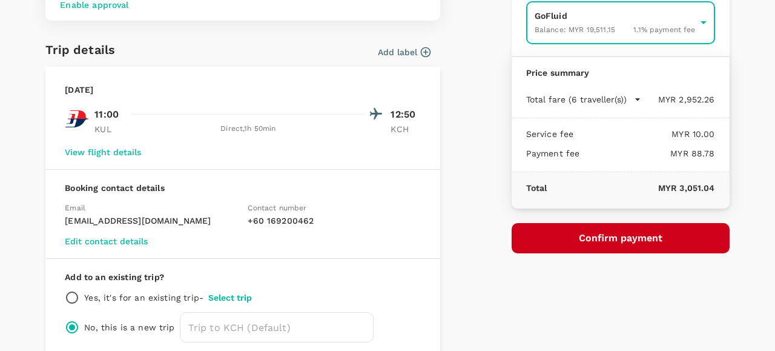
scroll to position [121, 0]
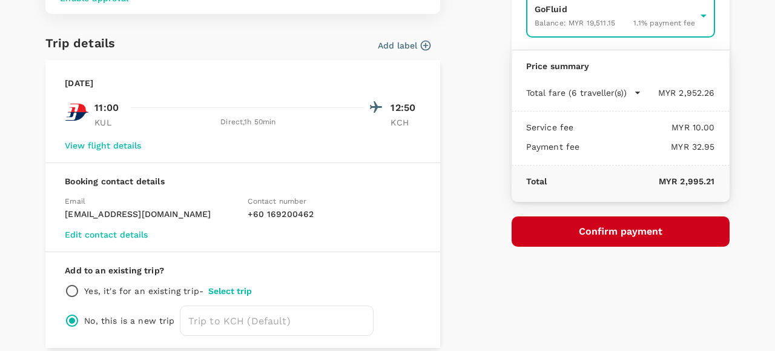
click at [579, 225] on button "Confirm payment" at bounding box center [621, 231] width 218 height 30
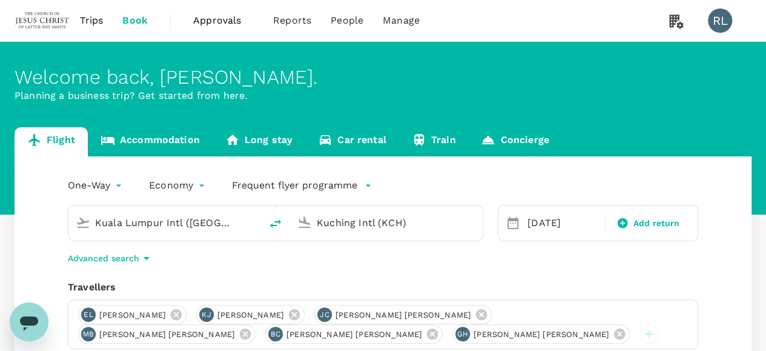
click at [274, 221] on icon "delete" at bounding box center [275, 223] width 15 height 15
type input "Kuching Intl (KCH)"
click at [330, 225] on input "Kuala Lumpur Intl ([GEOGRAPHIC_DATA])" at bounding box center [387, 222] width 141 height 19
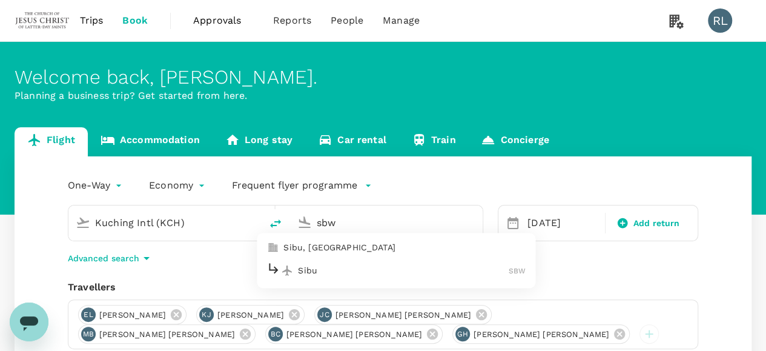
click at [320, 269] on p "Sibu" at bounding box center [403, 270] width 211 height 12
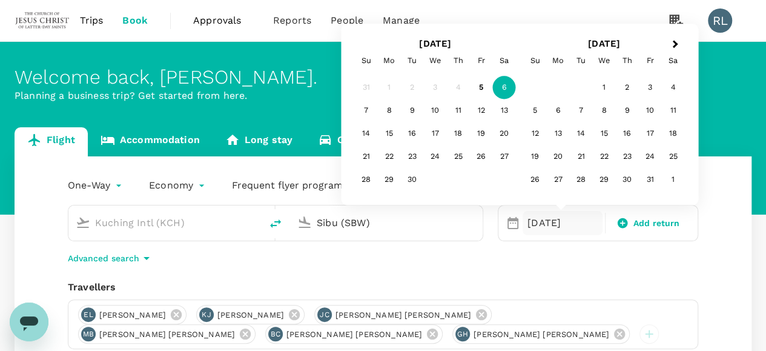
type input "Sibu (SBW)"
click at [713, 273] on div "One-Way oneway Economy economy Frequent flyer programme Kuching Intl (KCH) Sibu…" at bounding box center [383, 334] width 737 height 356
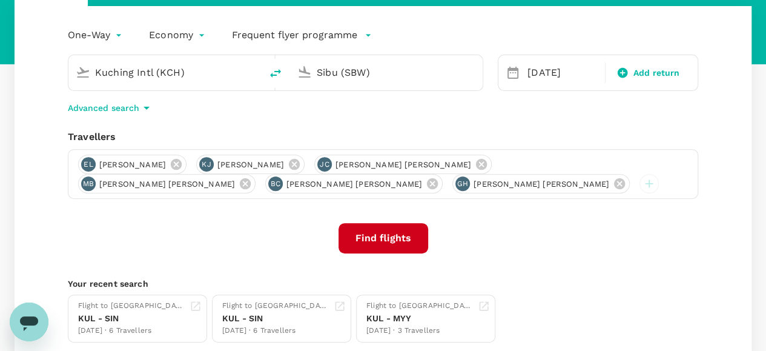
scroll to position [182, 0]
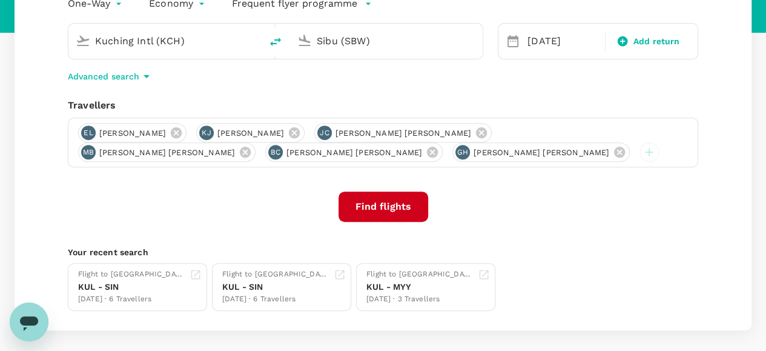
click at [362, 203] on button "Find flights" at bounding box center [384, 206] width 90 height 30
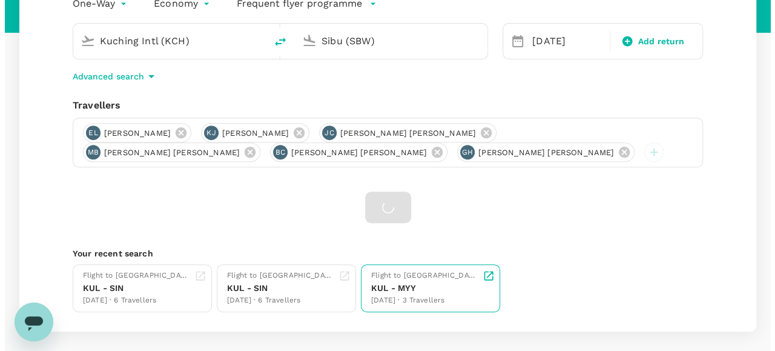
scroll to position [236, 0]
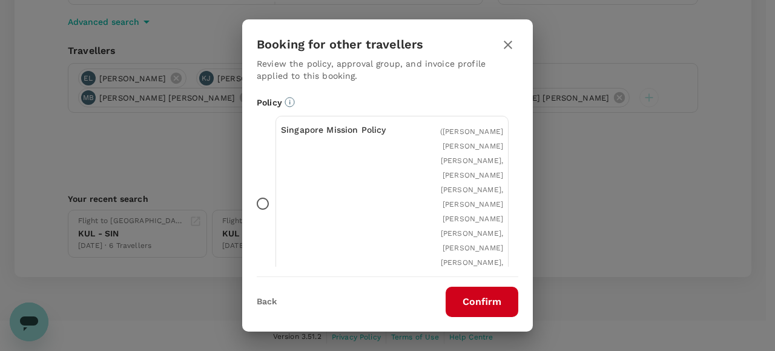
click at [462, 302] on button "Confirm" at bounding box center [482, 302] width 73 height 30
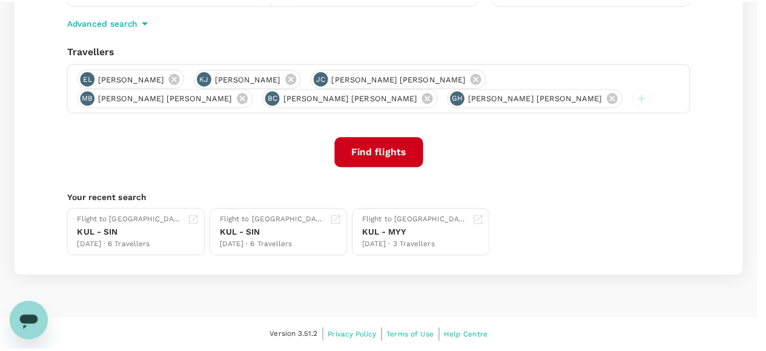
scroll to position [235, 0]
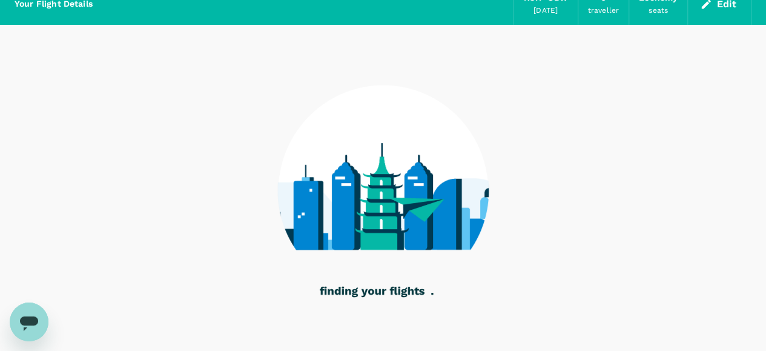
scroll to position [39, 0]
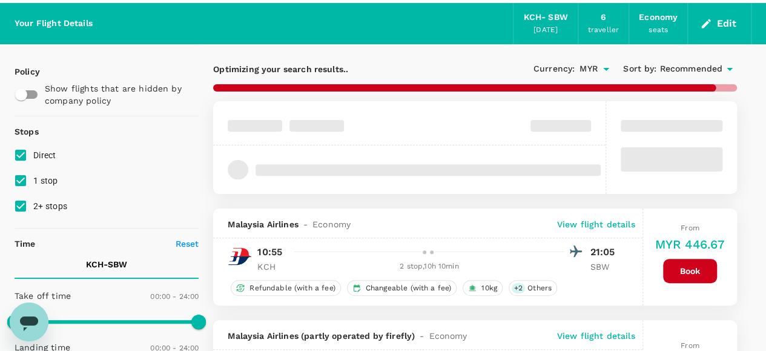
click at [695, 65] on span "Recommended" at bounding box center [691, 68] width 63 height 13
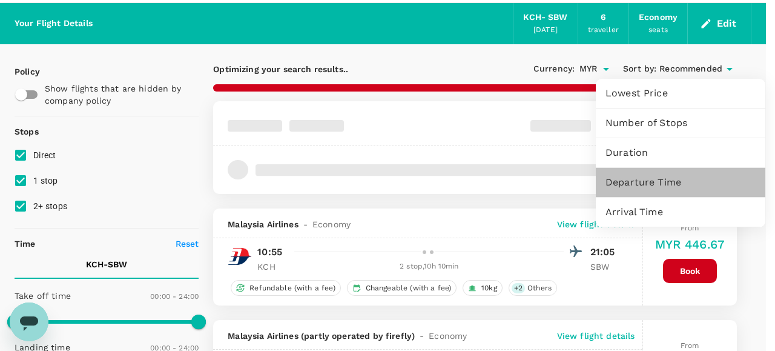
click at [653, 181] on span "Departure Time" at bounding box center [681, 182] width 150 height 15
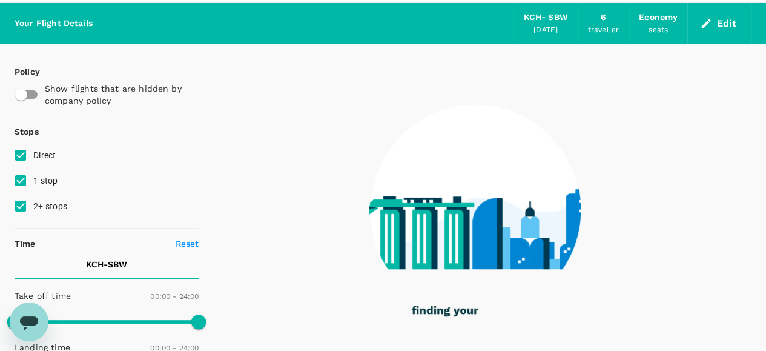
checkbox input "false"
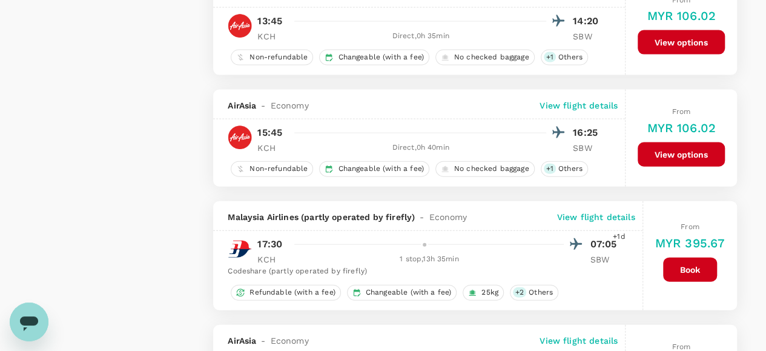
scroll to position [1250, 0]
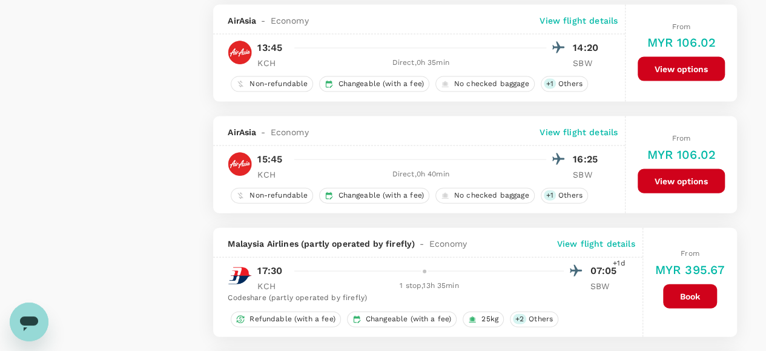
click at [689, 175] on button "View options" at bounding box center [681, 181] width 87 height 24
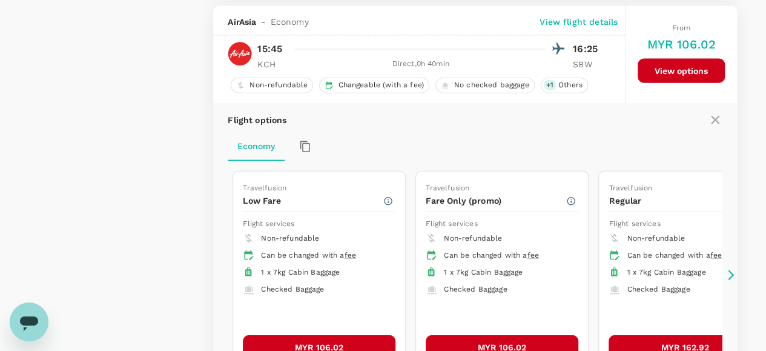
scroll to position [1362, 0]
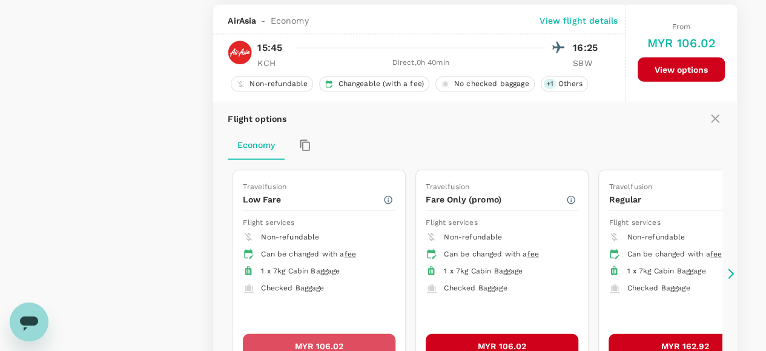
click at [335, 334] on button "MYR 106.02" at bounding box center [319, 346] width 153 height 24
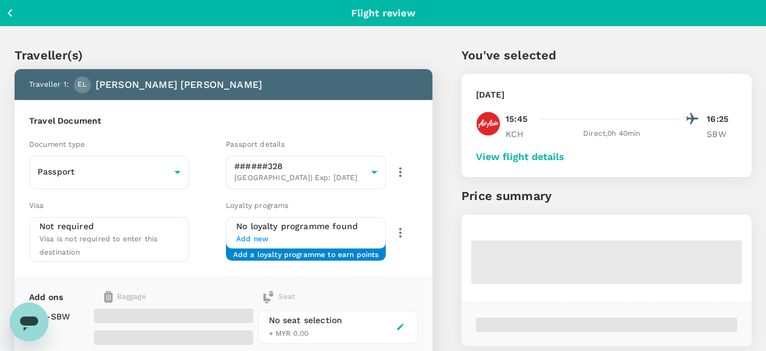
click at [565, 154] on button "View flight details" at bounding box center [520, 156] width 88 height 11
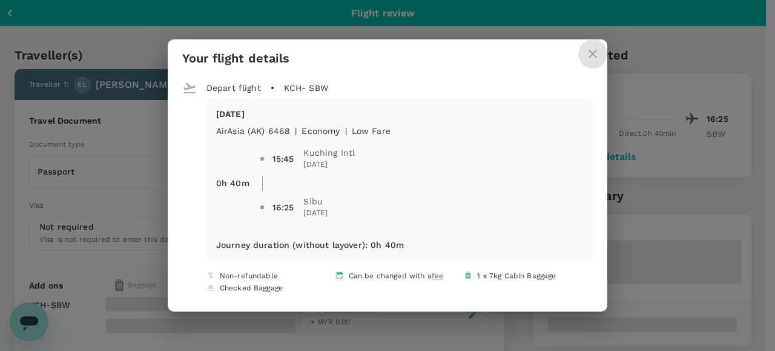
click at [589, 51] on icon "close" at bounding box center [593, 54] width 8 height 8
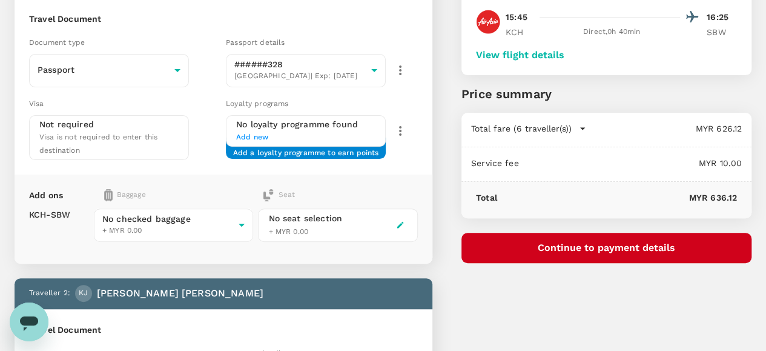
scroll to position [121, 0]
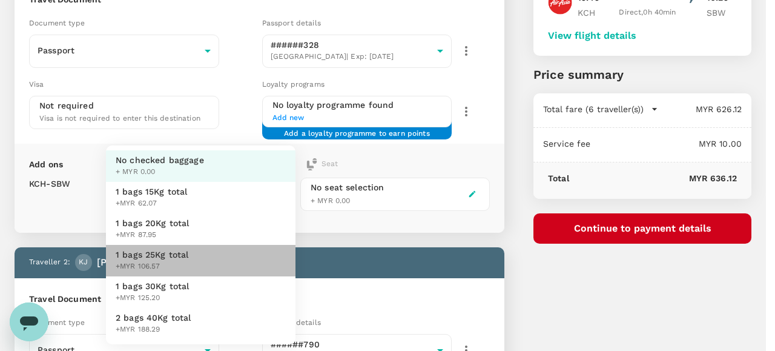
click at [167, 254] on span "1 bags 25Kg total" at bounding box center [152, 254] width 73 height 12
type input "3 - 106.57"
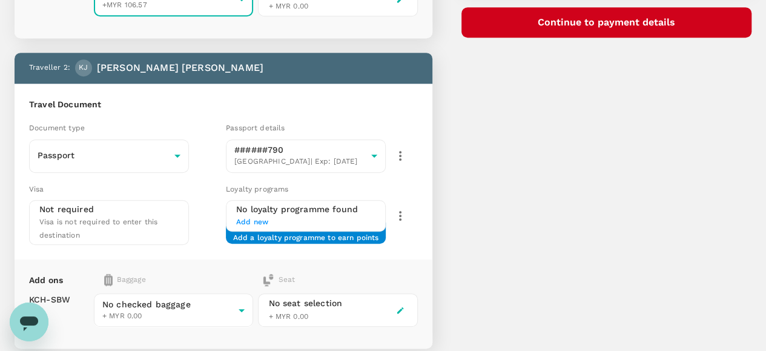
scroll to position [485, 0]
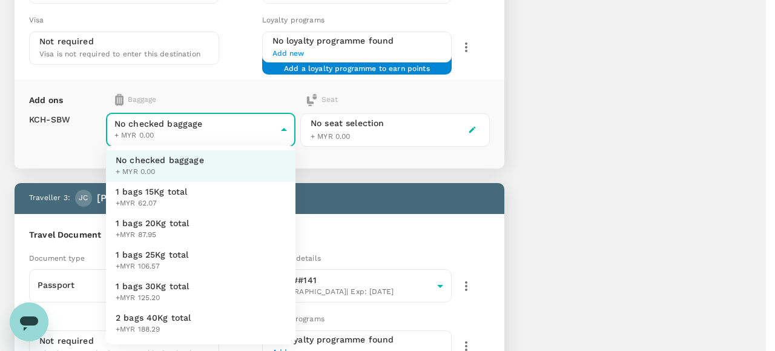
click at [156, 251] on span "1 bags 25Kg total" at bounding box center [152, 254] width 73 height 12
type input "3 - 106.57"
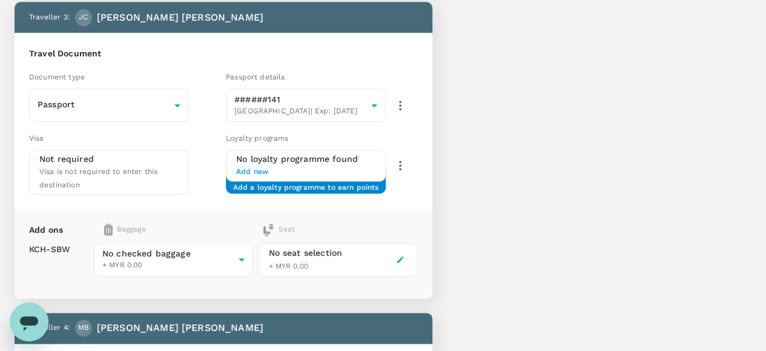
scroll to position [727, 0]
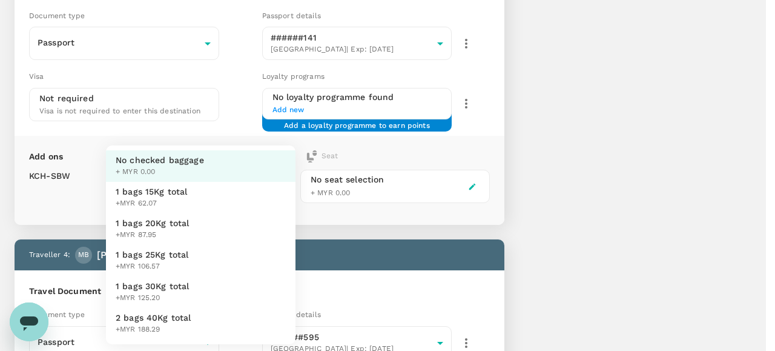
click at [192, 181] on body "Back to flight results Flight review Traveller(s) Traveller 1 : EL [PERSON_NAME…" at bounding box center [387, 281] width 775 height 2017
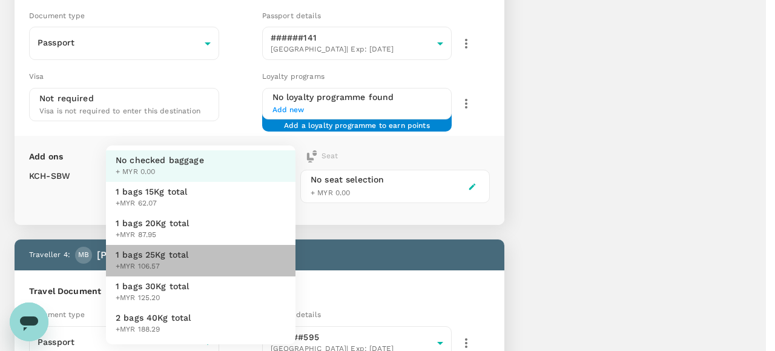
click at [153, 255] on span "1 bags 25Kg total" at bounding box center [152, 254] width 73 height 12
type input "3 - 106.57"
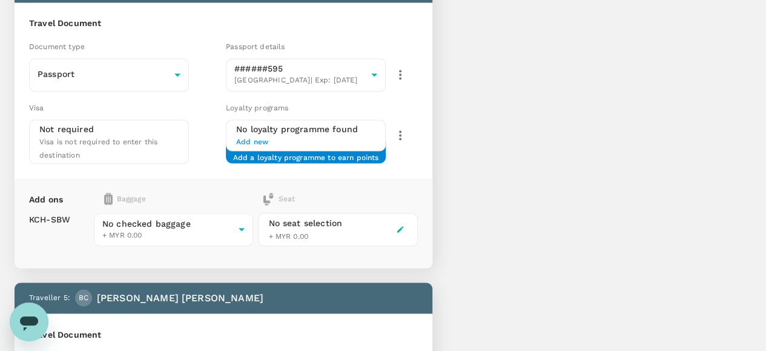
scroll to position [1030, 0]
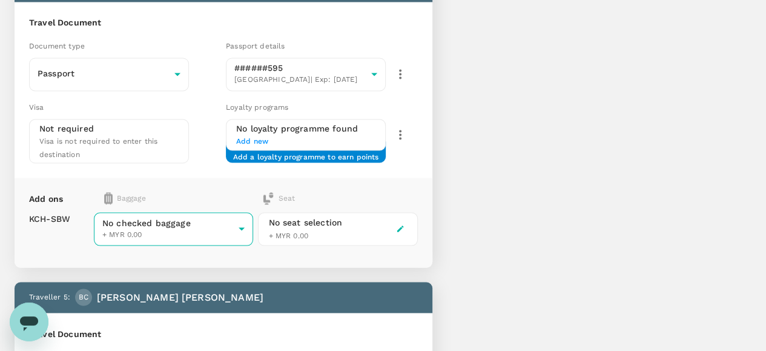
click at [190, 179] on body "Back to flight results Flight review Traveller(s) Traveller 1 : EL [PERSON_NAME…" at bounding box center [383, 12] width 766 height 2085
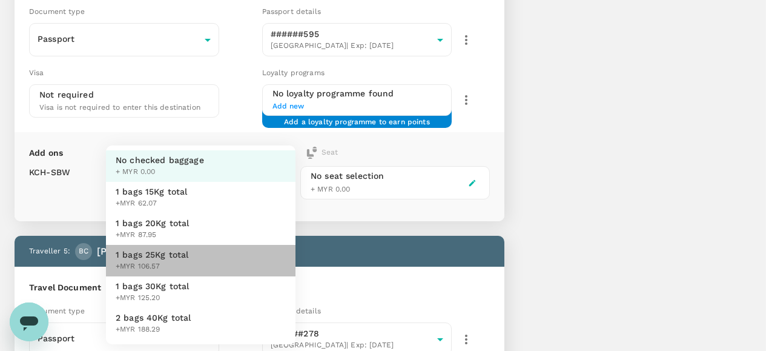
click at [166, 257] on span "1 bags 25Kg total" at bounding box center [152, 254] width 73 height 12
type input "3 - 106.57"
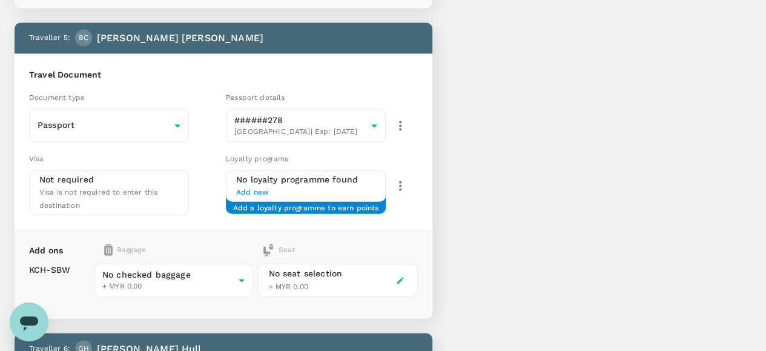
scroll to position [1333, 0]
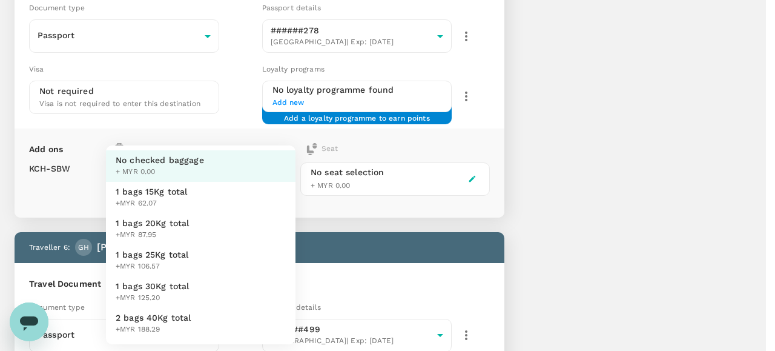
click at [173, 260] on span "1 bags 25Kg total" at bounding box center [152, 254] width 73 height 12
type input "3 - 106.57"
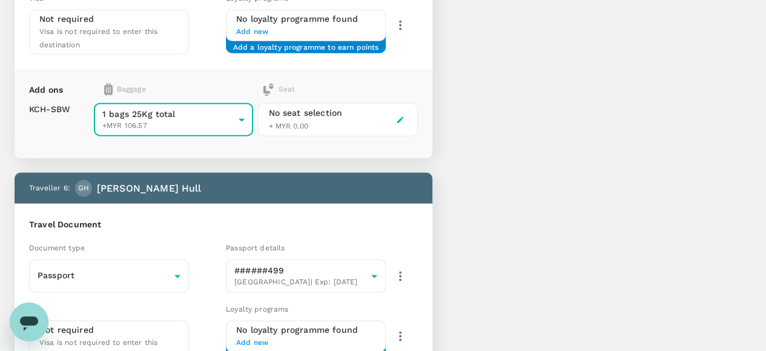
scroll to position [1575, 0]
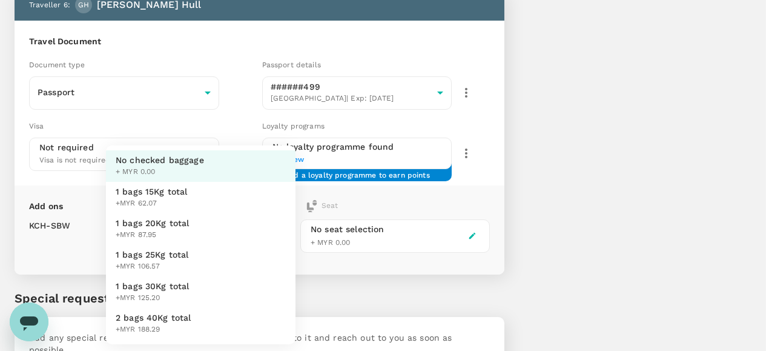
click at [170, 256] on span "1 bags 25Kg total" at bounding box center [152, 254] width 73 height 12
type input "3 - 106.57"
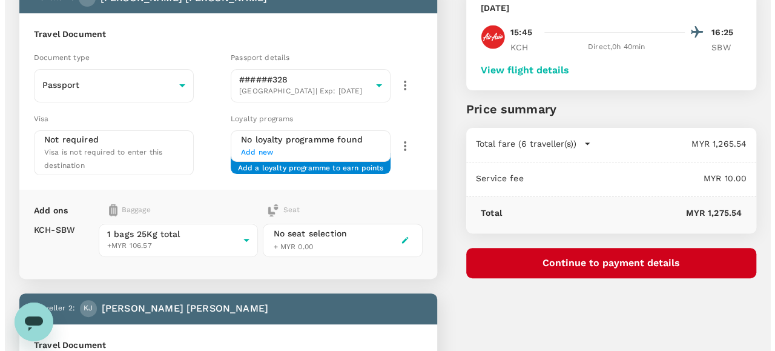
scroll to position [61, 0]
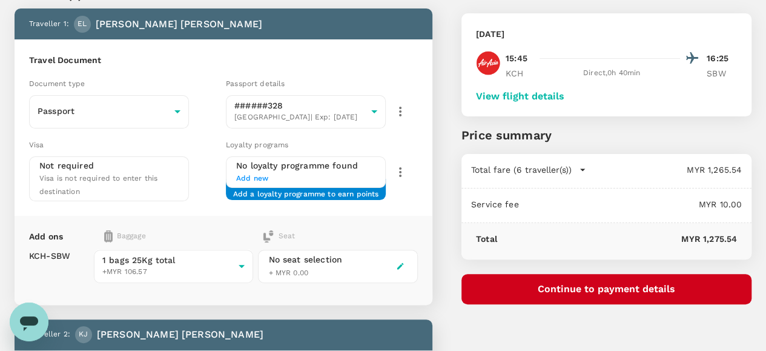
click at [612, 288] on button "Continue to payment details" at bounding box center [607, 289] width 290 height 30
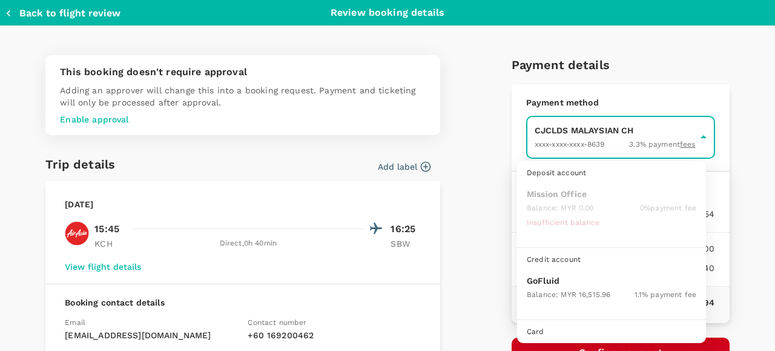
scroll to position [31, 0]
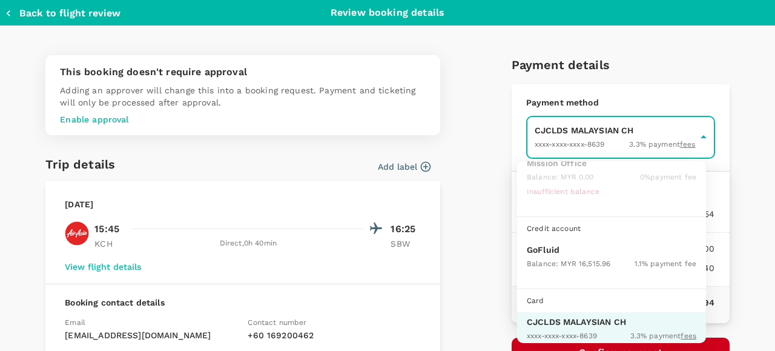
click at [537, 256] on div "Balance : MYR 16,515.96" at bounding box center [569, 263] width 84 height 15
type input "9b357727-6904-47bd-a44e-9a56bf7dfc7a"
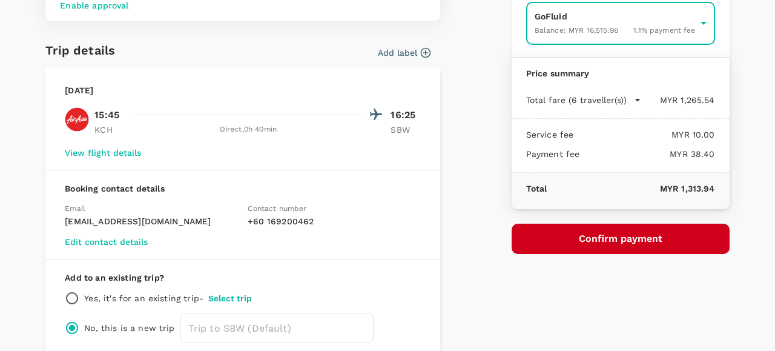
scroll to position [121, 0]
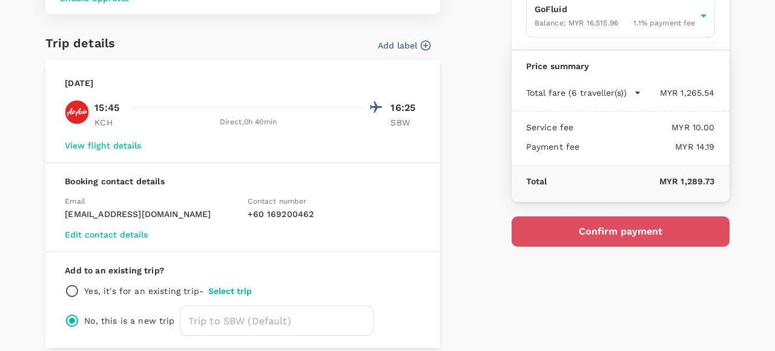
click at [571, 230] on button "Confirm payment" at bounding box center [621, 231] width 218 height 30
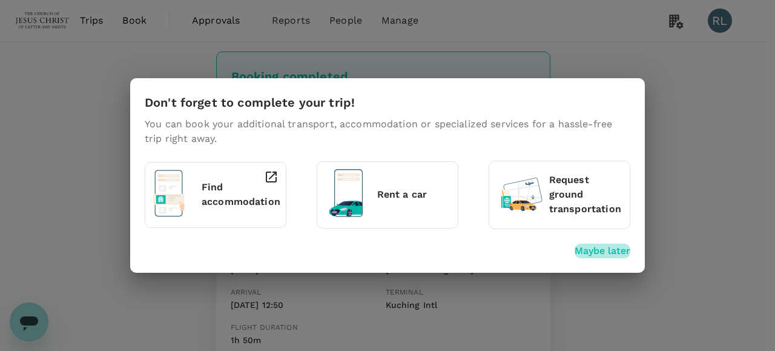
click at [609, 250] on p "Maybe later" at bounding box center [603, 251] width 56 height 15
click at [686, 107] on div "Don't forget to complete your trip! You can book your additional transport, acc…" at bounding box center [387, 175] width 775 height 351
